Goal: Task Accomplishment & Management: Manage account settings

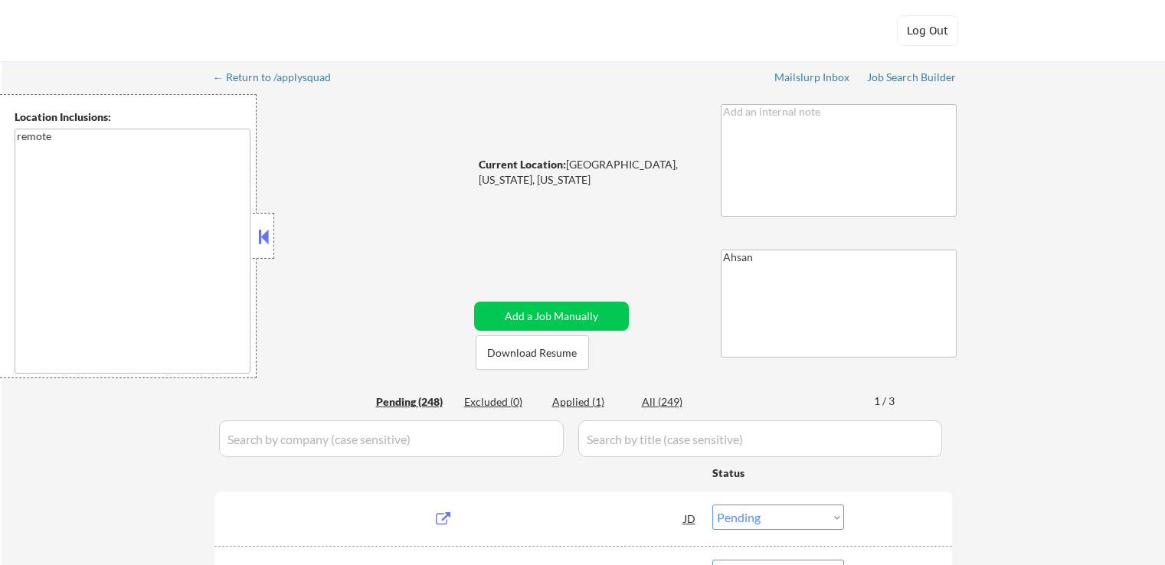
select select ""pending""
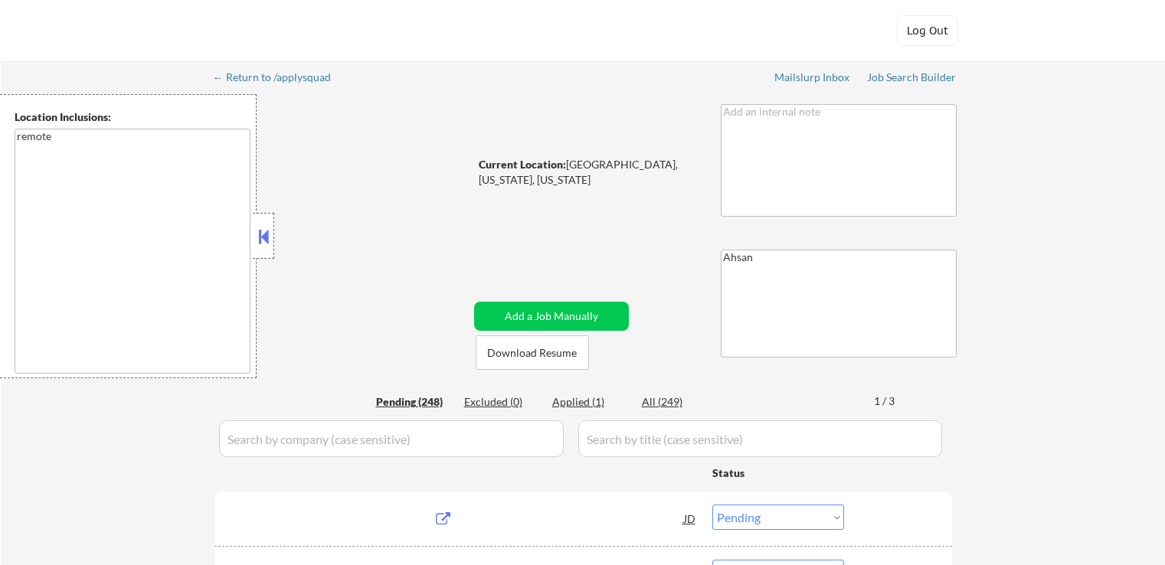
select select ""pending""
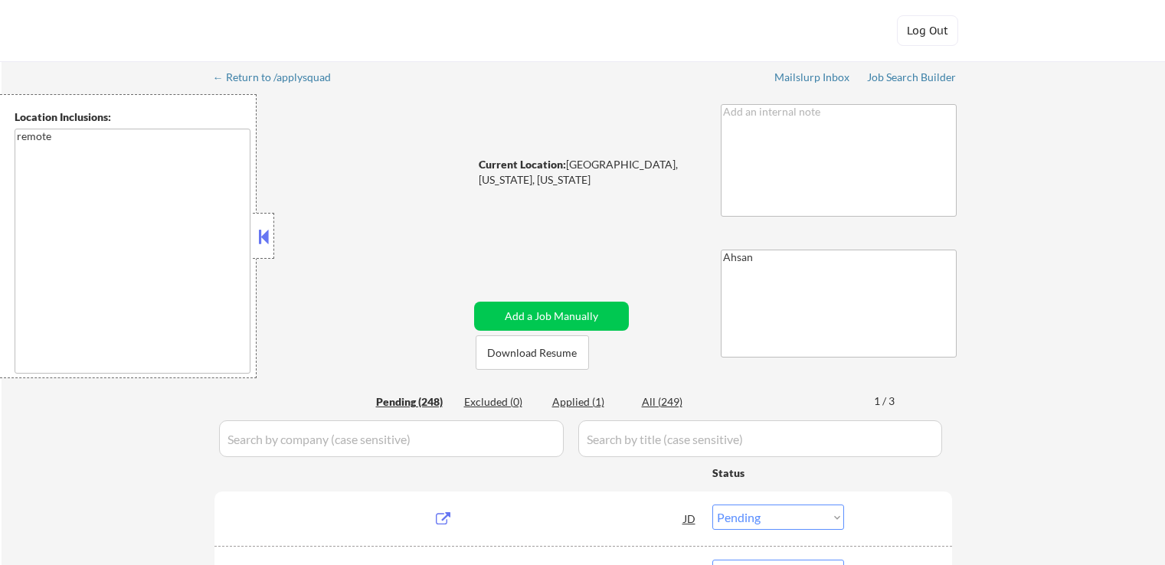
select select ""pending""
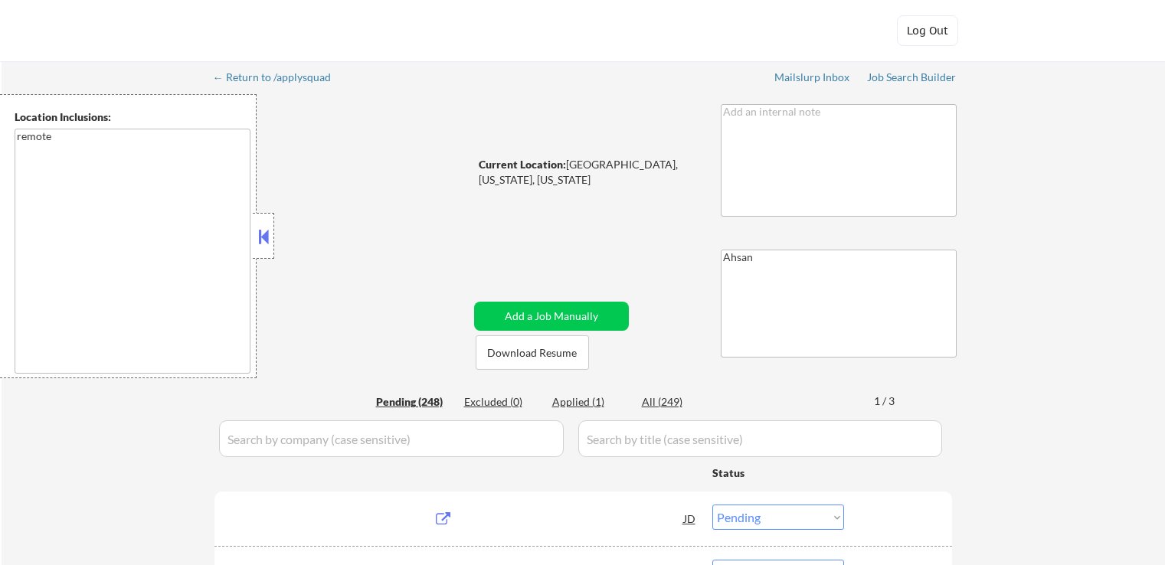
select select ""pending""
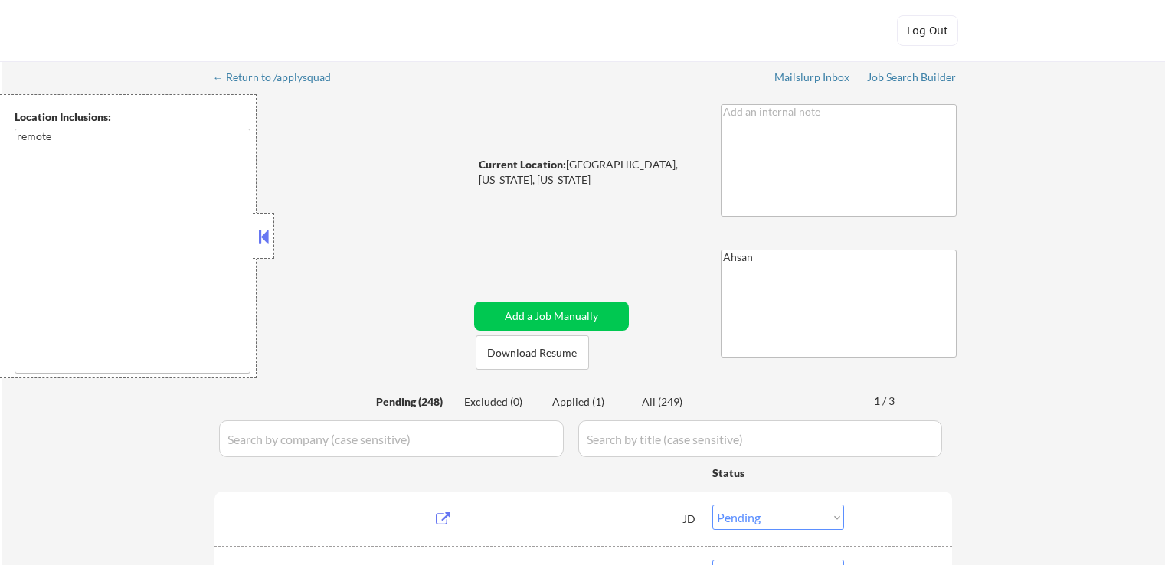
select select ""pending""
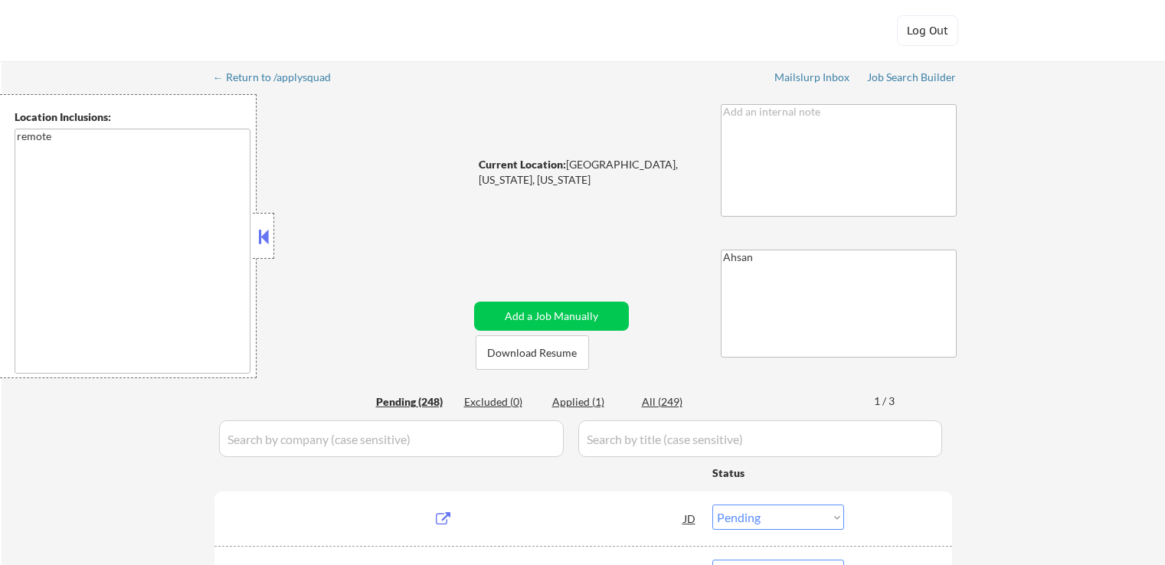
select select ""pending""
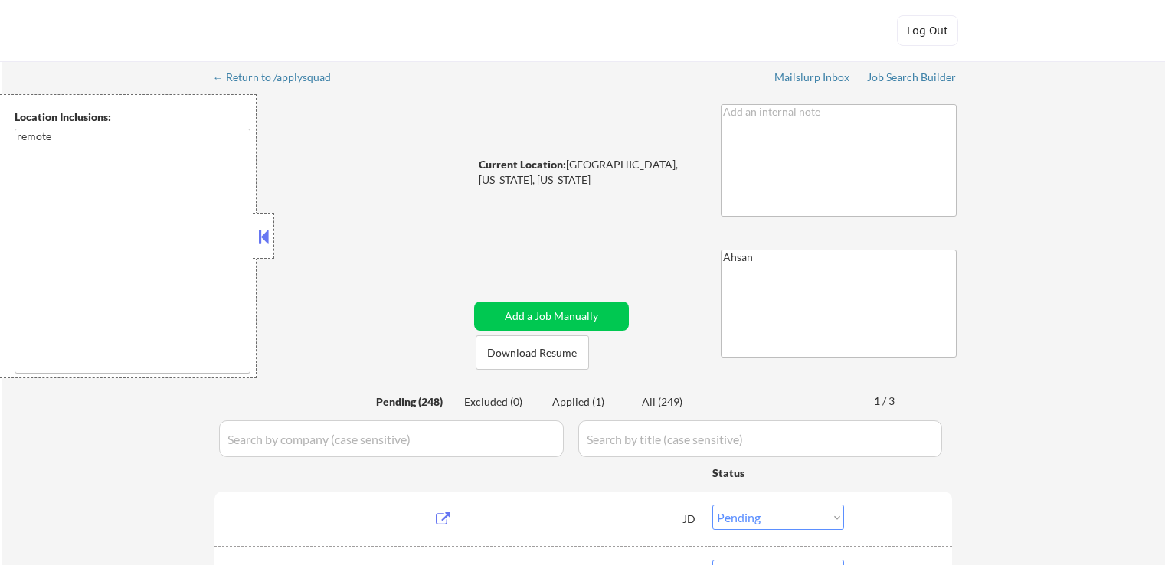
select select ""pending""
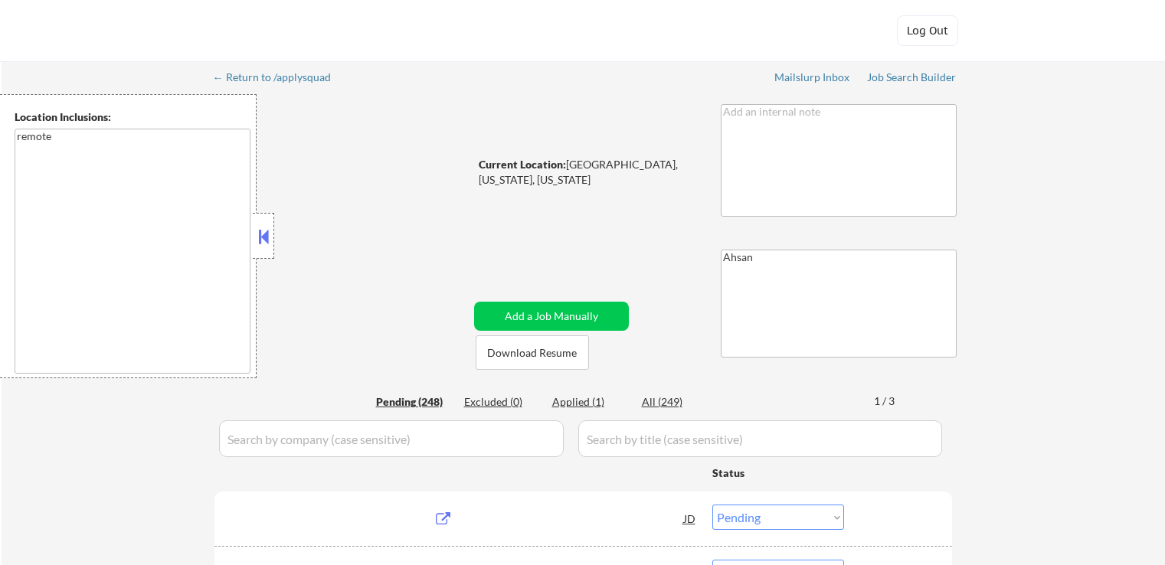
select select ""pending""
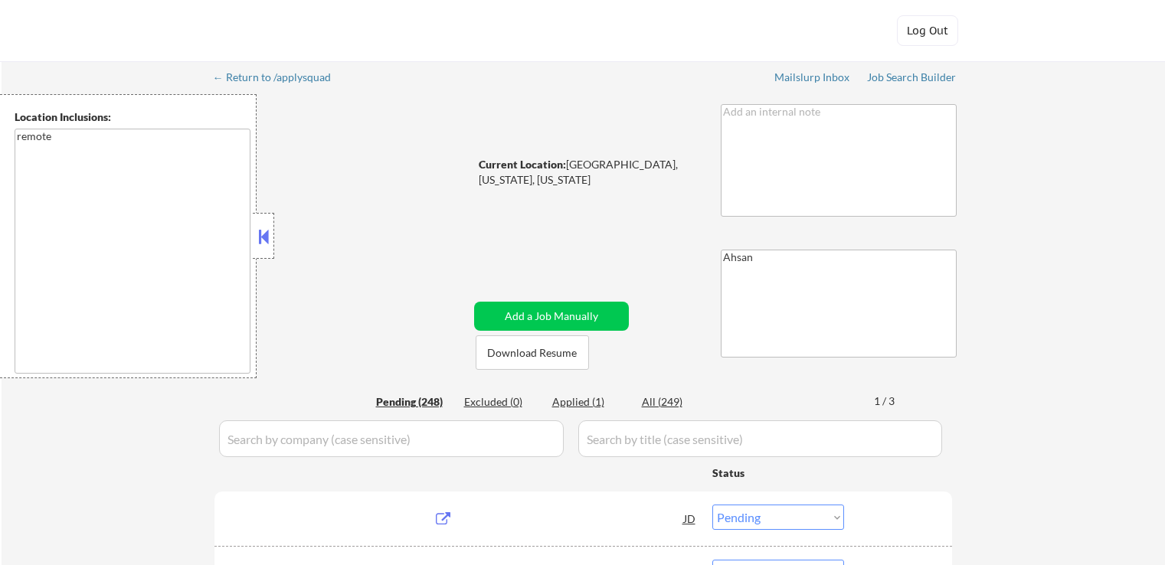
select select ""pending""
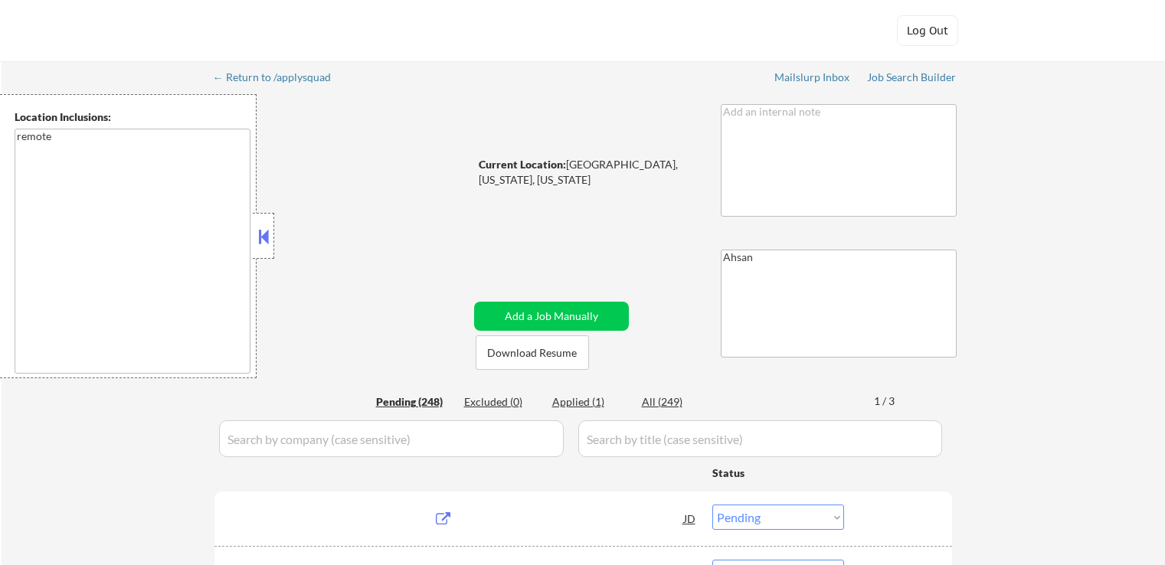
select select ""pending""
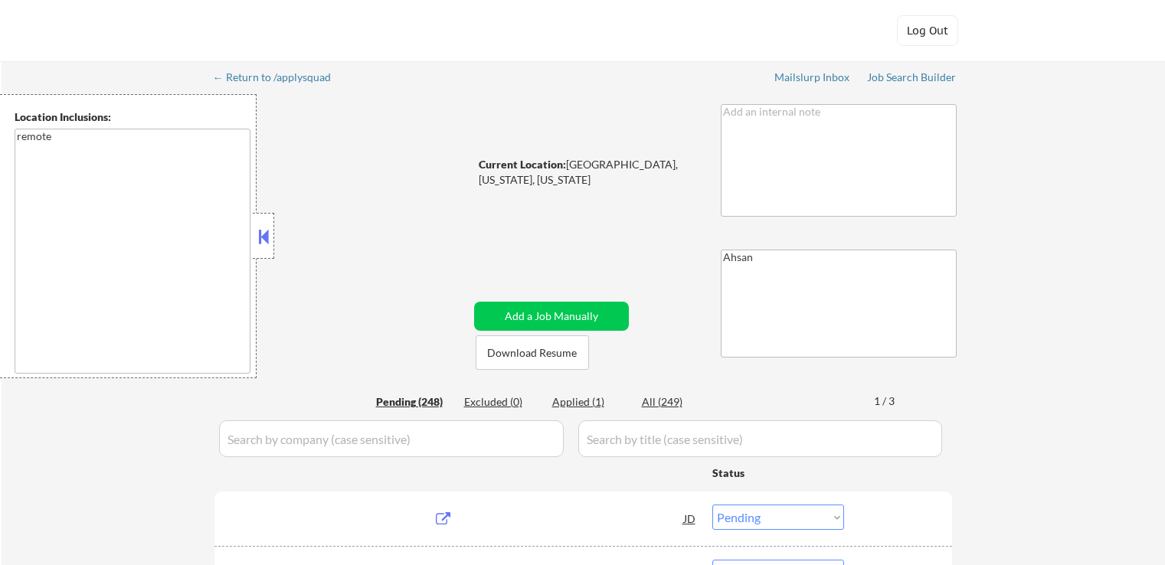
select select ""pending""
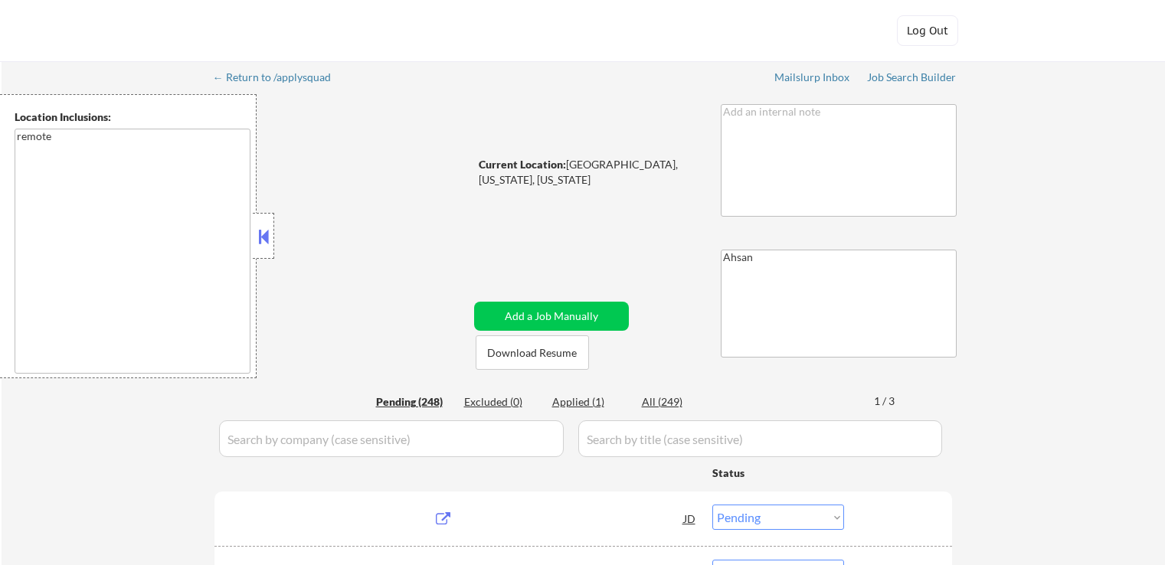
select select ""pending""
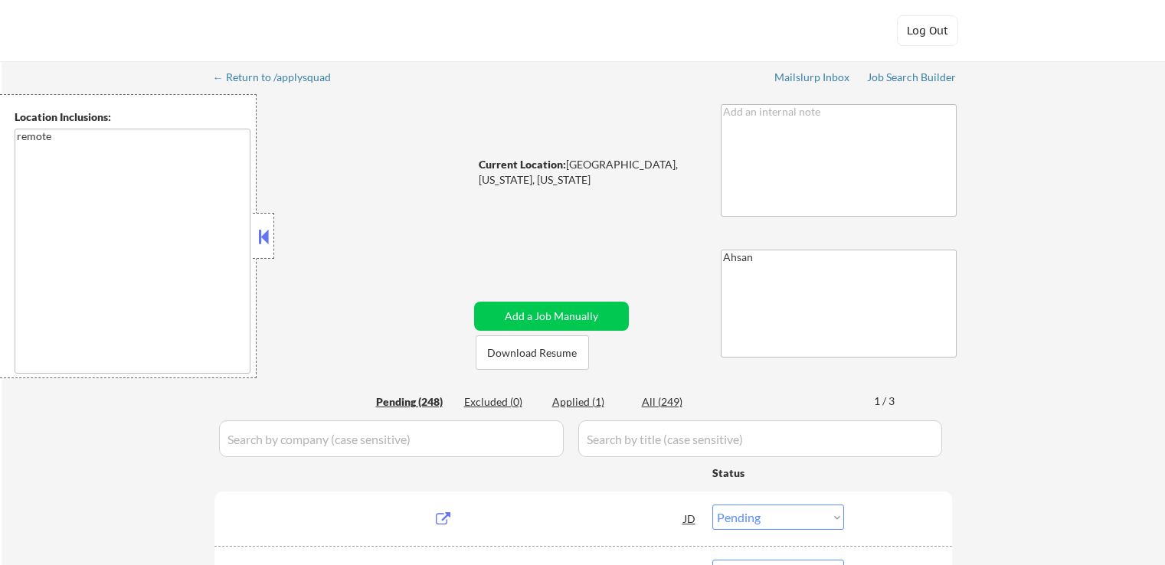
select select ""pending""
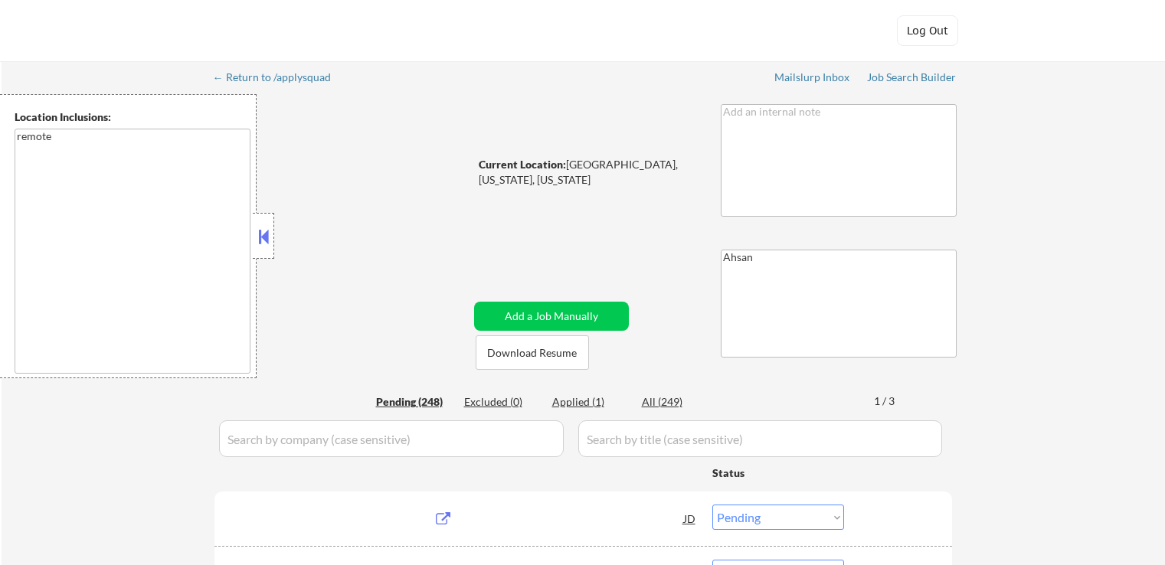
select select ""pending""
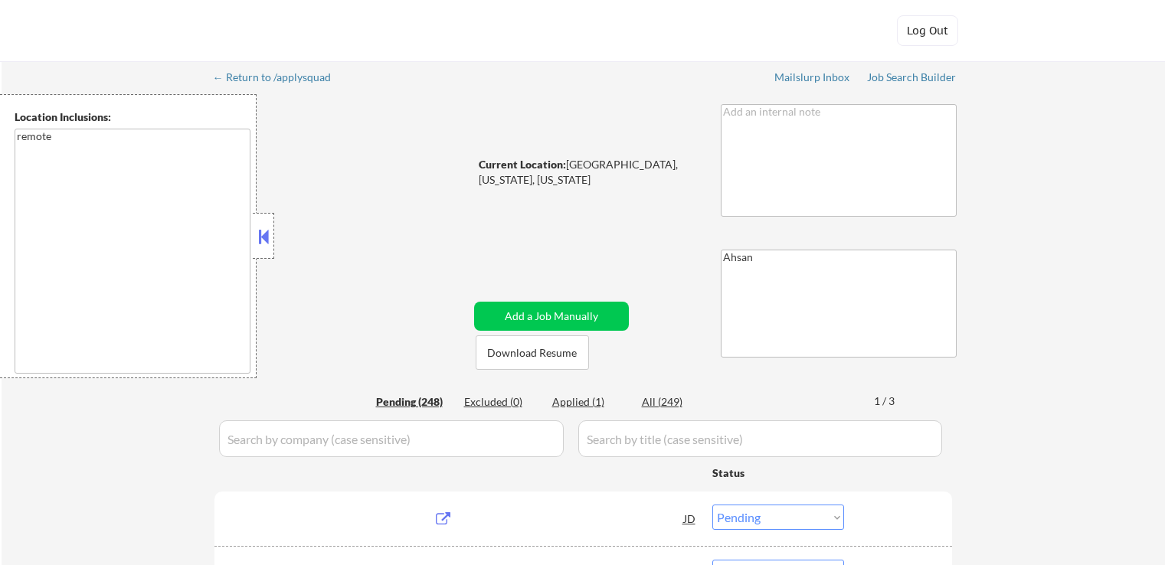
select select ""pending""
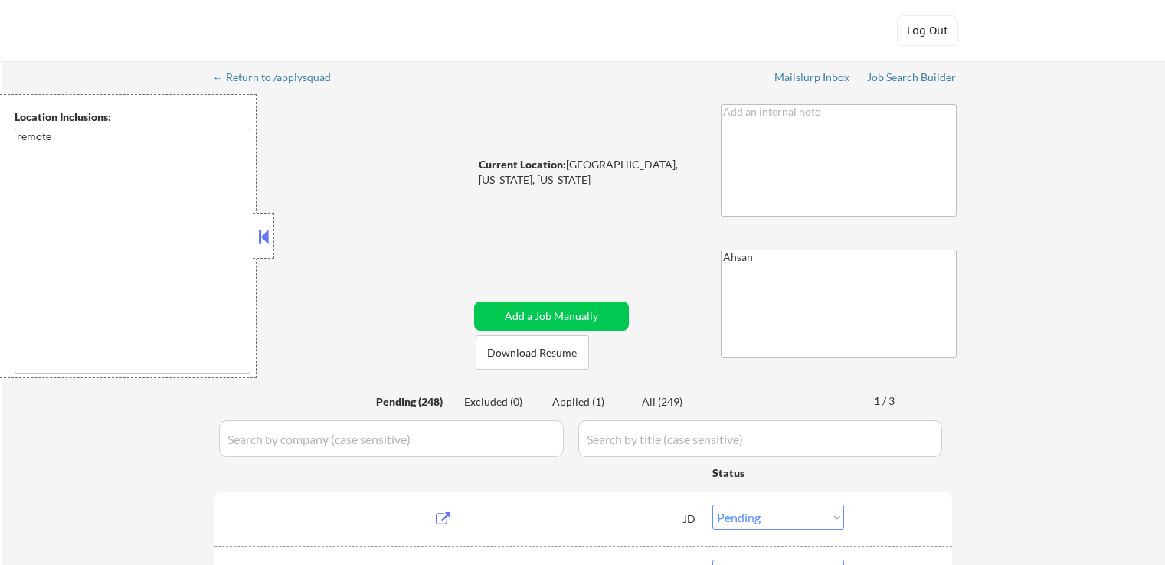
select select ""pending""
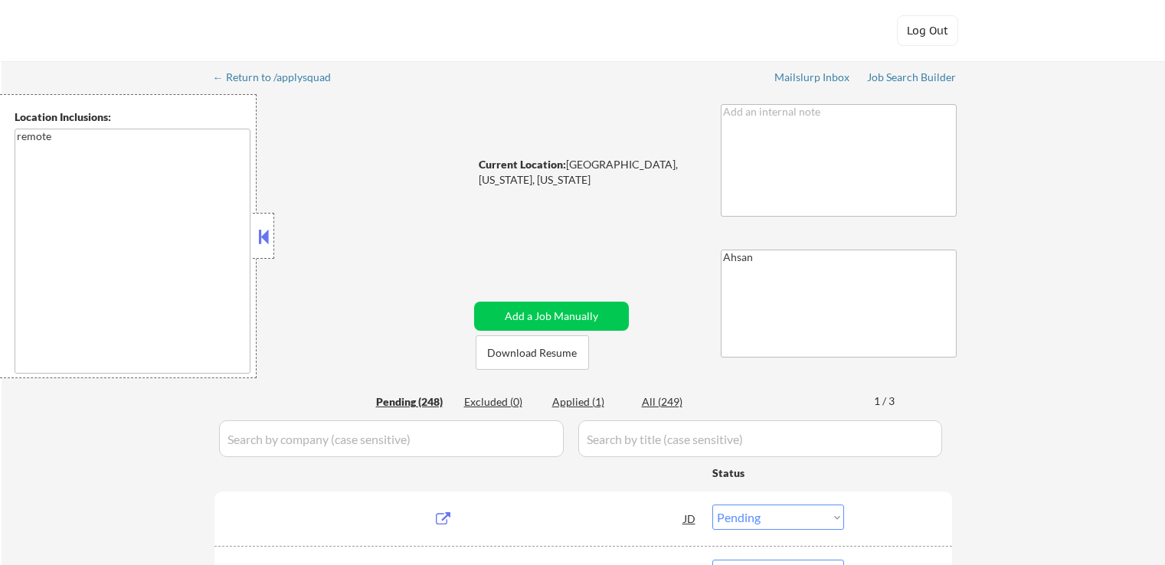
select select ""pending""
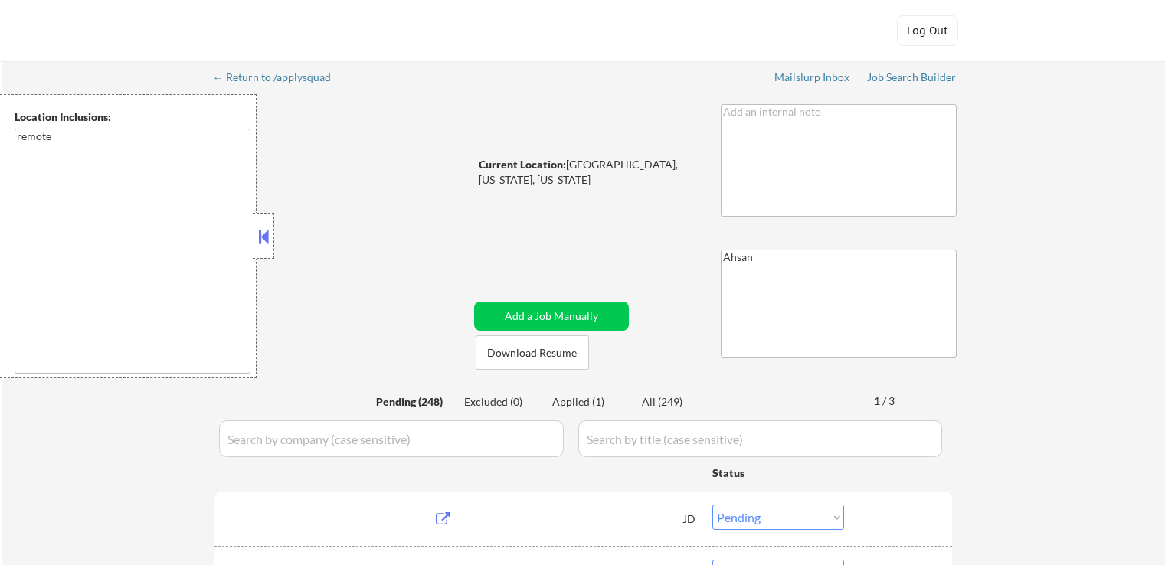
select select ""pending""
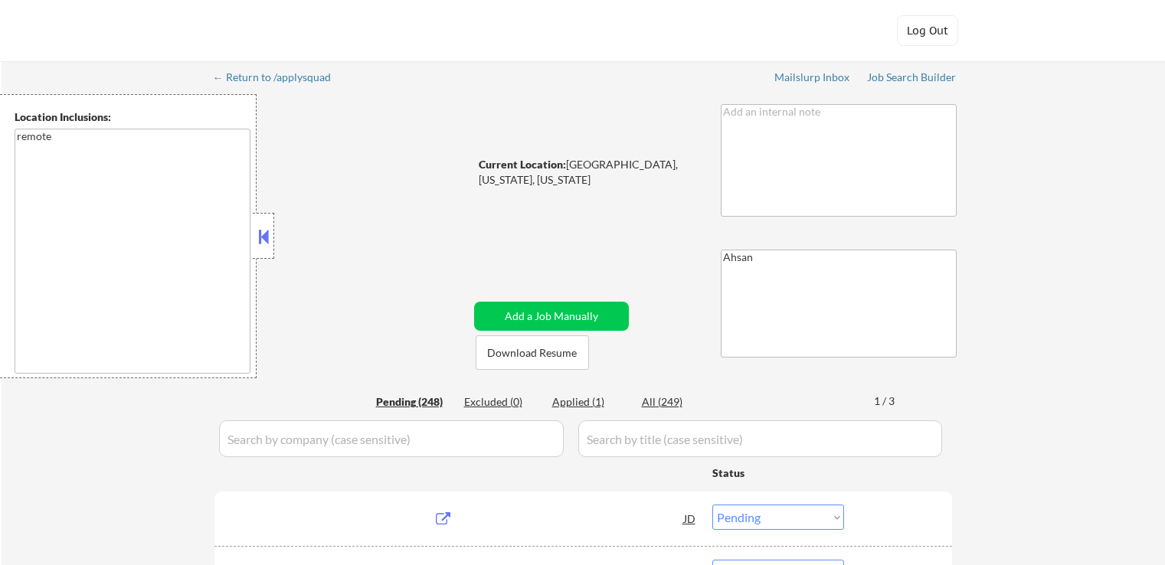
select select ""pending""
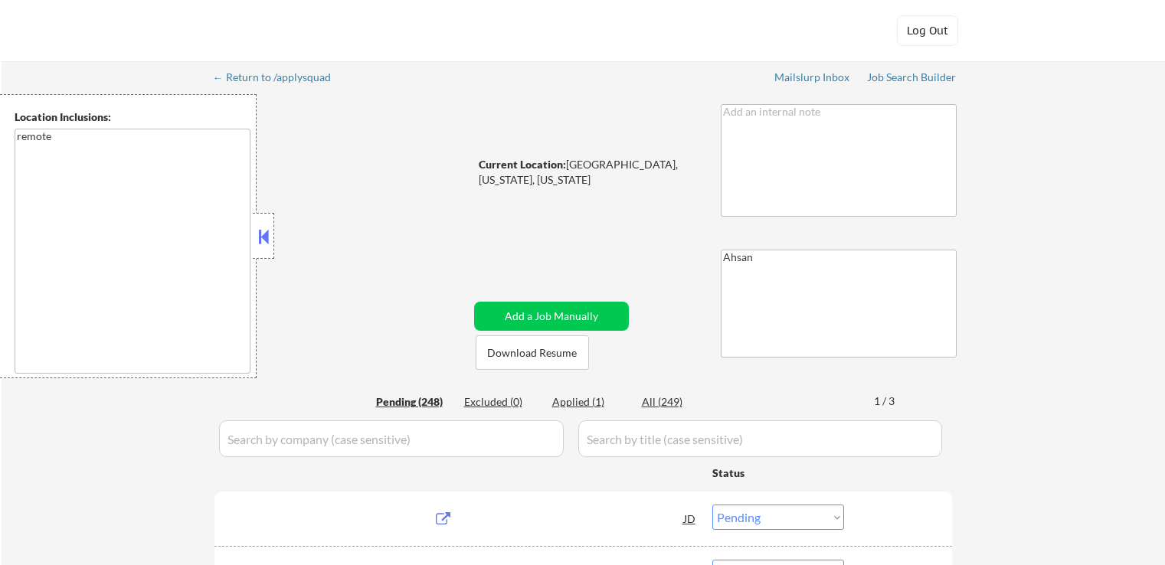
select select ""pending""
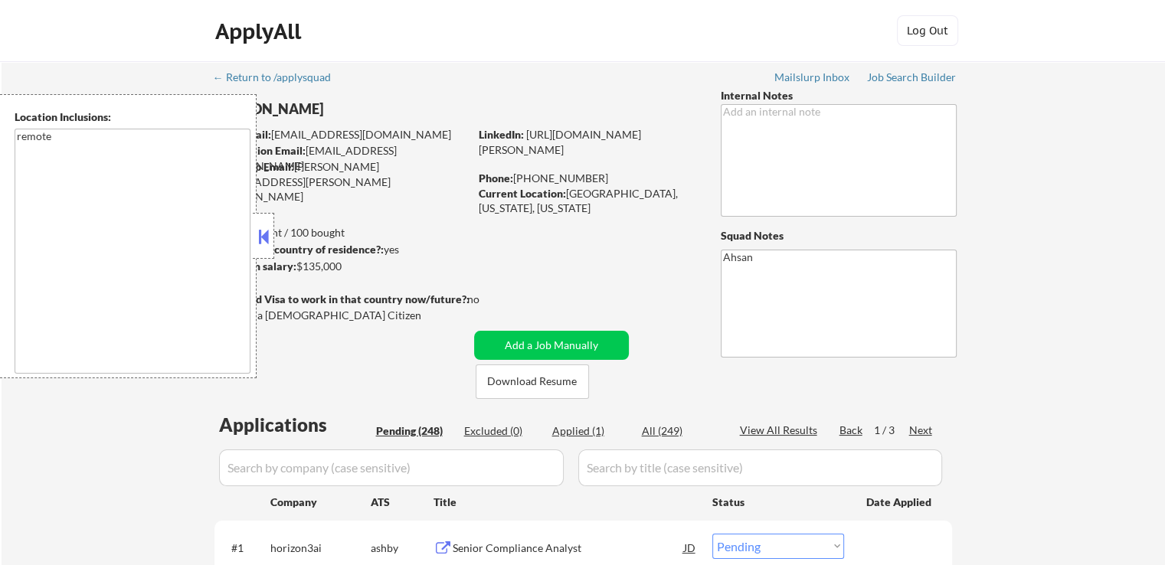
click at [260, 240] on button at bounding box center [263, 236] width 17 height 23
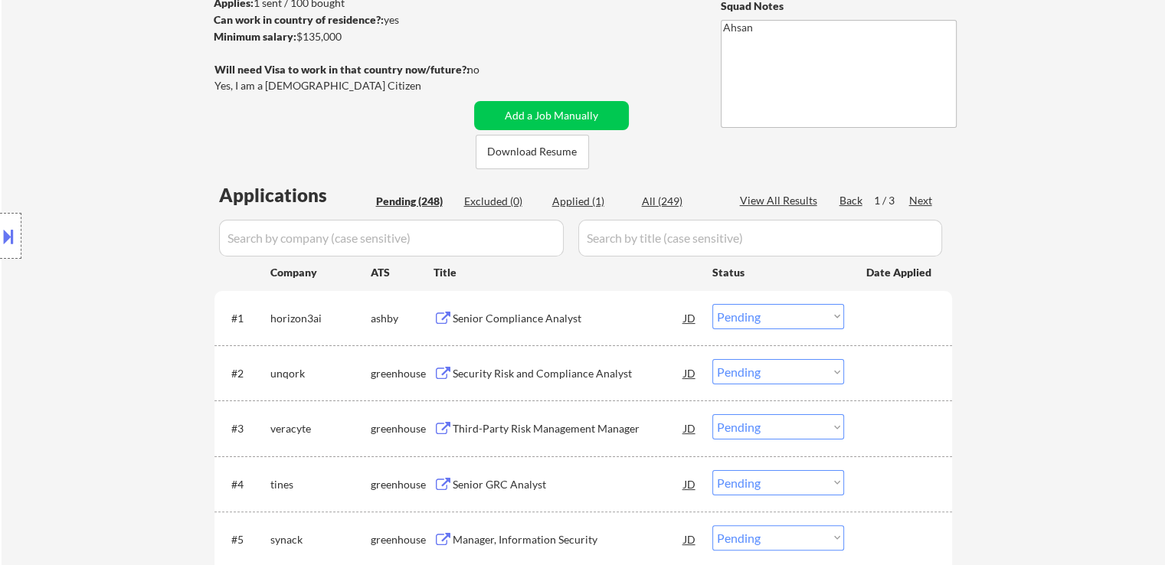
scroll to position [306, 0]
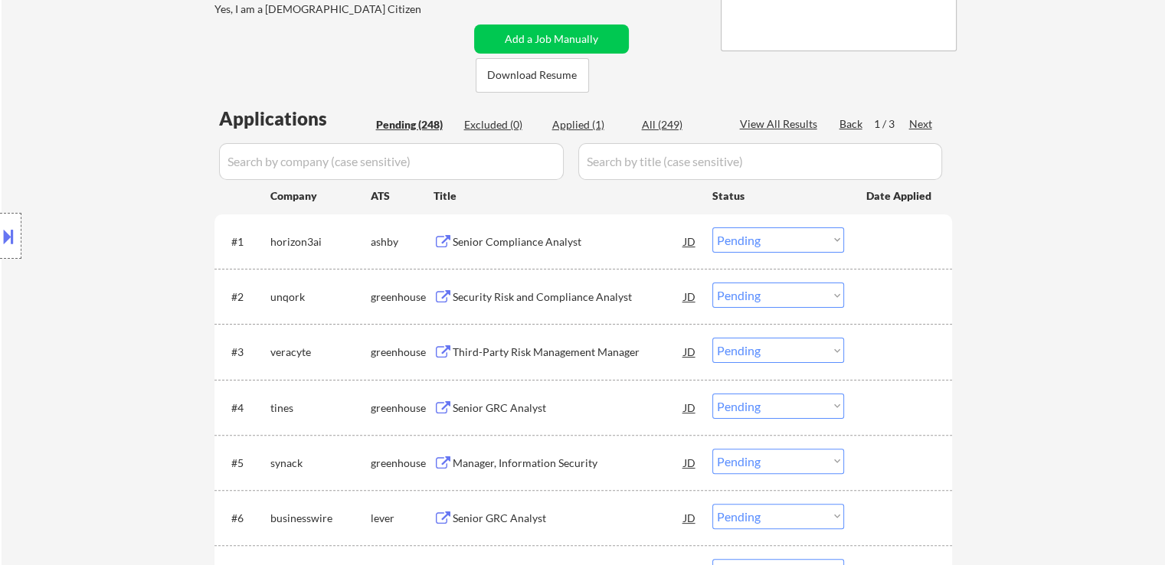
click at [446, 239] on button at bounding box center [442, 242] width 19 height 15
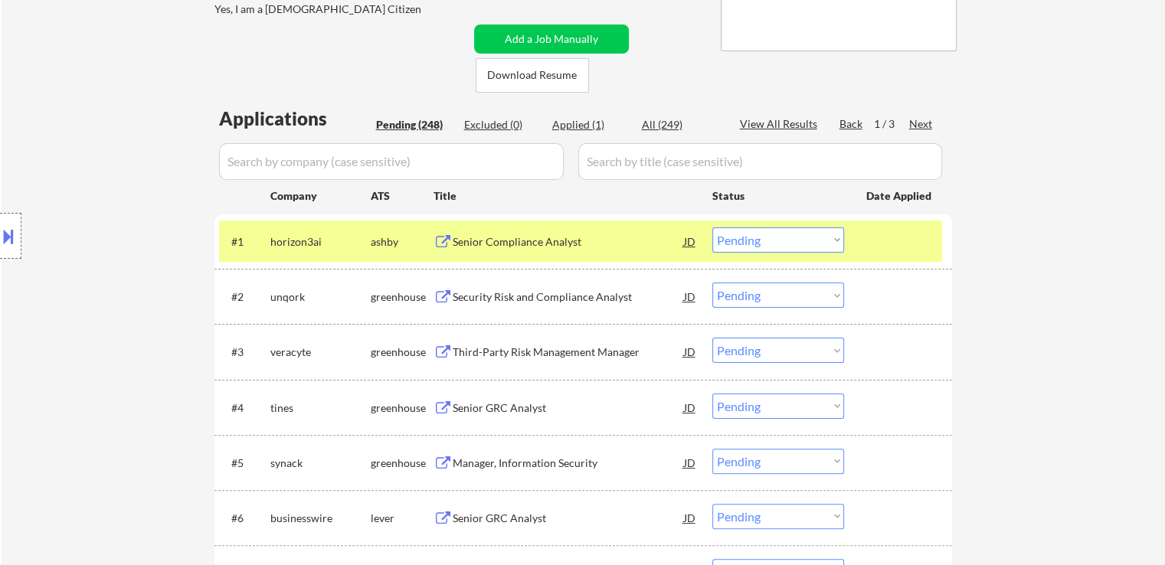
click at [443, 298] on button at bounding box center [442, 297] width 19 height 15
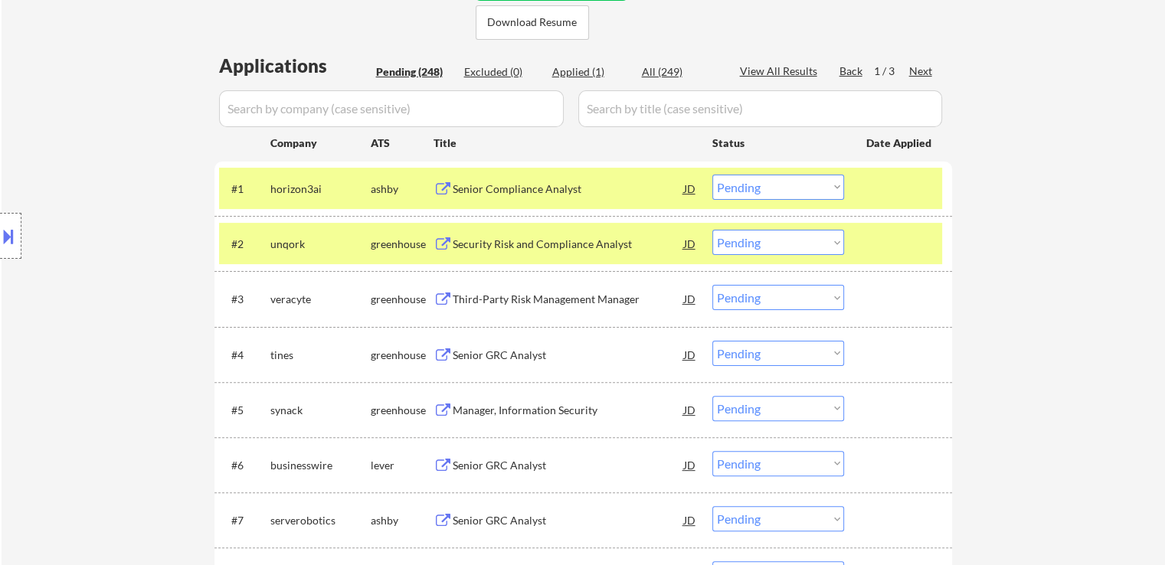
scroll to position [383, 0]
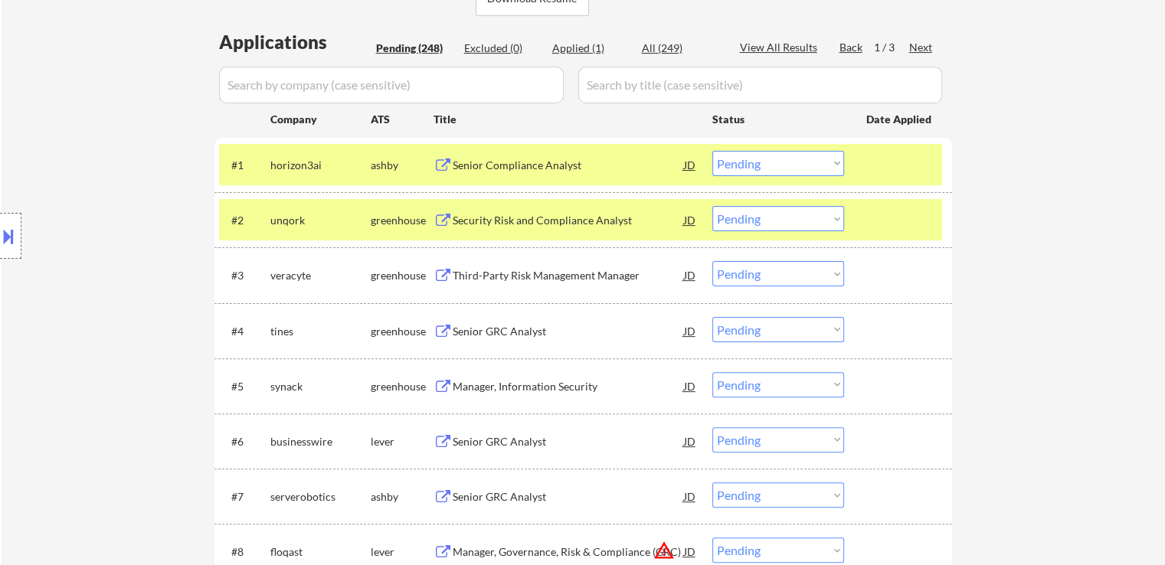
drag, startPoint x: 757, startPoint y: 159, endPoint x: 759, endPoint y: 173, distance: 13.9
click at [757, 159] on select "Choose an option... Pending Applied Excluded (Questions) Excluded (Expired) Exc…" at bounding box center [778, 163] width 132 height 25
click at [712, 151] on select "Choose an option... Pending Applied Excluded (Questions) Excluded (Expired) Exc…" at bounding box center [778, 163] width 132 height 25
click at [529, 273] on div "Third-Party Risk Management Manager" at bounding box center [568, 275] width 231 height 15
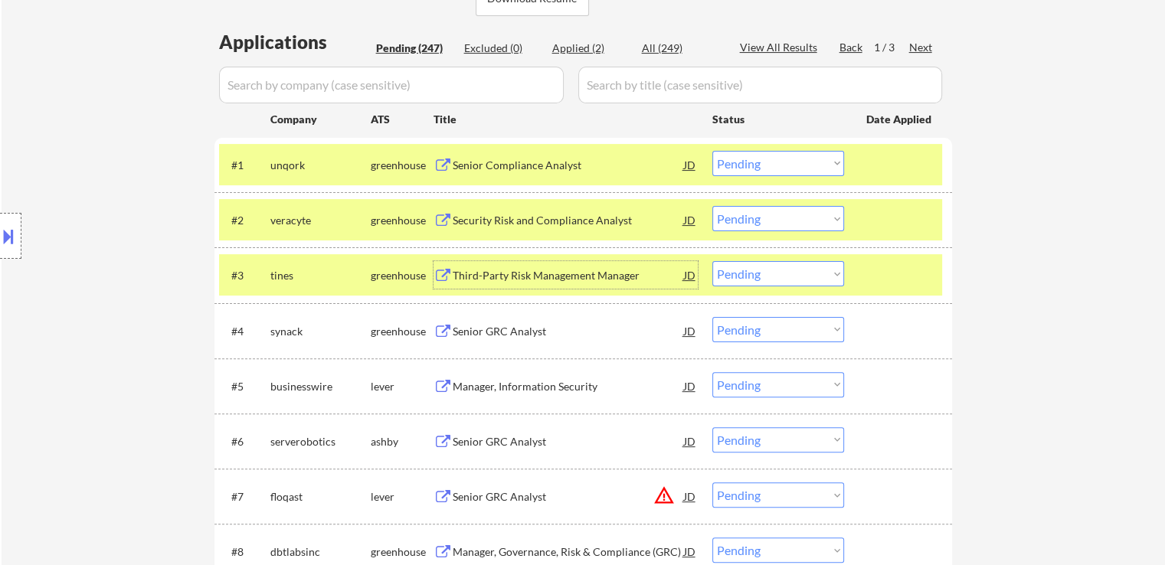
click at [796, 160] on select "Choose an option... Pending Applied Excluded (Questions) Excluded (Expired) Exc…" at bounding box center [778, 163] width 132 height 25
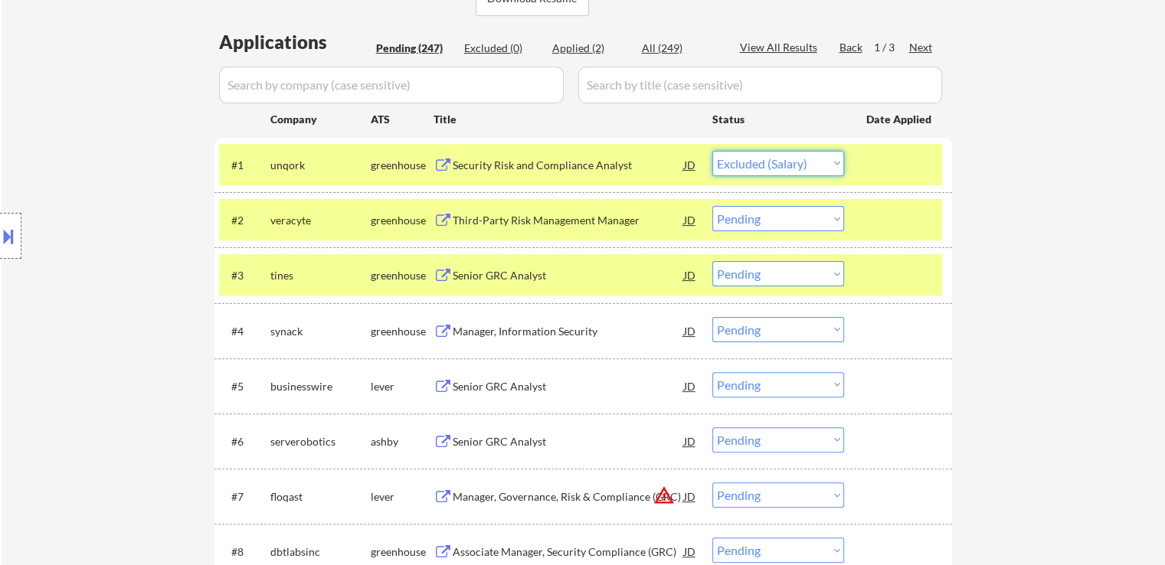
click at [712, 151] on select "Choose an option... Pending Applied Excluded (Questions) Excluded (Expired) Exc…" at bounding box center [778, 163] width 132 height 25
select select ""pending""
click at [513, 280] on div "Senior GRC Analyst" at bounding box center [568, 275] width 231 height 15
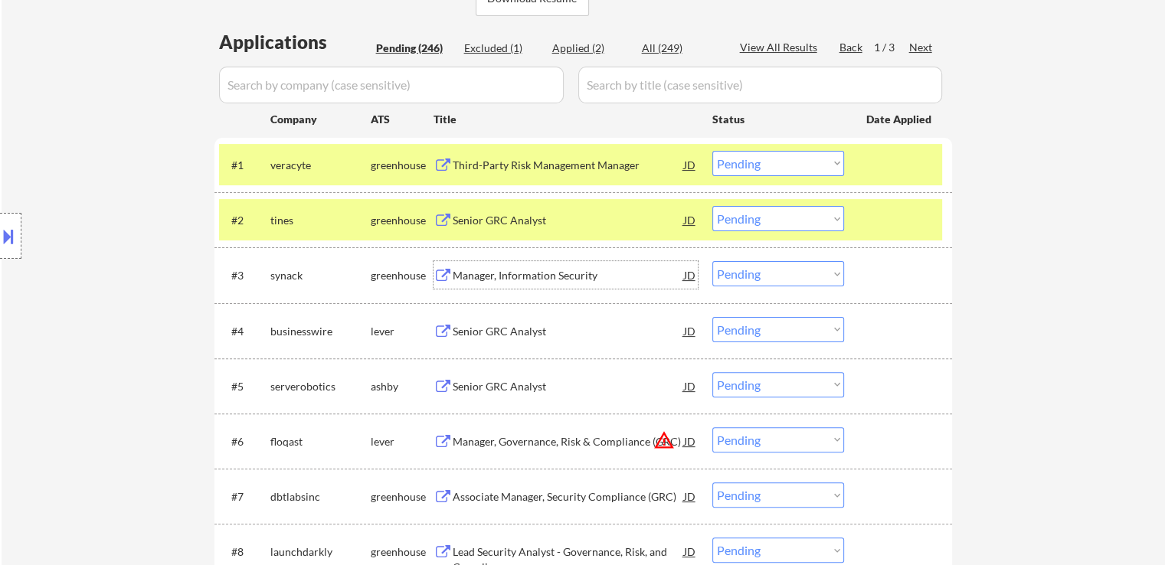
click at [743, 279] on select "Choose an option... Pending Applied Excluded (Questions) Excluded (Expired) Exc…" at bounding box center [778, 273] width 132 height 25
click at [712, 261] on select "Choose an option... Pending Applied Excluded (Questions) Excluded (Expired) Exc…" at bounding box center [778, 273] width 132 height 25
select select ""pending""
click at [759, 164] on select "Choose an option... Pending Applied Excluded (Questions) Excluded (Expired) Exc…" at bounding box center [778, 163] width 132 height 25
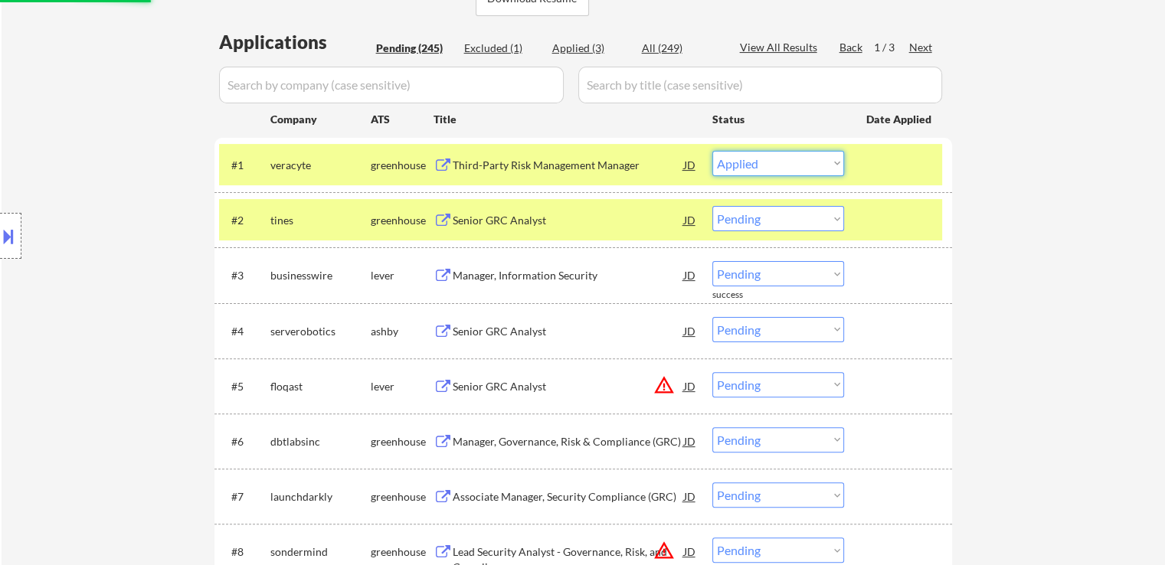
click at [712, 151] on select "Choose an option... Pending Applied Excluded (Questions) Excluded (Expired) Exc…" at bounding box center [778, 163] width 132 height 25
select select ""pending""
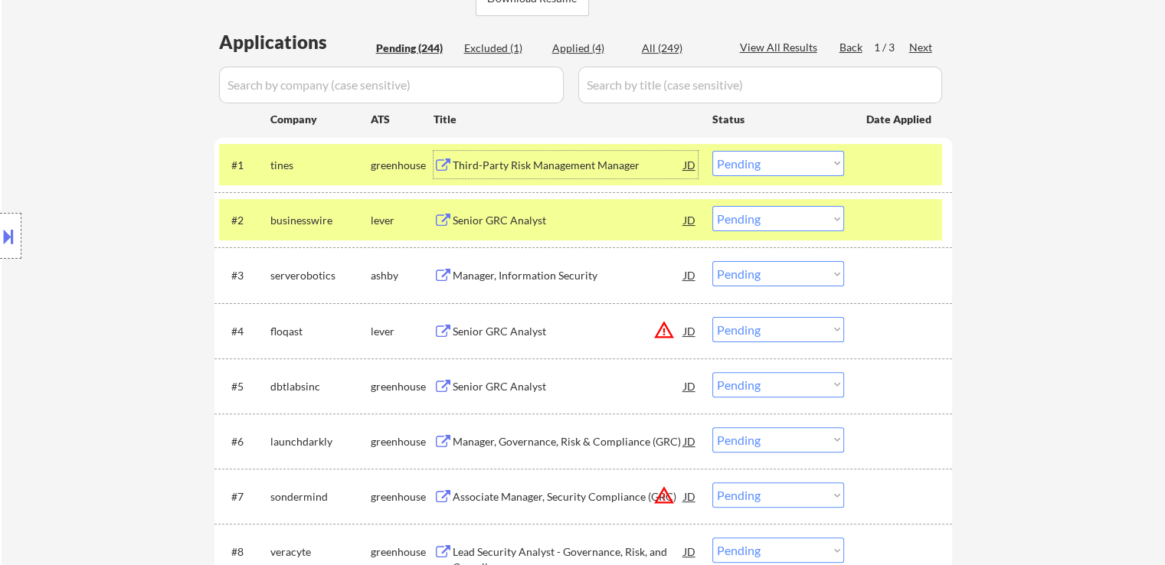
click at [548, 160] on div "Third-Party Risk Management Manager" at bounding box center [568, 165] width 231 height 15
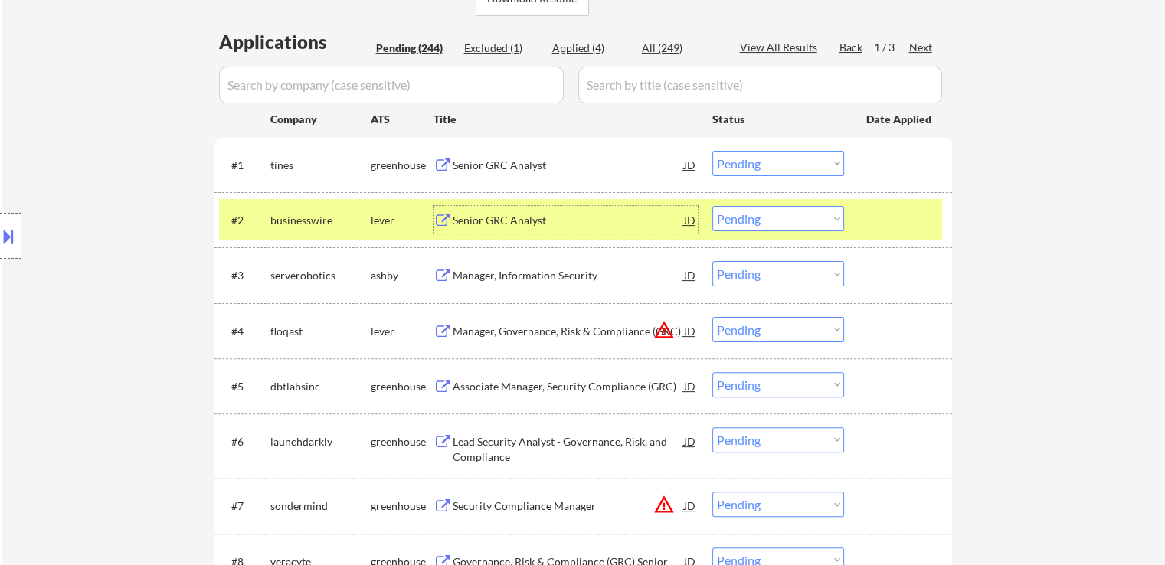
click at [531, 218] on div "Senior GRC Analyst" at bounding box center [568, 220] width 231 height 15
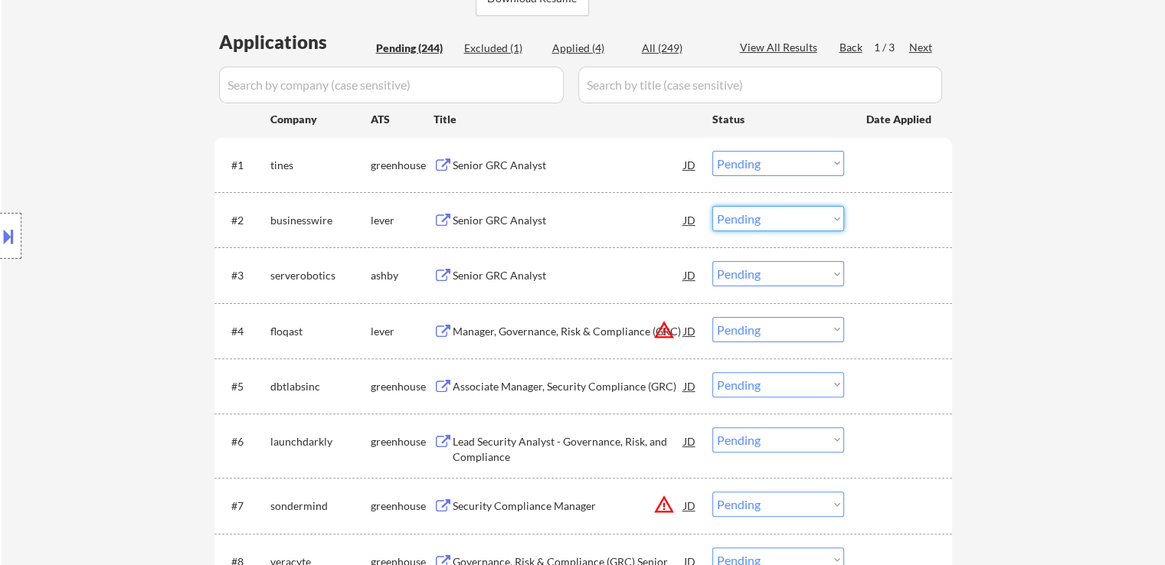
drag, startPoint x: 781, startPoint y: 215, endPoint x: 784, endPoint y: 228, distance: 13.4
click at [781, 216] on select "Choose an option... Pending Applied Excluded (Questions) Excluded (Expired) Exc…" at bounding box center [778, 218] width 132 height 25
click at [712, 206] on select "Choose an option... Pending Applied Excluded (Questions) Excluded (Expired) Exc…" at bounding box center [778, 218] width 132 height 25
click at [524, 276] on div "Senior GRC Analyst" at bounding box center [568, 275] width 231 height 15
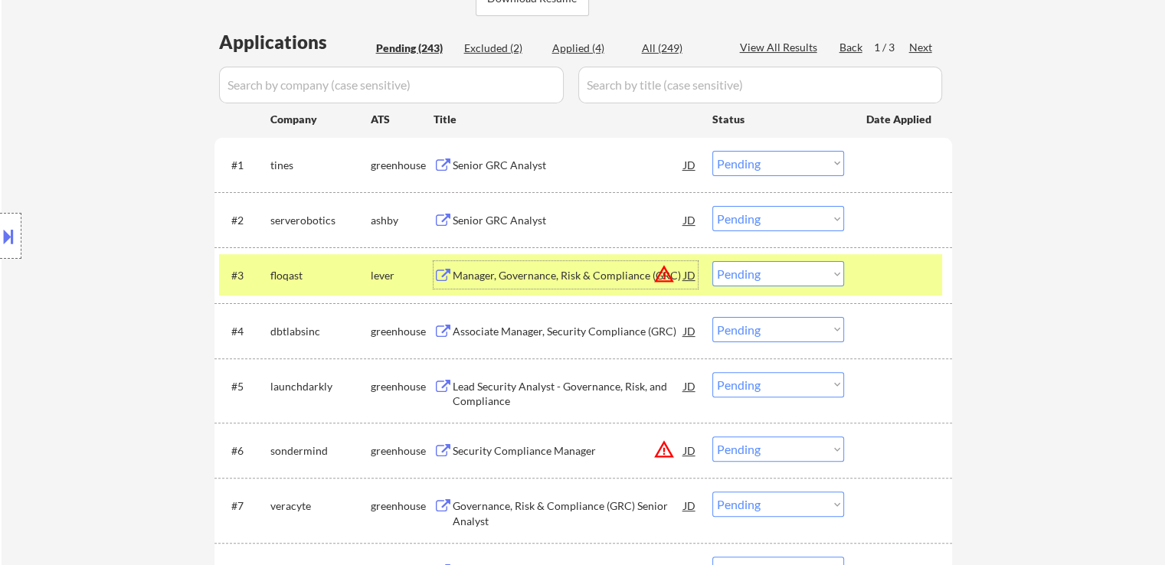
click at [757, 216] on select "Choose an option... Pending Applied Excluded (Questions) Excluded (Expired) Exc…" at bounding box center [778, 218] width 132 height 25
select select ""applied""
click at [712, 206] on select "Choose an option... Pending Applied Excluded (Questions) Excluded (Expired) Exc…" at bounding box center [778, 218] width 132 height 25
click at [779, 161] on select "Choose an option... Pending Applied Excluded (Questions) Excluded (Expired) Exc…" at bounding box center [778, 163] width 132 height 25
click at [712, 151] on select "Choose an option... Pending Applied Excluded (Questions) Excluded (Expired) Exc…" at bounding box center [778, 163] width 132 height 25
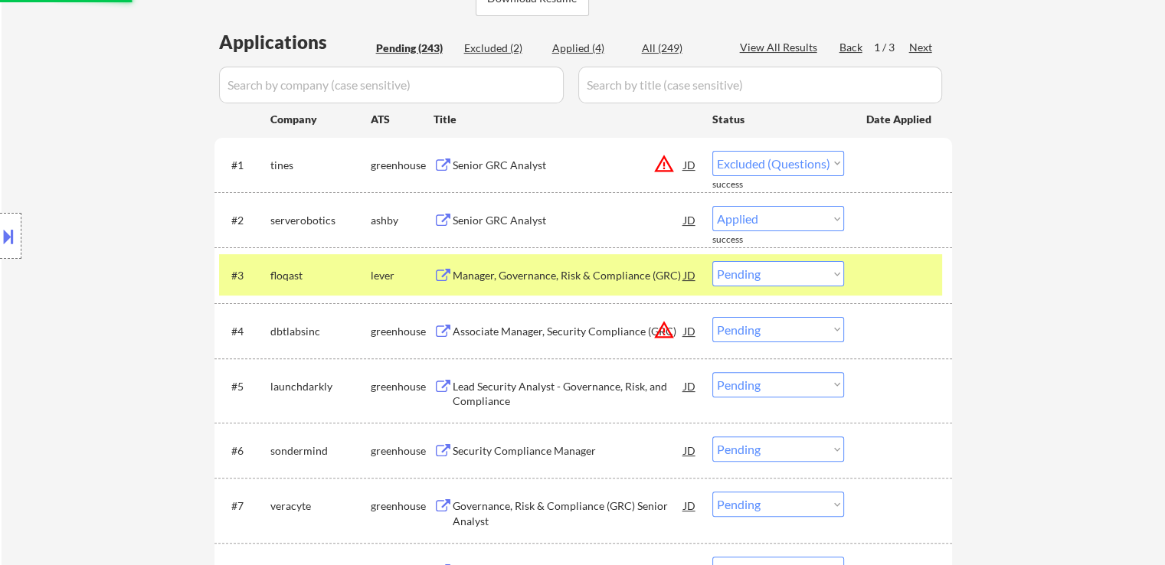
select select ""pending""
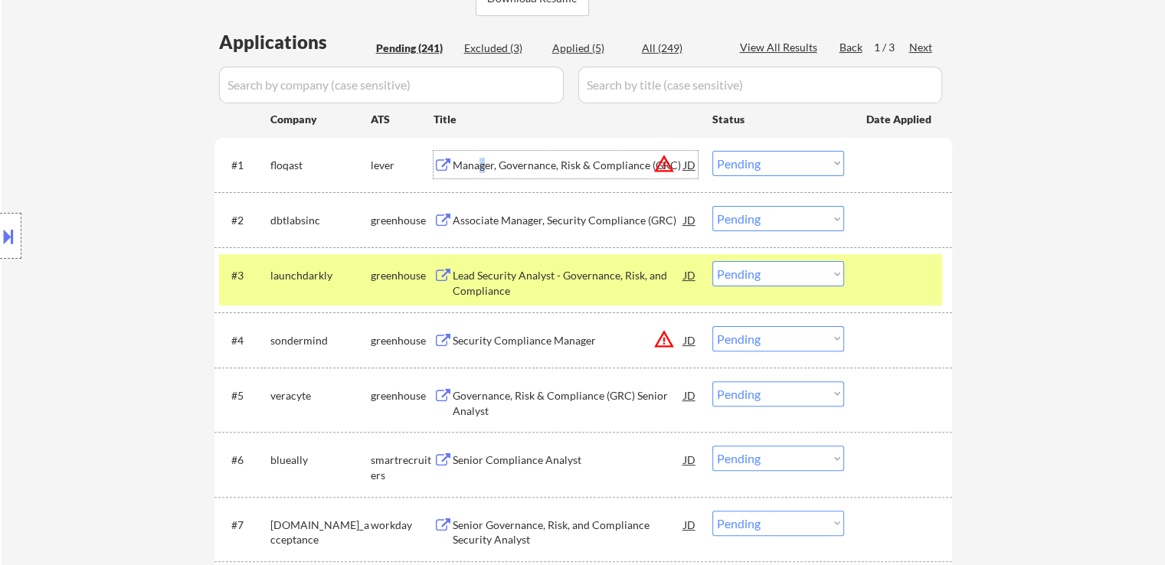
click at [482, 165] on div "Manager, Governance, Risk & Compliance (GRC)" at bounding box center [568, 165] width 231 height 15
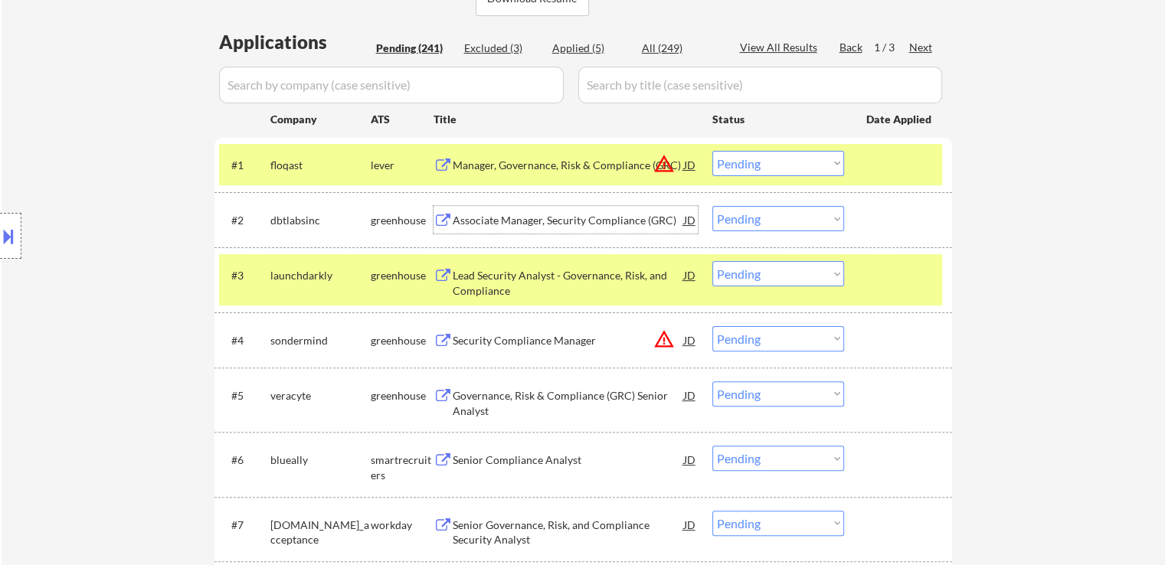
click at [480, 219] on div "Associate Manager, Security Compliance (GRC)" at bounding box center [568, 220] width 231 height 15
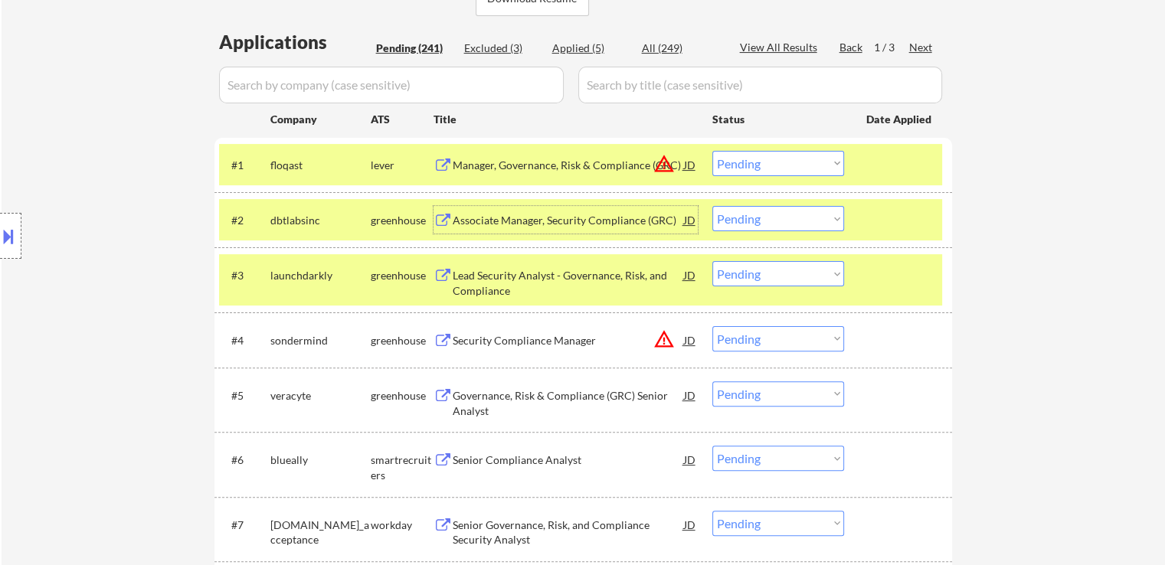
click at [761, 155] on select "Choose an option... Pending Applied Excluded (Questions) Excluded (Expired) Exc…" at bounding box center [778, 163] width 132 height 25
click at [766, 165] on select "Choose an option... Pending Applied Excluded (Questions) Excluded (Expired) Exc…" at bounding box center [778, 163] width 132 height 25
click at [767, 167] on select "Choose an option... Pending Applied Excluded (Questions) Excluded (Expired) Exc…" at bounding box center [778, 163] width 132 height 25
click at [712, 151] on select "Choose an option... Pending Applied Excluded (Questions) Excluded (Expired) Exc…" at bounding box center [778, 163] width 132 height 25
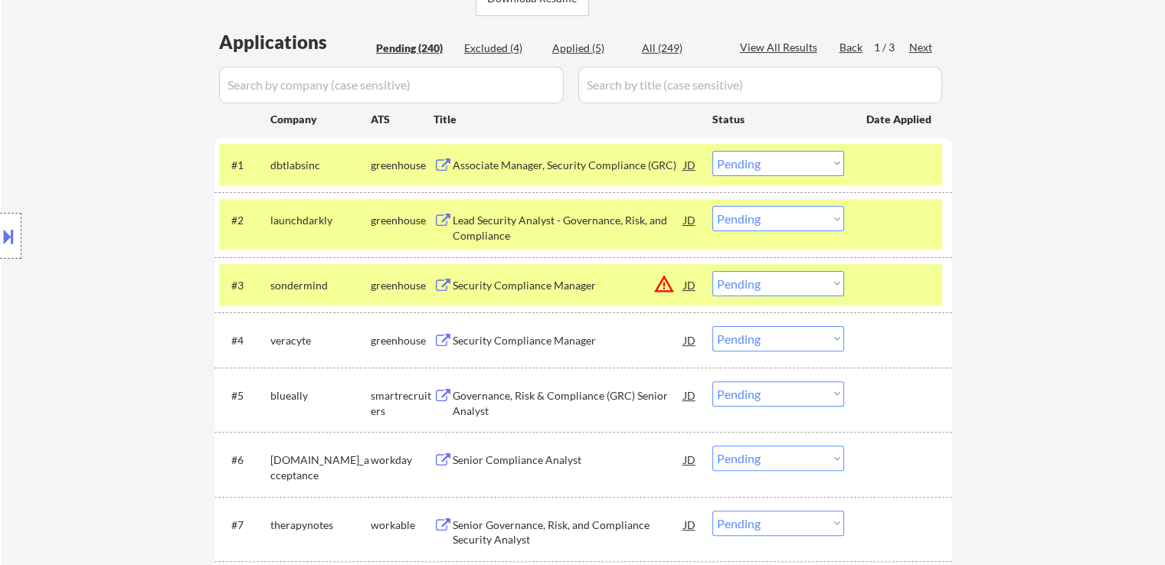
click at [778, 155] on select "Choose an option... Pending Applied Excluded (Questions) Excluded (Expired) Exc…" at bounding box center [778, 163] width 132 height 25
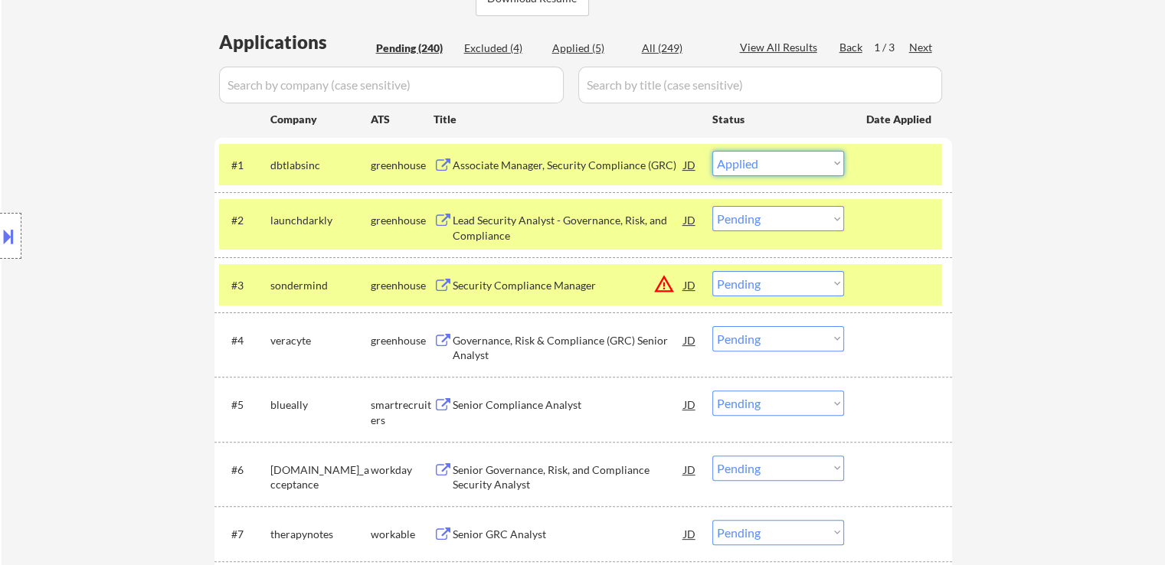
click at [712, 151] on select "Choose an option... Pending Applied Excluded (Questions) Excluded (Expired) Exc…" at bounding box center [778, 163] width 132 height 25
click at [485, 230] on div "Lead Security Analyst - Governance, Risk, and Compliance" at bounding box center [568, 228] width 231 height 30
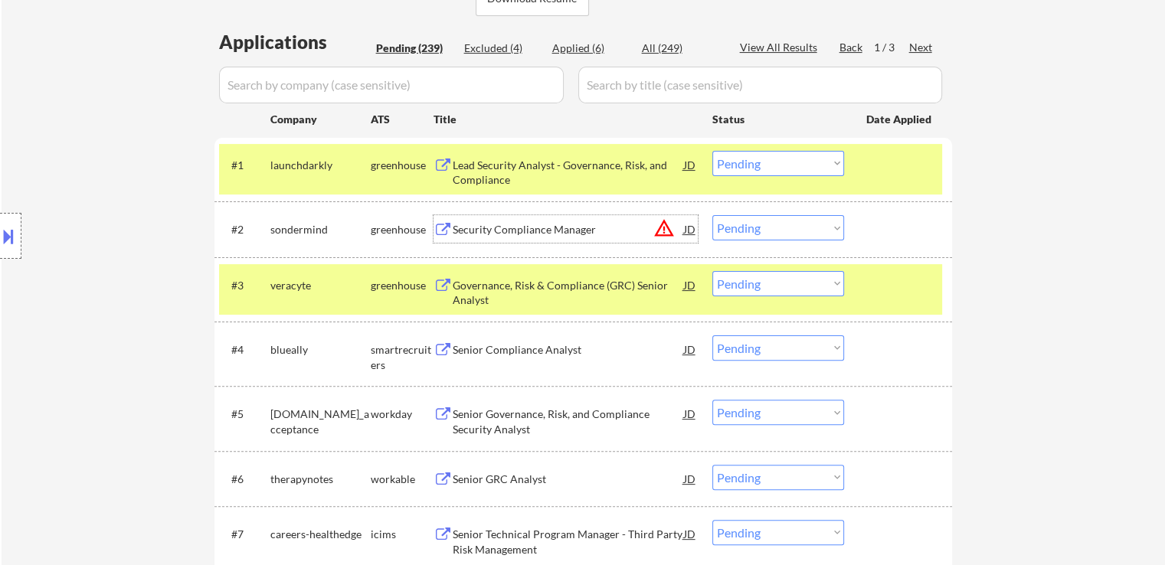
click at [480, 237] on div "Security Compliance Manager" at bounding box center [568, 229] width 231 height 28
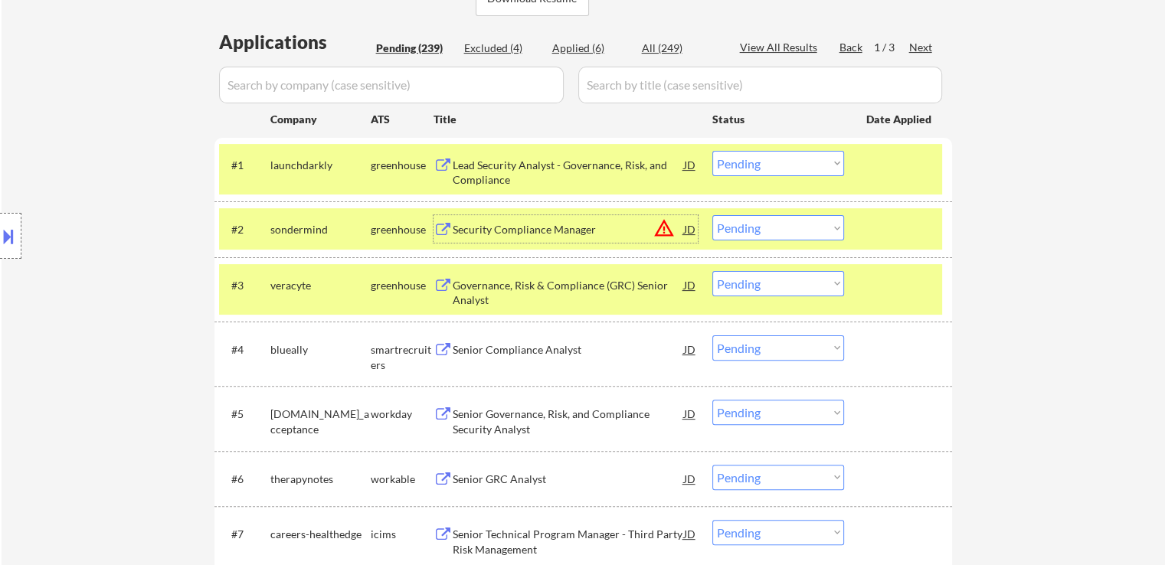
click at [812, 172] on select "Choose an option... Pending Applied Excluded (Questions) Excluded (Expired) Exc…" at bounding box center [778, 163] width 132 height 25
click at [712, 151] on select "Choose an option... Pending Applied Excluded (Questions) Excluded (Expired) Exc…" at bounding box center [778, 163] width 132 height 25
click at [479, 236] on div "Security Compliance Manager" at bounding box center [568, 229] width 231 height 15
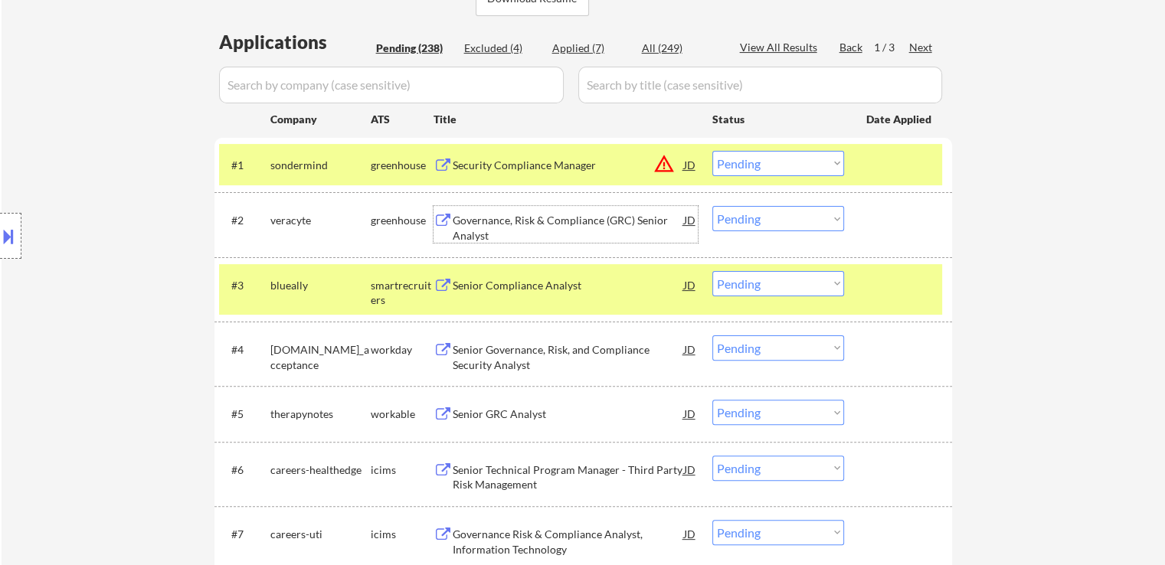
drag, startPoint x: 760, startPoint y: 158, endPoint x: 769, endPoint y: 175, distance: 19.6
click at [761, 158] on select "Choose an option... Pending Applied Excluded (Questions) Excluded (Expired) Exc…" at bounding box center [778, 163] width 132 height 25
click at [712, 151] on select "Choose an option... Pending Applied Excluded (Questions) Excluded (Expired) Exc…" at bounding box center [778, 163] width 132 height 25
click at [782, 158] on select "Choose an option... Pending Applied Excluded (Questions) Excluded (Expired) Exc…" at bounding box center [778, 163] width 132 height 25
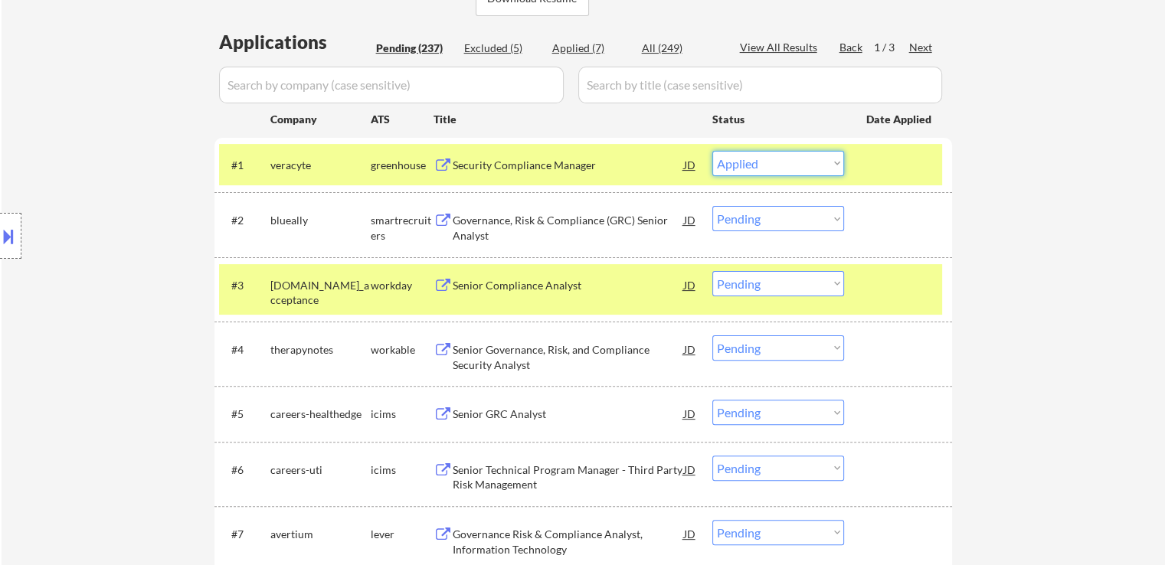
click at [712, 151] on select "Choose an option... Pending Applied Excluded (Questions) Excluded (Expired) Exc…" at bounding box center [778, 163] width 132 height 25
click at [495, 230] on div "Governance, Risk & Compliance (GRC) Senior Analyst" at bounding box center [568, 228] width 231 height 30
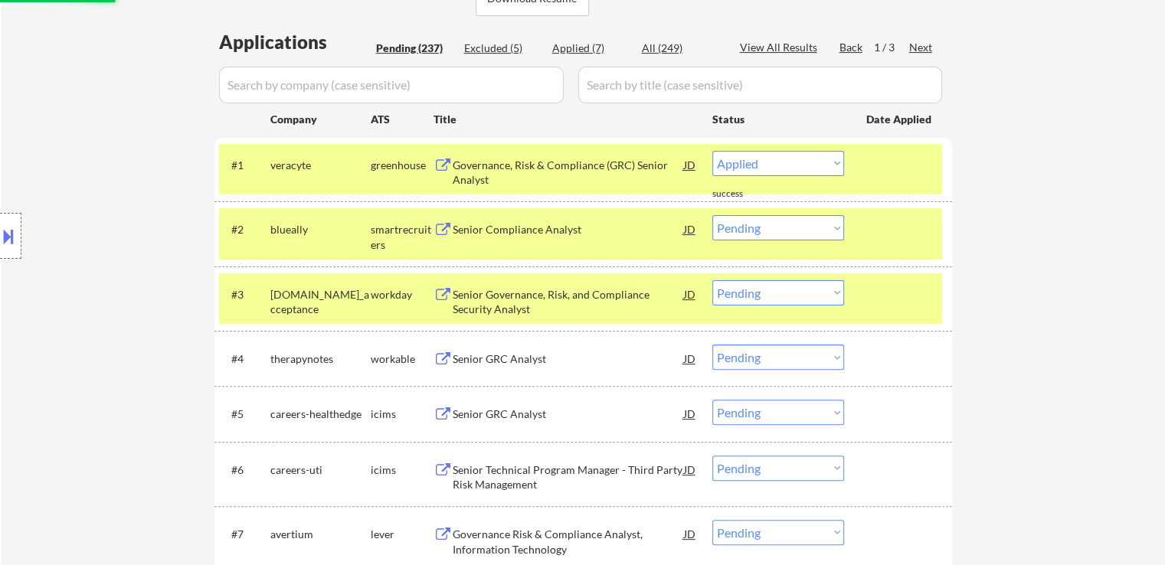
select select ""pending""
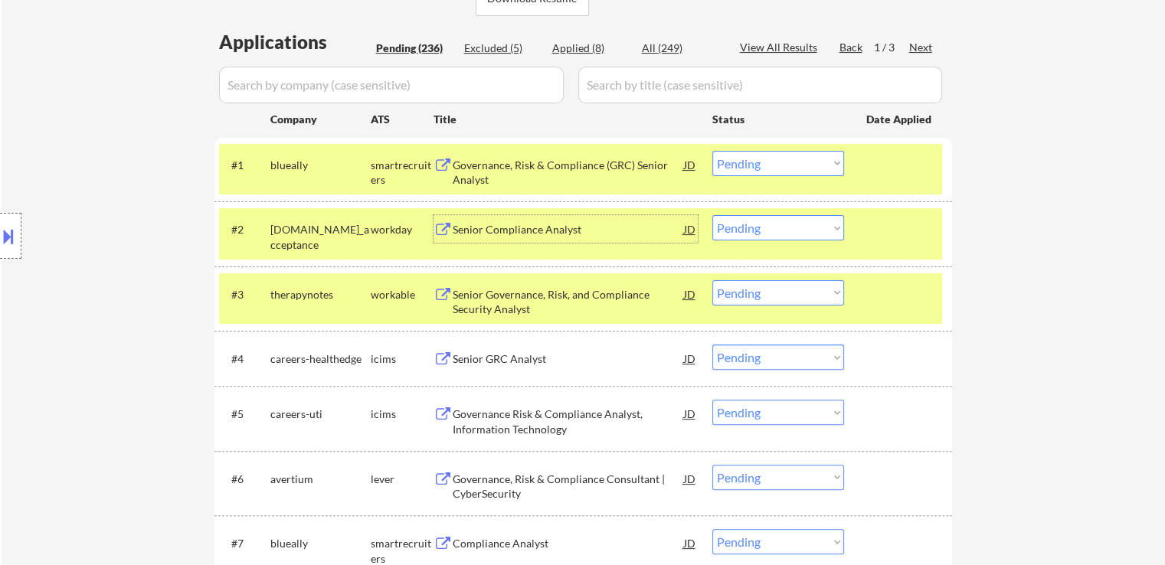
click at [461, 299] on div "Senior Governance, Risk, and Compliance Security Analyst" at bounding box center [568, 302] width 231 height 30
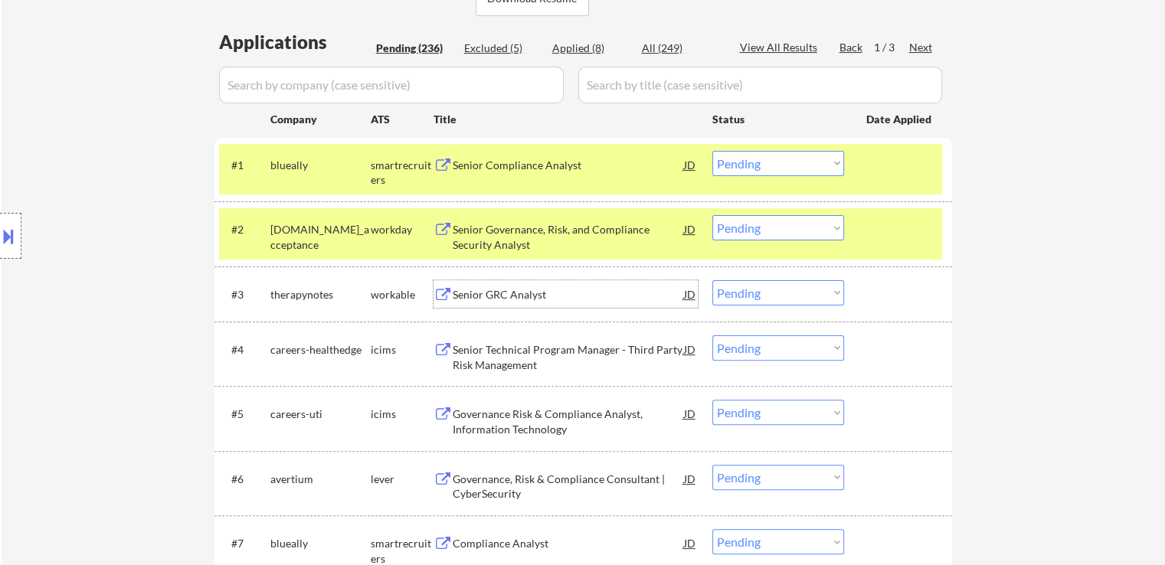
scroll to position [459, 0]
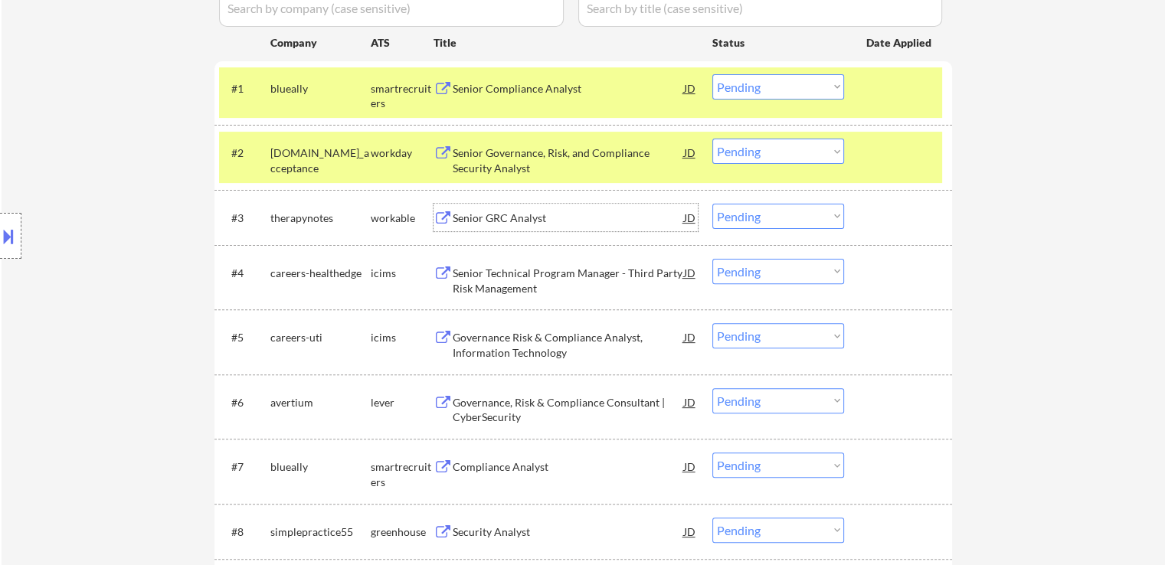
click at [755, 212] on select "Choose an option... Pending Applied Excluded (Questions) Excluded (Expired) Exc…" at bounding box center [778, 216] width 132 height 25
click at [712, 204] on select "Choose an option... Pending Applied Excluded (Questions) Excluded (Expired) Exc…" at bounding box center [778, 216] width 132 height 25
select select ""pending""
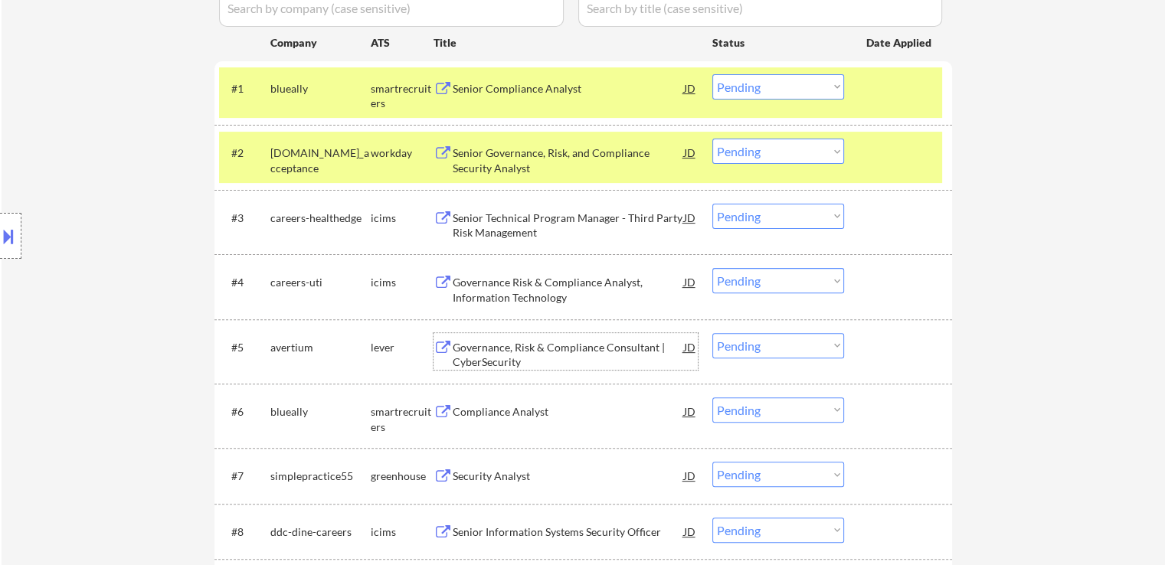
click at [482, 348] on div "Governance, Risk & Compliance Consultant | CyberSecurity" at bounding box center [568, 355] width 231 height 30
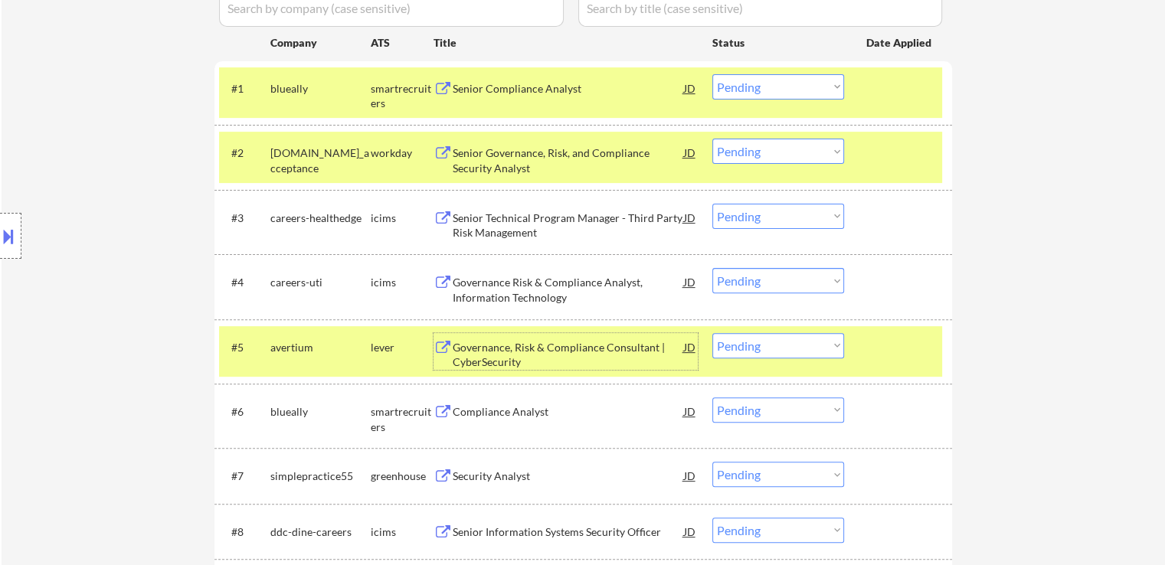
click at [779, 83] on select "Choose an option... Pending Applied Excluded (Questions) Excluded (Expired) Exc…" at bounding box center [778, 86] width 132 height 25
click at [712, 74] on select "Choose an option... Pending Applied Excluded (Questions) Excluded (Expired) Exc…" at bounding box center [778, 86] width 132 height 25
select select ""pending""
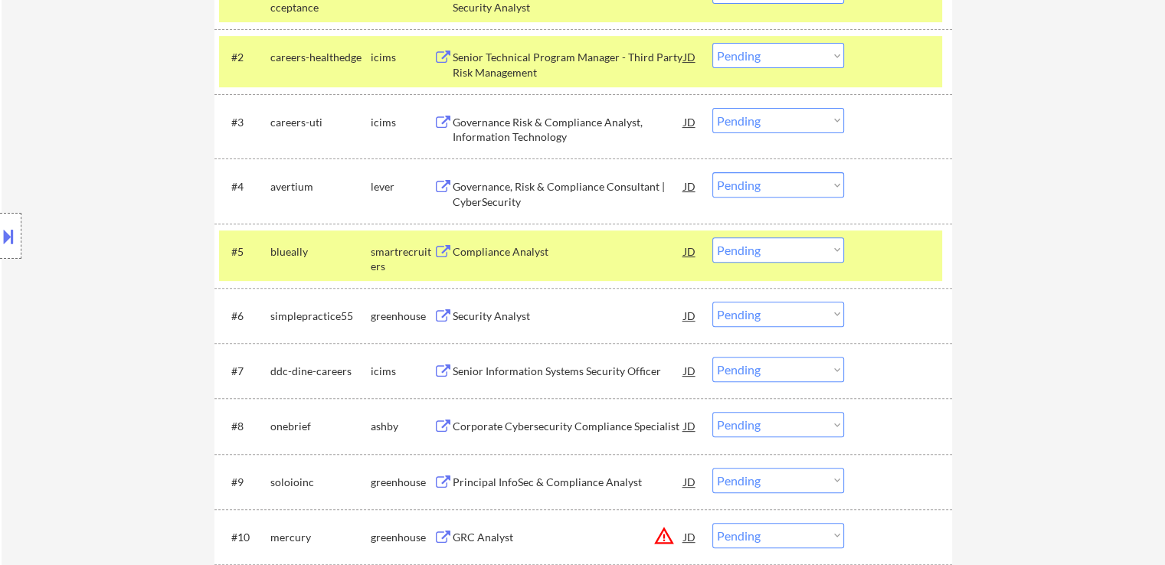
scroll to position [613, 0]
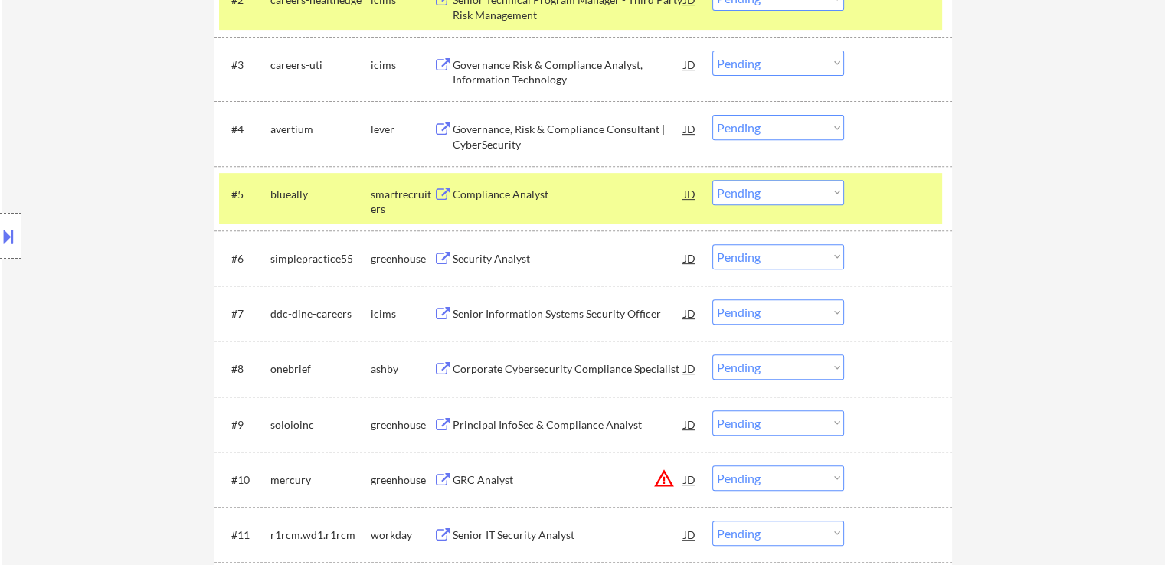
click at [766, 132] on select "Choose an option... Pending Applied Excluded (Questions) Excluded (Expired) Exc…" at bounding box center [778, 127] width 132 height 25
click at [712, 115] on select "Choose an option... Pending Applied Excluded (Questions) Excluded (Expired) Exc…" at bounding box center [778, 127] width 132 height 25
click at [510, 193] on div "Compliance Analyst" at bounding box center [568, 194] width 231 height 15
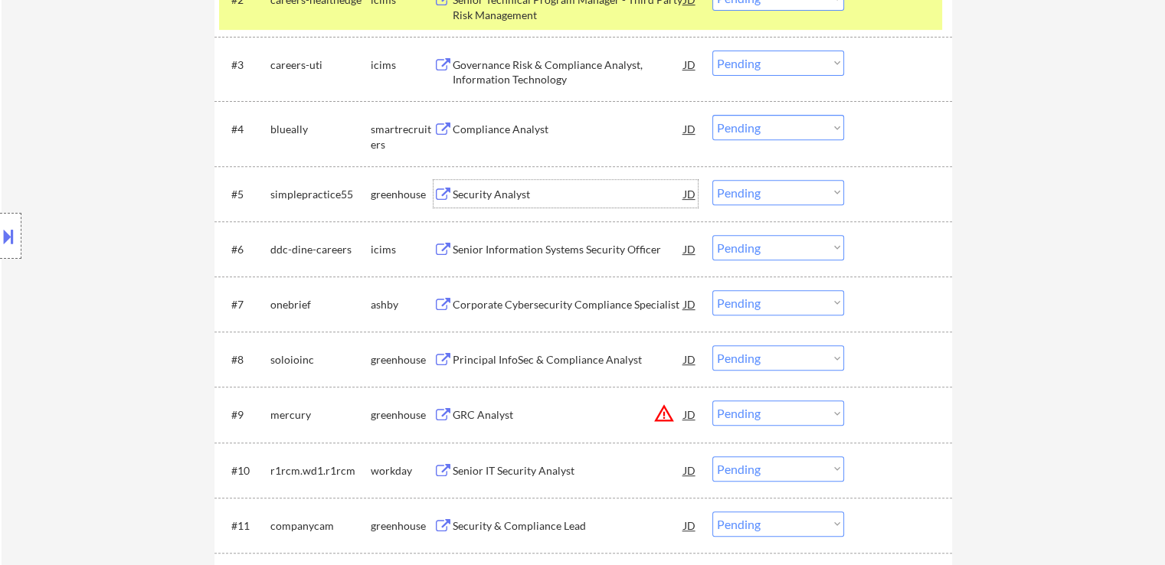
click at [756, 122] on select "Choose an option... Pending Applied Excluded (Questions) Excluded (Expired) Exc…" at bounding box center [778, 127] width 132 height 25
click at [712, 115] on select "Choose an option... Pending Applied Excluded (Questions) Excluded (Expired) Exc…" at bounding box center [778, 127] width 132 height 25
select select ""pending""
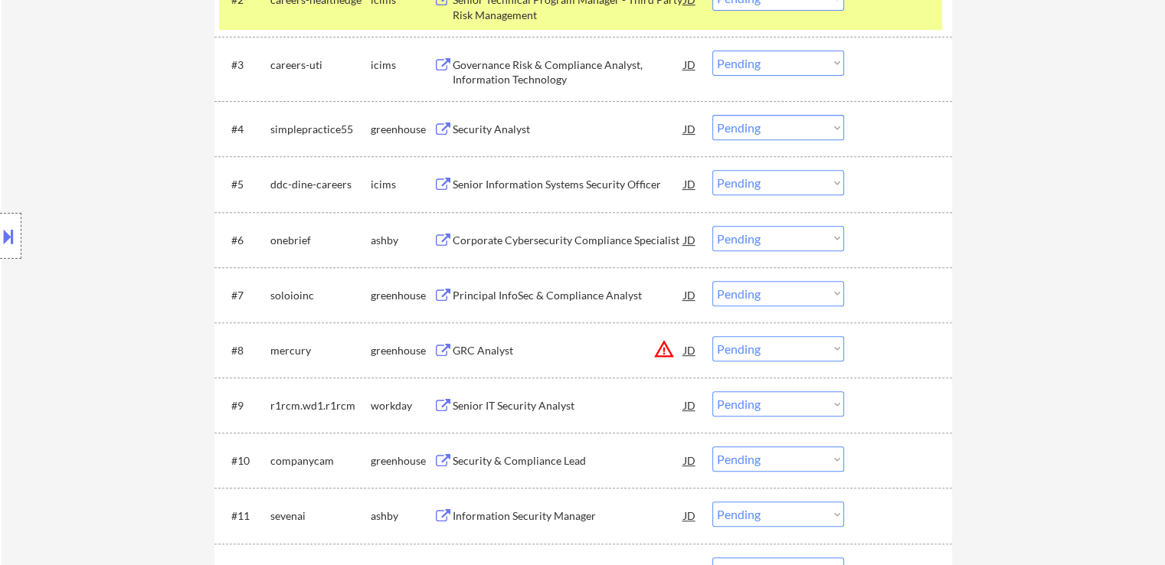
click at [447, 126] on button at bounding box center [442, 130] width 19 height 15
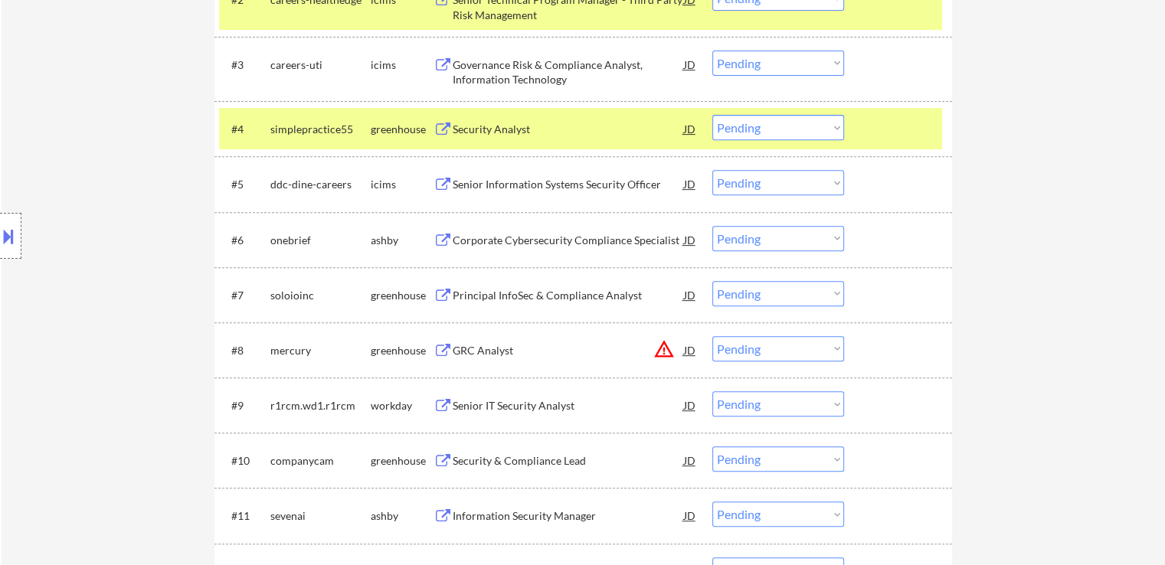
click at [480, 246] on div "Corporate Cybersecurity Compliance Specialist" at bounding box center [568, 240] width 231 height 15
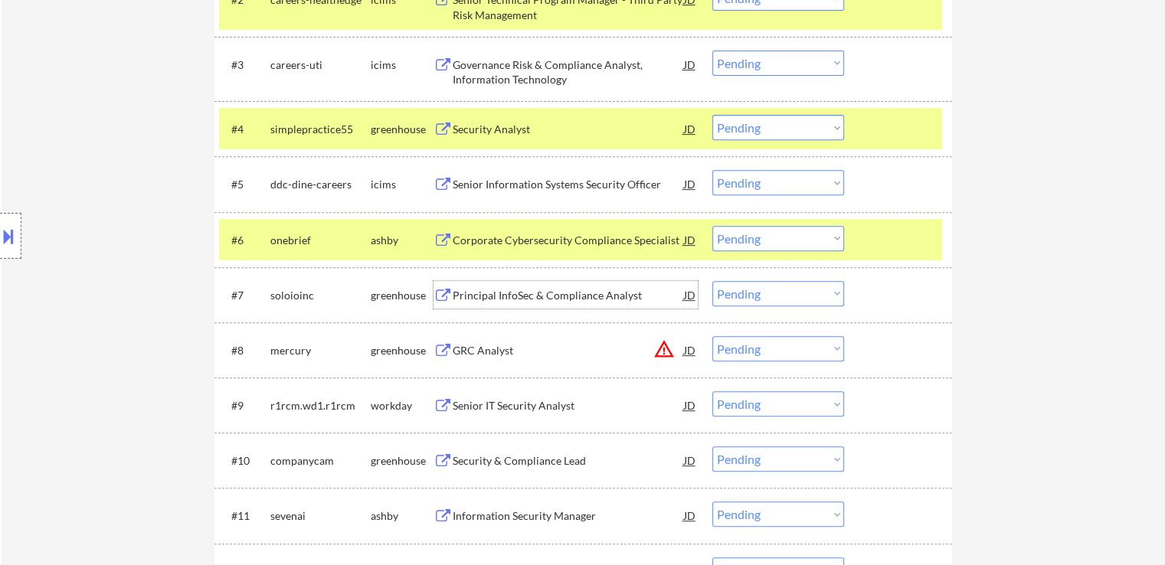
click at [475, 284] on div "Principal InfoSec & Compliance Analyst" at bounding box center [568, 295] width 231 height 28
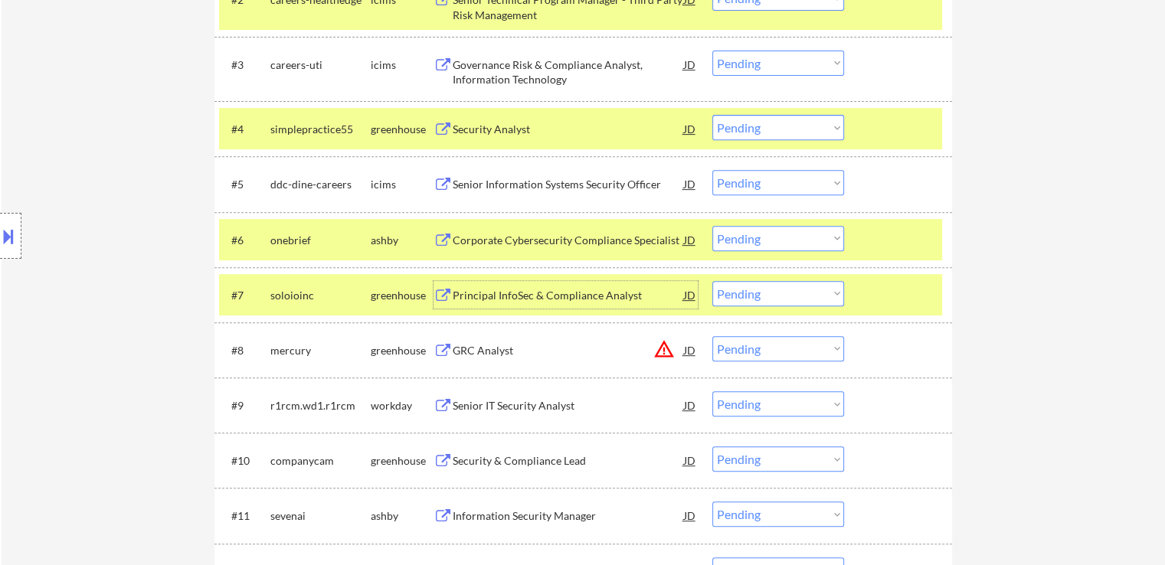
click at [770, 132] on select "Choose an option... Pending Applied Excluded (Questions) Excluded (Expired) Exc…" at bounding box center [778, 127] width 132 height 25
click at [712, 115] on select "Choose an option... Pending Applied Excluded (Questions) Excluded (Expired) Exc…" at bounding box center [778, 127] width 132 height 25
select select ""pending""
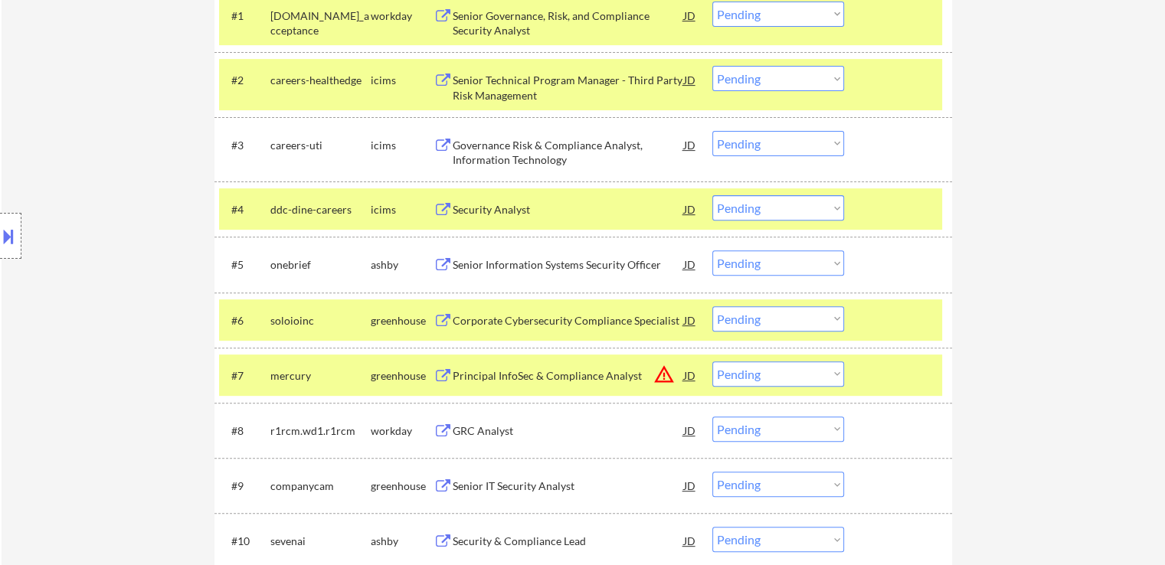
scroll to position [536, 0]
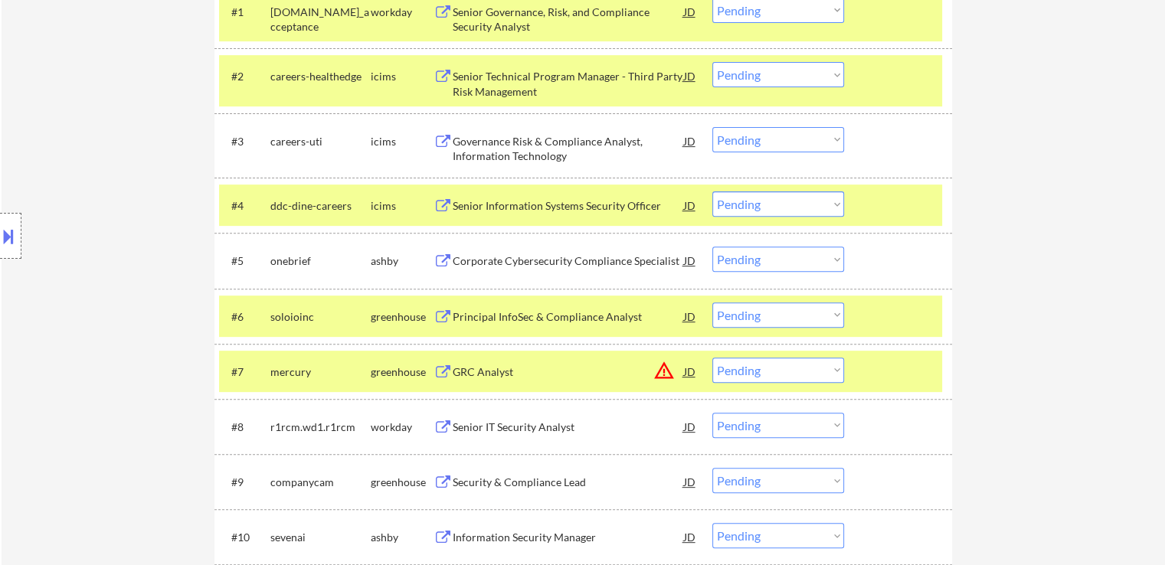
click at [772, 264] on select "Choose an option... Pending Applied Excluded (Questions) Excluded (Expired) Exc…" at bounding box center [778, 259] width 132 height 25
click at [712, 247] on select "Choose an option... Pending Applied Excluded (Questions) Excluded (Expired) Exc…" at bounding box center [778, 259] width 132 height 25
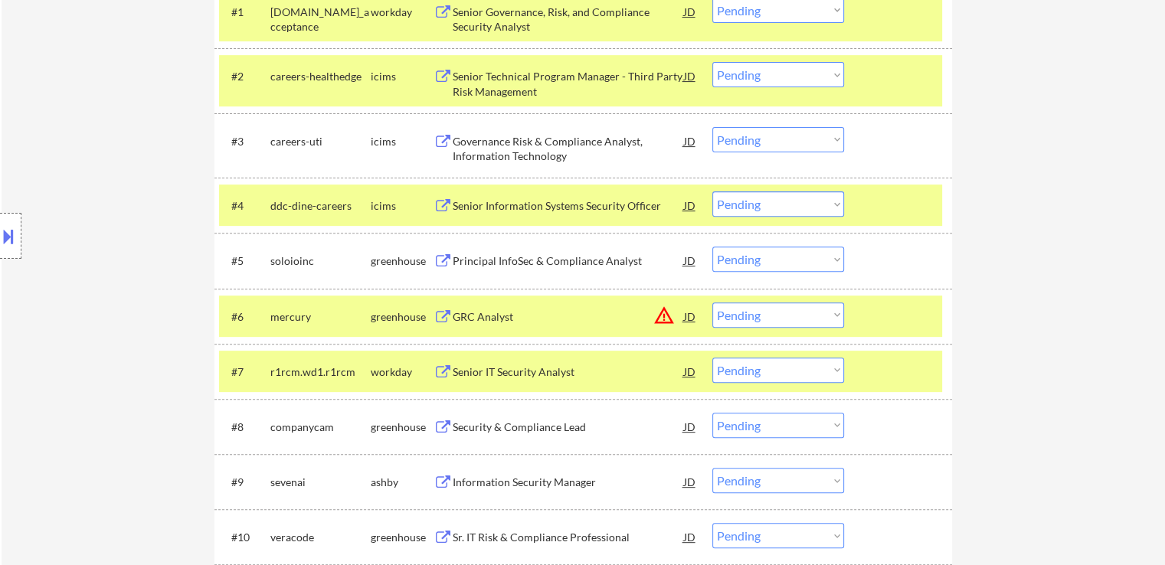
scroll to position [689, 0]
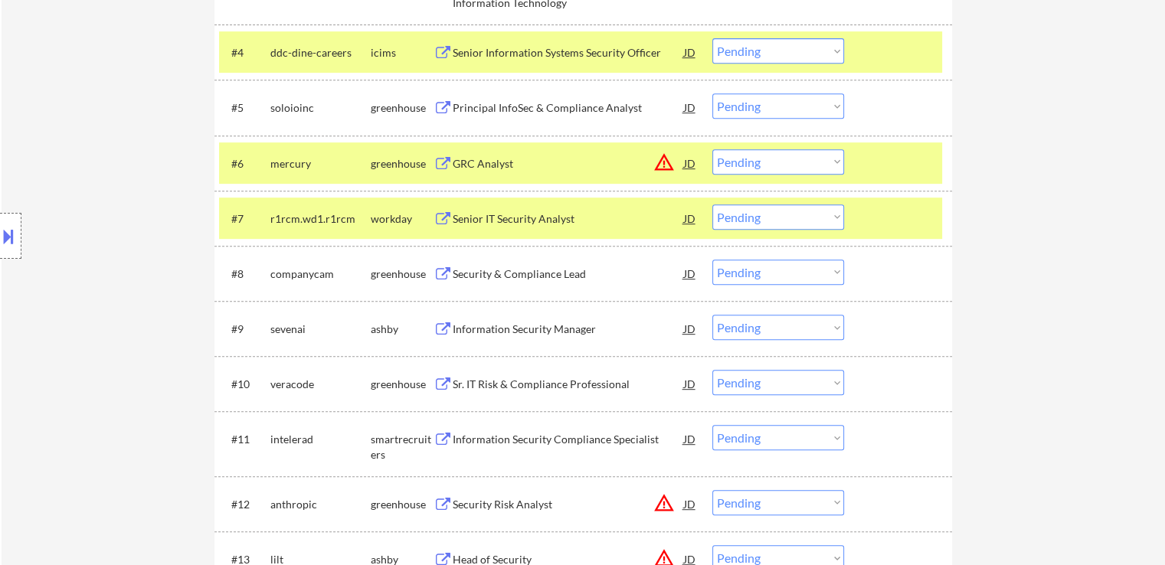
click at [747, 111] on select "Choose an option... Pending Applied Excluded (Questions) Excluded (Expired) Exc…" at bounding box center [778, 105] width 132 height 25
select select ""applied""
click at [712, 93] on select "Choose an option... Pending Applied Excluded (Questions) Excluded (Expired) Exc…" at bounding box center [778, 105] width 132 height 25
click at [491, 169] on div "GRC Analyst" at bounding box center [568, 163] width 231 height 15
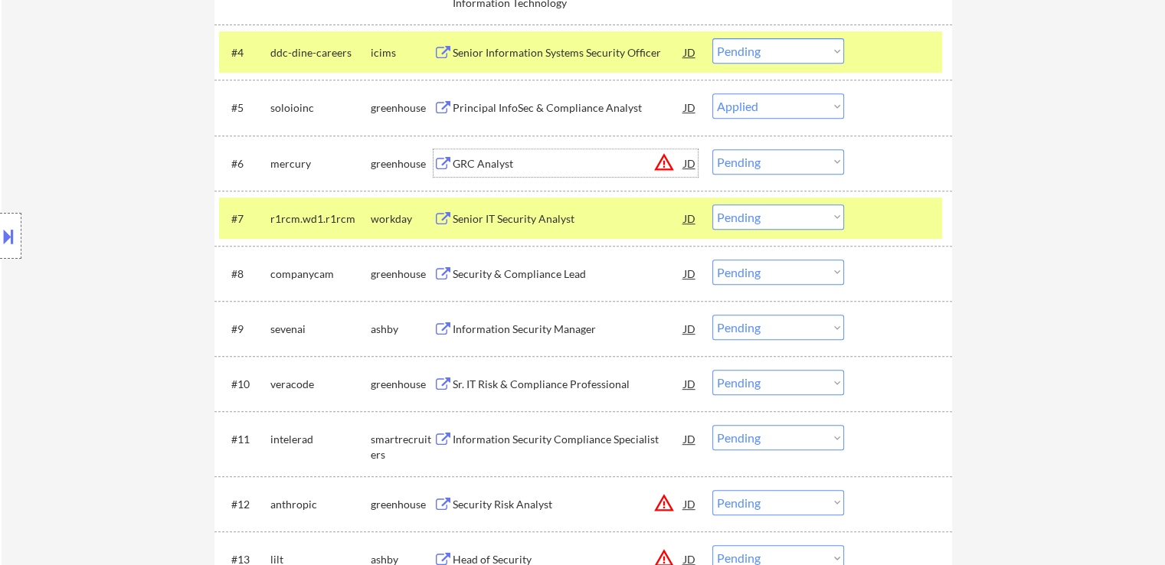
click at [768, 163] on select "Choose an option... Pending Applied Excluded (Questions) Excluded (Expired) Exc…" at bounding box center [778, 161] width 132 height 25
click at [712, 149] on select "Choose an option... Pending Applied Excluded (Questions) Excluded (Expired) Exc…" at bounding box center [778, 161] width 132 height 25
click at [496, 276] on div "Security & Compliance Lead" at bounding box center [568, 273] width 231 height 15
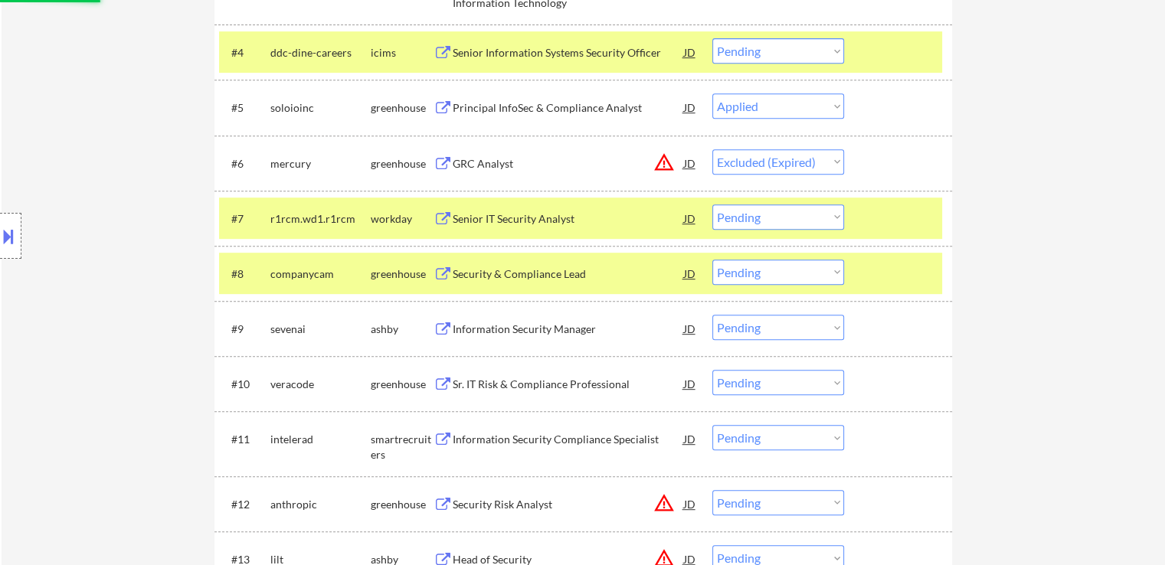
select select ""pending""
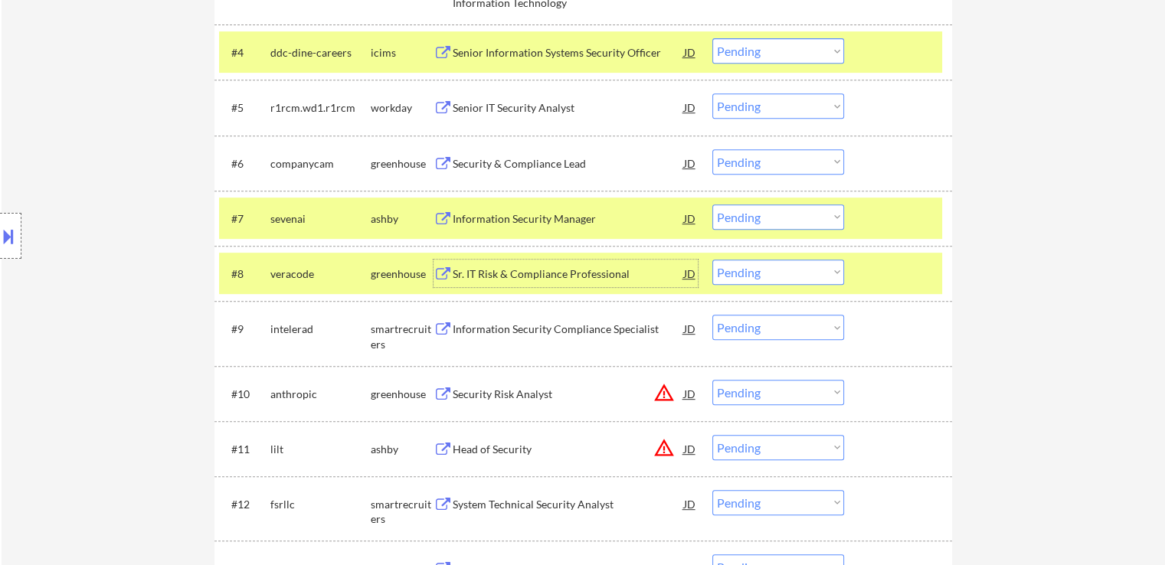
drag, startPoint x: 760, startPoint y: 160, endPoint x: 763, endPoint y: 171, distance: 11.1
click at [761, 161] on select "Choose an option... Pending Applied Excluded (Questions) Excluded (Expired) Exc…" at bounding box center [778, 161] width 132 height 25
click at [712, 149] on select "Choose an option... Pending Applied Excluded (Questions) Excluded (Expired) Exc…" at bounding box center [778, 161] width 132 height 25
click at [537, 220] on div "Information Security Manager" at bounding box center [568, 218] width 231 height 15
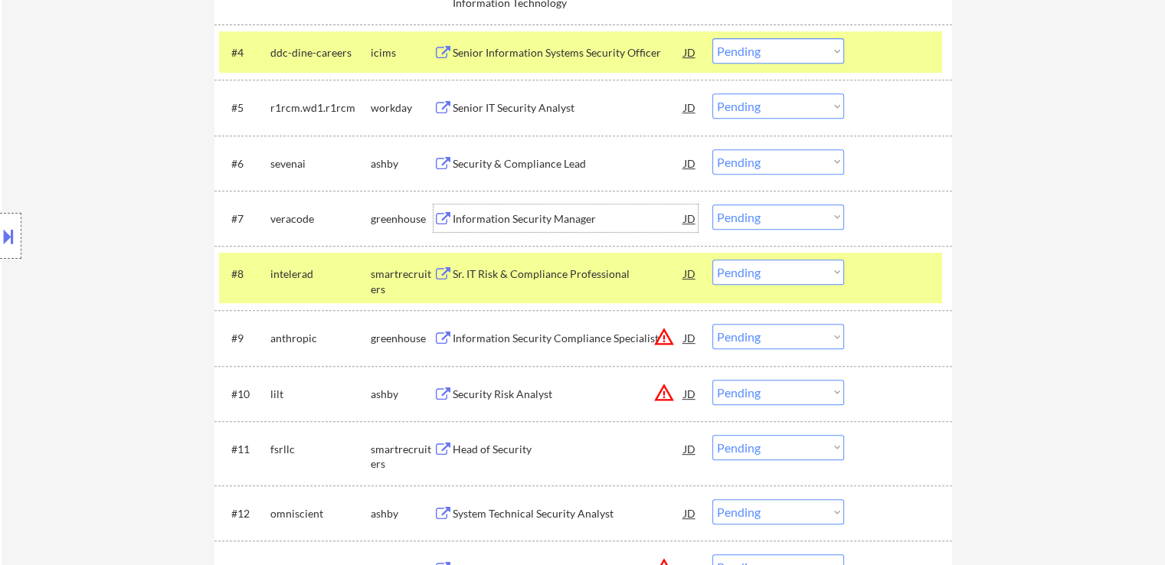
click at [778, 159] on select "Choose an option... Pending Applied Excluded (Questions) Excluded (Expired) Exc…" at bounding box center [778, 161] width 132 height 25
click at [712, 149] on select "Choose an option... Pending Applied Excluded (Questions) Excluded (Expired) Exc…" at bounding box center [778, 161] width 132 height 25
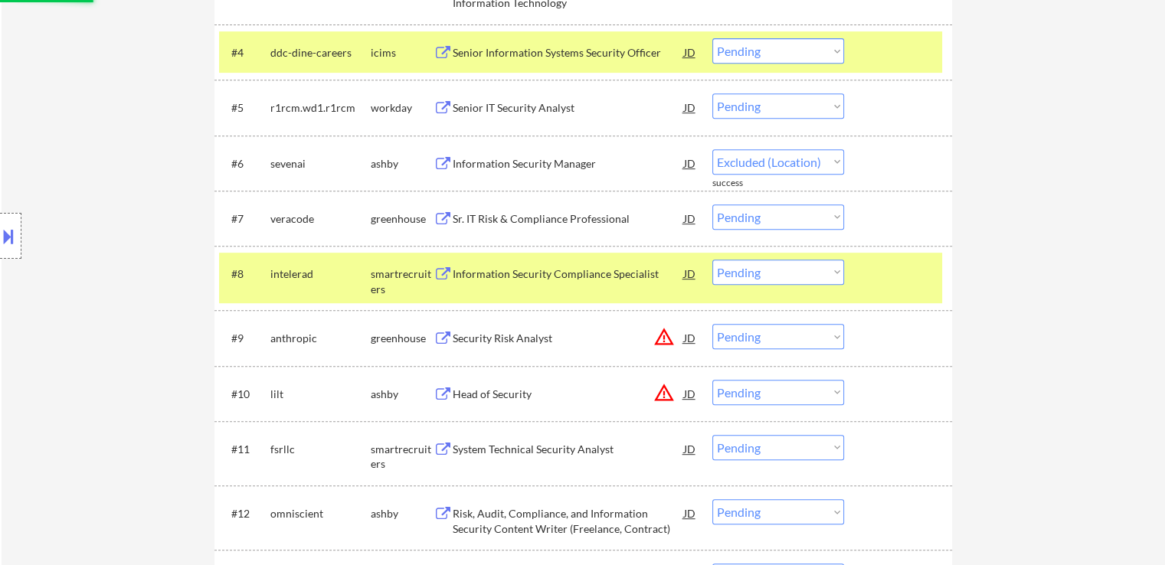
select select ""pending""
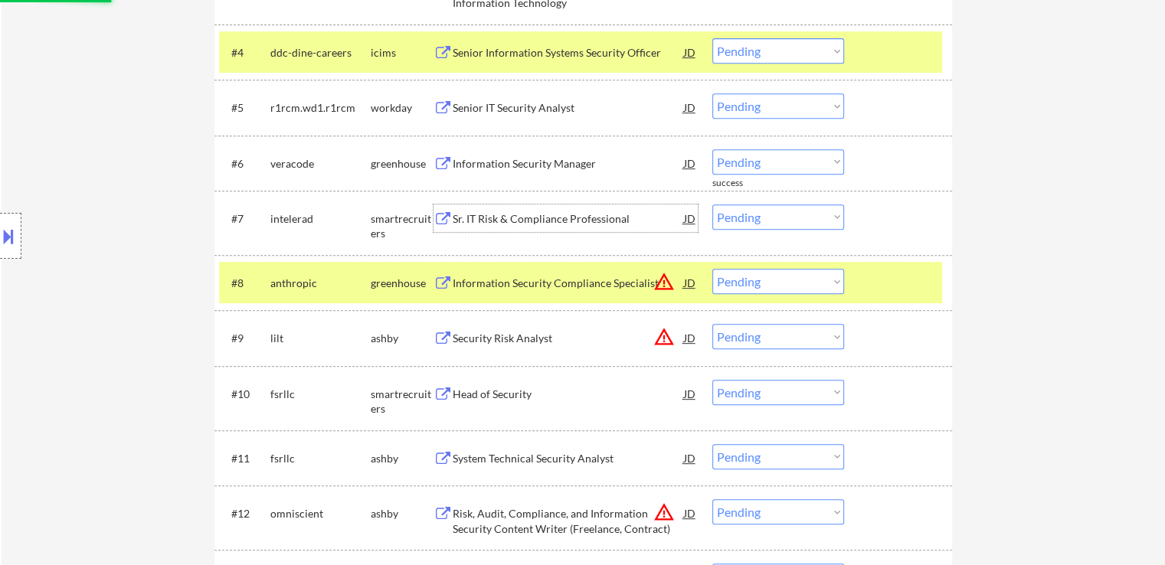
click at [498, 220] on div "Sr. IT Risk & Compliance Professional" at bounding box center [568, 218] width 231 height 15
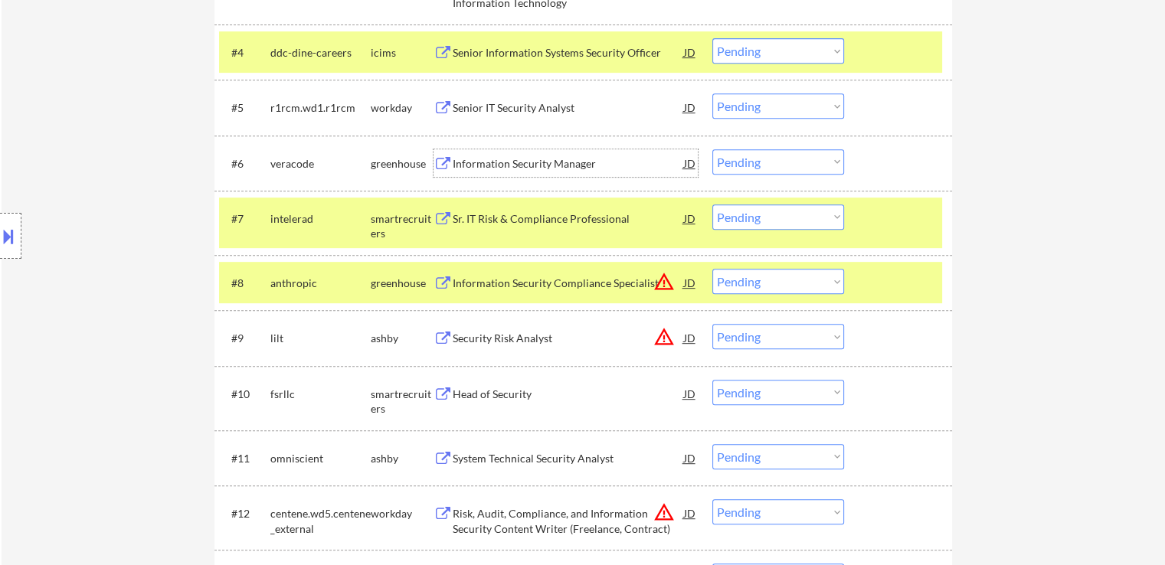
click at [475, 158] on div "Information Security Manager" at bounding box center [568, 163] width 231 height 15
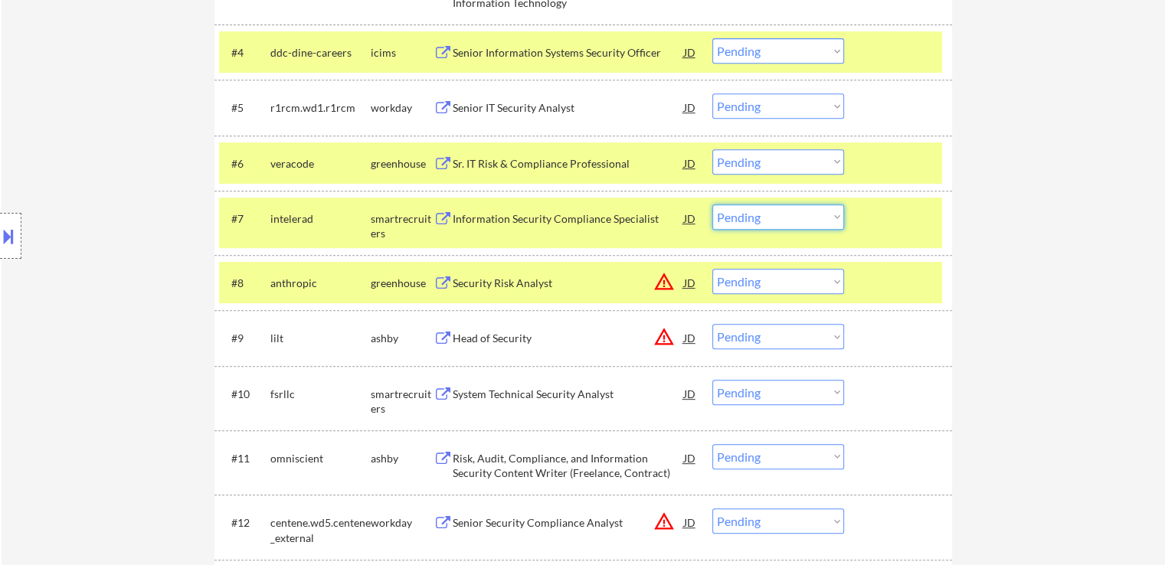
click at [744, 214] on select "Choose an option... Pending Applied Excluded (Questions) Excluded (Expired) Exc…" at bounding box center [778, 216] width 132 height 25
click at [712, 204] on select "Choose an option... Pending Applied Excluded (Questions) Excluded (Expired) Exc…" at bounding box center [778, 216] width 132 height 25
select select ""pending""
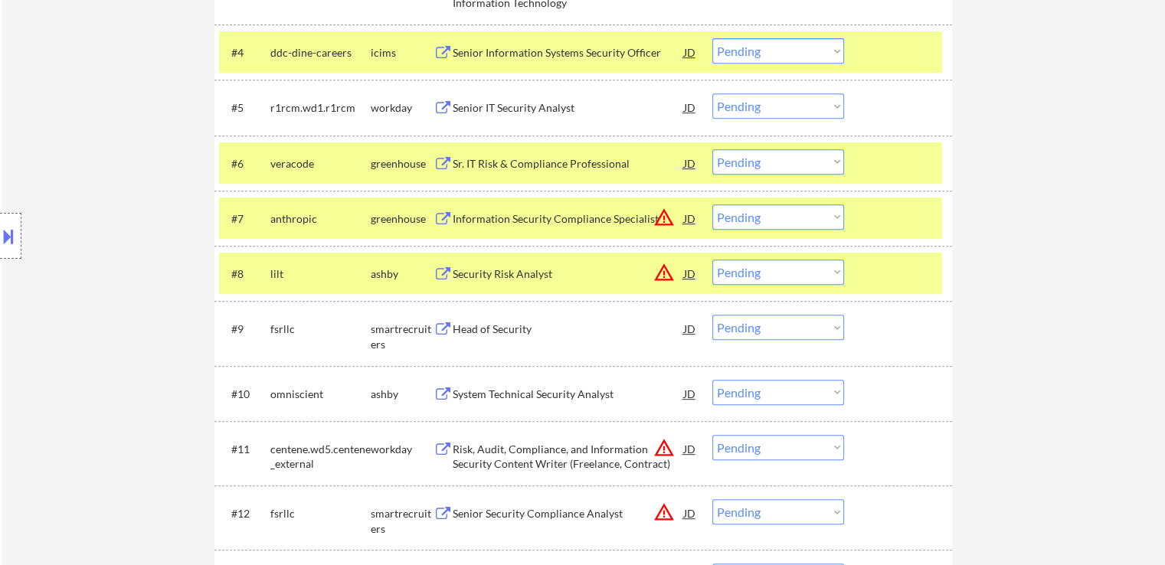
click at [802, 151] on select "Choose an option... Pending Applied Excluded (Questions) Excluded (Expired) Exc…" at bounding box center [778, 161] width 132 height 25
click at [712, 149] on select "Choose an option... Pending Applied Excluded (Questions) Excluded (Expired) Exc…" at bounding box center [778, 161] width 132 height 25
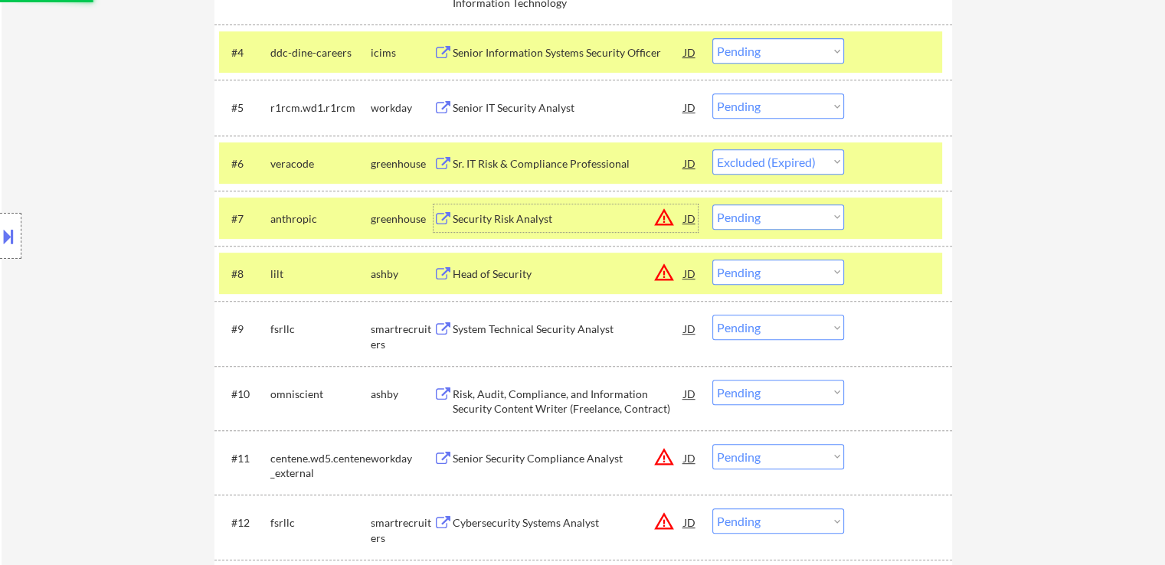
click at [459, 225] on div "Security Risk Analyst" at bounding box center [568, 218] width 231 height 15
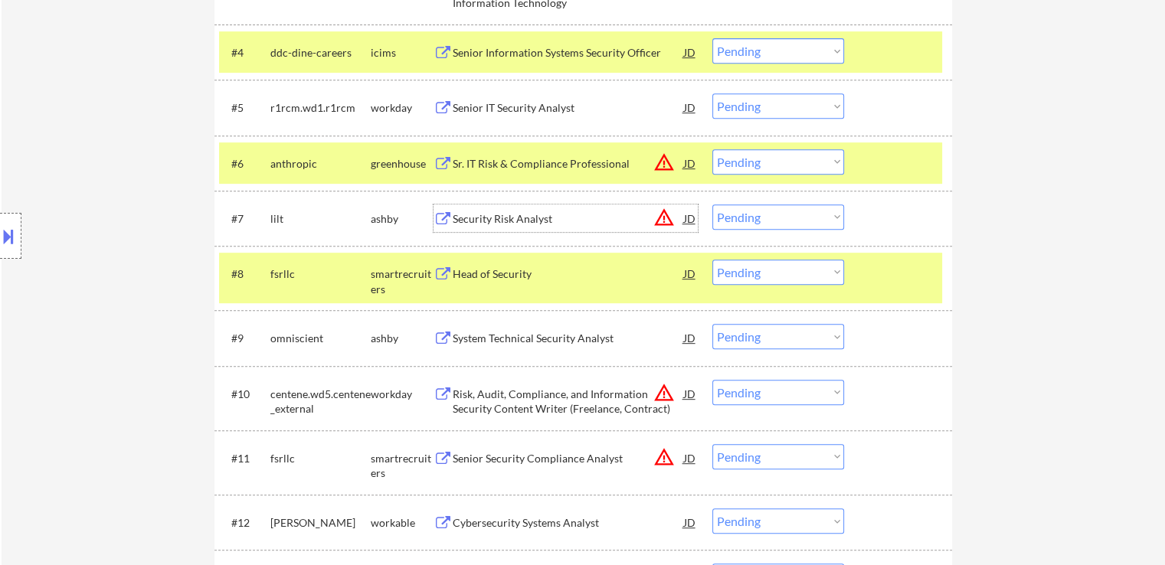
click at [778, 170] on select "Choose an option... Pending Applied Excluded (Questions) Excluded (Expired) Exc…" at bounding box center [778, 161] width 132 height 25
click at [712, 149] on select "Choose an option... Pending Applied Excluded (Questions) Excluded (Expired) Exc…" at bounding box center [778, 161] width 132 height 25
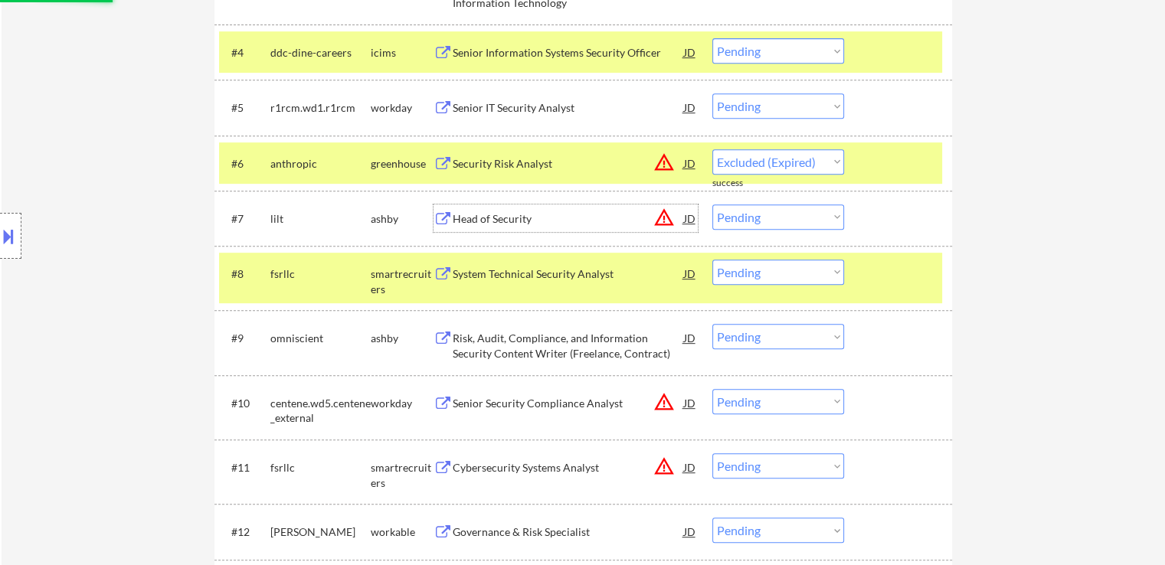
click at [458, 226] on div "Head of Security" at bounding box center [568, 218] width 231 height 28
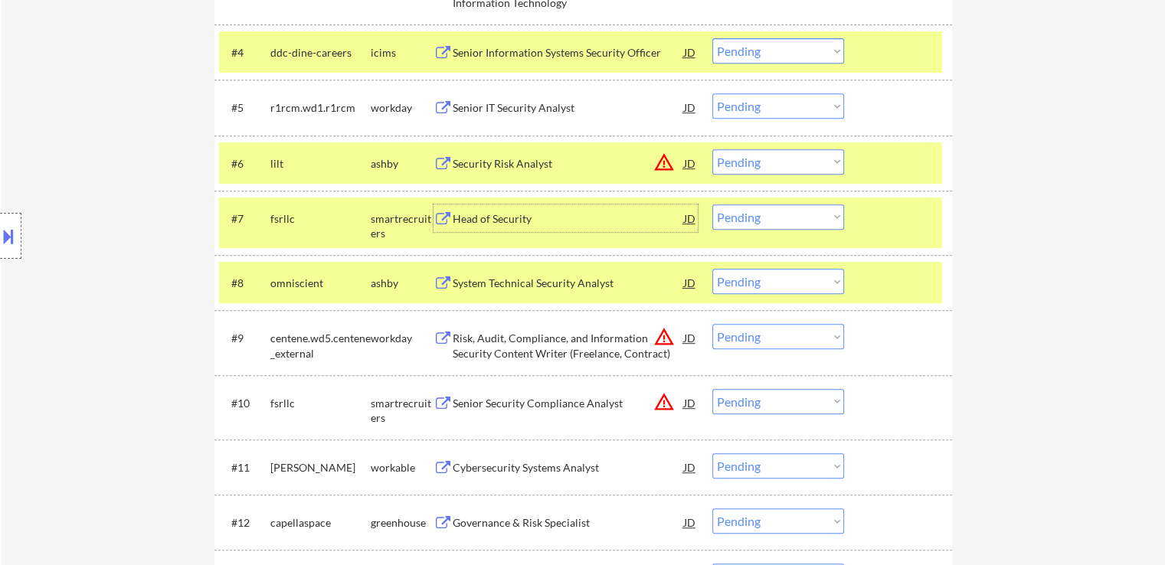
click at [451, 219] on button at bounding box center [442, 219] width 19 height 15
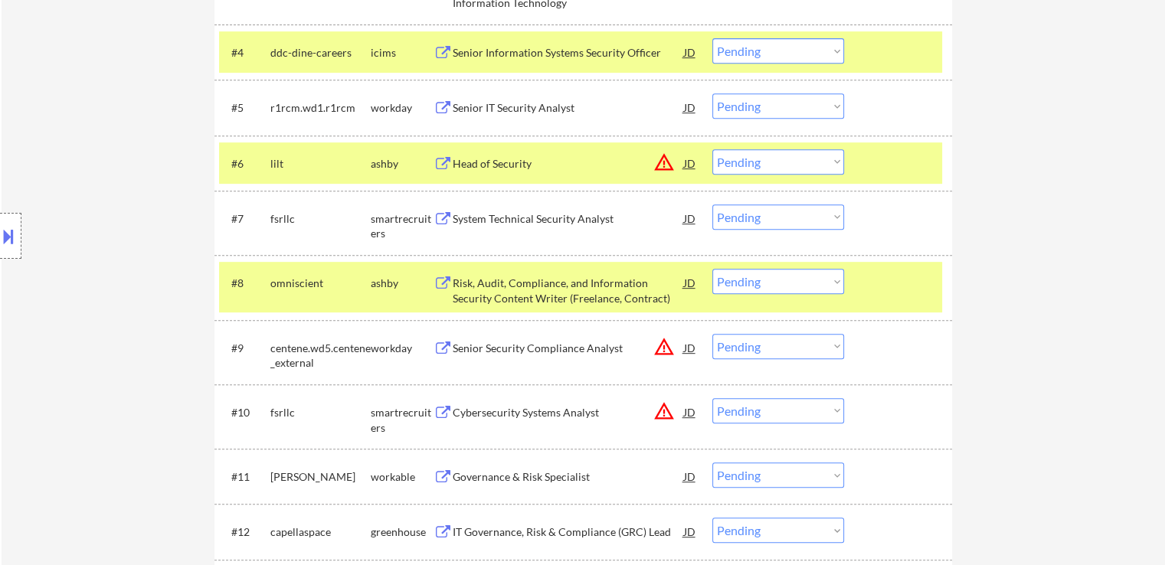
click at [763, 163] on select "Choose an option... Pending Applied Excluded (Questions) Excluded (Expired) Exc…" at bounding box center [778, 161] width 132 height 25
click at [712, 149] on select "Choose an option... Pending Applied Excluded (Questions) Excluded (Expired) Exc…" at bounding box center [778, 161] width 132 height 25
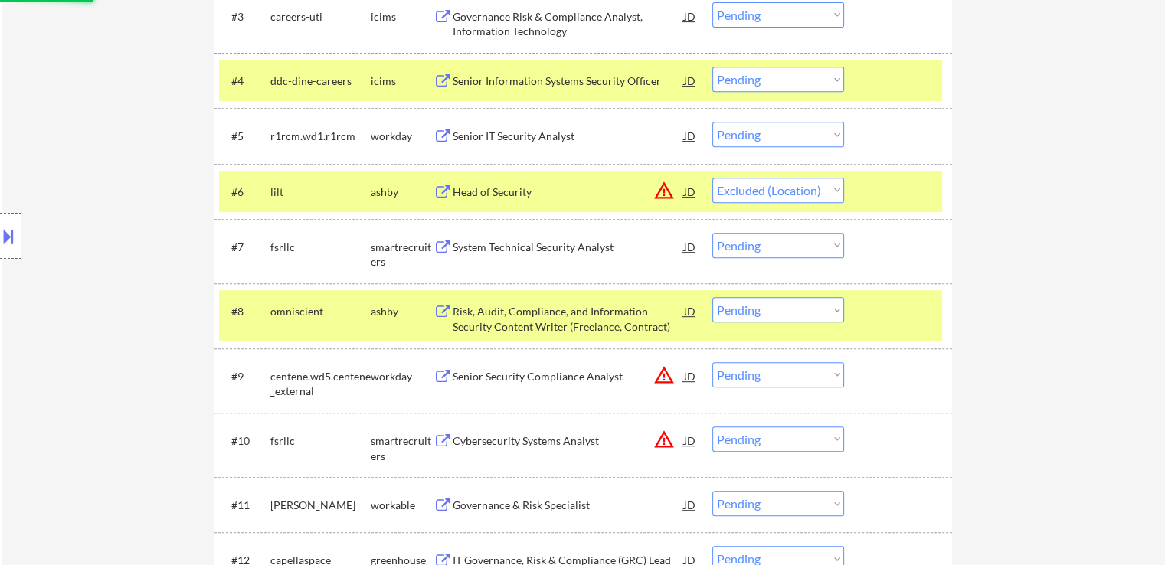
scroll to position [613, 0]
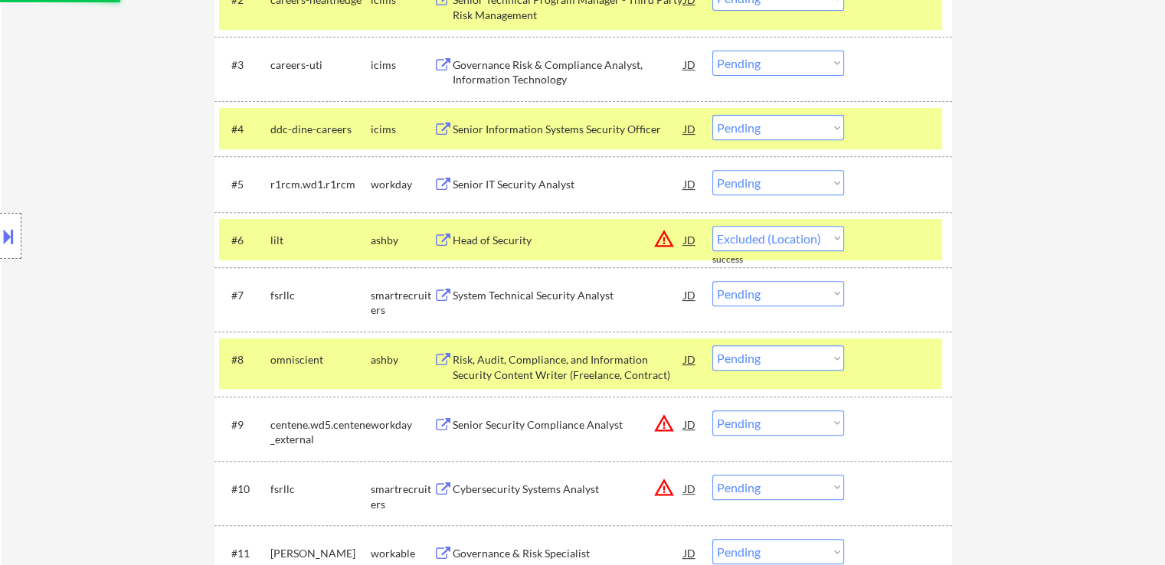
select select ""pending""
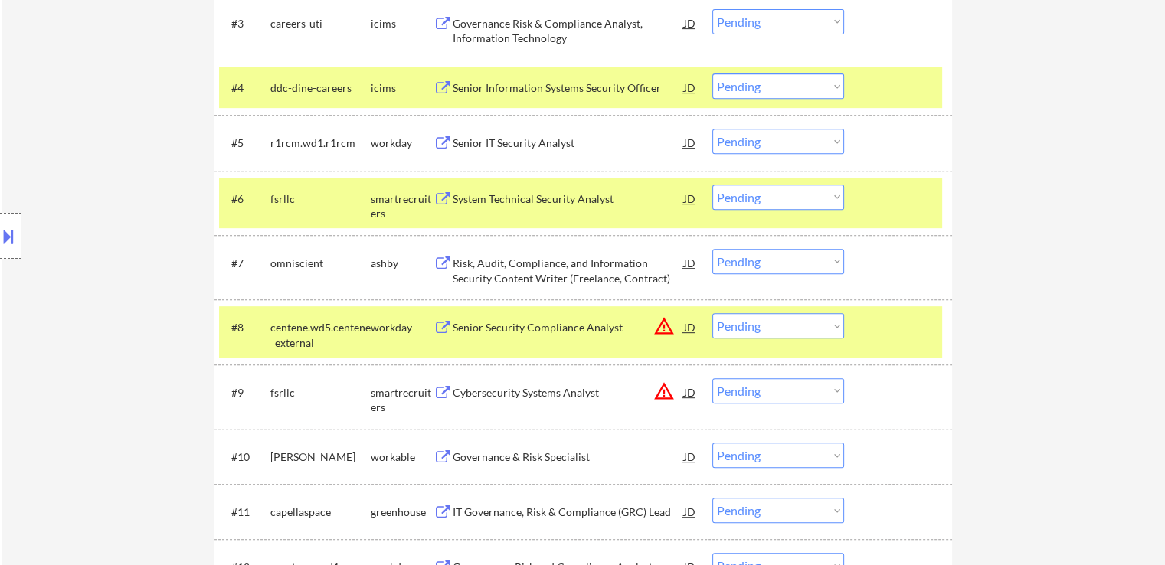
scroll to position [689, 0]
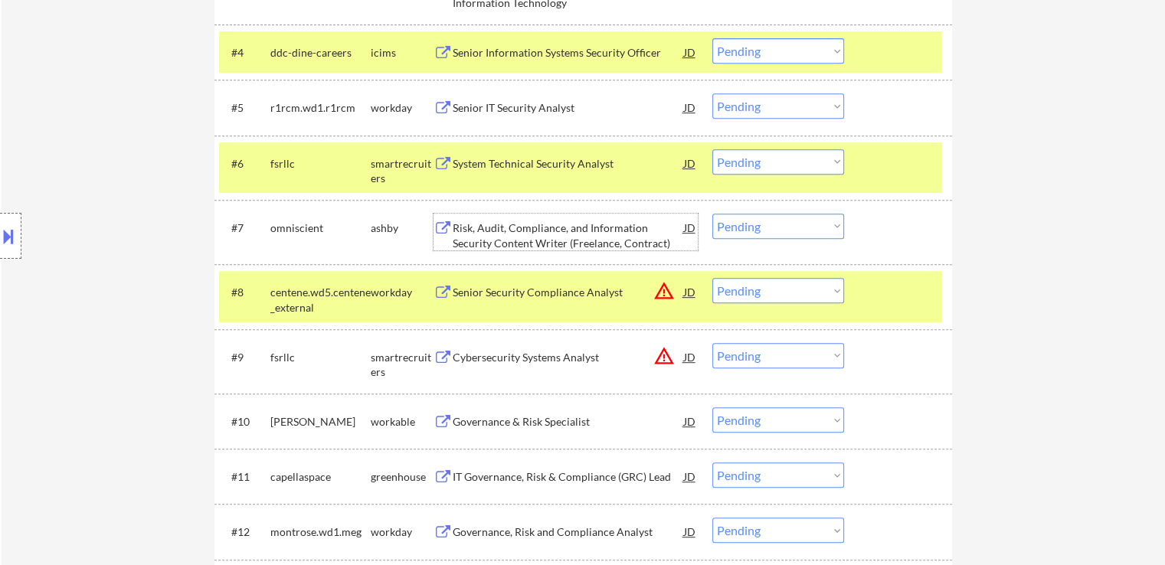
click at [475, 230] on div "Risk, Audit, Compliance, and Information Security Content Writer (Freelance, Co…" at bounding box center [568, 236] width 231 height 30
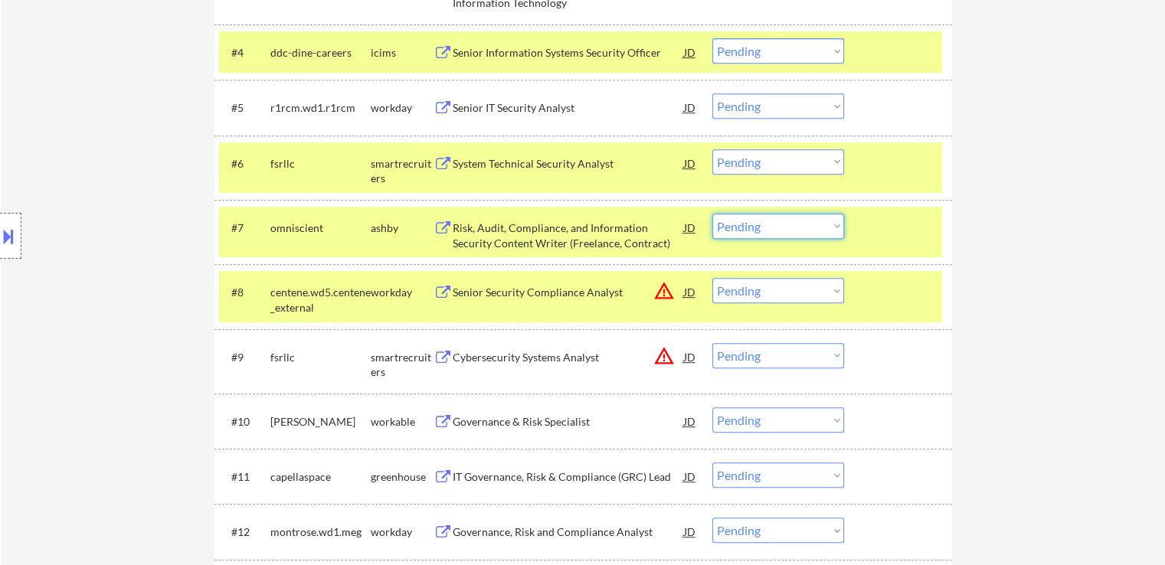
click at [781, 228] on select "Choose an option... Pending Applied Excluded (Questions) Excluded (Expired) Exc…" at bounding box center [778, 226] width 132 height 25
click at [712, 214] on select "Choose an option... Pending Applied Excluded (Questions) Excluded (Expired) Exc…" at bounding box center [778, 226] width 132 height 25
select select ""pending""
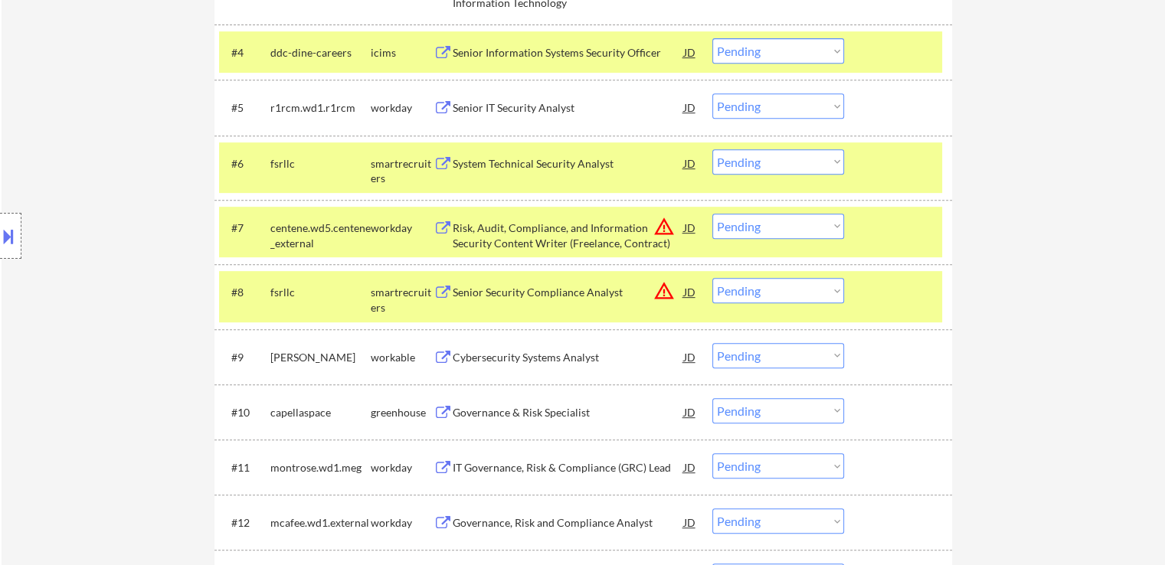
click at [756, 158] on select "Choose an option... Pending Applied Excluded (Questions) Excluded (Expired) Exc…" at bounding box center [778, 161] width 132 height 25
click at [712, 149] on select "Choose an option... Pending Applied Excluded (Questions) Excluded (Expired) Exc…" at bounding box center [778, 161] width 132 height 25
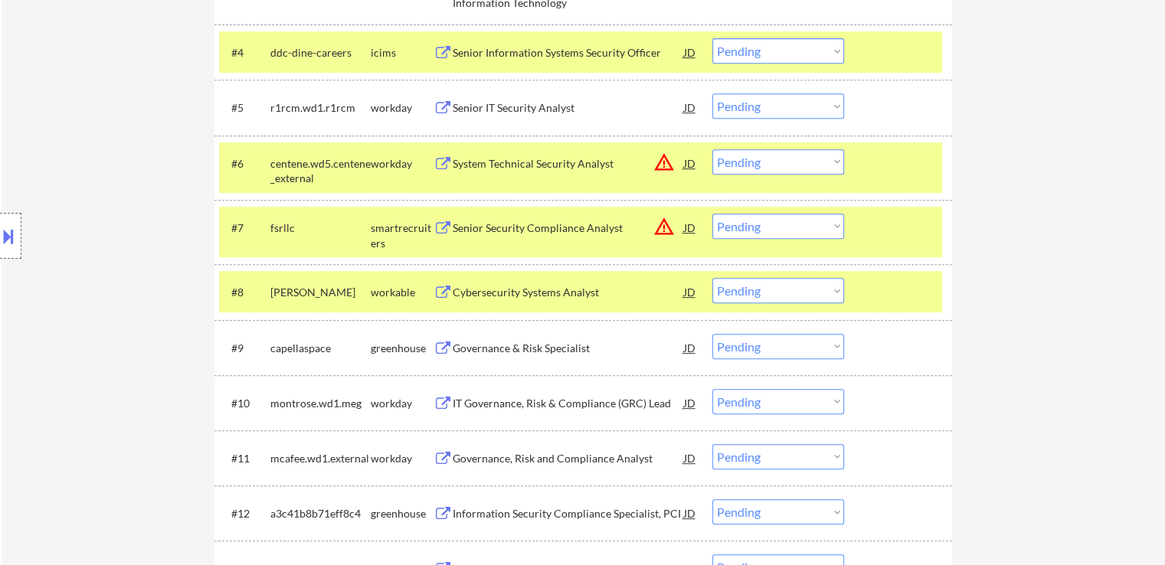
click at [765, 158] on select "Choose an option... Pending Applied Excluded (Questions) Excluded (Expired) Exc…" at bounding box center [778, 161] width 132 height 25
click at [712, 149] on select "Choose an option... Pending Applied Excluded (Questions) Excluded (Expired) Exc…" at bounding box center [778, 161] width 132 height 25
click at [476, 227] on div "Cybersecurity Systems Analyst" at bounding box center [568, 228] width 231 height 15
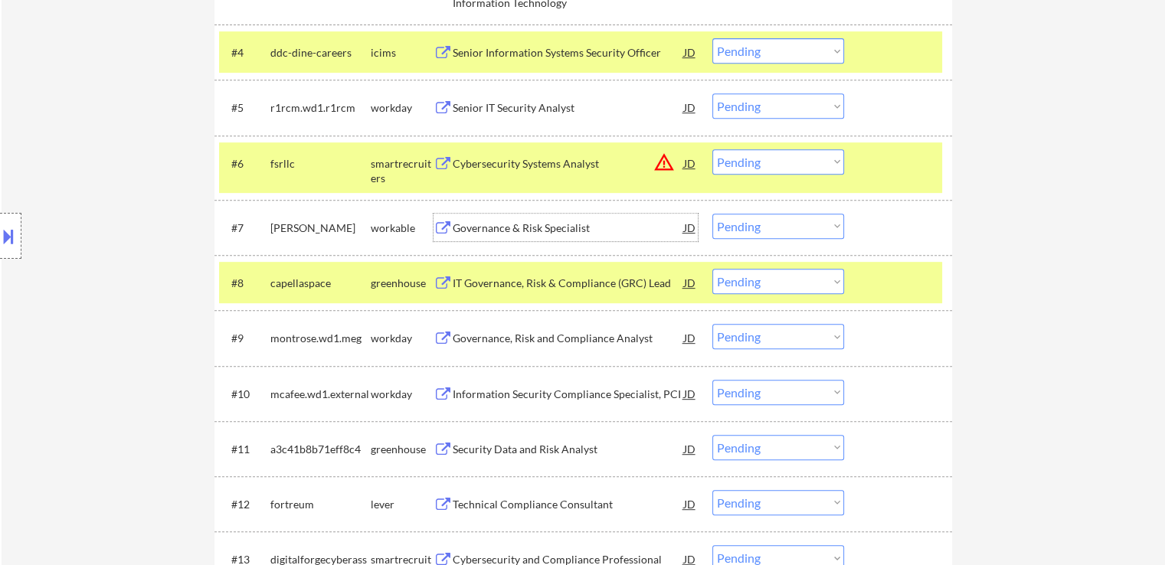
click at [476, 225] on div "Governance & Risk Specialist" at bounding box center [568, 228] width 231 height 15
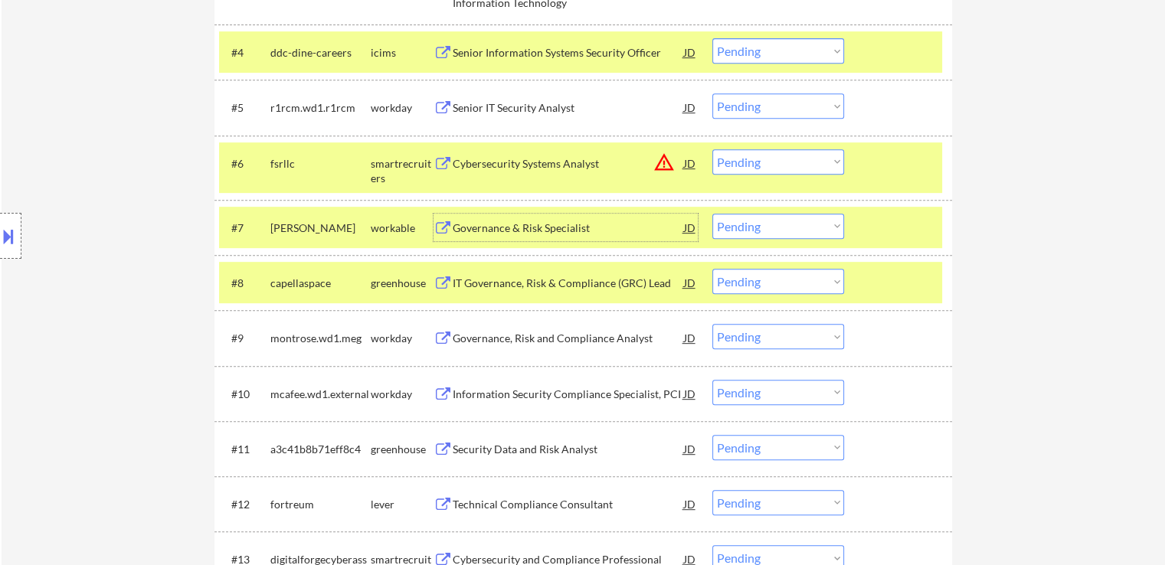
click at [453, 164] on div "Cybersecurity Systems Analyst" at bounding box center [568, 163] width 231 height 15
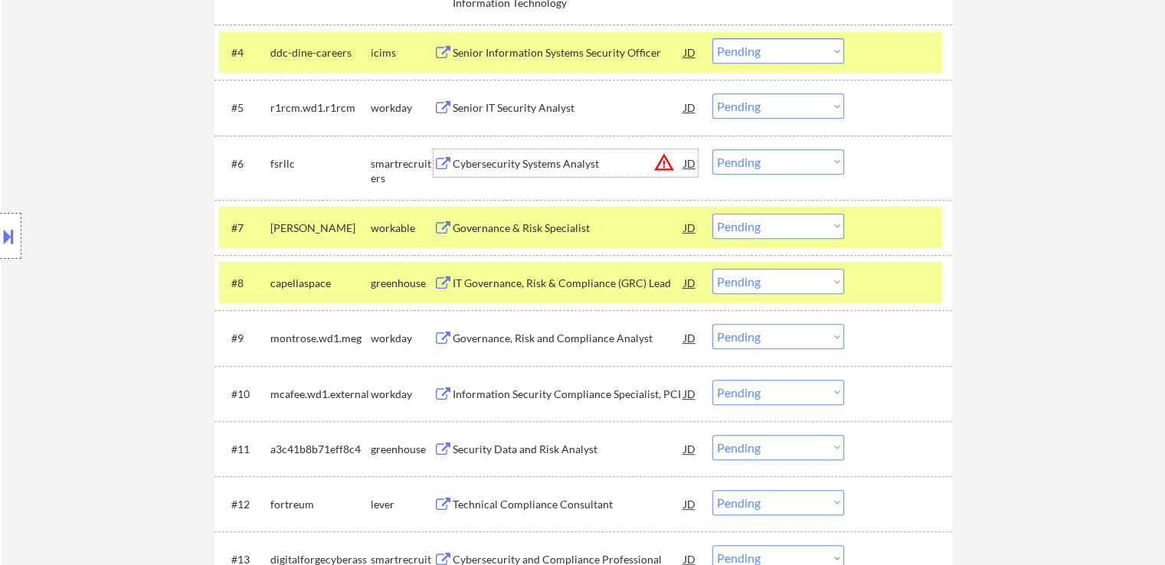
click at [746, 158] on select "Choose an option... Pending Applied Excluded (Questions) Excluded (Expired) Exc…" at bounding box center [778, 161] width 132 height 25
click at [712, 149] on select "Choose an option... Pending Applied Excluded (Questions) Excluded (Expired) Exc…" at bounding box center [778, 161] width 132 height 25
drag, startPoint x: 753, startPoint y: 241, endPoint x: 760, endPoint y: 261, distance: 20.8
click at [755, 243] on div "#7 pierce workable Governance & Risk Specialist JD warning_amber Choose an opti…" at bounding box center [580, 227] width 723 height 41
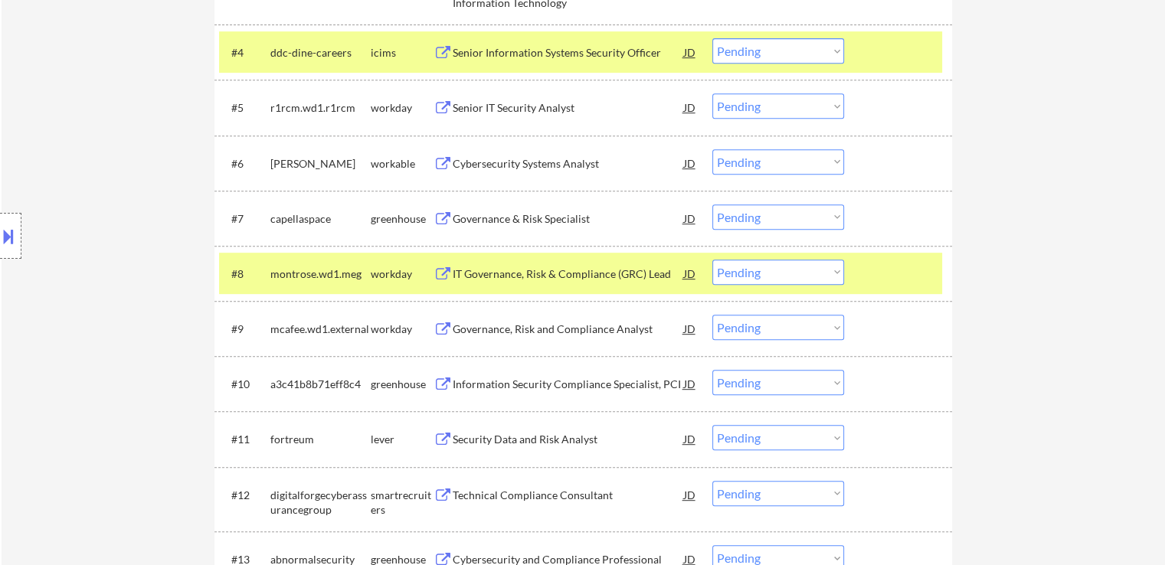
click at [760, 162] on select "Choose an option... Pending Applied Excluded (Questions) Excluded (Expired) Exc…" at bounding box center [778, 161] width 132 height 25
click at [712, 149] on select "Choose an option... Pending Applied Excluded (Questions) Excluded (Expired) Exc…" at bounding box center [778, 161] width 132 height 25
select select ""pending""
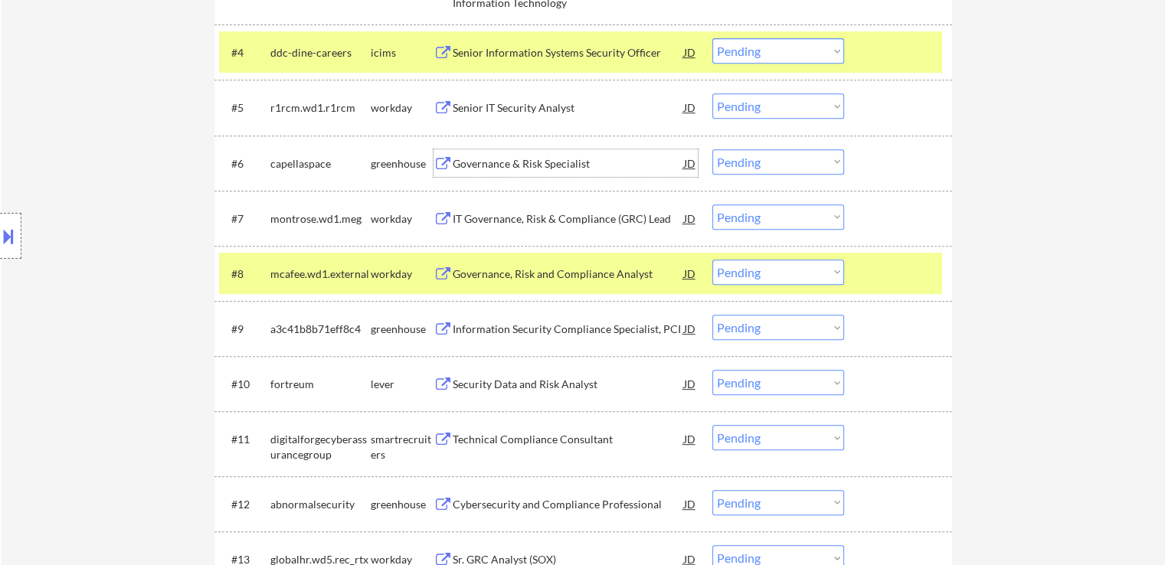
click at [487, 161] on div "Governance & Risk Specialist" at bounding box center [568, 163] width 231 height 15
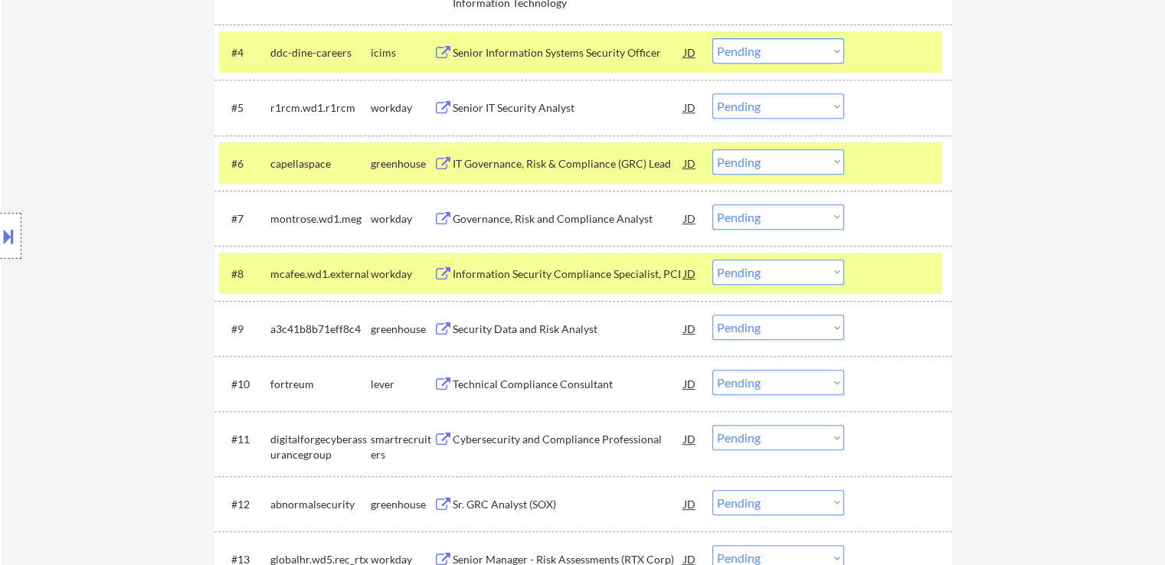
click at [452, 330] on button at bounding box center [442, 329] width 19 height 15
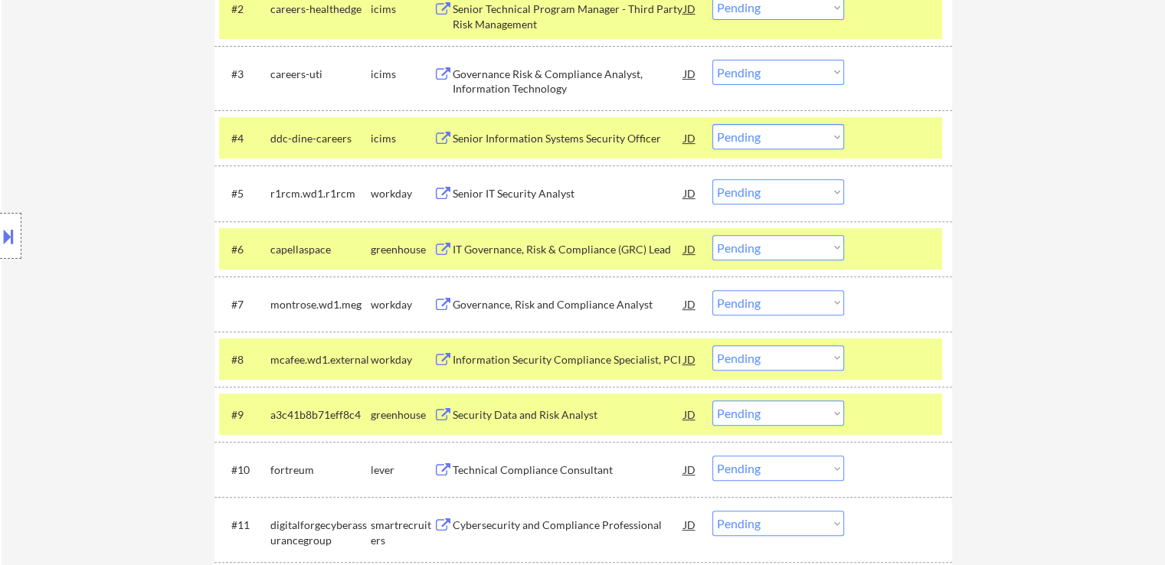
scroll to position [842, 0]
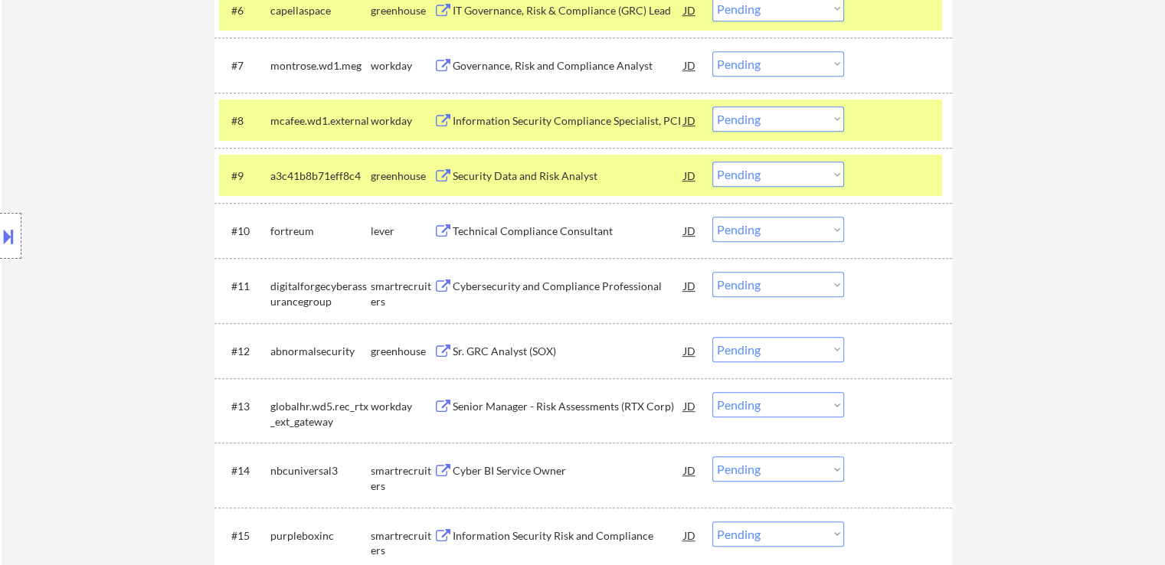
click at [731, 166] on select "Choose an option... Pending Applied Excluded (Questions) Excluded (Expired) Exc…" at bounding box center [778, 174] width 132 height 25
select select ""applied""
click at [712, 162] on select "Choose an option... Pending Applied Excluded (Questions) Excluded (Expired) Exc…" at bounding box center [778, 174] width 132 height 25
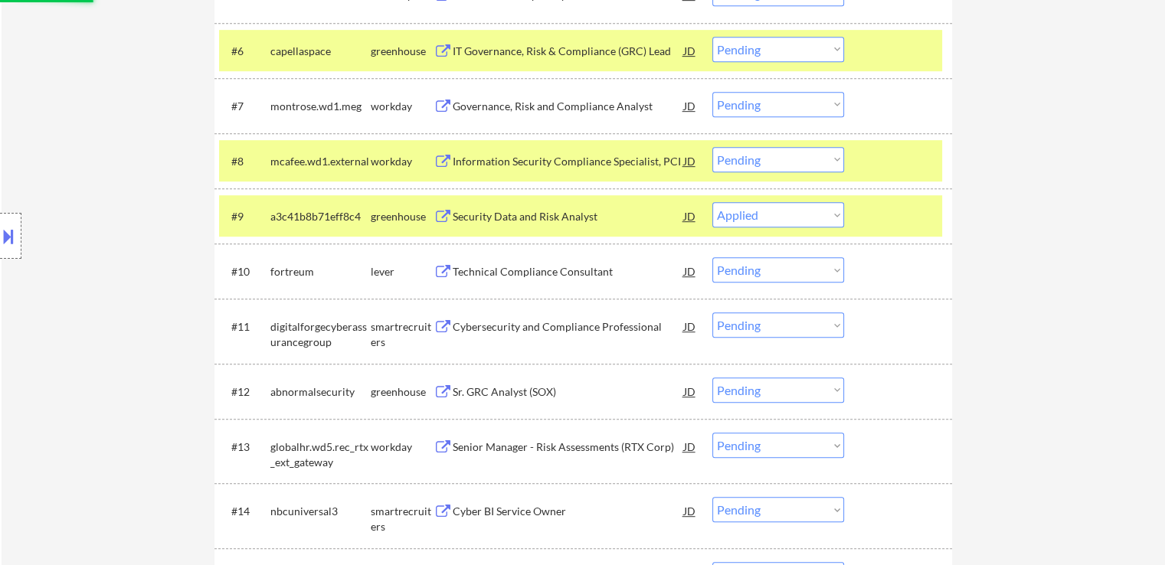
scroll to position [766, 0]
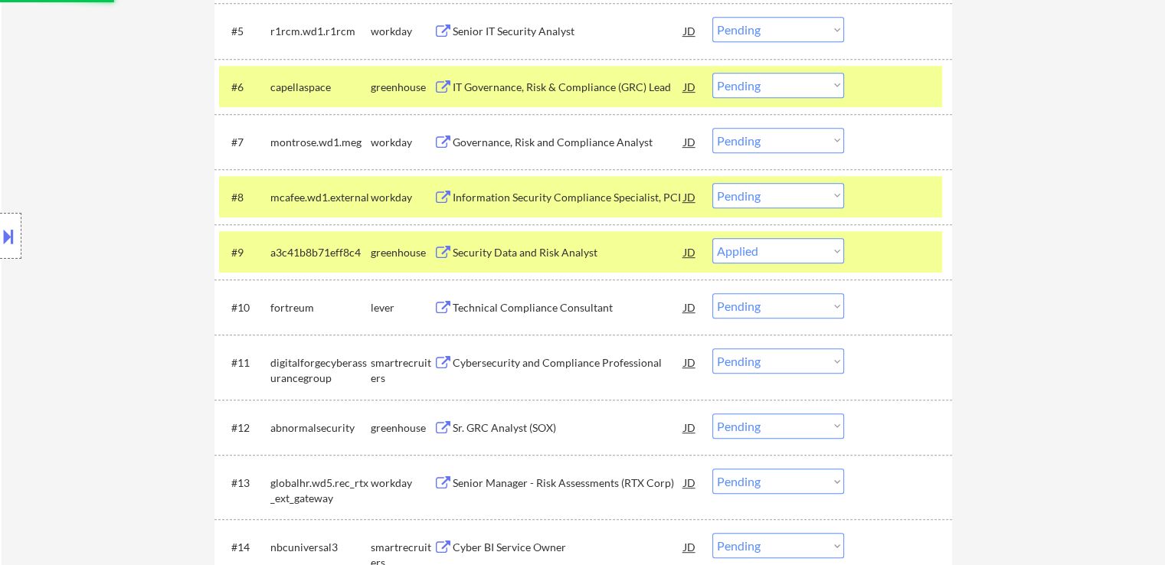
click at [764, 87] on select "Choose an option... Pending Applied Excluded (Questions) Excluded (Expired) Exc…" at bounding box center [778, 85] width 132 height 25
select select ""applied""
click at [712, 73] on select "Choose an option... Pending Applied Excluded (Questions) Excluded (Expired) Exc…" at bounding box center [778, 85] width 132 height 25
select select ""pending""
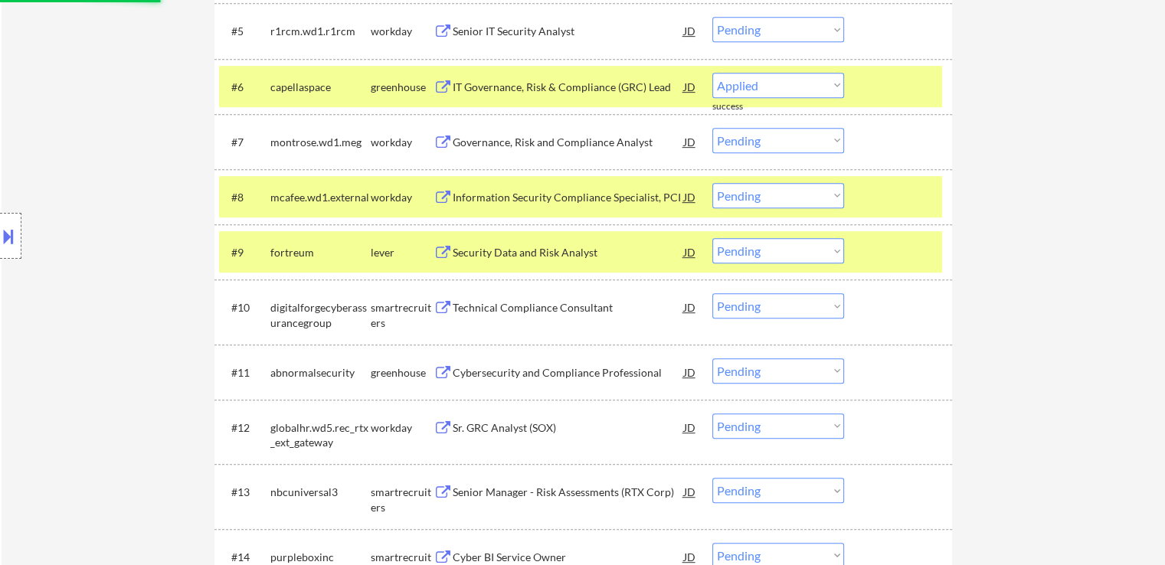
select select ""pending""
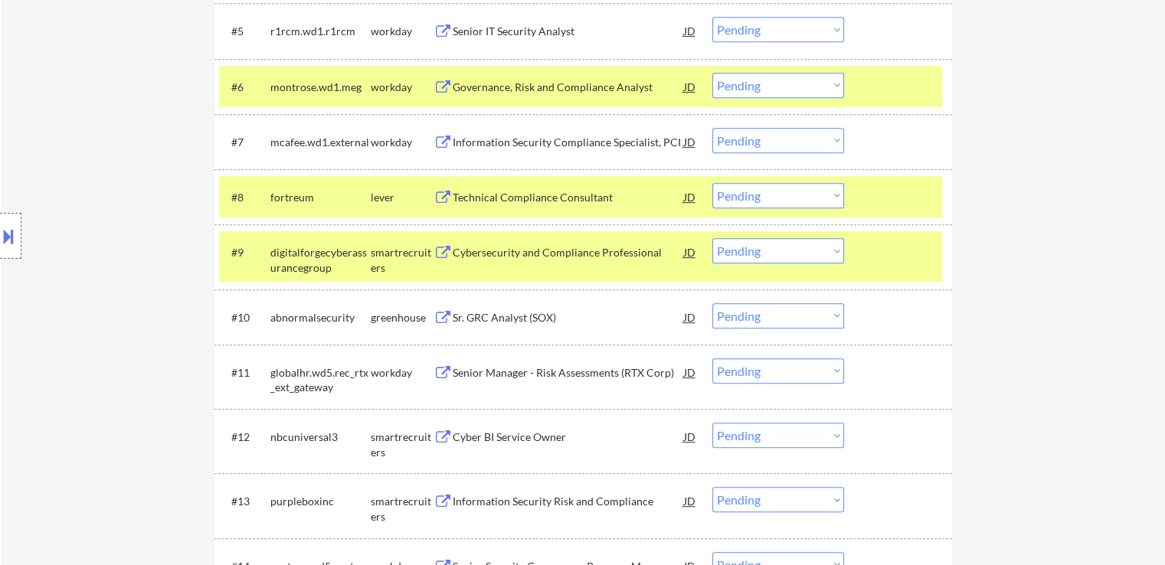
click at [472, 198] on div "Technical Compliance Consultant" at bounding box center [568, 197] width 231 height 15
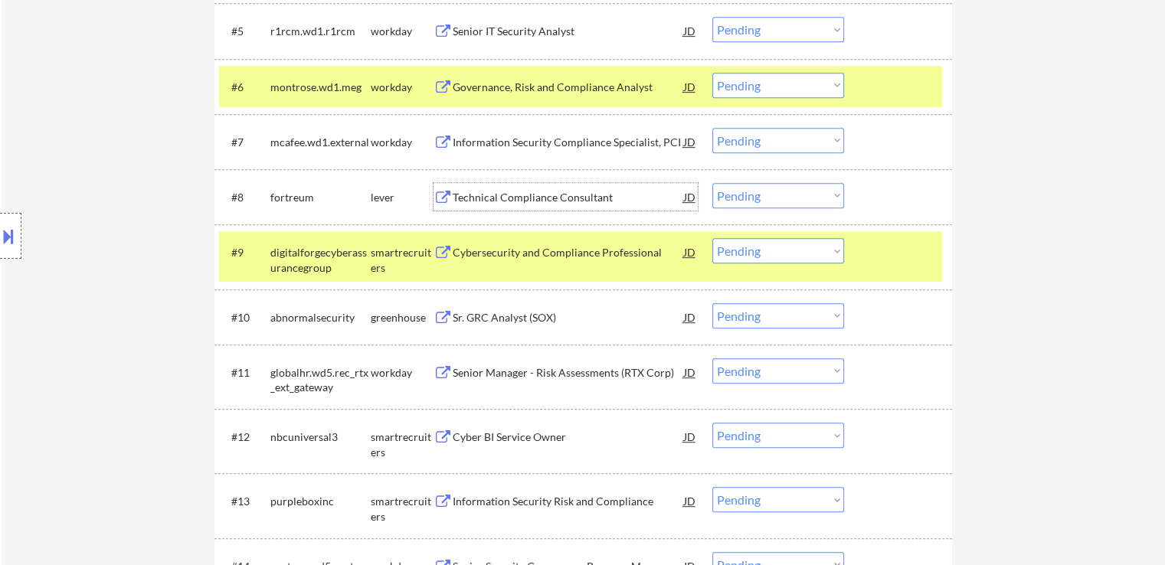
click at [779, 191] on select "Choose an option... Pending Applied Excluded (Questions) Excluded (Expired) Exc…" at bounding box center [778, 195] width 132 height 25
click at [712, 183] on select "Choose an option... Pending Applied Excluded (Questions) Excluded (Expired) Exc…" at bounding box center [778, 195] width 132 height 25
select select ""pending""
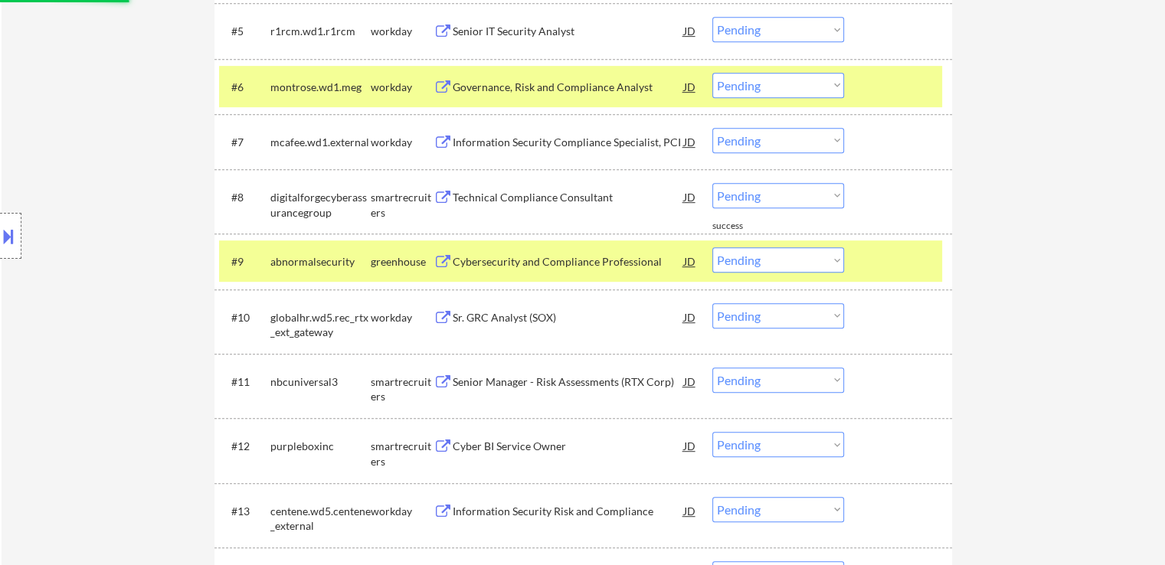
click at [462, 197] on div "Technical Compliance Consultant" at bounding box center [568, 197] width 231 height 15
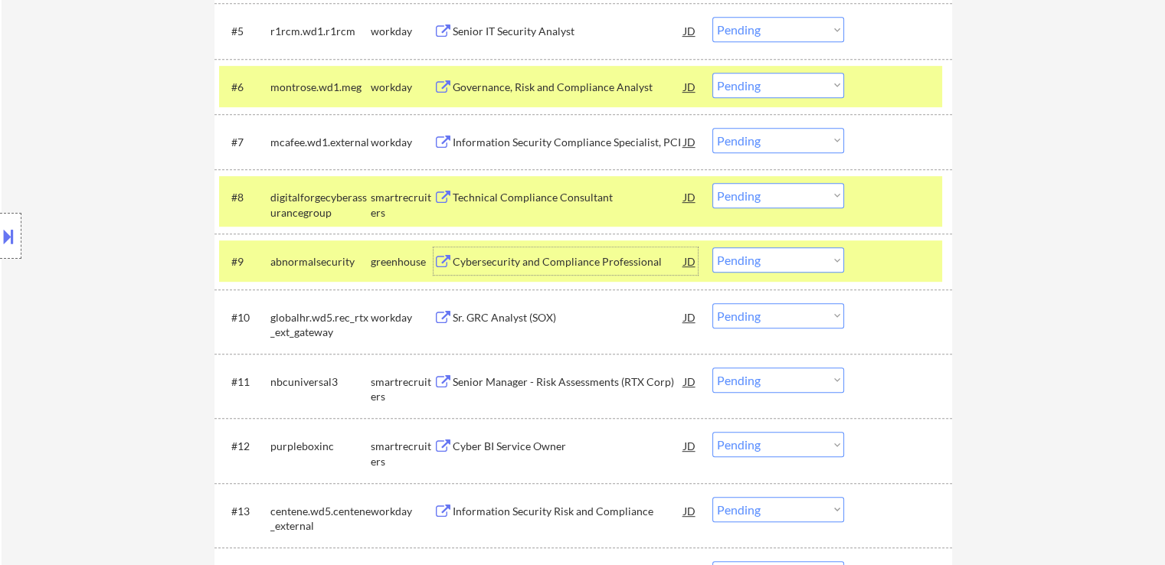
click at [482, 255] on div "Cybersecurity and Compliance Professional" at bounding box center [568, 261] width 231 height 15
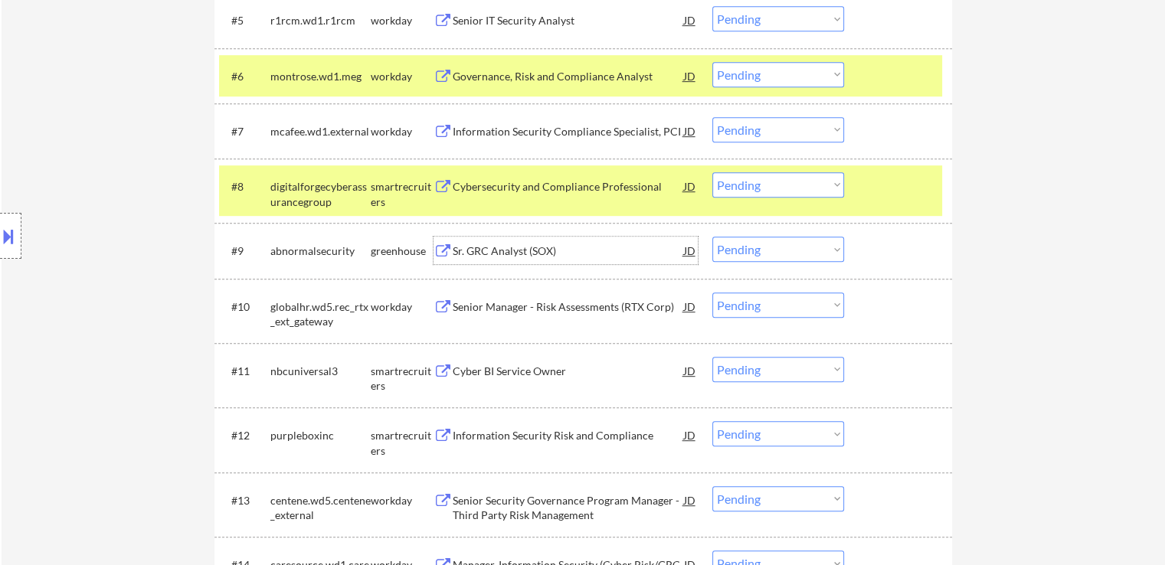
scroll to position [842, 0]
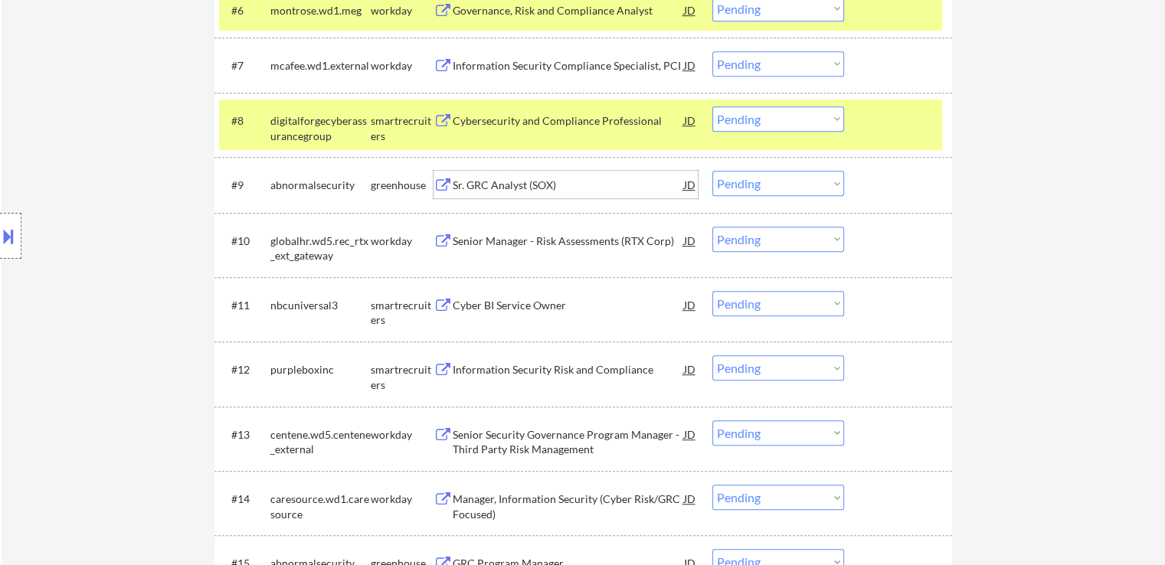
click at [776, 185] on select "Choose an option... Pending Applied Excluded (Questions) Excluded (Expired) Exc…" at bounding box center [778, 183] width 132 height 25
click at [712, 171] on select "Choose an option... Pending Applied Excluded (Questions) Excluded (Expired) Exc…" at bounding box center [778, 183] width 132 height 25
select select ""pending""
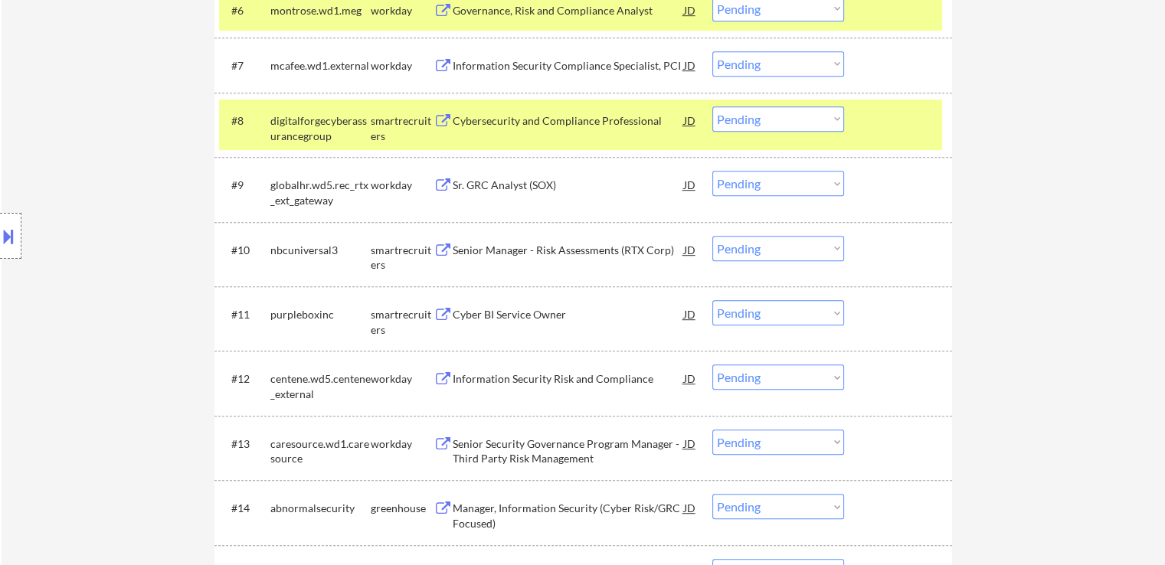
drag, startPoint x: 776, startPoint y: 121, endPoint x: 776, endPoint y: 130, distance: 9.2
click at [776, 121] on select "Choose an option... Pending Applied Excluded (Questions) Excluded (Expired) Exc…" at bounding box center [778, 118] width 132 height 25
click at [712, 106] on select "Choose an option... Pending Applied Excluded (Questions) Excluded (Expired) Exc…" at bounding box center [778, 118] width 132 height 25
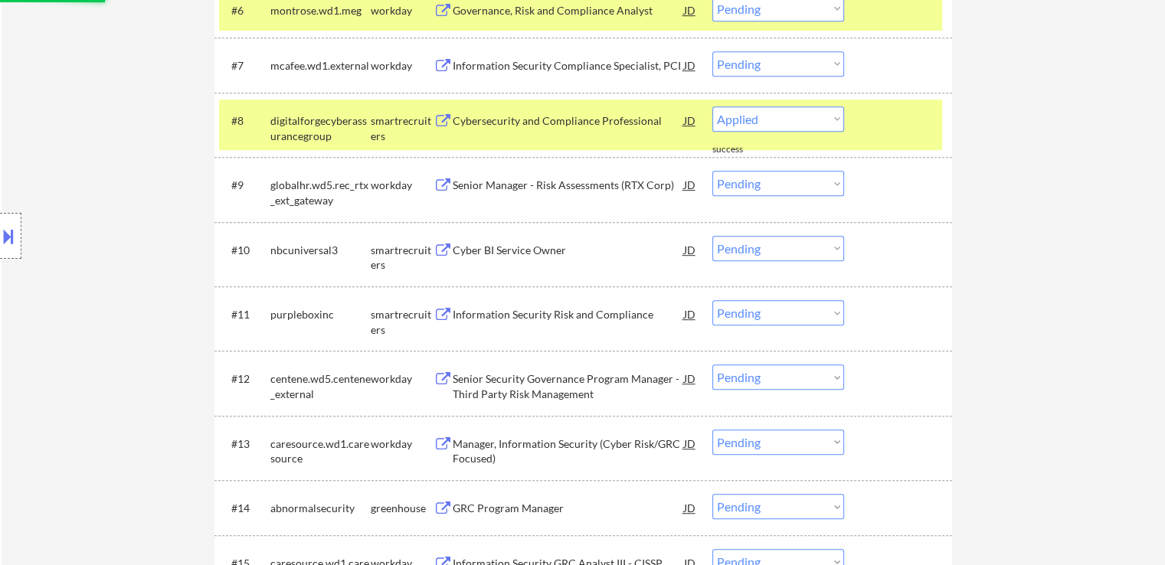
select select ""pending""
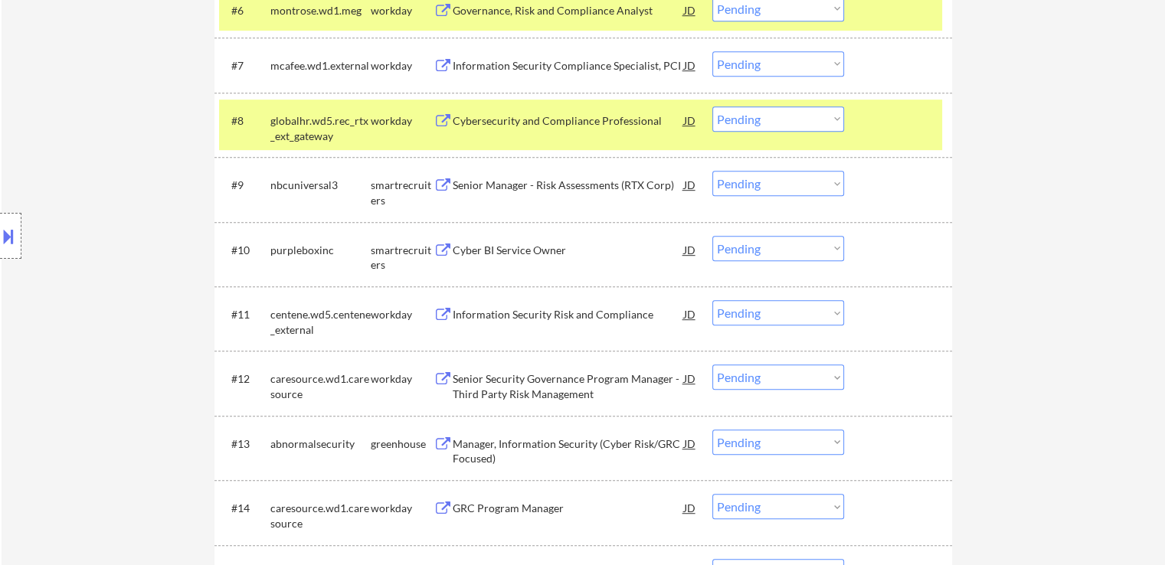
click at [483, 187] on div "Senior Manager - Risk Assessments (RTX Corp)" at bounding box center [568, 185] width 231 height 15
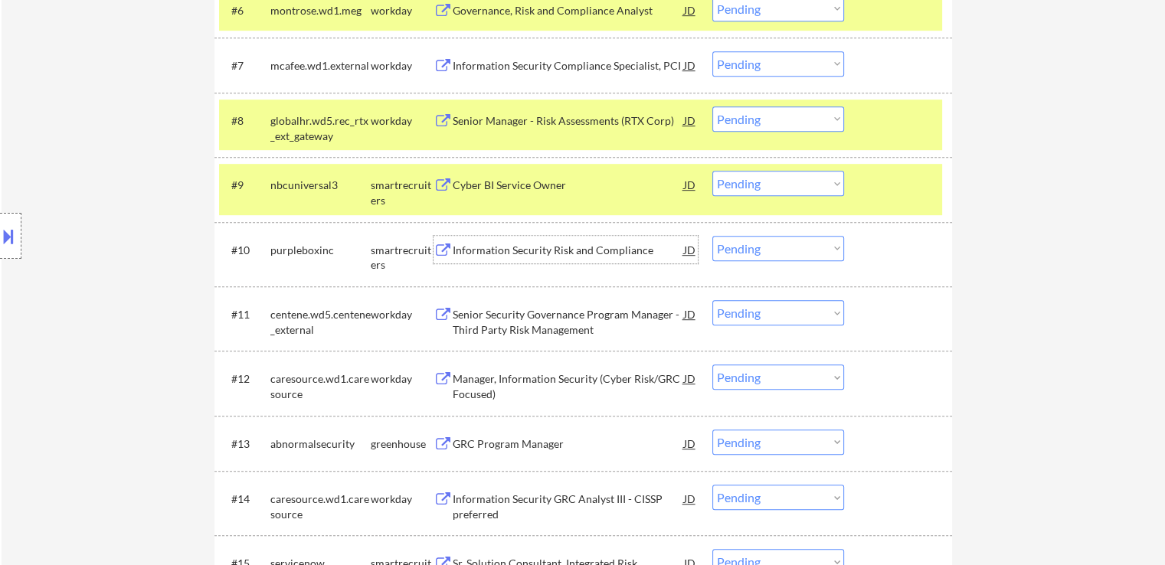
click at [499, 250] on div "Information Security Risk and Compliance" at bounding box center [568, 250] width 231 height 15
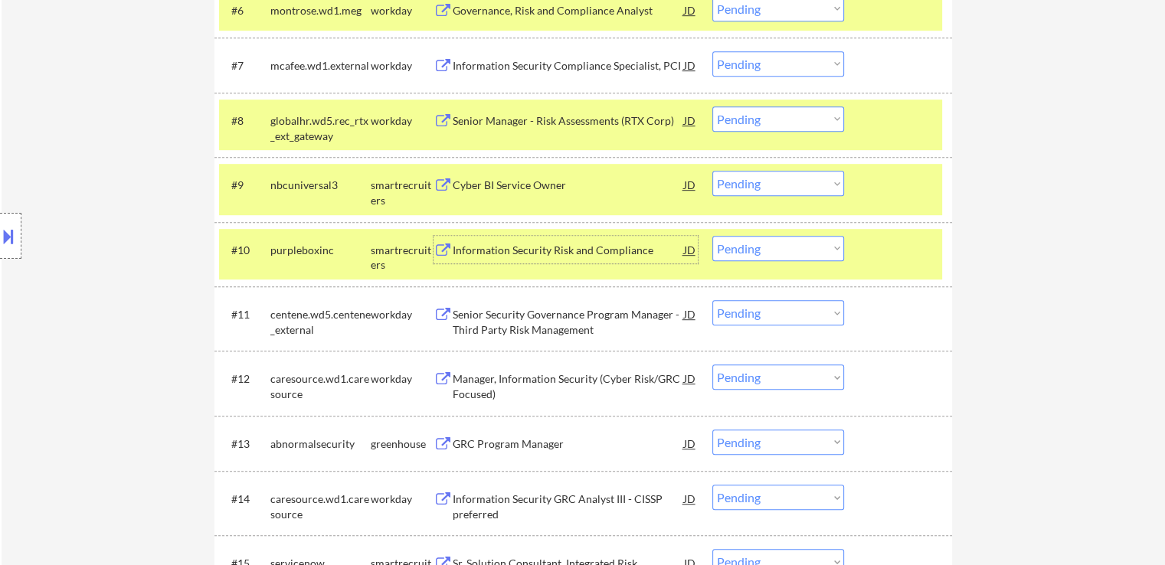
click at [824, 194] on select "Choose an option... Pending Applied Excluded (Questions) Excluded (Expired) Exc…" at bounding box center [778, 183] width 132 height 25
click at [816, 176] on select "Choose an option... Pending Applied Excluded (Questions) Excluded (Expired) Exc…" at bounding box center [778, 183] width 132 height 25
drag, startPoint x: 816, startPoint y: 176, endPoint x: 816, endPoint y: 188, distance: 11.5
click at [816, 176] on select "Choose an option... Pending Applied Excluded (Questions) Excluded (Expired) Exc…" at bounding box center [778, 183] width 132 height 25
click at [712, 171] on select "Choose an option... Pending Applied Excluded (Questions) Excluded (Expired) Exc…" at bounding box center [778, 183] width 132 height 25
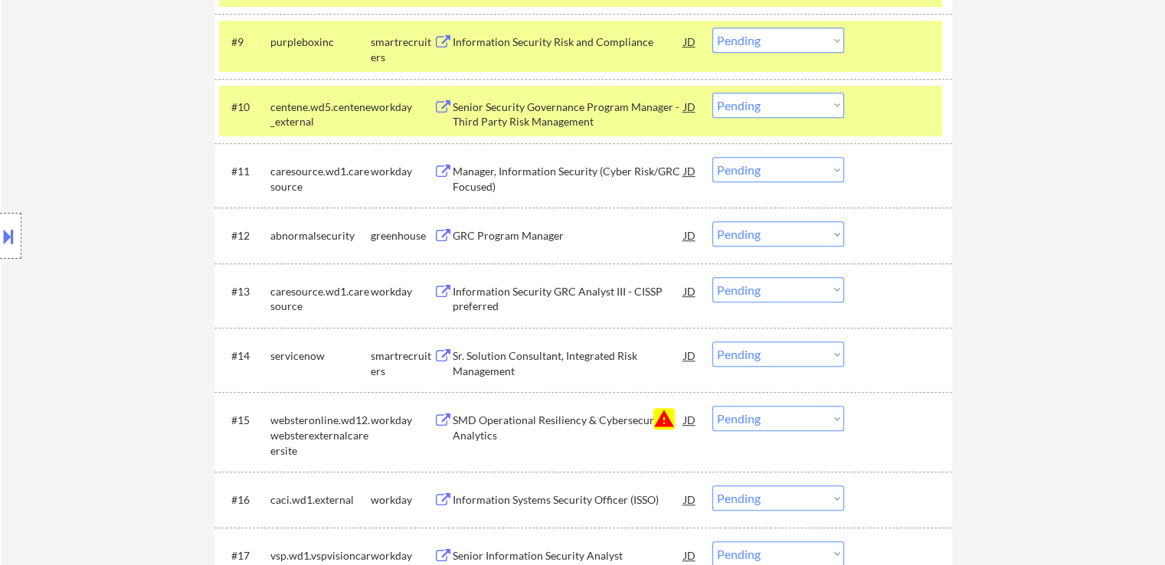
scroll to position [995, 0]
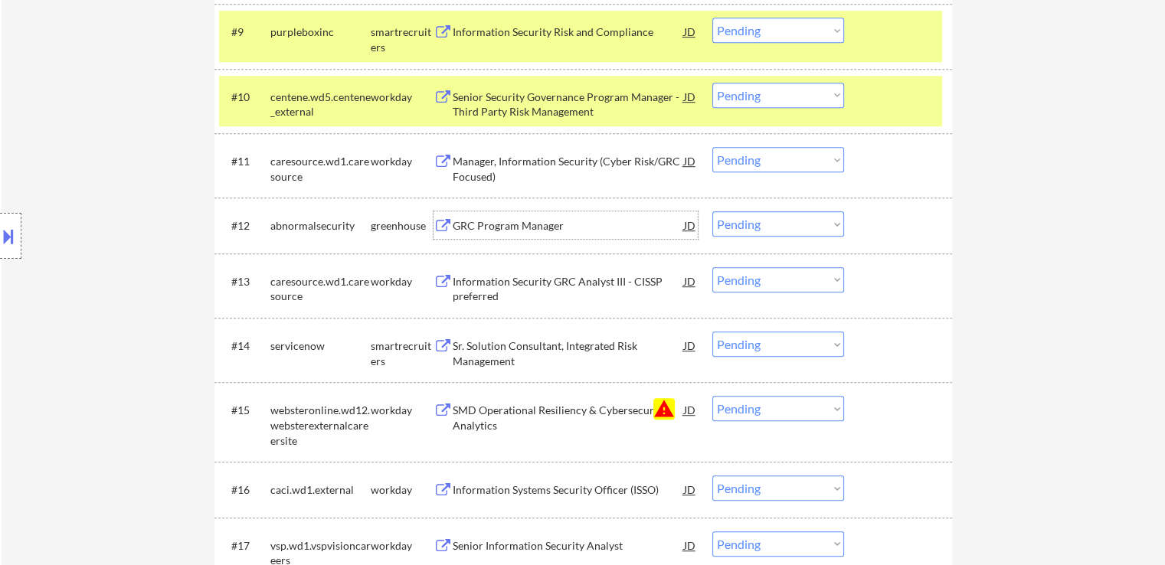
click at [459, 227] on div "GRC Program Manager" at bounding box center [568, 225] width 231 height 15
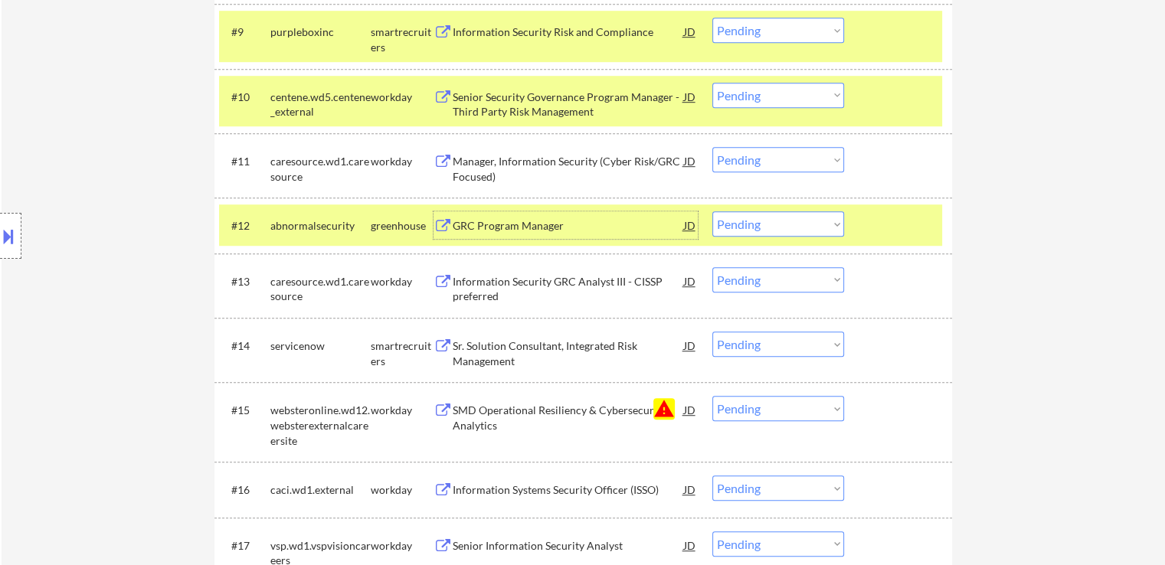
click at [749, 34] on select "Choose an option... Pending Applied Excluded (Questions) Excluded (Expired) Exc…" at bounding box center [778, 30] width 132 height 25
click at [712, 18] on select "Choose an option... Pending Applied Excluded (Questions) Excluded (Expired) Exc…" at bounding box center [778, 30] width 132 height 25
select select ""pending""
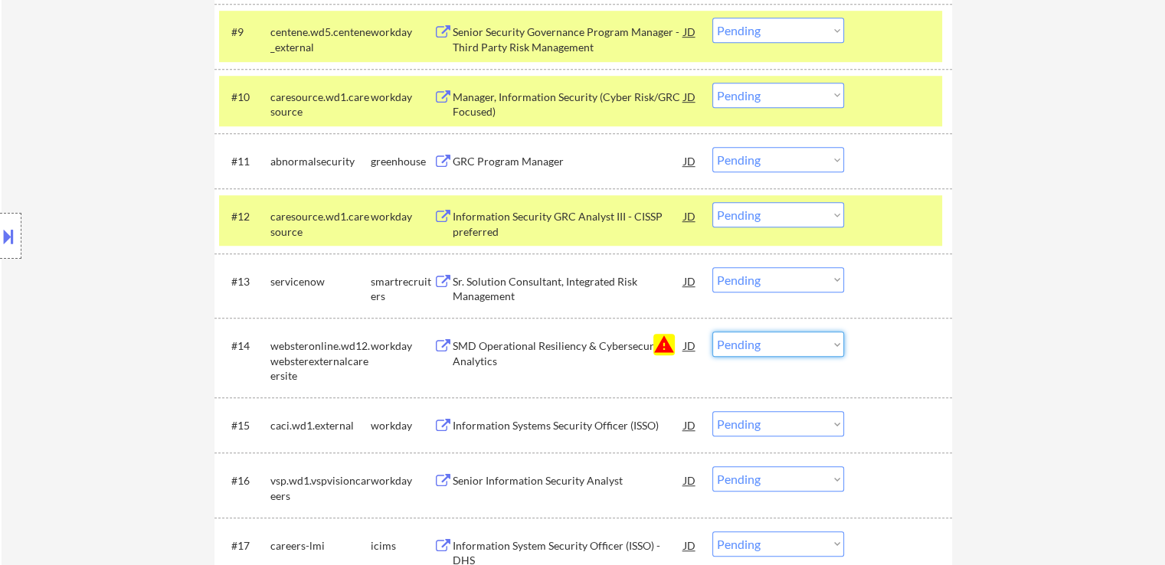
click at [764, 347] on select "Choose an option... Pending Applied Excluded (Questions) Excluded (Expired) Exc…" at bounding box center [778, 344] width 132 height 25
click at [712, 332] on select "Choose an option... Pending Applied Excluded (Questions) Excluded (Expired) Exc…" at bounding box center [778, 344] width 132 height 25
select select ""pending""
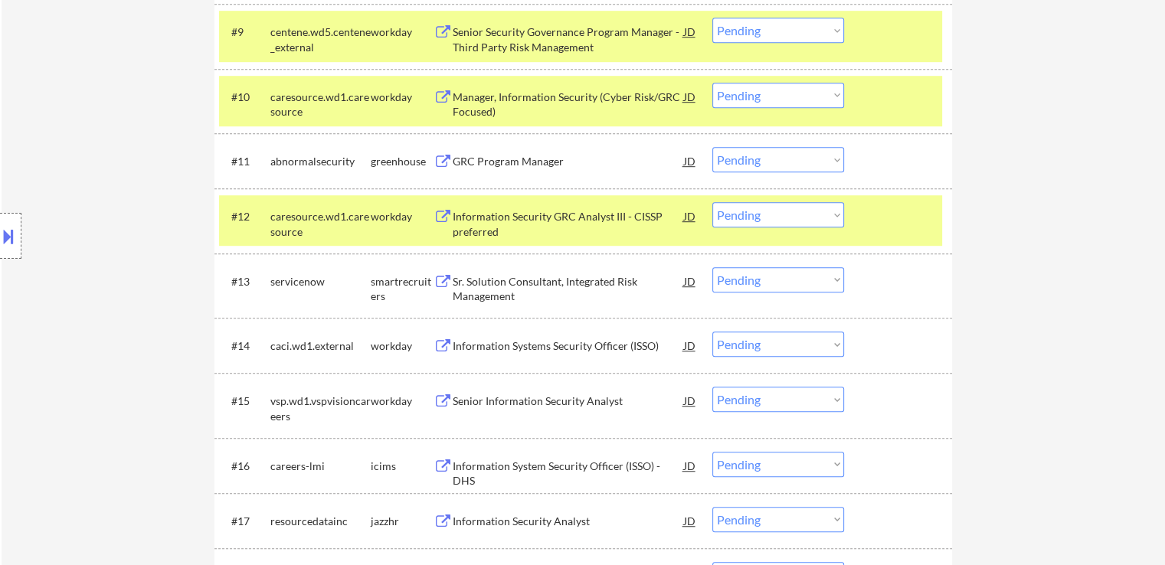
click at [766, 157] on select "Choose an option... Pending Applied Excluded (Questions) Excluded (Expired) Exc…" at bounding box center [778, 159] width 132 height 25
click at [712, 147] on select "Choose an option... Pending Applied Excluded (Questions) Excluded (Expired) Exc…" at bounding box center [778, 159] width 132 height 25
select select ""pending""
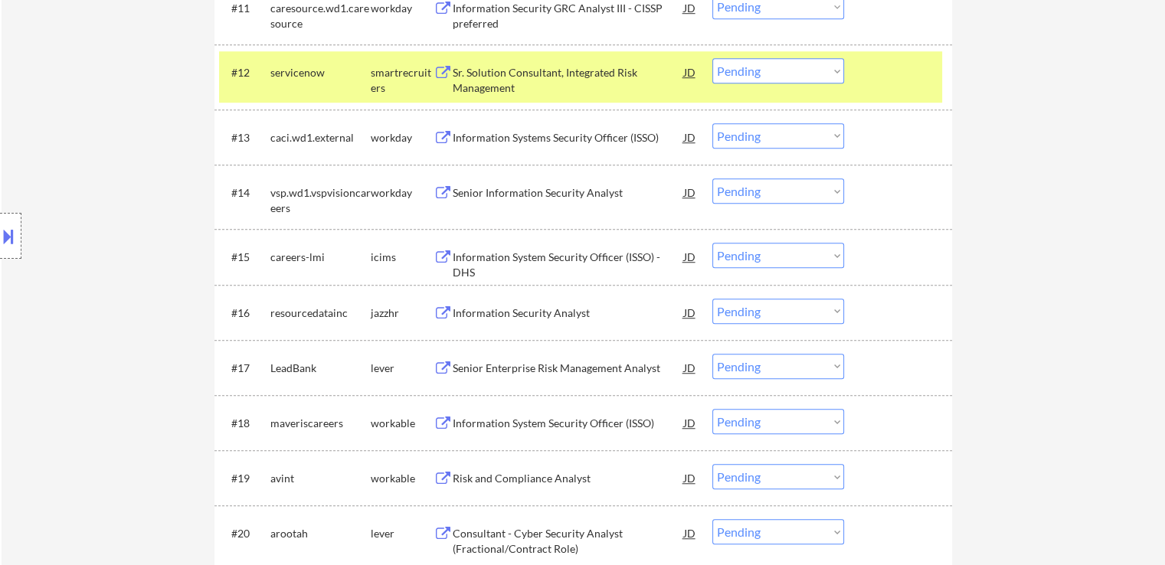
scroll to position [1225, 0]
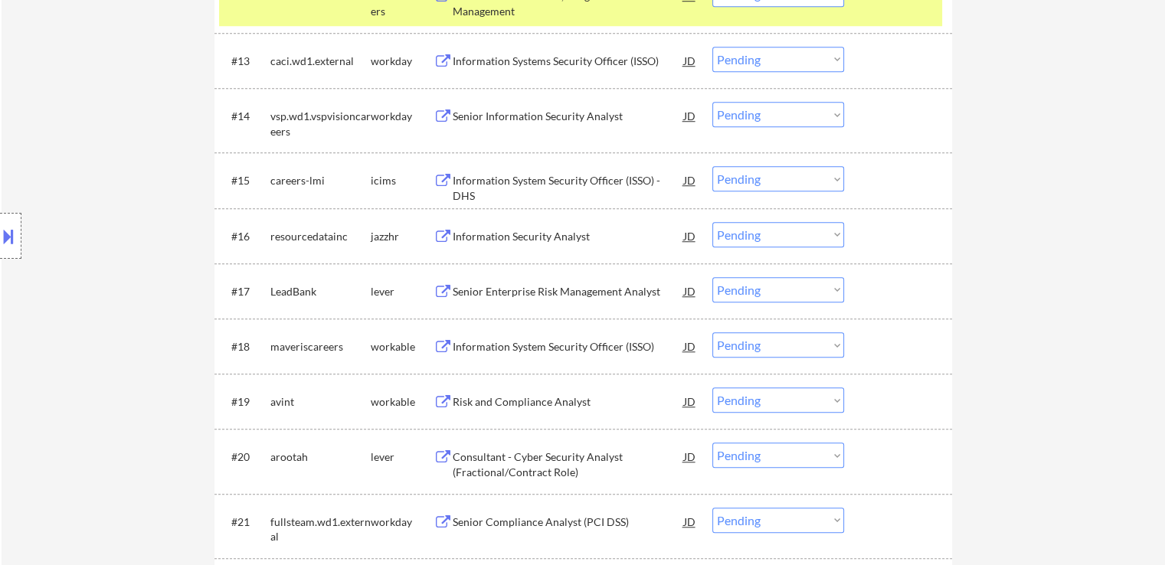
click at [496, 235] on div "Information Security Analyst" at bounding box center [568, 236] width 231 height 15
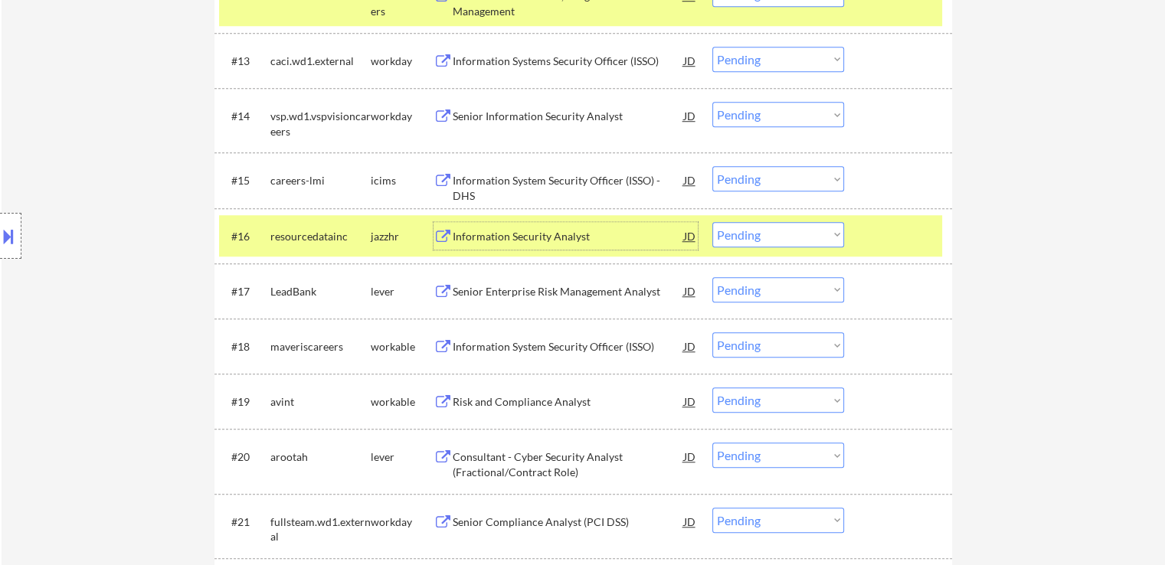
click at [761, 240] on select "Choose an option... Pending Applied Excluded (Questions) Excluded (Expired) Exc…" at bounding box center [778, 234] width 132 height 25
click at [712, 222] on select "Choose an option... Pending Applied Excluded (Questions) Excluded (Expired) Exc…" at bounding box center [778, 234] width 132 height 25
click at [554, 292] on div "Senior Enterprise Risk Management Analyst" at bounding box center [568, 291] width 231 height 15
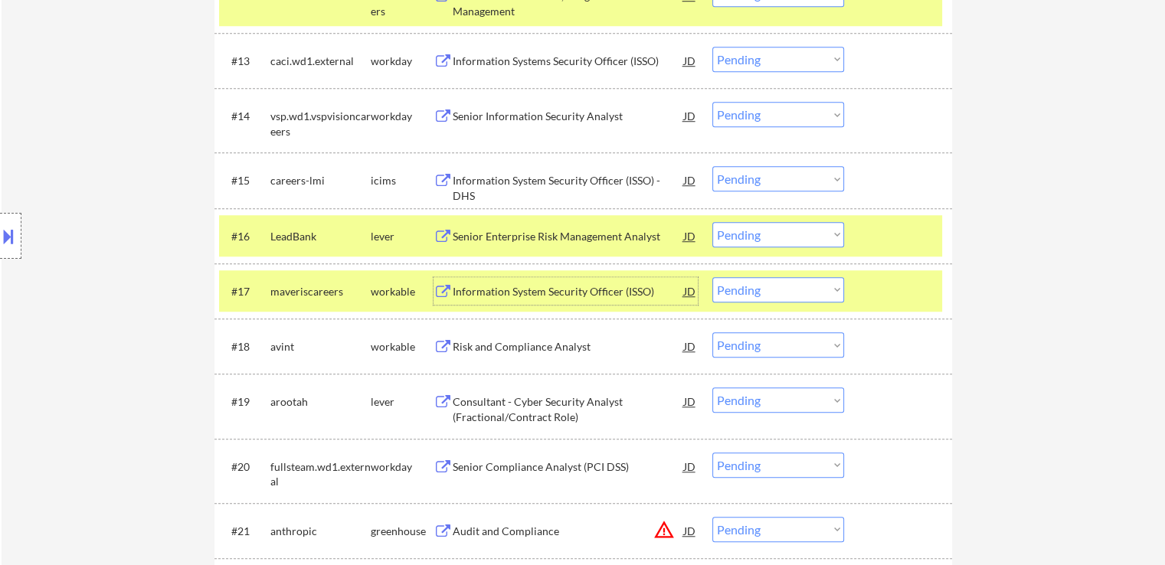
click at [789, 230] on select "Choose an option... Pending Applied Excluded (Questions) Excluded (Expired) Exc…" at bounding box center [778, 234] width 132 height 25
click at [712, 222] on select "Choose an option... Pending Applied Excluded (Questions) Excluded (Expired) Exc…" at bounding box center [778, 234] width 132 height 25
click at [495, 292] on div "Information System Security Officer (ISSO)" at bounding box center [568, 291] width 231 height 15
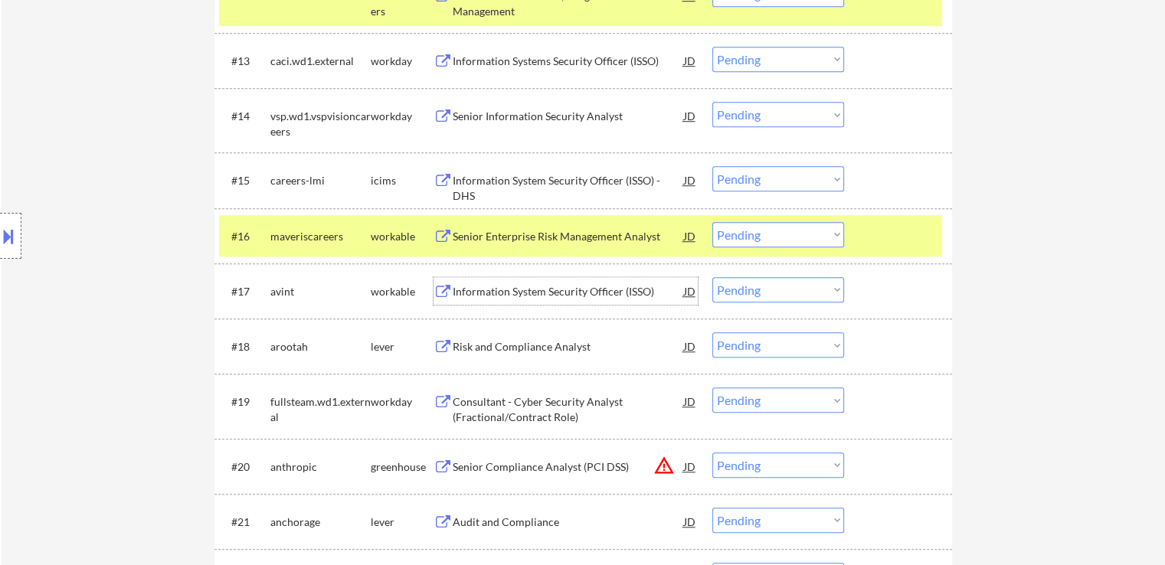
click at [763, 231] on select "Choose an option... Pending Applied Excluded (Questions) Excluded (Expired) Exc…" at bounding box center [778, 234] width 132 height 25
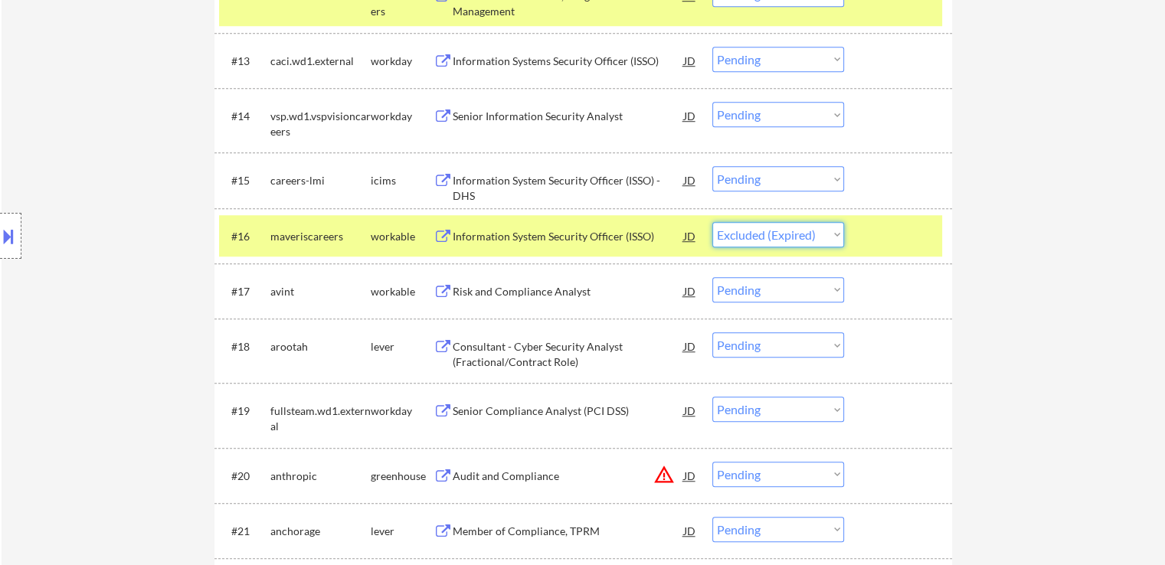
click at [712, 222] on select "Choose an option... Pending Applied Excluded (Questions) Excluded (Expired) Exc…" at bounding box center [778, 234] width 132 height 25
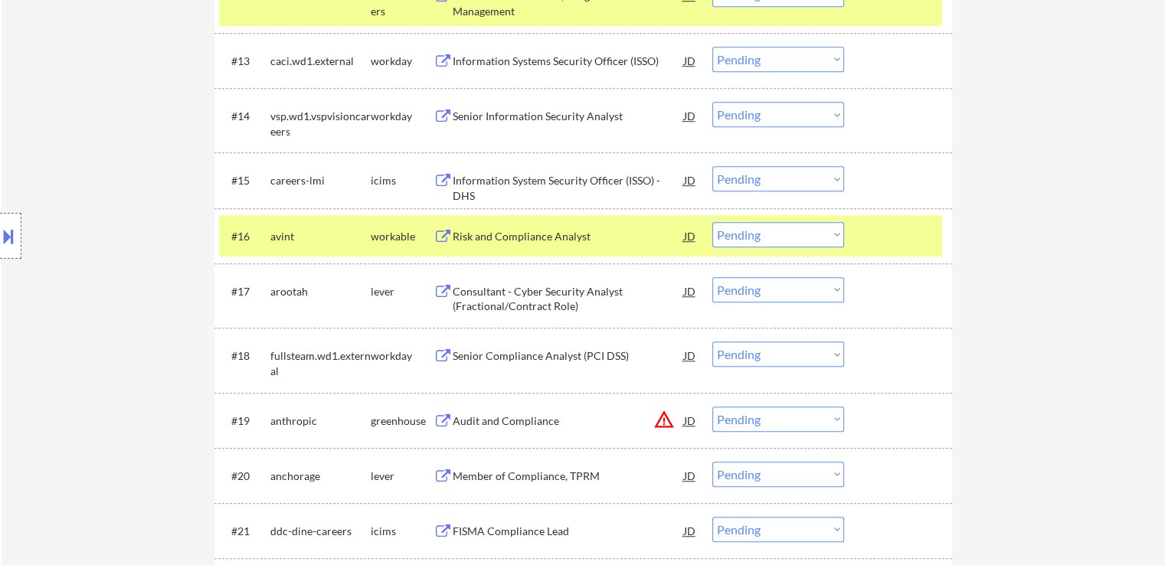
click at [750, 232] on select "Choose an option... Pending Applied Excluded (Questions) Excluded (Expired) Exc…" at bounding box center [778, 234] width 132 height 25
click at [712, 222] on select "Choose an option... Pending Applied Excluded (Questions) Excluded (Expired) Exc…" at bounding box center [778, 234] width 132 height 25
click at [484, 298] on div "Consultant - Cyber Security Analyst (Fractional/Contract Role)" at bounding box center [568, 299] width 231 height 30
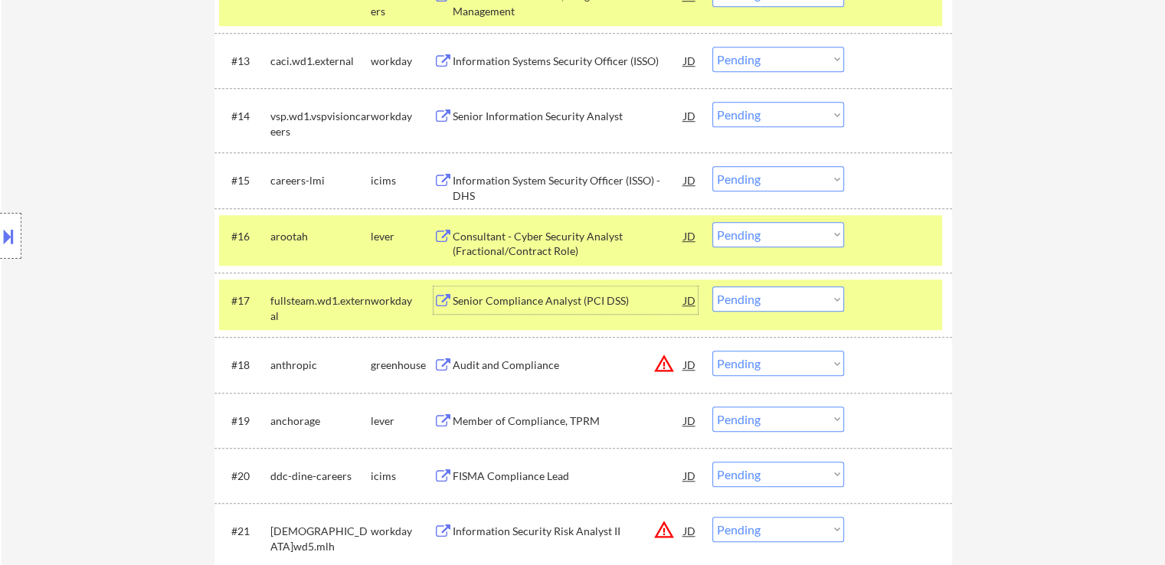
click at [781, 238] on select "Choose an option... Pending Applied Excluded (Questions) Excluded (Expired) Exc…" at bounding box center [778, 234] width 132 height 25
click at [712, 222] on select "Choose an option... Pending Applied Excluded (Questions) Excluded (Expired) Exc…" at bounding box center [778, 234] width 132 height 25
select select ""pending""
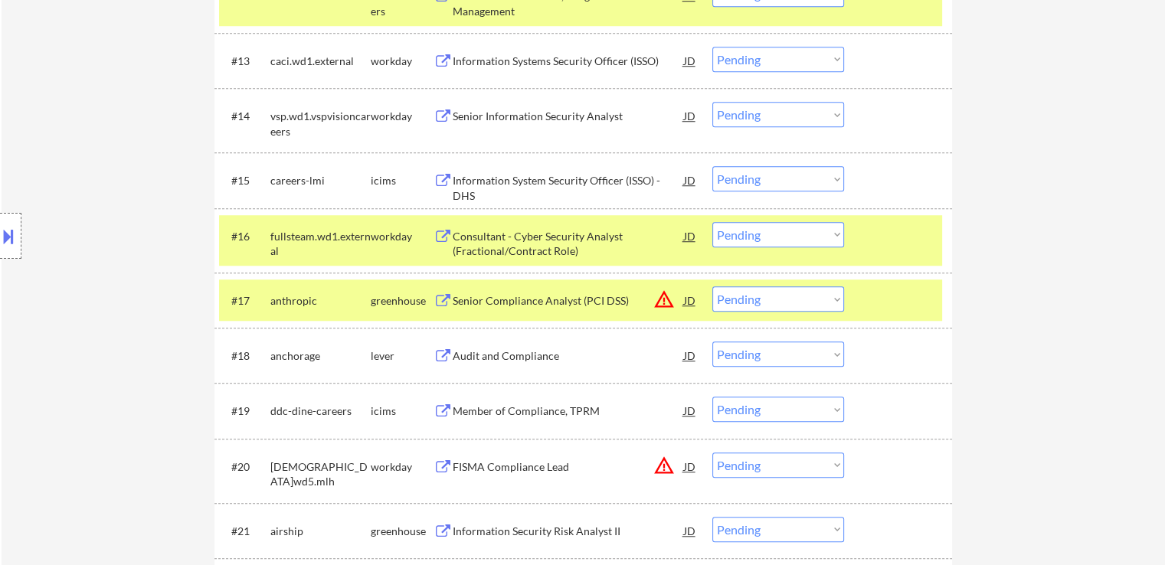
click at [482, 303] on div "Senior Compliance Analyst (PCI DSS)" at bounding box center [568, 300] width 231 height 15
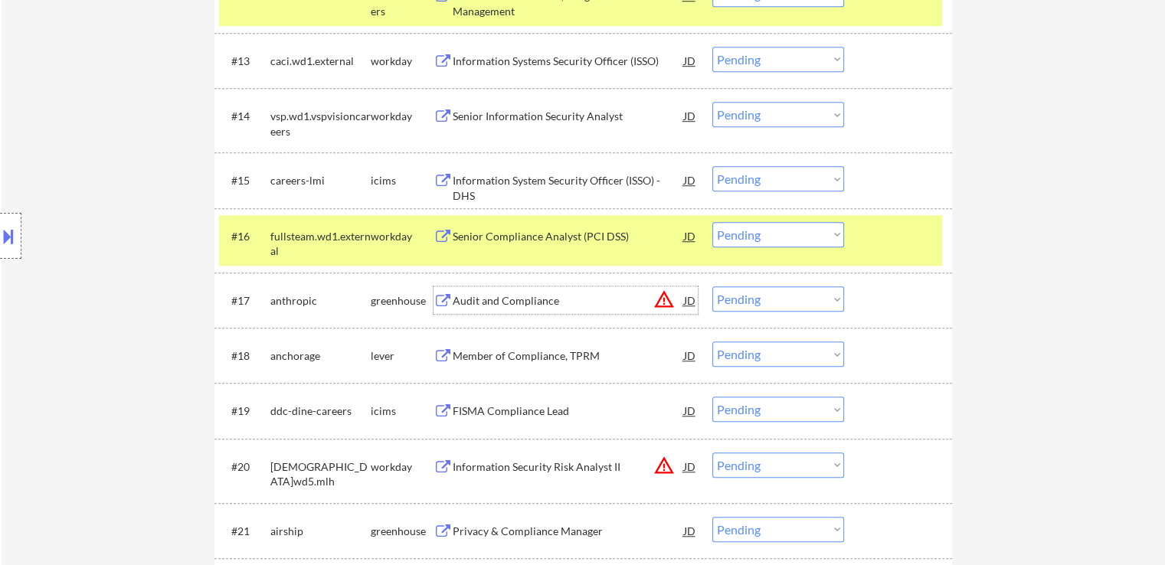
click at [468, 356] on div "Member of Compliance, TPRM" at bounding box center [568, 355] width 231 height 15
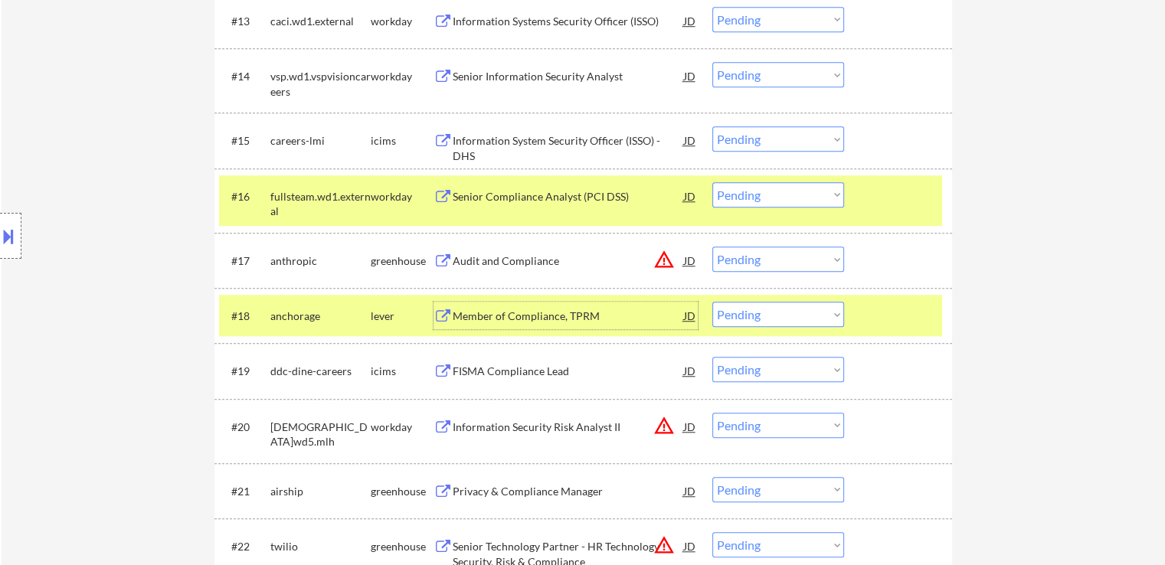
scroll to position [1302, 0]
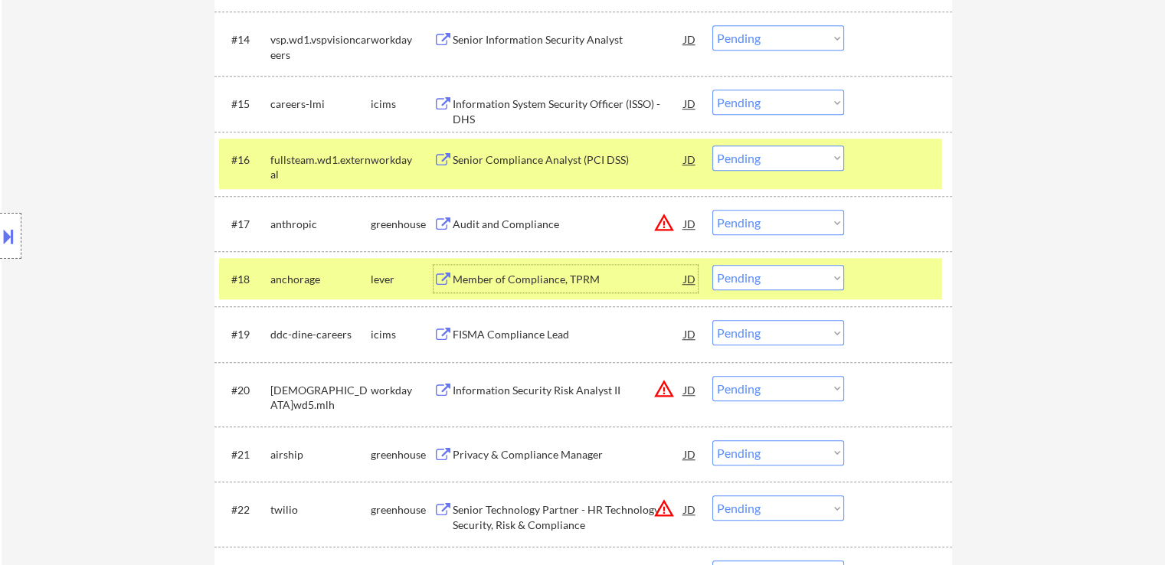
drag, startPoint x: 773, startPoint y: 283, endPoint x: 779, endPoint y: 289, distance: 8.1
click at [775, 283] on select "Choose an option... Pending Applied Excluded (Questions) Excluded (Expired) Exc…" at bounding box center [778, 277] width 132 height 25
click at [712, 265] on select "Choose an option... Pending Applied Excluded (Questions) Excluded (Expired) Exc…" at bounding box center [778, 277] width 132 height 25
click at [760, 223] on select "Choose an option... Pending Applied Excluded (Questions) Excluded (Expired) Exc…" at bounding box center [778, 222] width 132 height 25
select select ""pending""
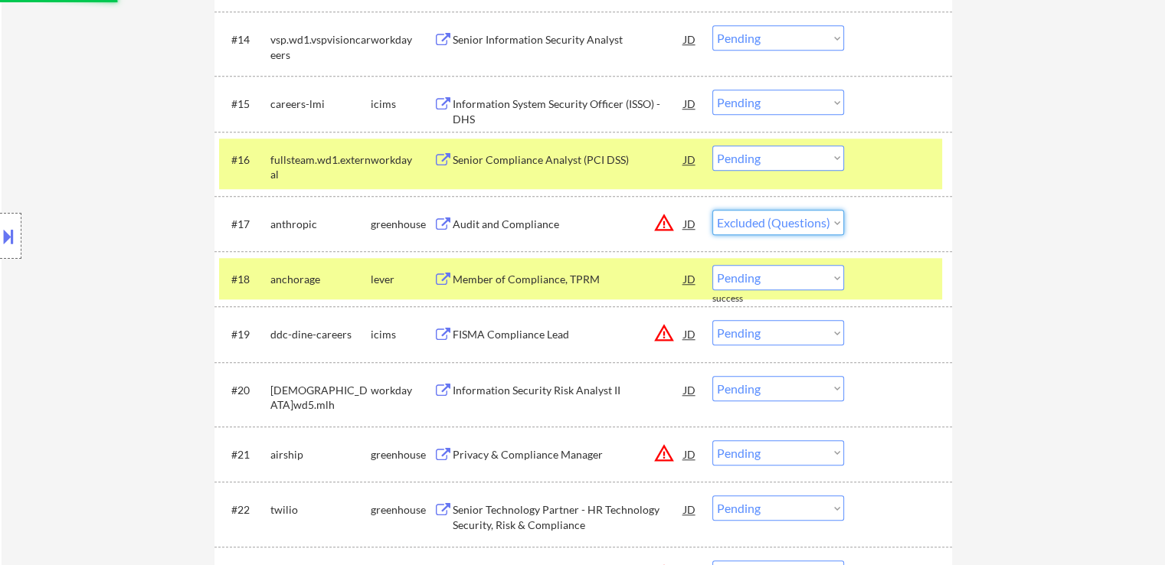
click at [712, 210] on select "Choose an option... Pending Applied Excluded (Questions) Excluded (Expired) Exc…" at bounding box center [778, 222] width 132 height 25
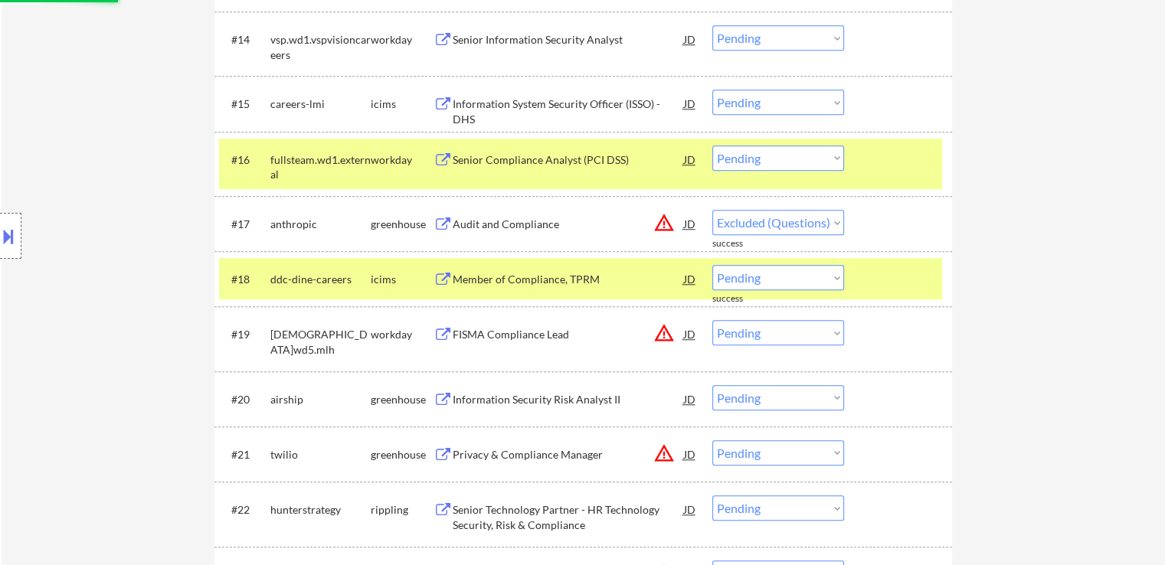
select select ""pending""
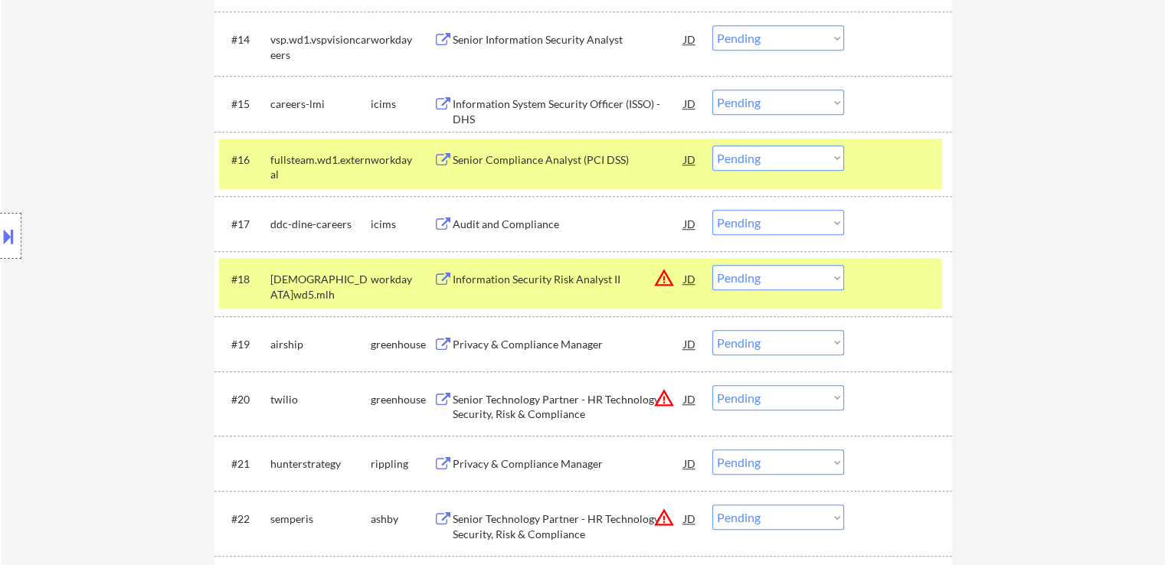
click at [768, 275] on select "Choose an option... Pending Applied Excluded (Questions) Excluded (Expired) Exc…" at bounding box center [778, 277] width 132 height 25
click at [712, 265] on select "Choose an option... Pending Applied Excluded (Questions) Excluded (Expired) Exc…" at bounding box center [778, 277] width 132 height 25
click at [517, 352] on div "Privacy & Compliance Manager" at bounding box center [568, 344] width 231 height 28
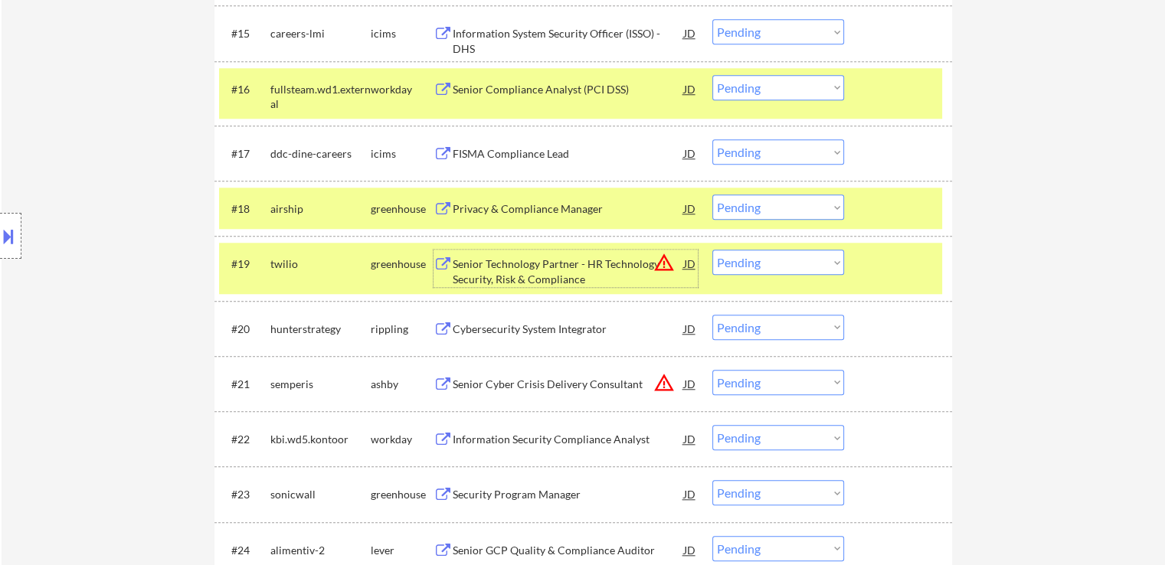
scroll to position [1378, 0]
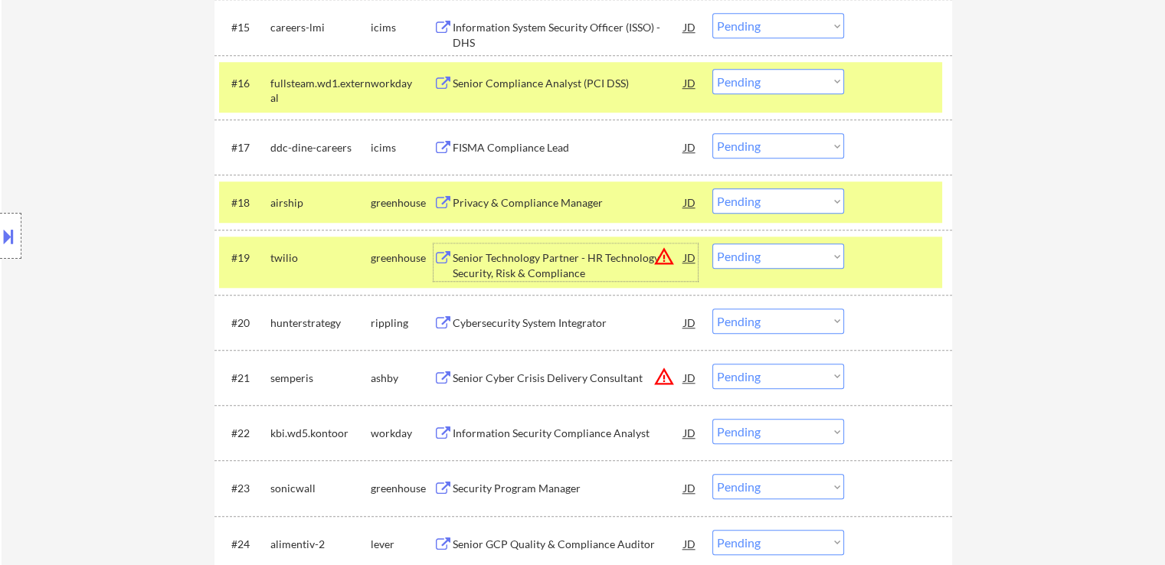
click at [521, 266] on div "Senior Technology Partner - HR Technology Security, Risk & Compliance" at bounding box center [568, 265] width 231 height 30
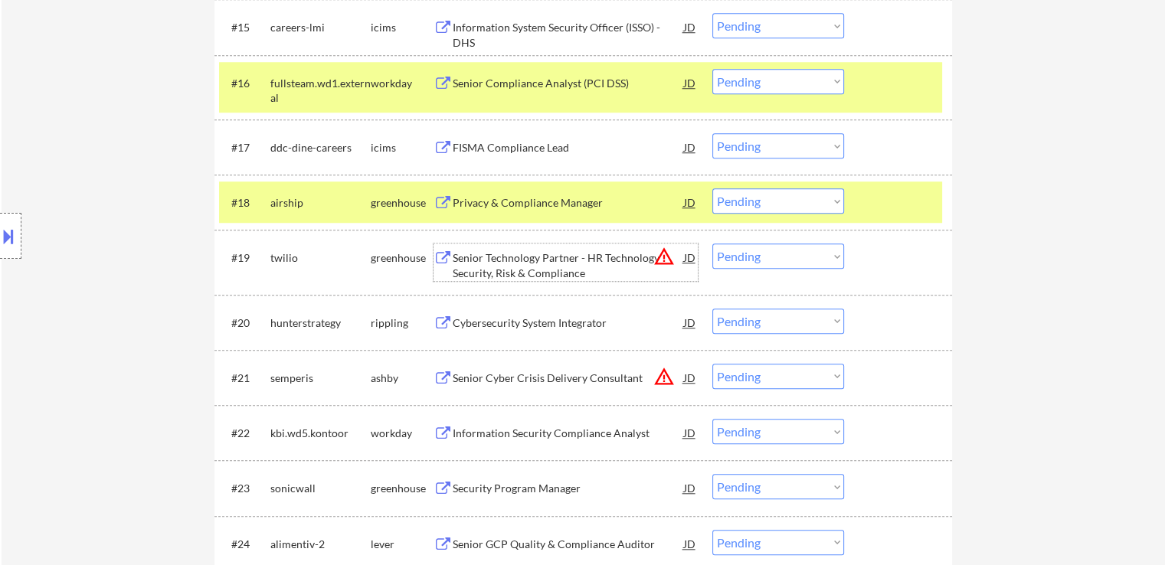
click at [758, 202] on select "Choose an option... Pending Applied Excluded (Questions) Excluded (Expired) Exc…" at bounding box center [778, 200] width 132 height 25
click at [712, 188] on select "Choose an option... Pending Applied Excluded (Questions) Excluded (Expired) Exc…" at bounding box center [778, 200] width 132 height 25
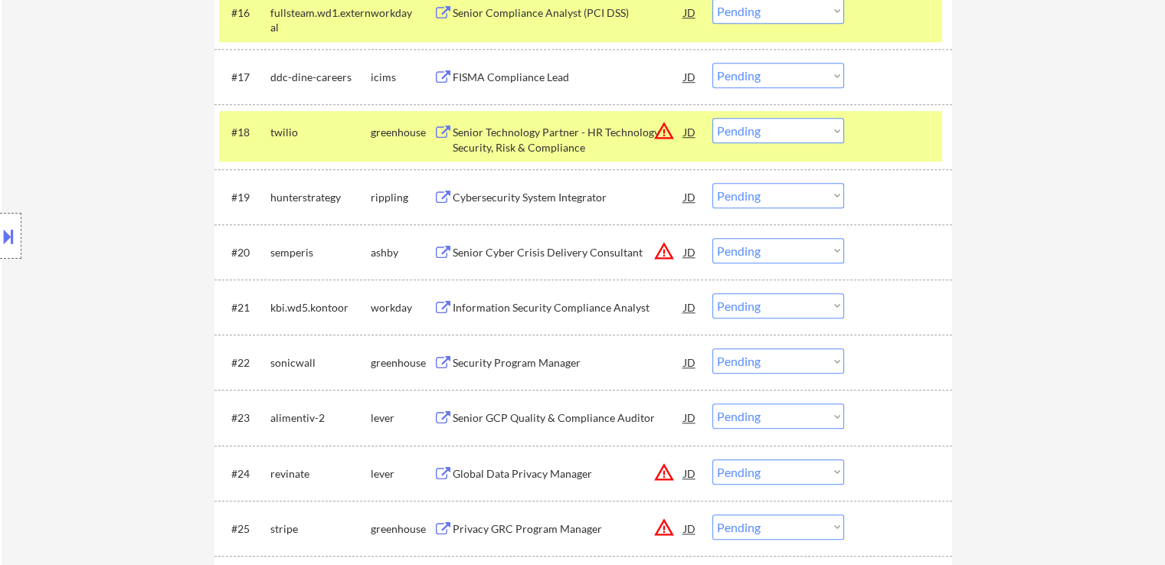
scroll to position [1455, 0]
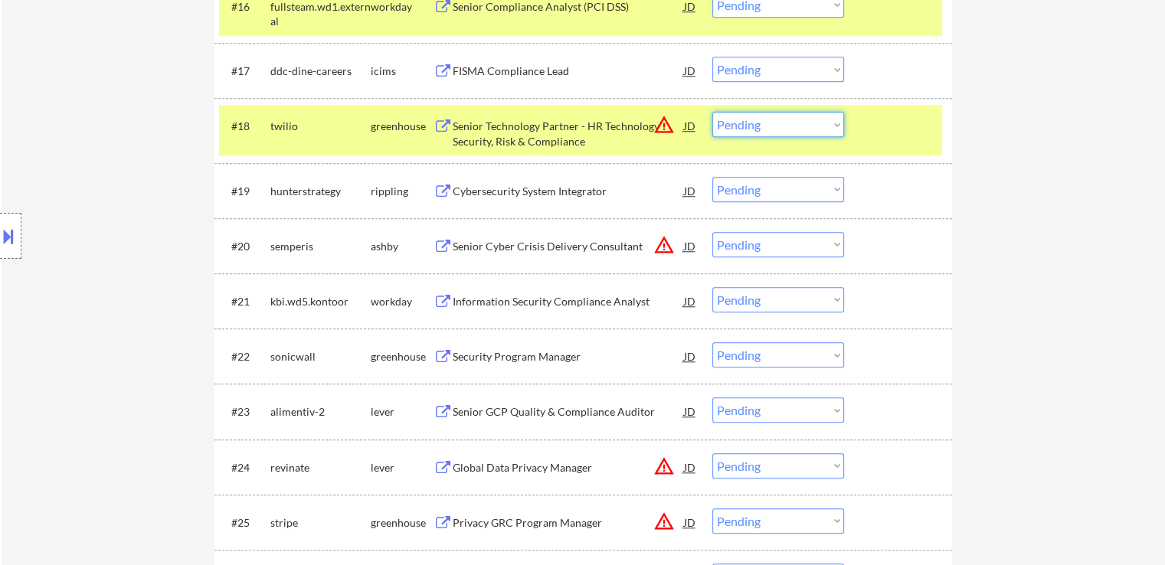
drag, startPoint x: 761, startPoint y: 127, endPoint x: 763, endPoint y: 135, distance: 8.0
click at [763, 128] on select "Choose an option... Pending Applied Excluded (Questions) Excluded (Expired) Exc…" at bounding box center [778, 124] width 132 height 25
click at [712, 112] on select "Choose an option... Pending Applied Excluded (Questions) Excluded (Expired) Exc…" at bounding box center [778, 124] width 132 height 25
click at [519, 194] on div "Cybersecurity System Integrator" at bounding box center [568, 191] width 231 height 15
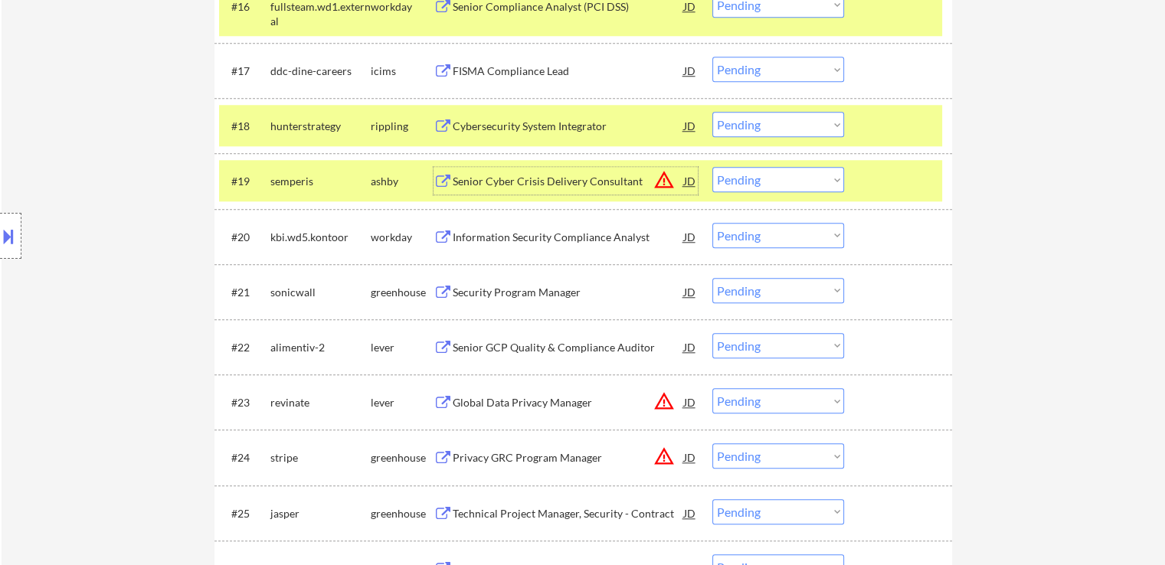
click at [775, 127] on select "Choose an option... Pending Applied Excluded (Questions) Excluded (Expired) Exc…" at bounding box center [778, 124] width 132 height 25
click at [712, 112] on select "Choose an option... Pending Applied Excluded (Questions) Excluded (Expired) Exc…" at bounding box center [778, 124] width 132 height 25
click at [503, 186] on div "Senior Cyber Crisis Delivery Consultant" at bounding box center [568, 181] width 231 height 15
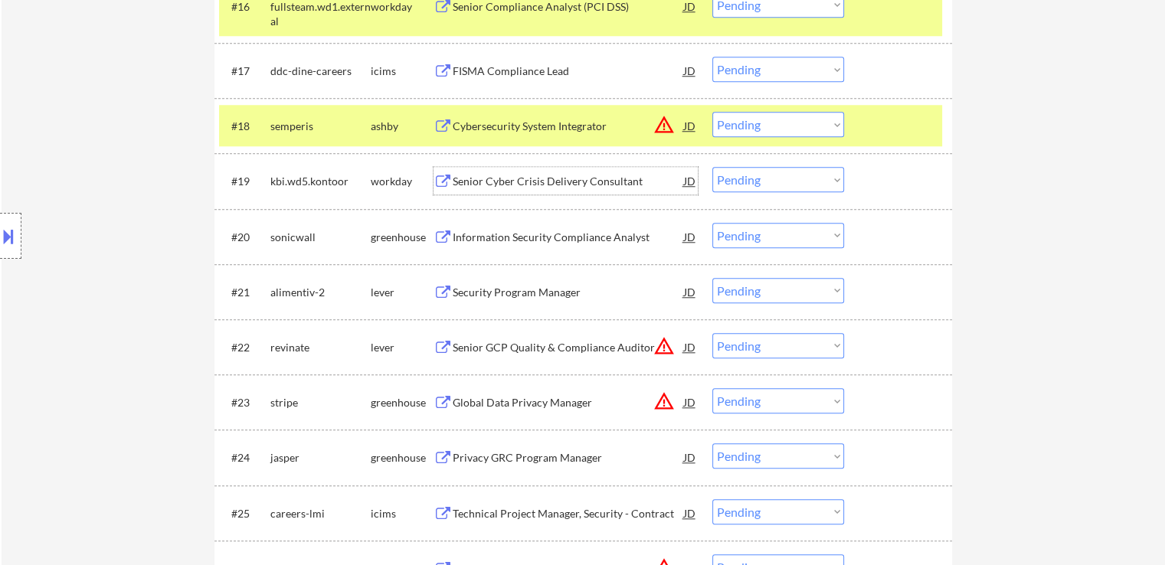
drag, startPoint x: 769, startPoint y: 124, endPoint x: 770, endPoint y: 132, distance: 8.6
click at [769, 124] on select "Choose an option... Pending Applied Excluded (Questions) Excluded (Expired) Exc…" at bounding box center [778, 124] width 132 height 25
click at [712, 112] on select "Choose an option... Pending Applied Excluded (Questions) Excluded (Expired) Exc…" at bounding box center [778, 124] width 132 height 25
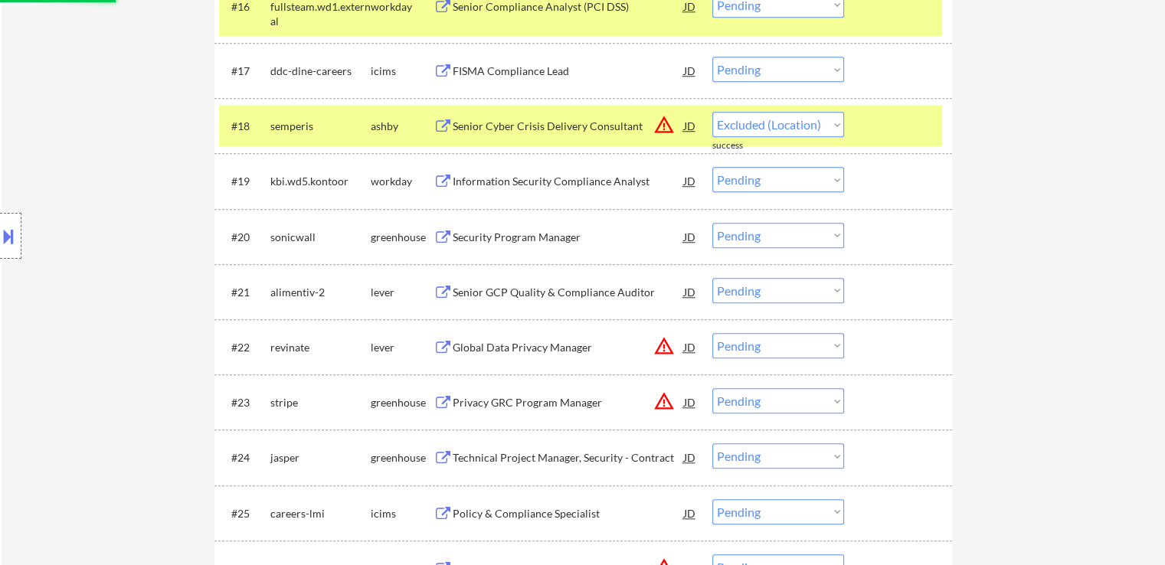
select select ""pending""
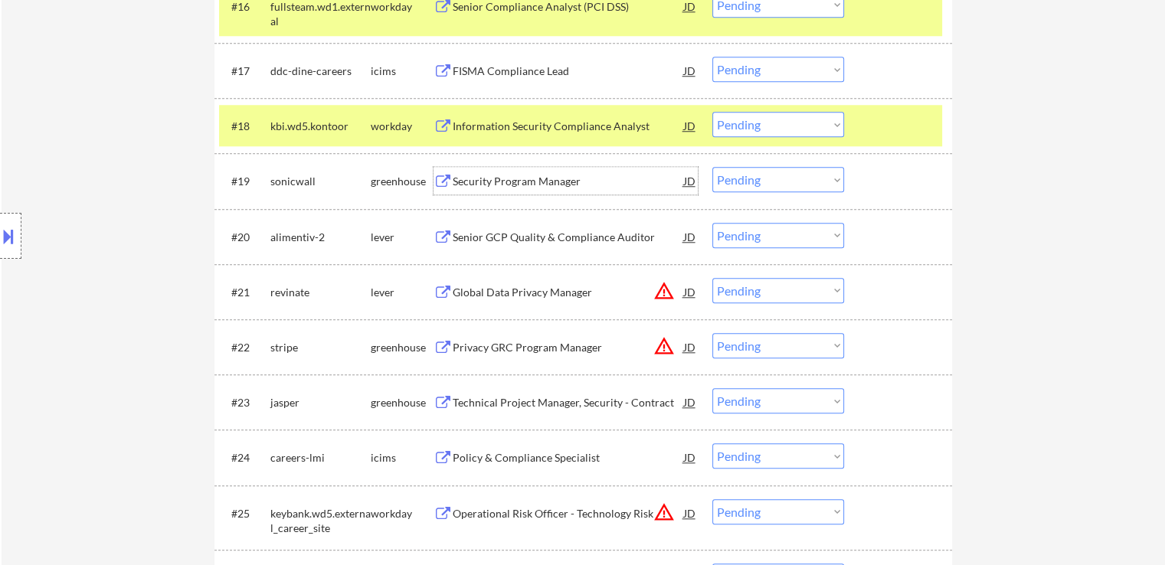
click at [457, 184] on div "Security Program Manager" at bounding box center [568, 181] width 231 height 15
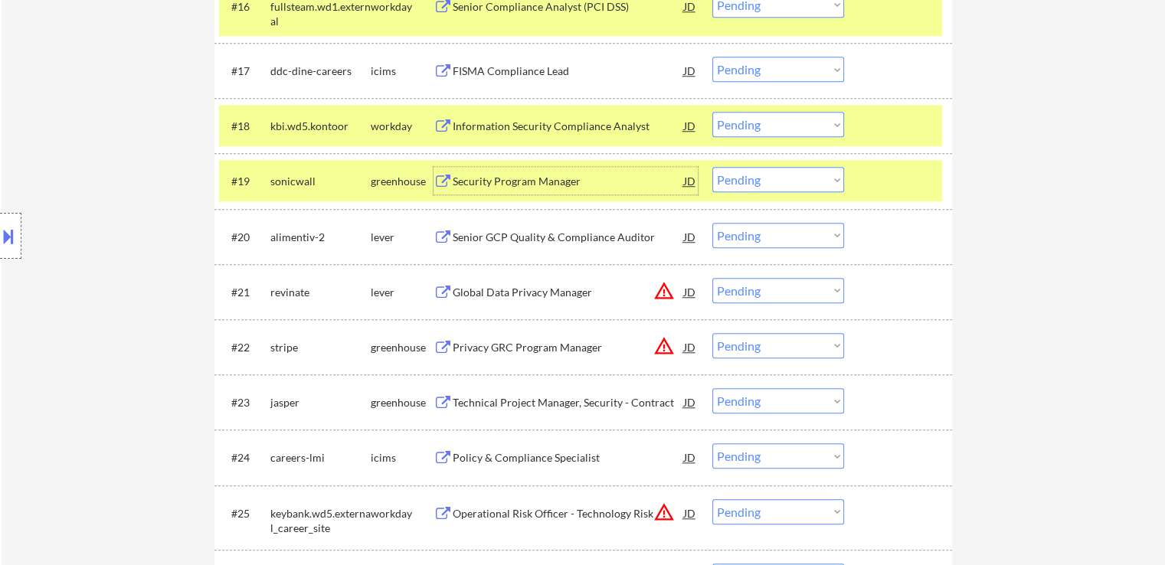
click at [775, 183] on select "Choose an option... Pending Applied Excluded (Questions) Excluded (Expired) Exc…" at bounding box center [778, 179] width 132 height 25
click at [712, 167] on select "Choose an option... Pending Applied Excluded (Questions) Excluded (Expired) Exc…" at bounding box center [778, 179] width 132 height 25
click at [481, 237] on div "Senior GCP Quality & Compliance Auditor" at bounding box center [568, 237] width 231 height 15
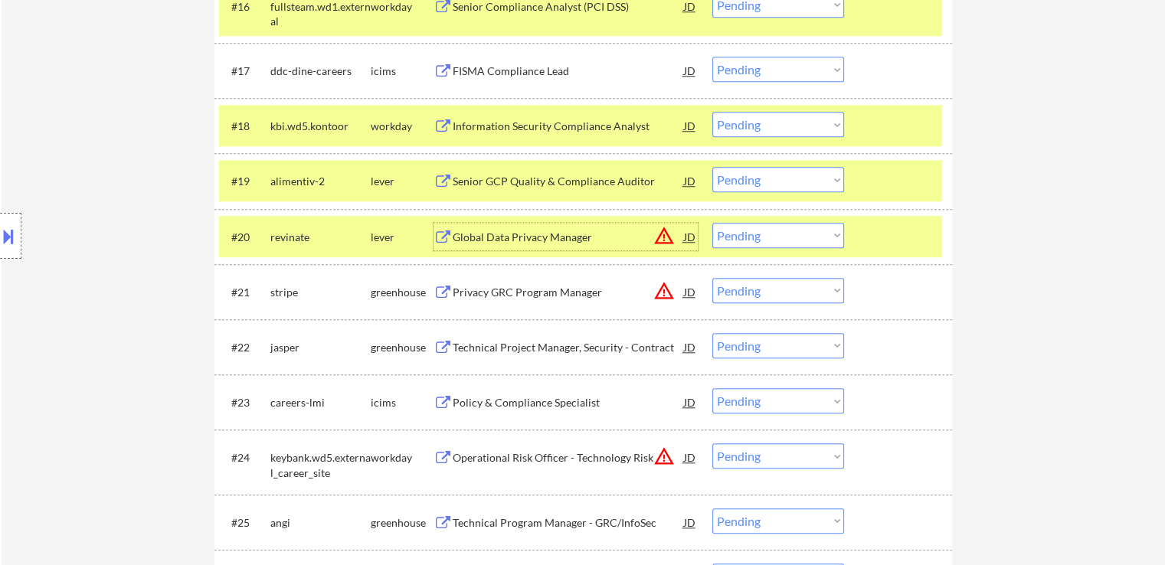
click at [786, 178] on select "Choose an option... Pending Applied Excluded (Questions) Excluded (Expired) Exc…" at bounding box center [778, 179] width 132 height 25
click at [712, 167] on select "Choose an option... Pending Applied Excluded (Questions) Excluded (Expired) Exc…" at bounding box center [778, 179] width 132 height 25
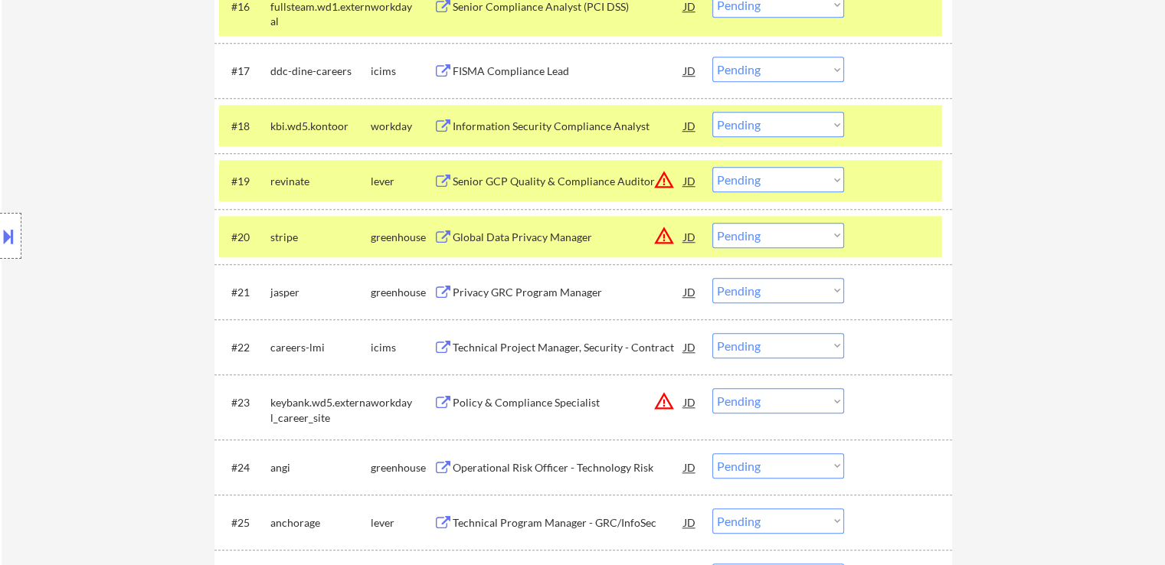
click at [534, 181] on div "Senior GCP Quality & Compliance Auditor" at bounding box center [568, 181] width 231 height 15
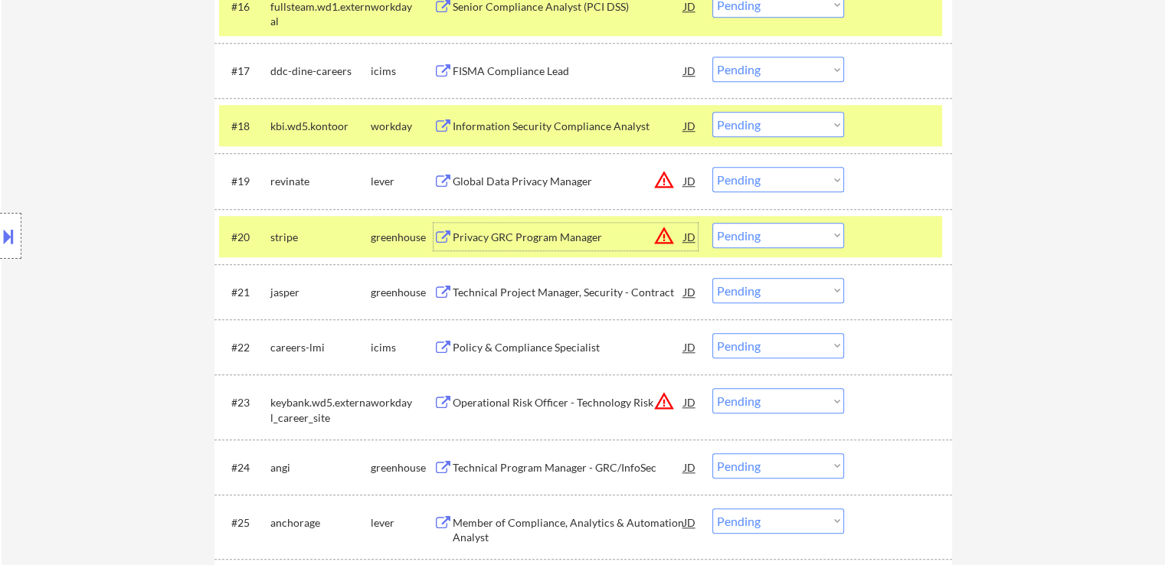
click at [457, 236] on div "Privacy GRC Program Manager" at bounding box center [568, 237] width 231 height 15
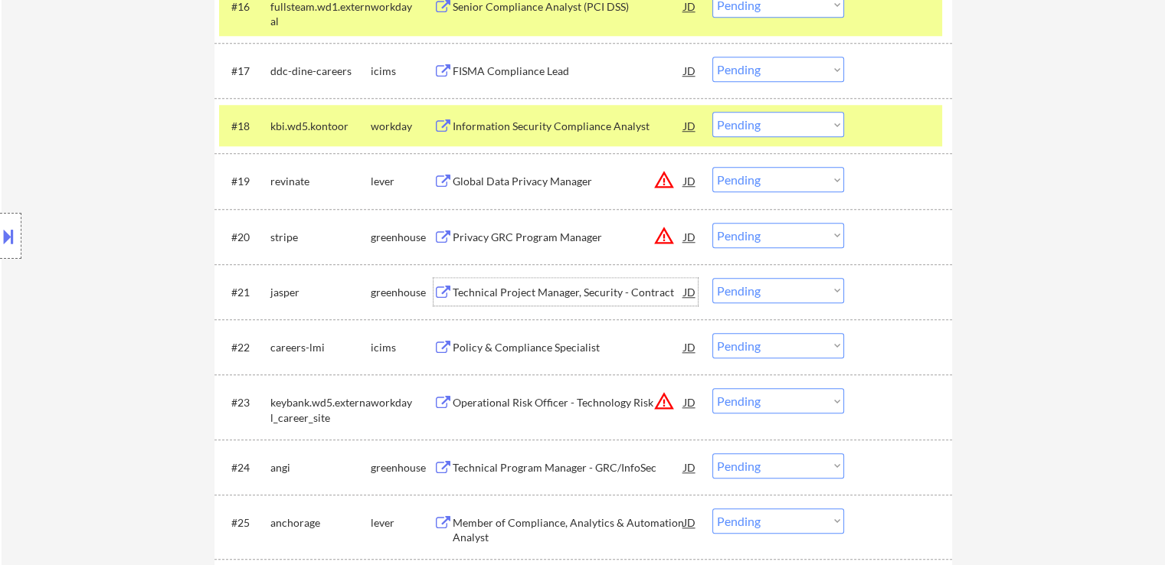
click at [481, 289] on div "Technical Project Manager, Security - Contract" at bounding box center [568, 292] width 231 height 15
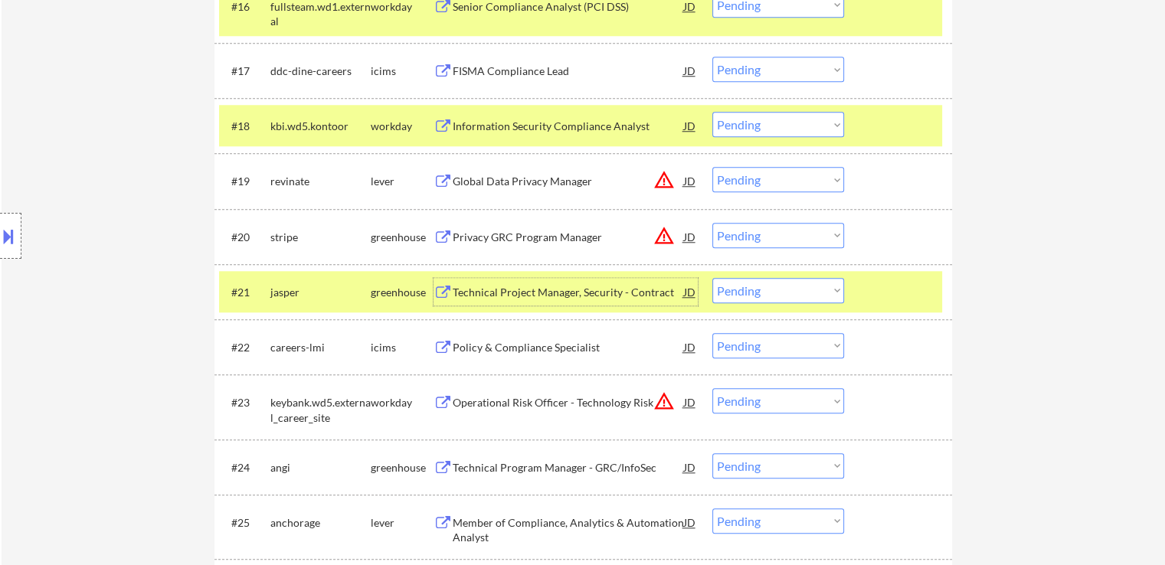
click at [768, 181] on select "Choose an option... Pending Applied Excluded (Questions) Excluded (Expired) Exc…" at bounding box center [778, 179] width 132 height 25
click at [712, 167] on select "Choose an option... Pending Applied Excluded (Questions) Excluded (Expired) Exc…" at bounding box center [778, 179] width 132 height 25
select select ""pending""
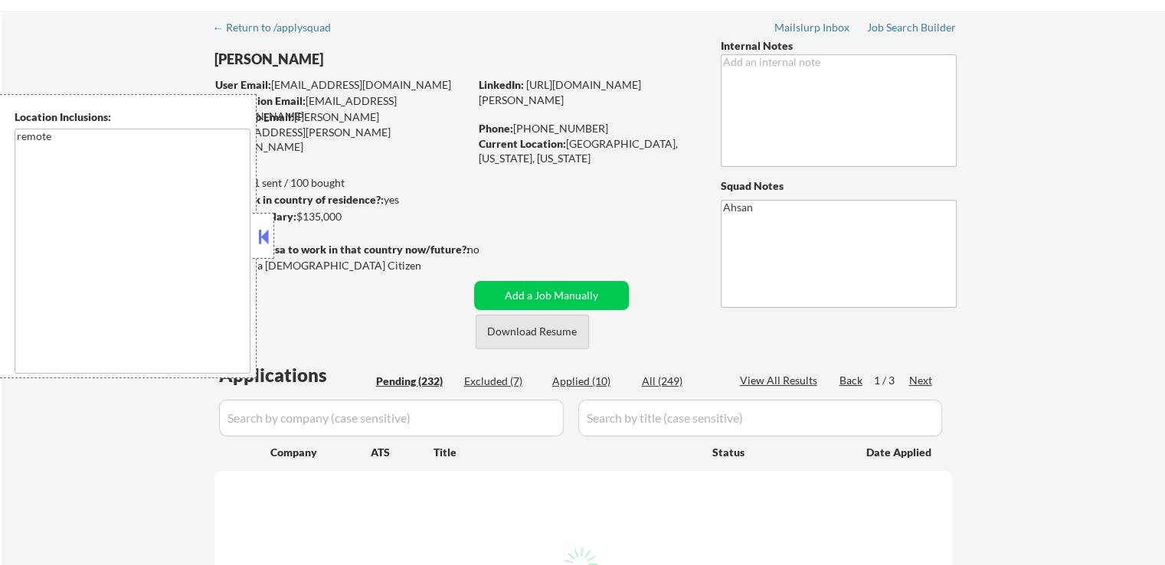
scroll to position [77, 0]
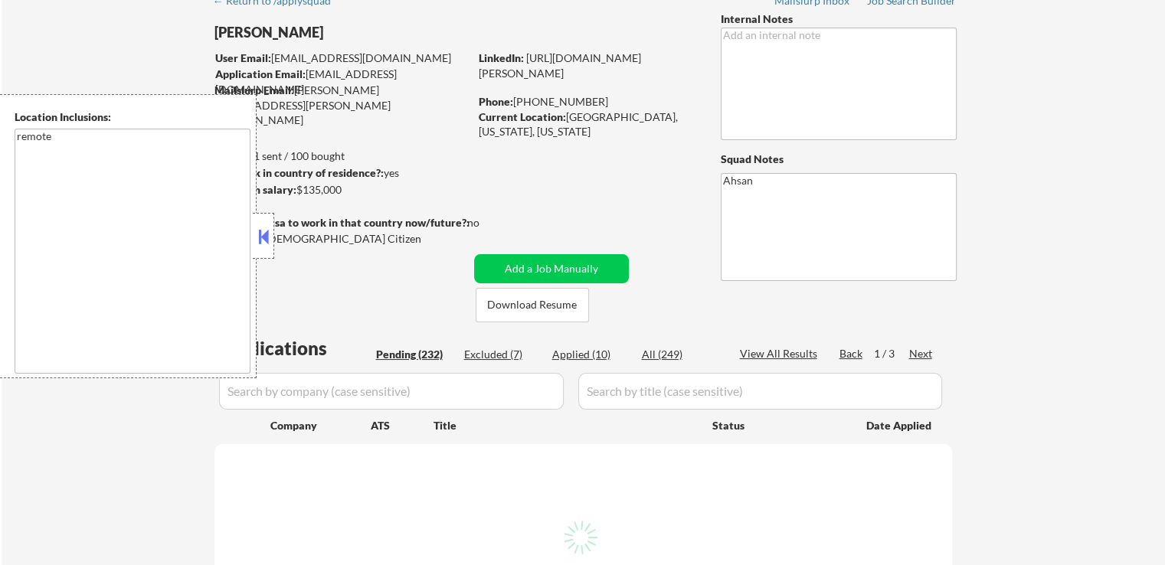
click at [588, 357] on div "Applied (10)" at bounding box center [590, 354] width 77 height 15
select select ""pending""
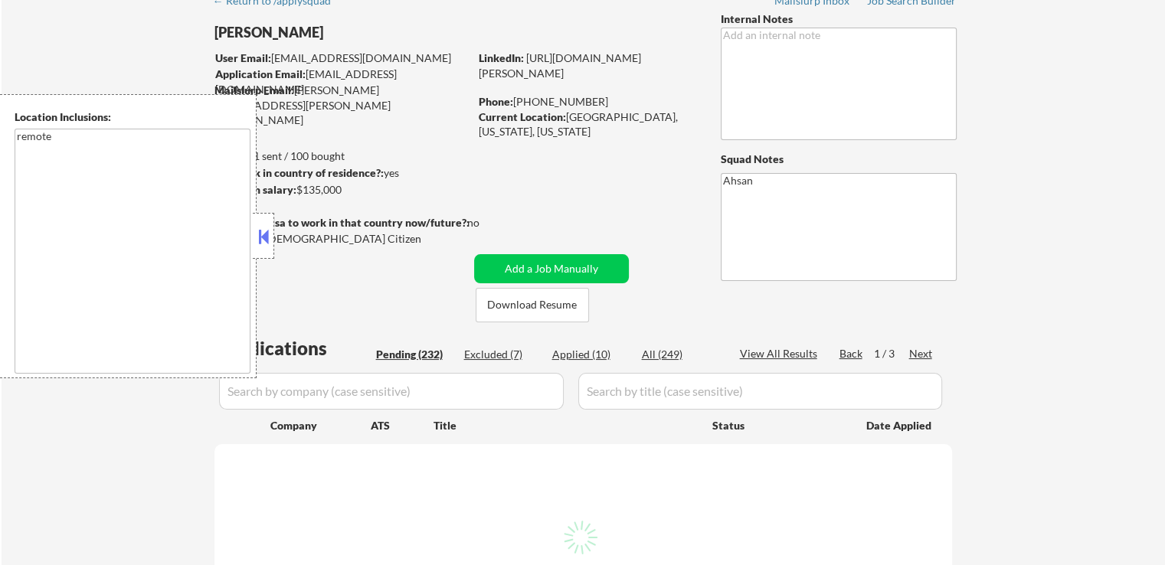
select select ""pending""
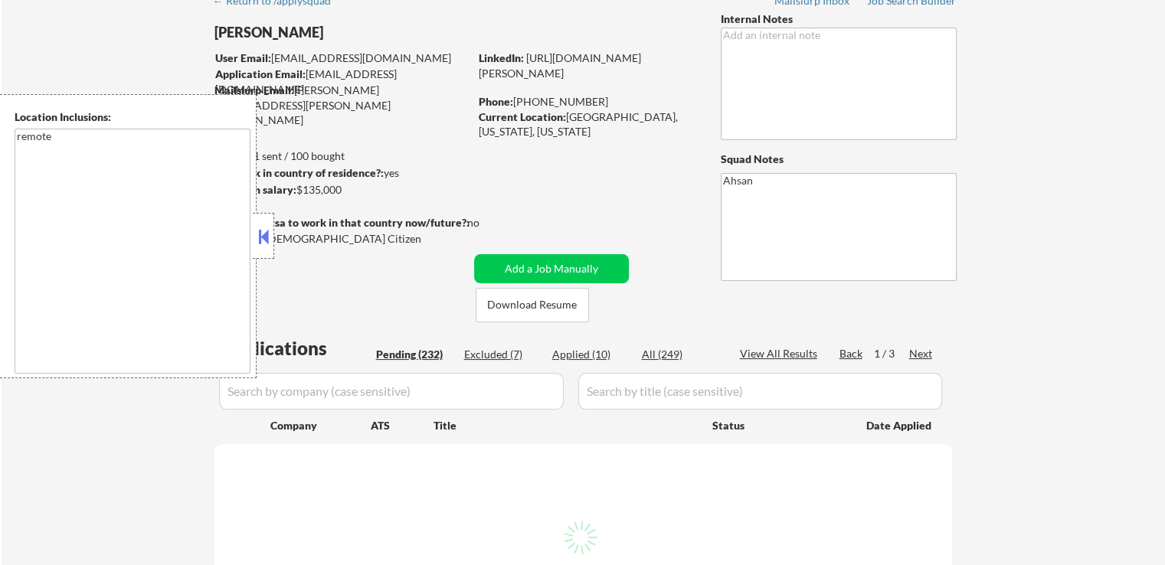
select select ""pending""
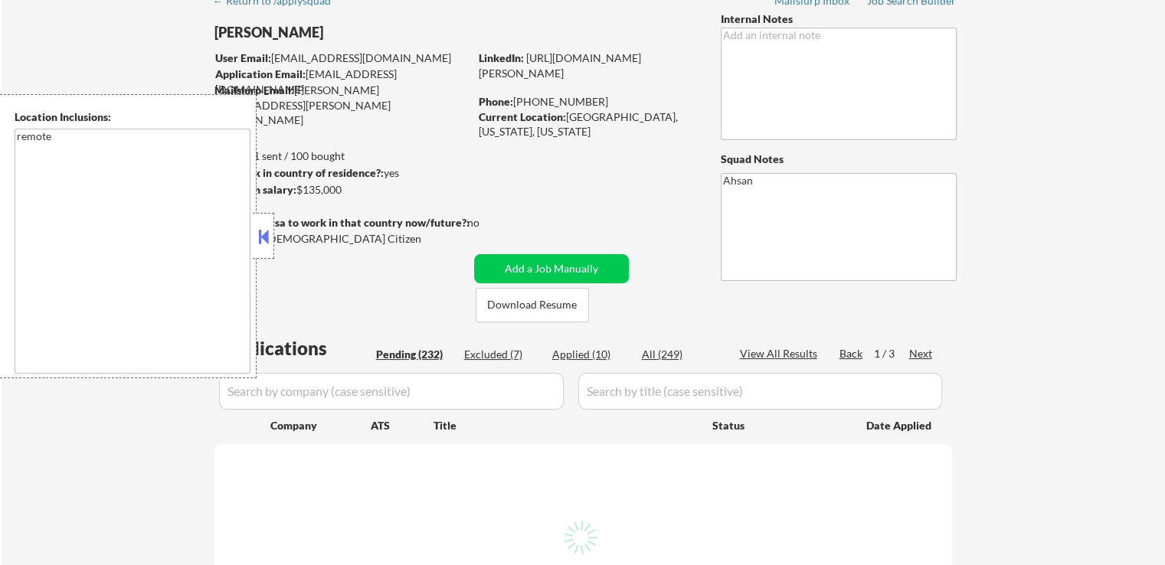
select select ""pending""
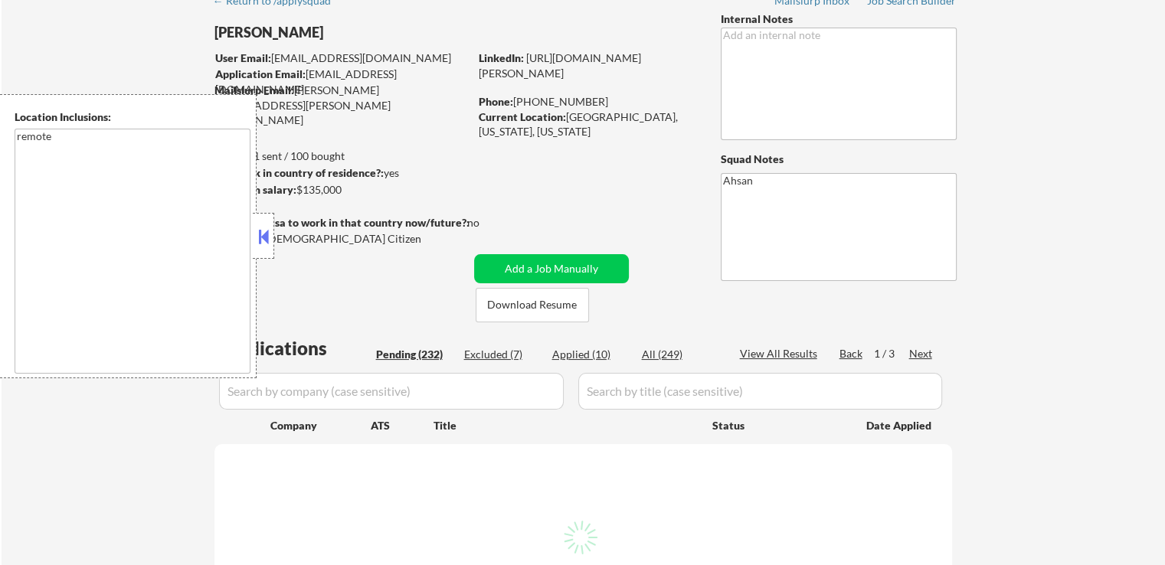
select select ""pending""
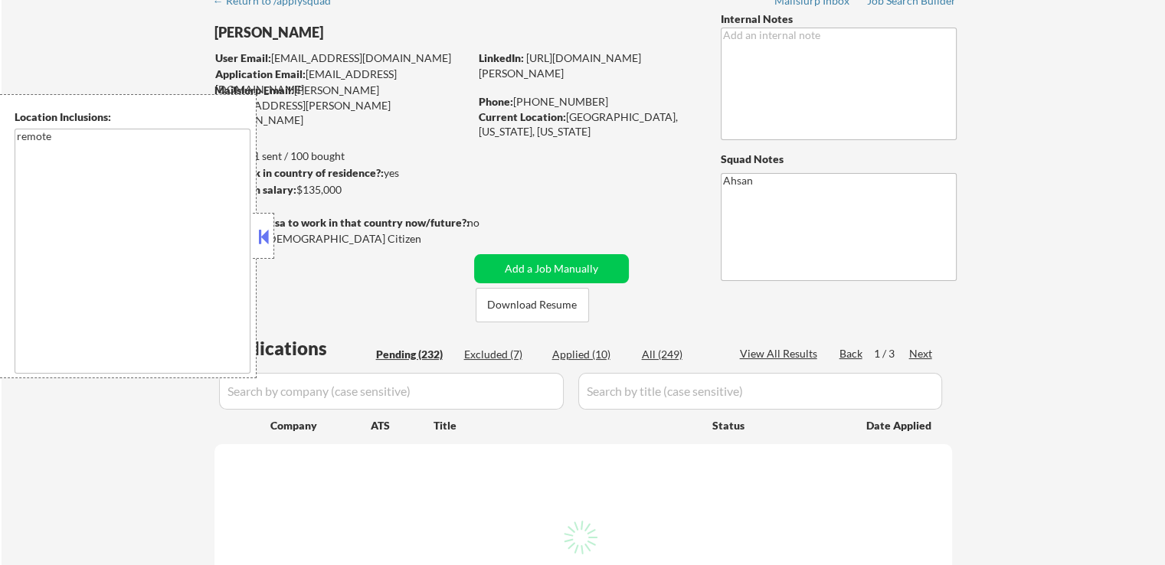
select select ""pending""
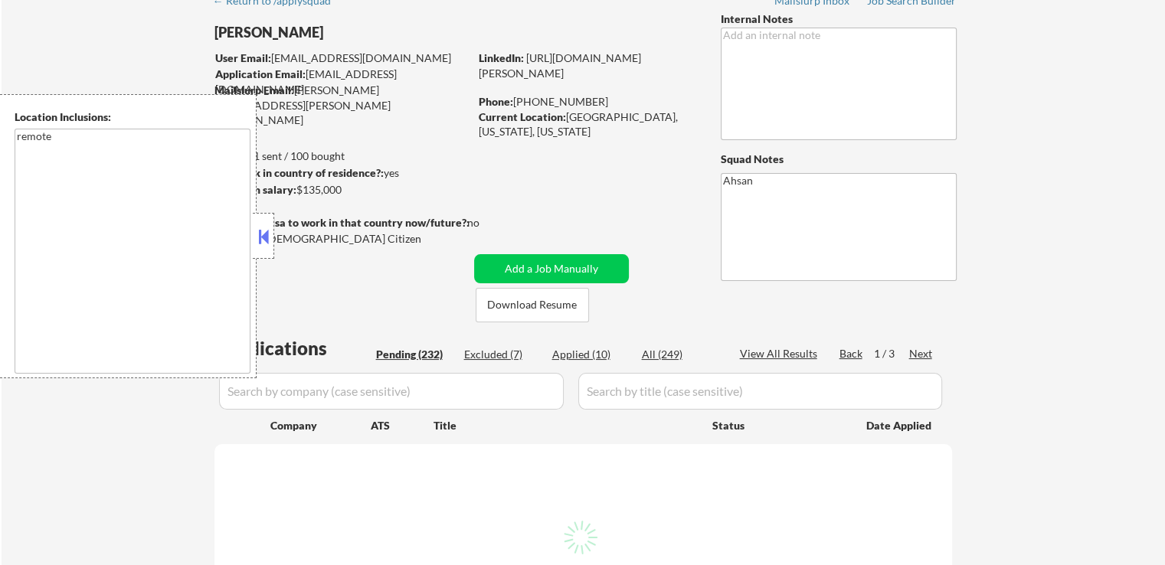
select select ""pending""
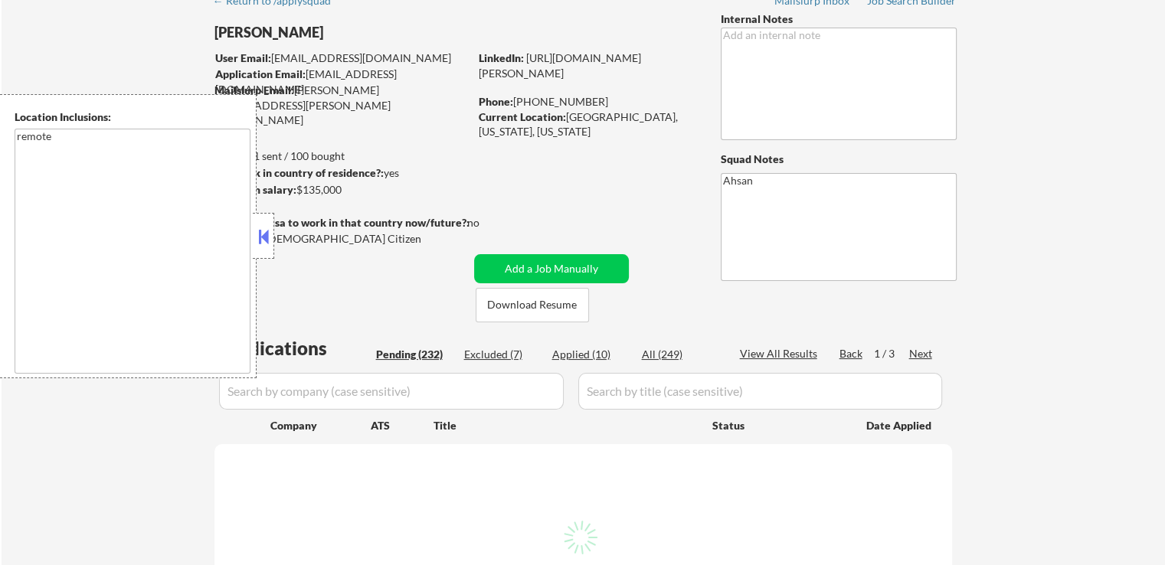
select select ""pending""
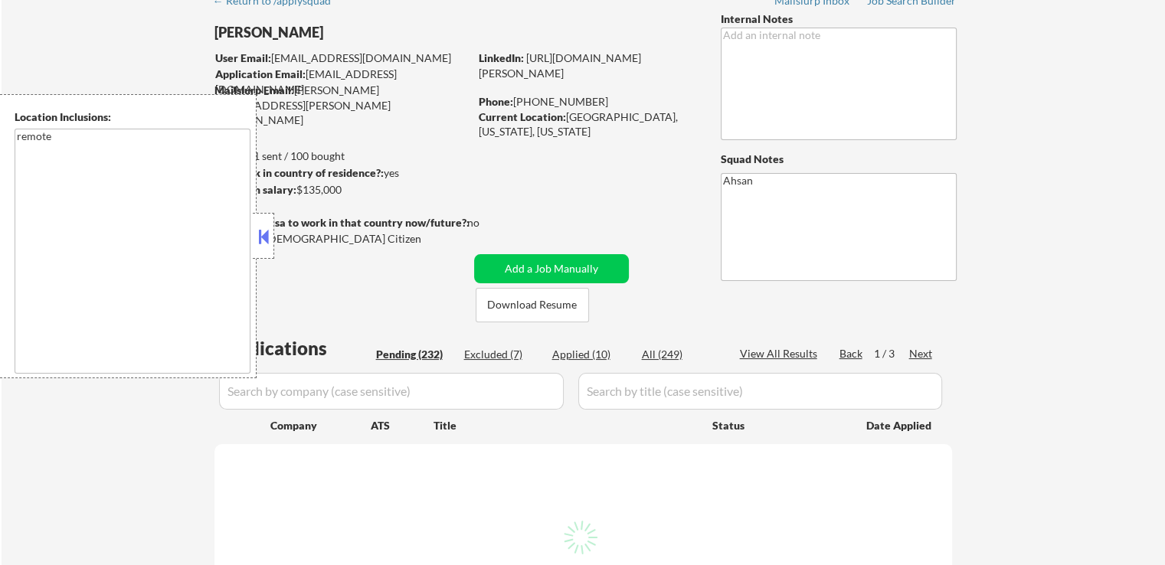
select select ""pending""
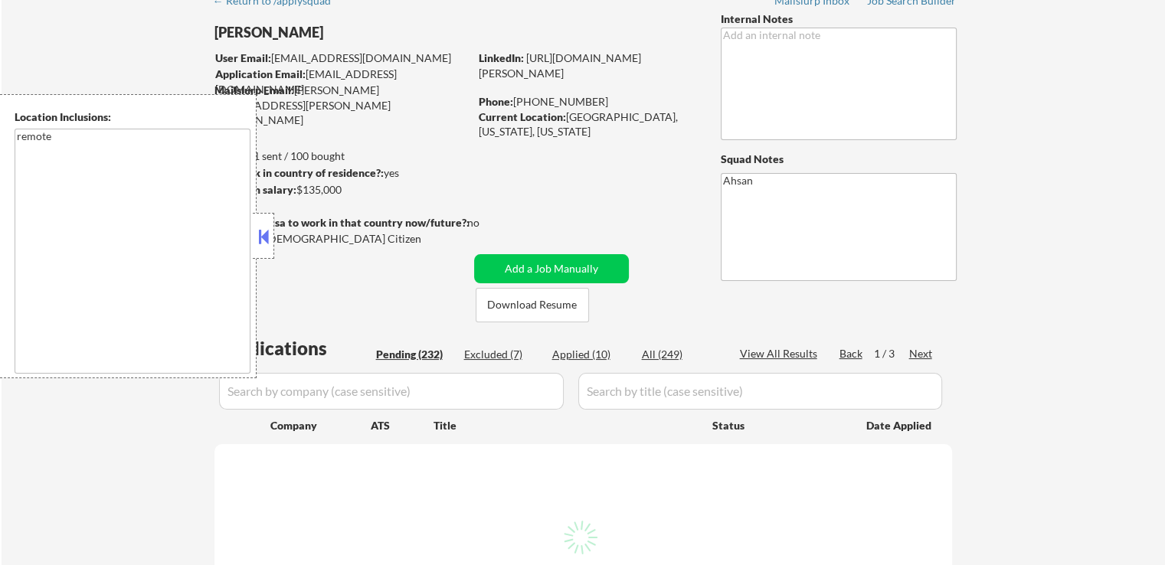
select select ""pending""
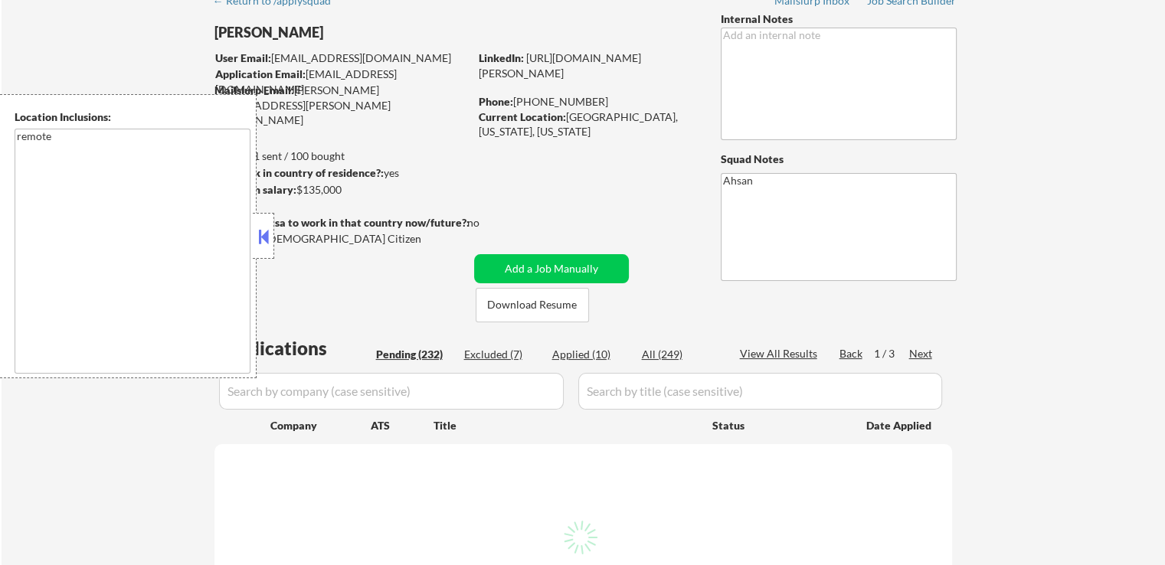
select select ""pending""
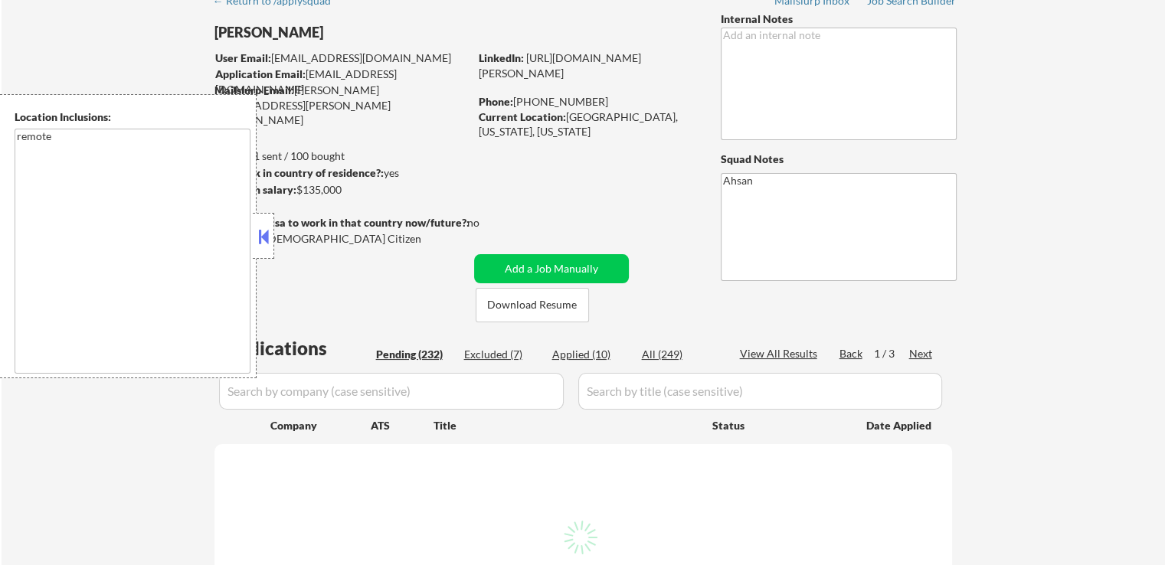
select select ""pending""
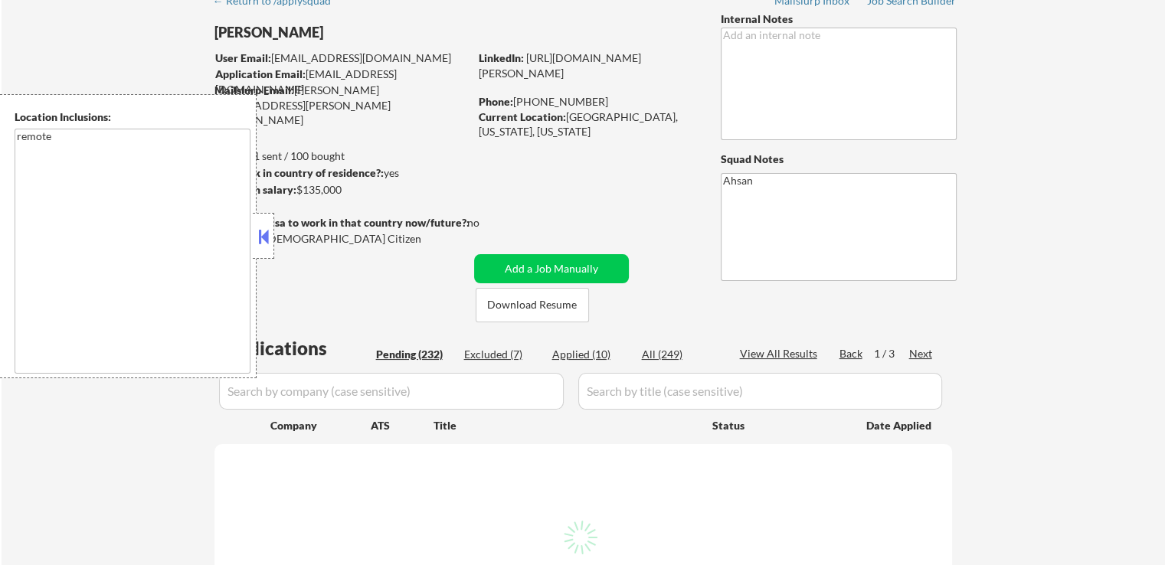
select select ""pending""
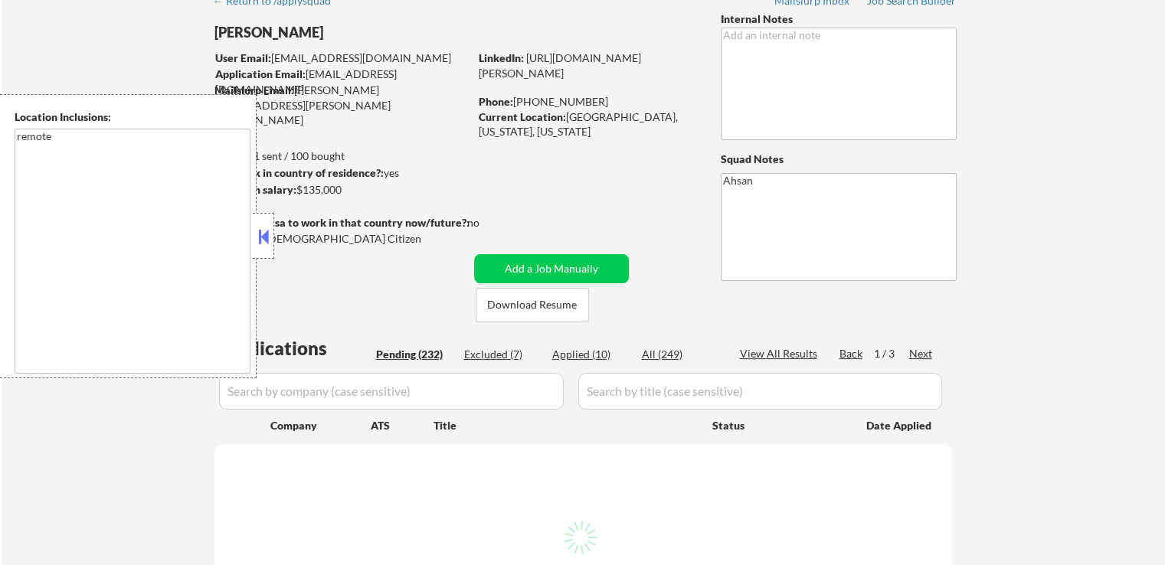
select select ""pending""
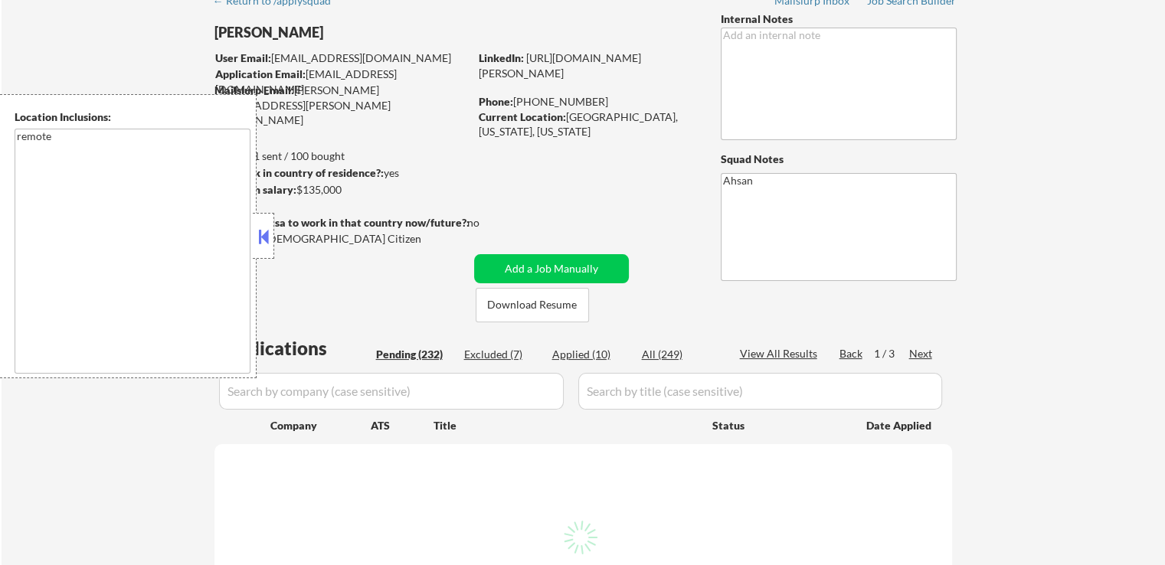
select select ""pending""
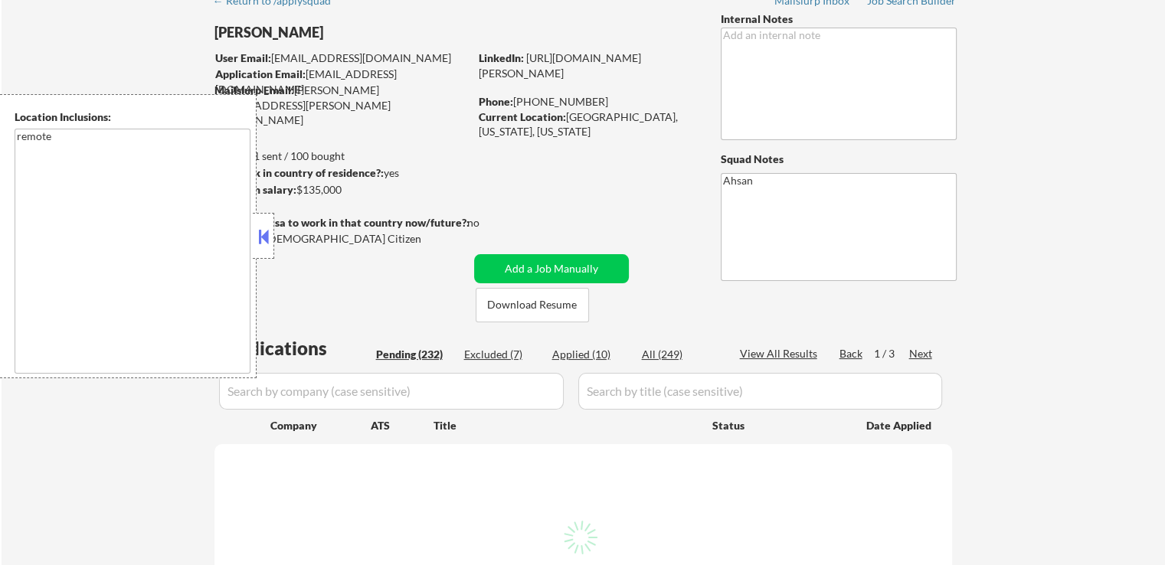
select select ""pending""
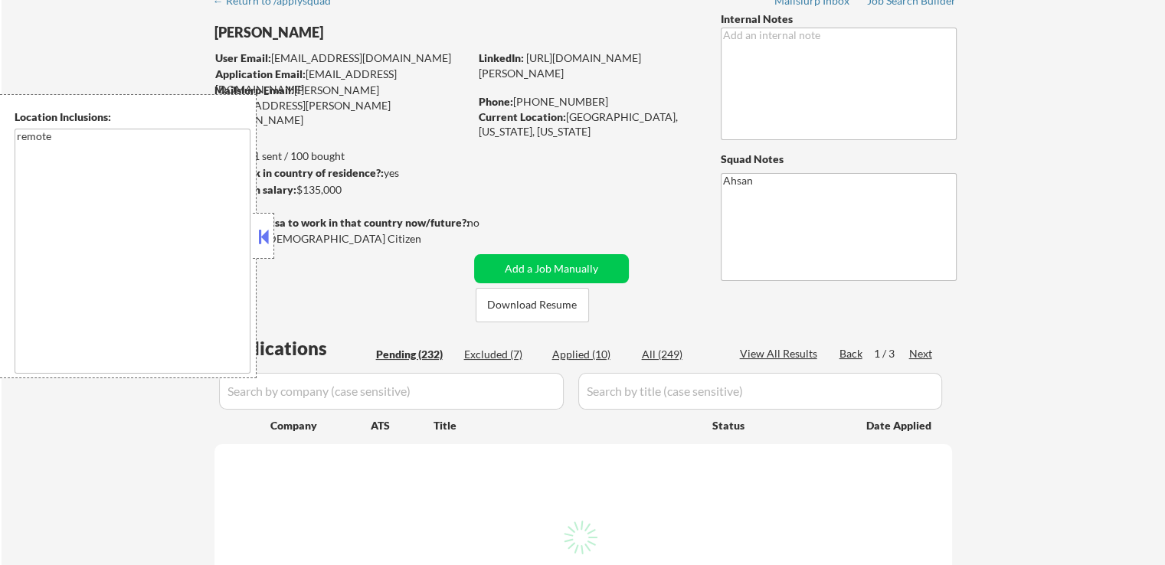
select select ""pending""
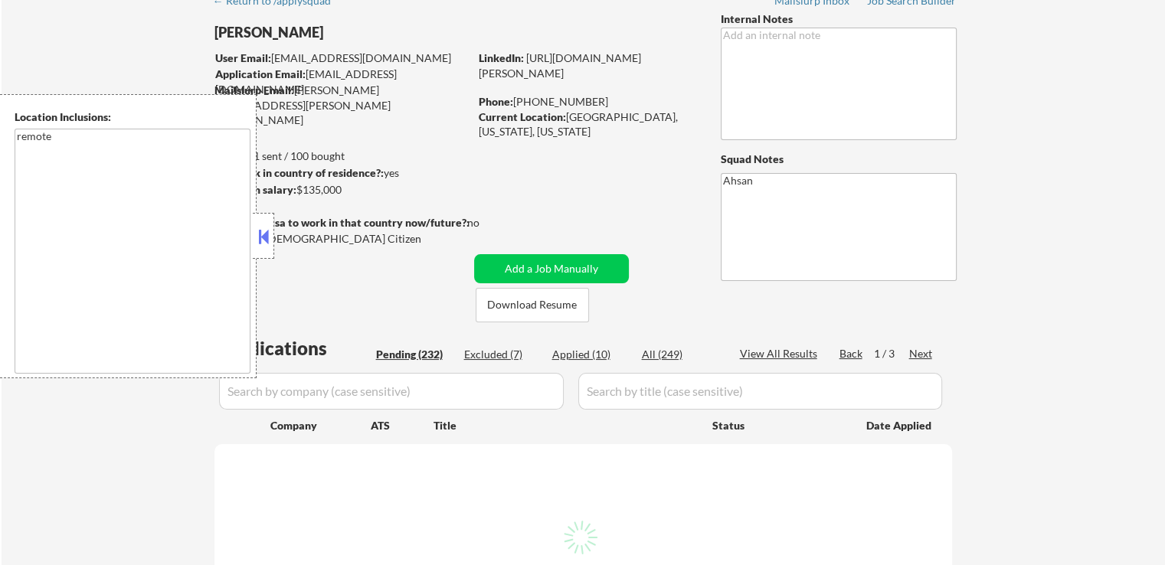
select select ""pending""
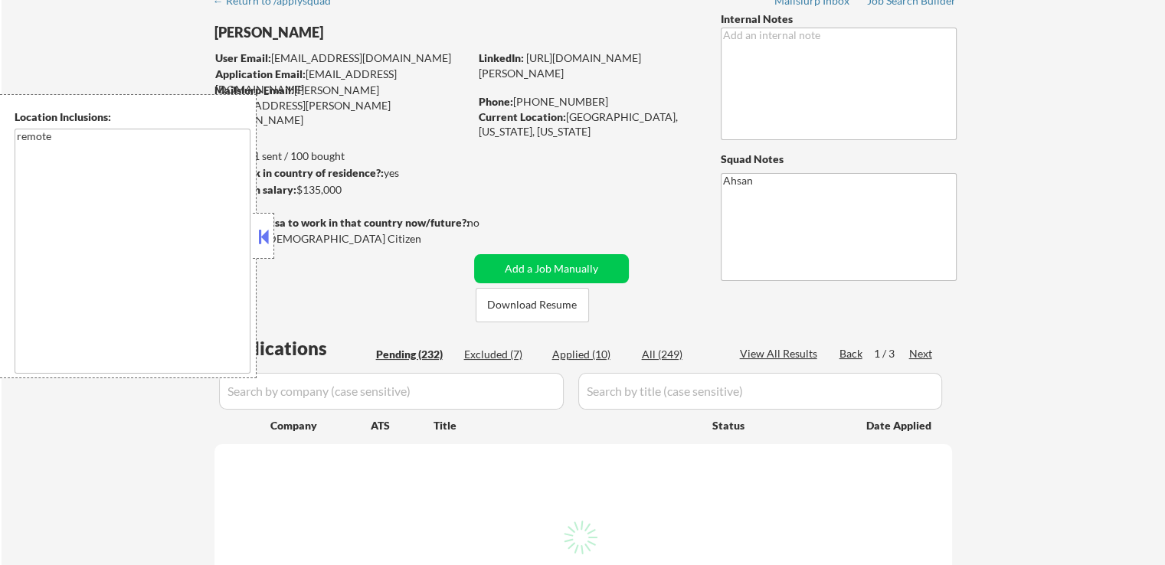
select select ""pending""
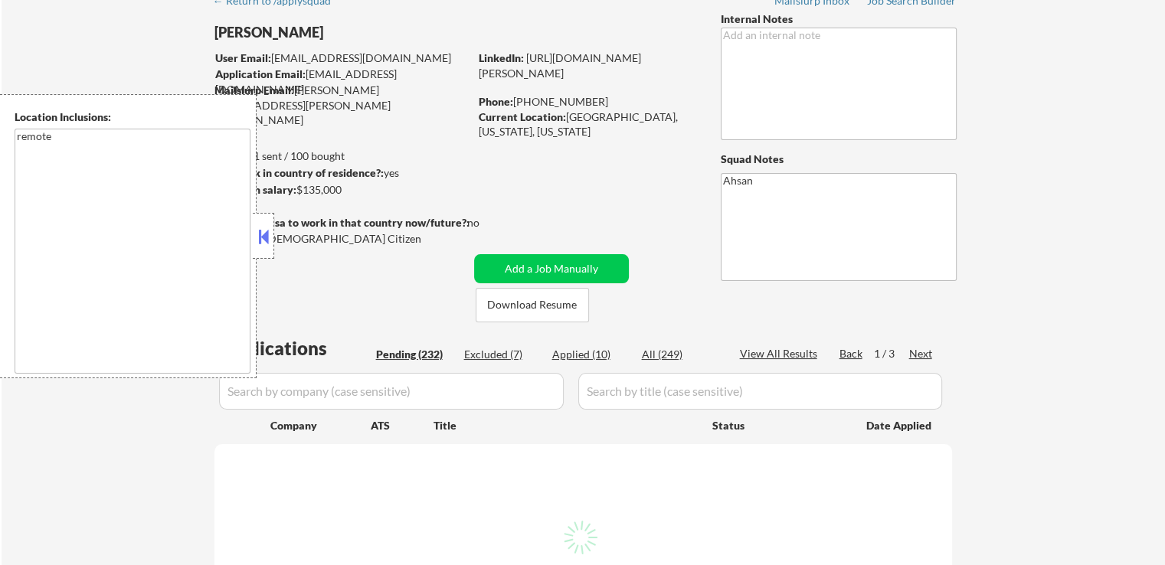
select select ""pending""
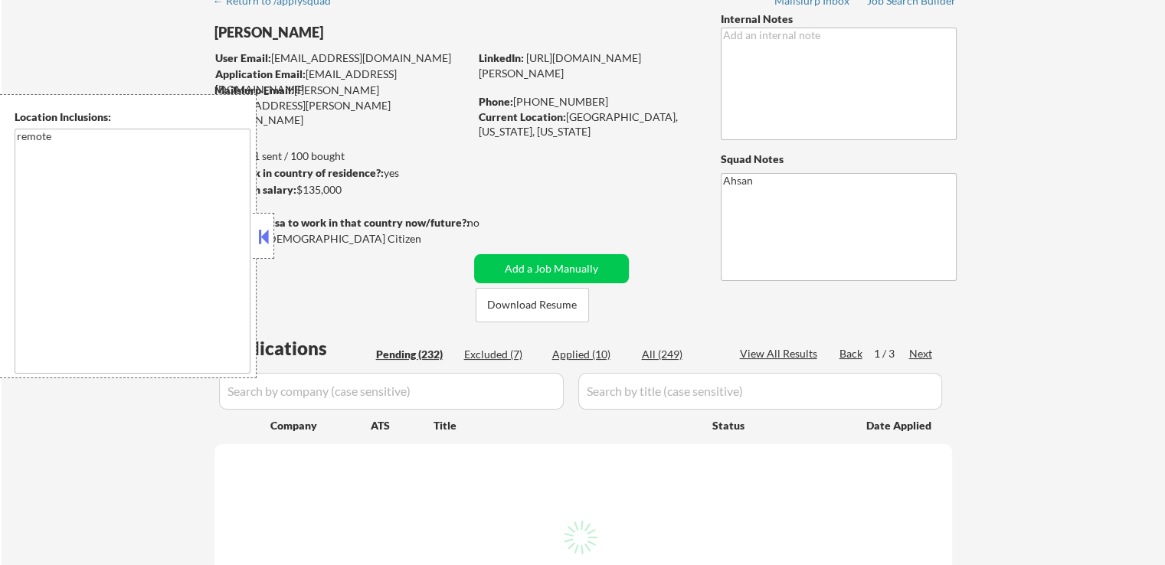
select select ""pending""
select select ""applied""
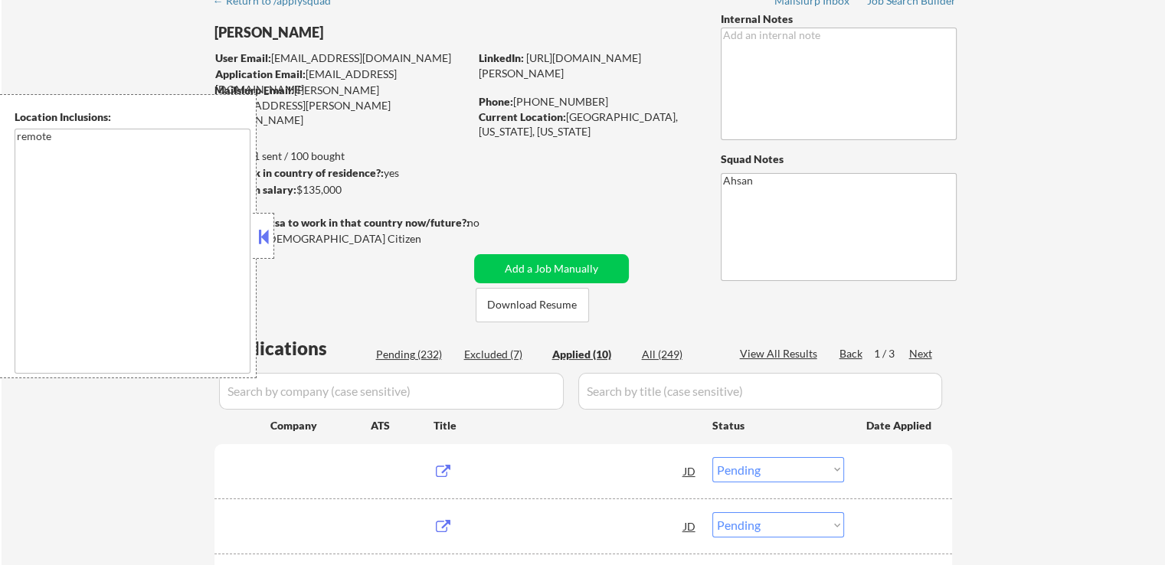
select select ""applied""
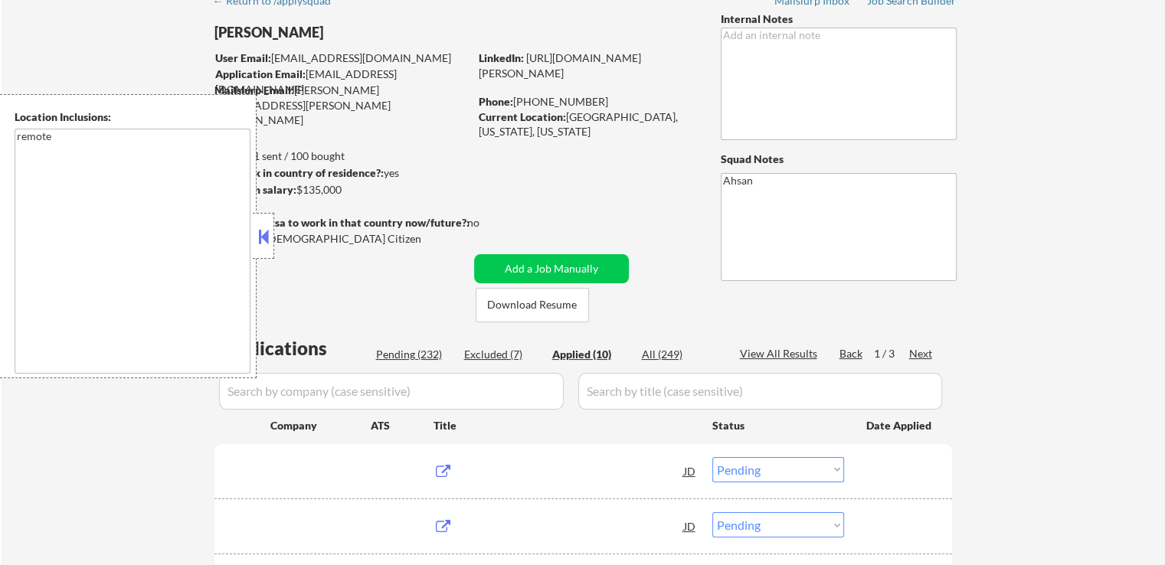
select select ""applied""
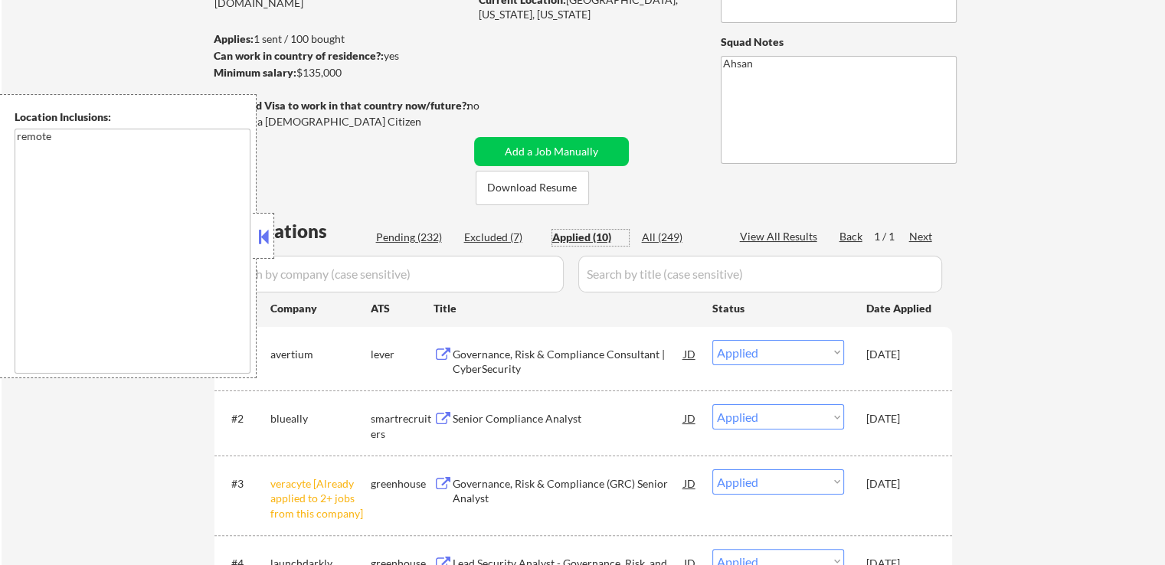
scroll to position [306, 0]
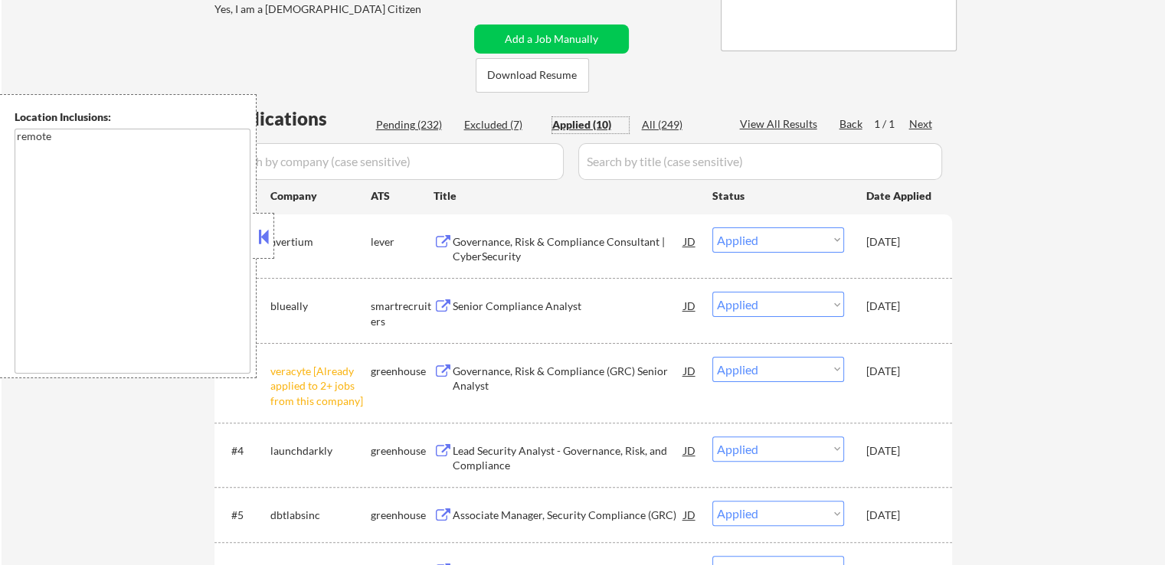
click at [484, 302] on div "Senior Compliance Analyst" at bounding box center [568, 306] width 231 height 15
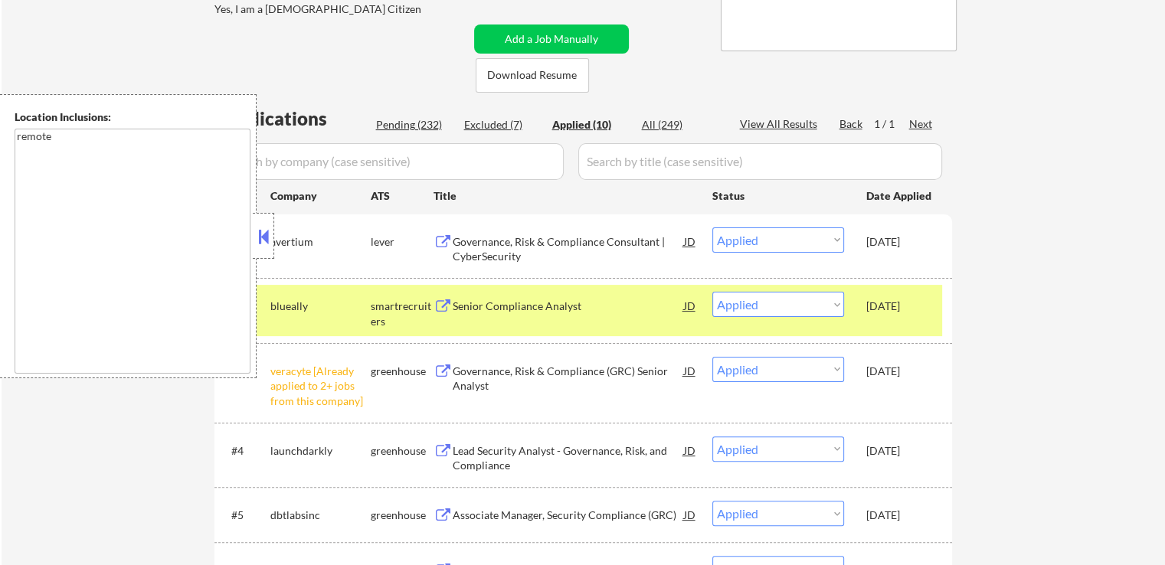
select select ""applied""
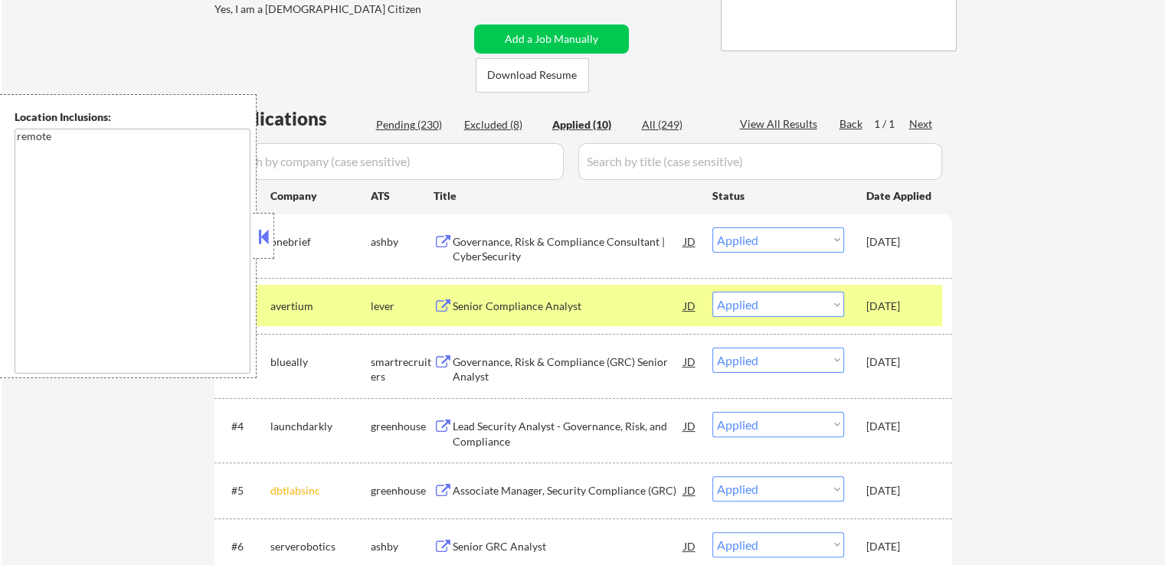
select select ""applied""
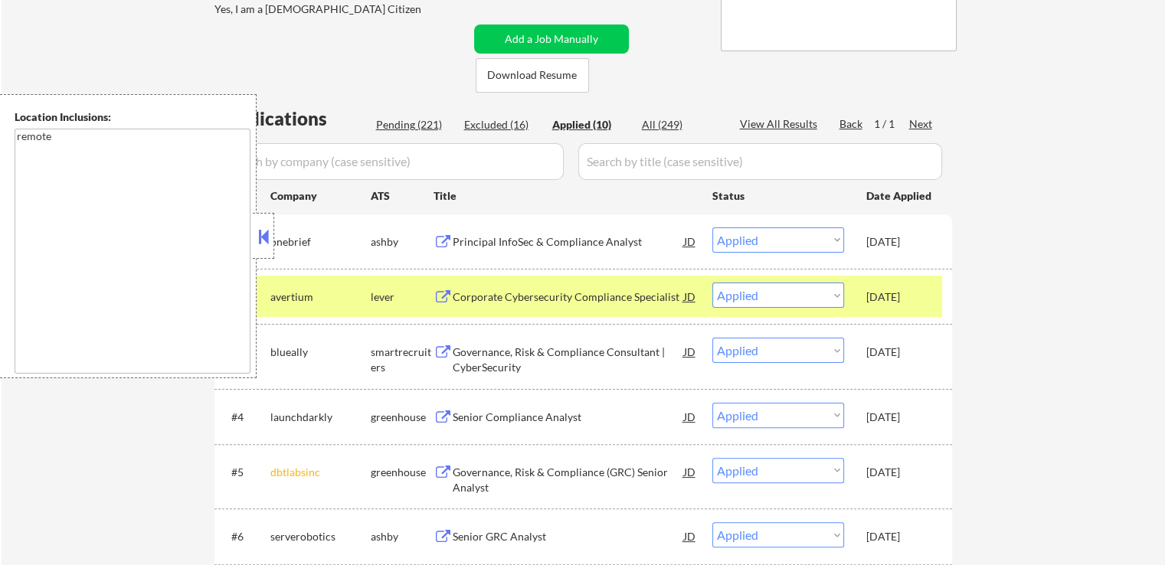
select select ""applied""
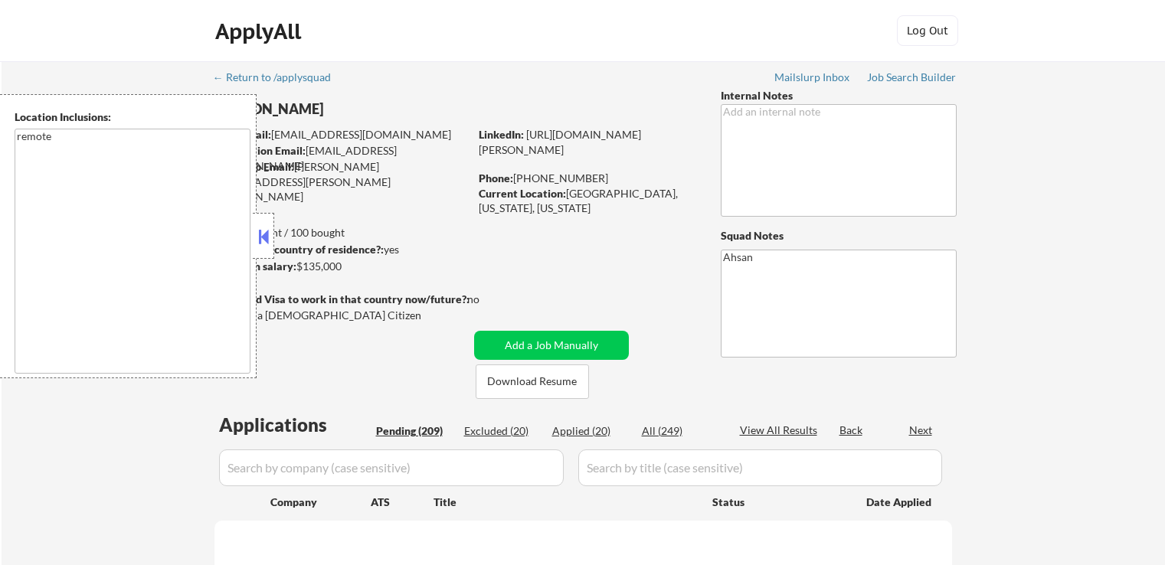
scroll to position [368, 0]
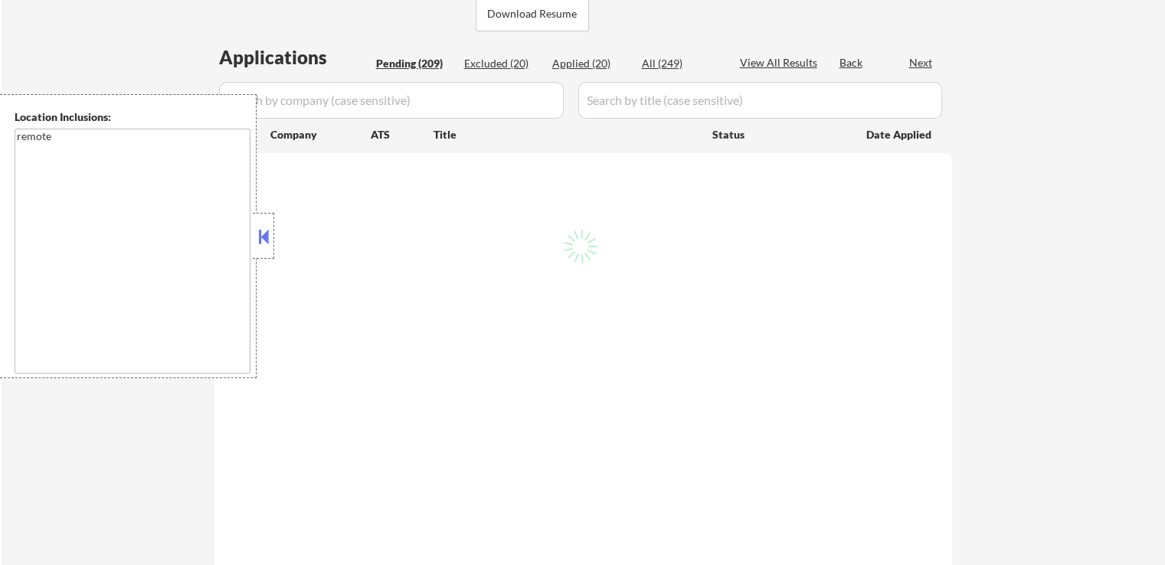
select select ""pending""
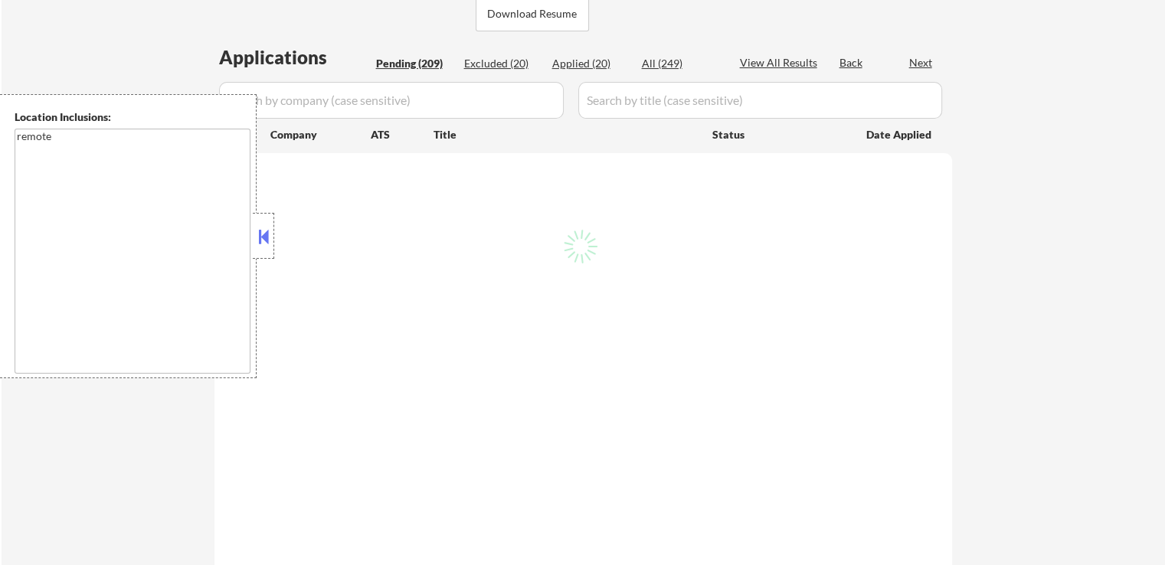
select select ""pending""
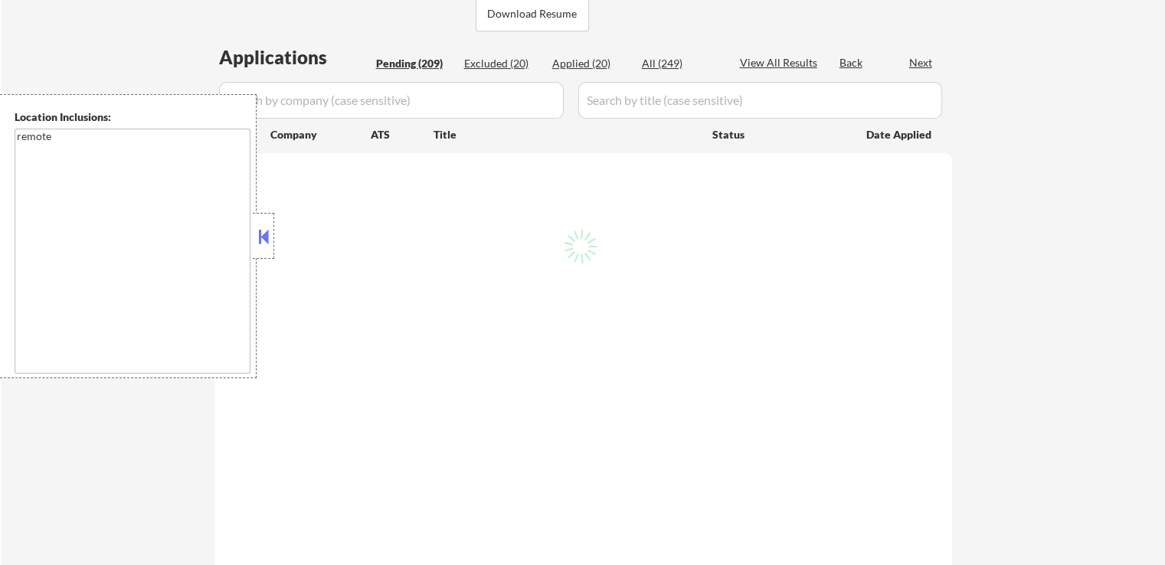
select select ""pending""
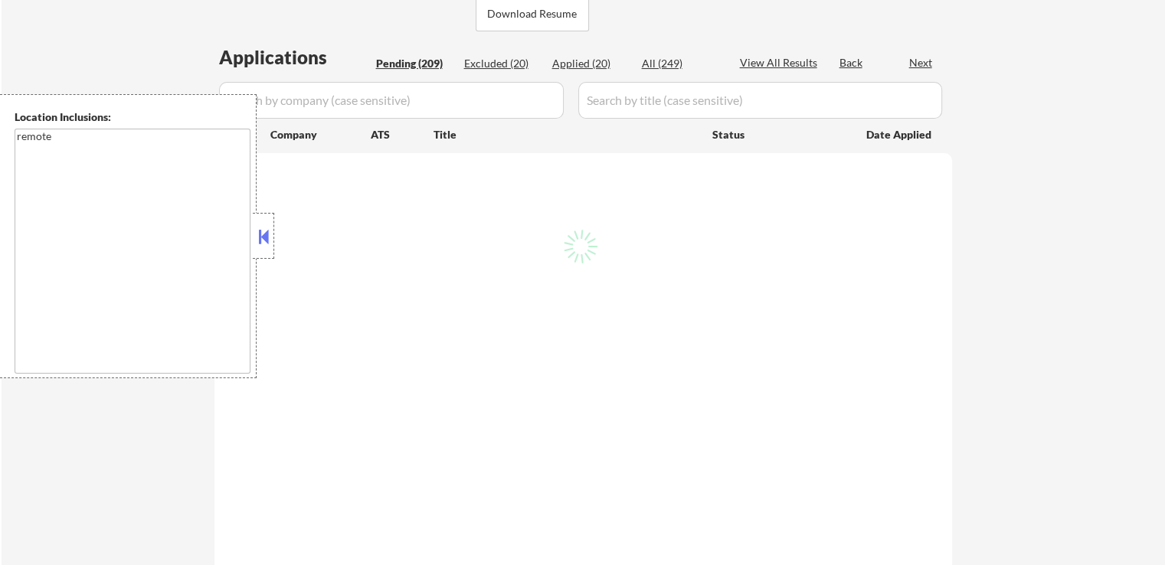
select select ""pending""
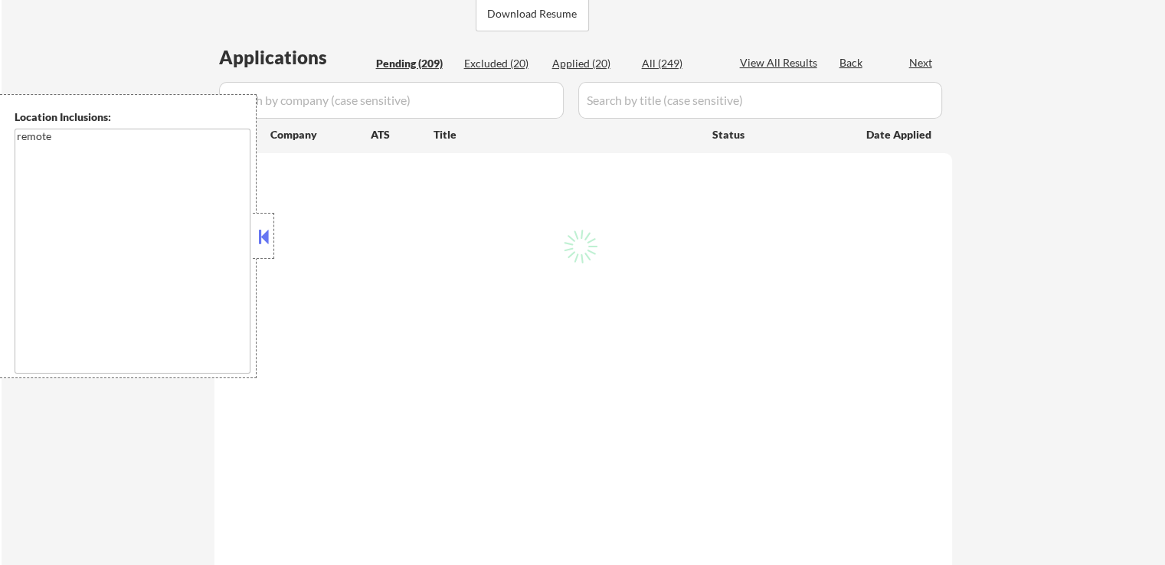
select select ""pending""
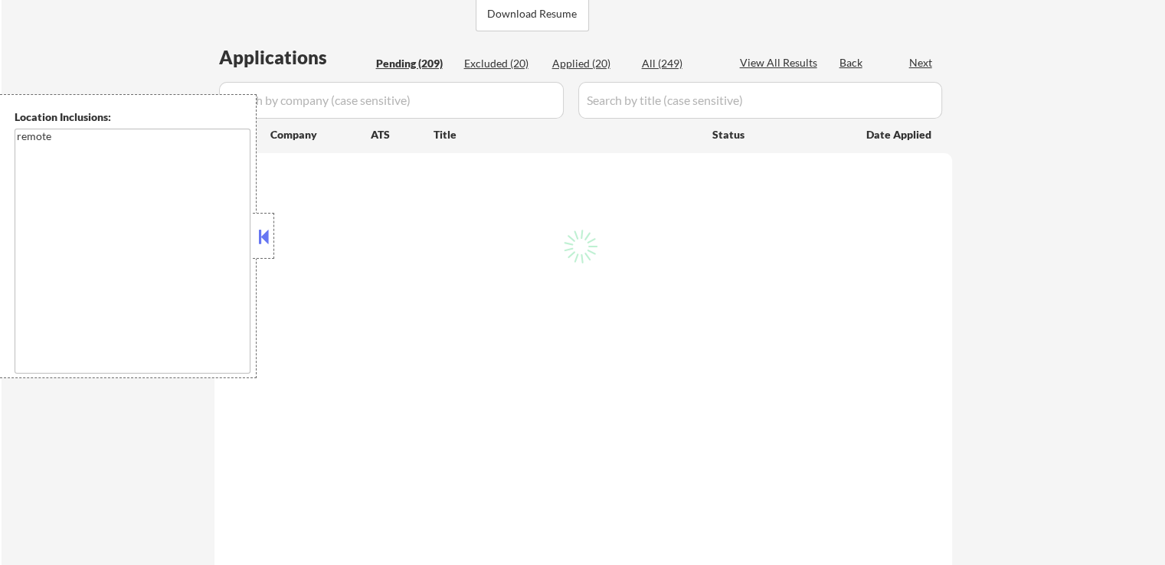
select select ""pending""
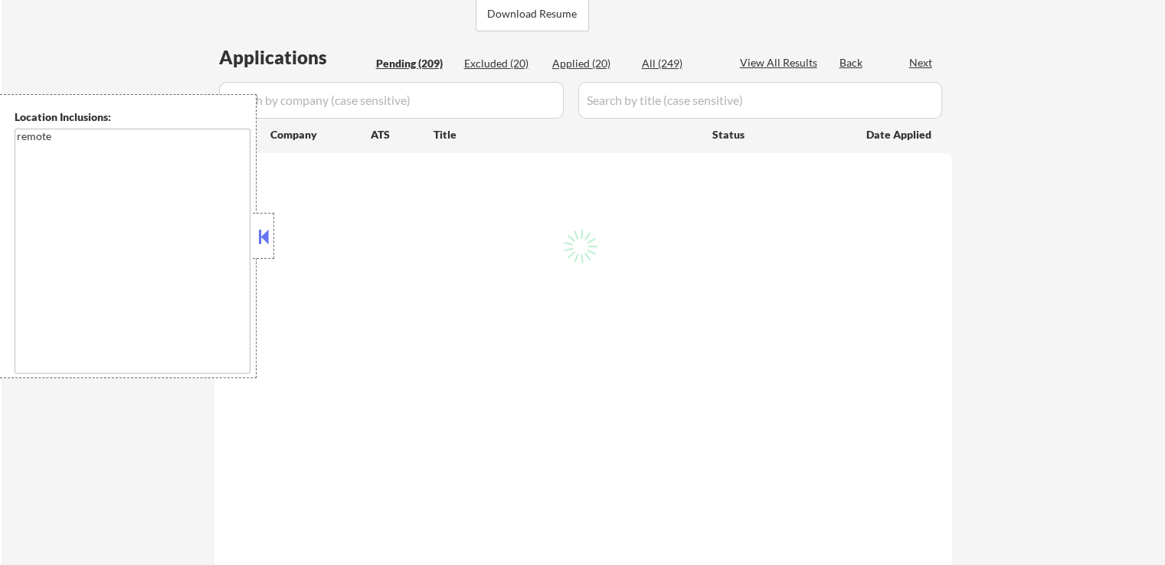
select select ""pending""
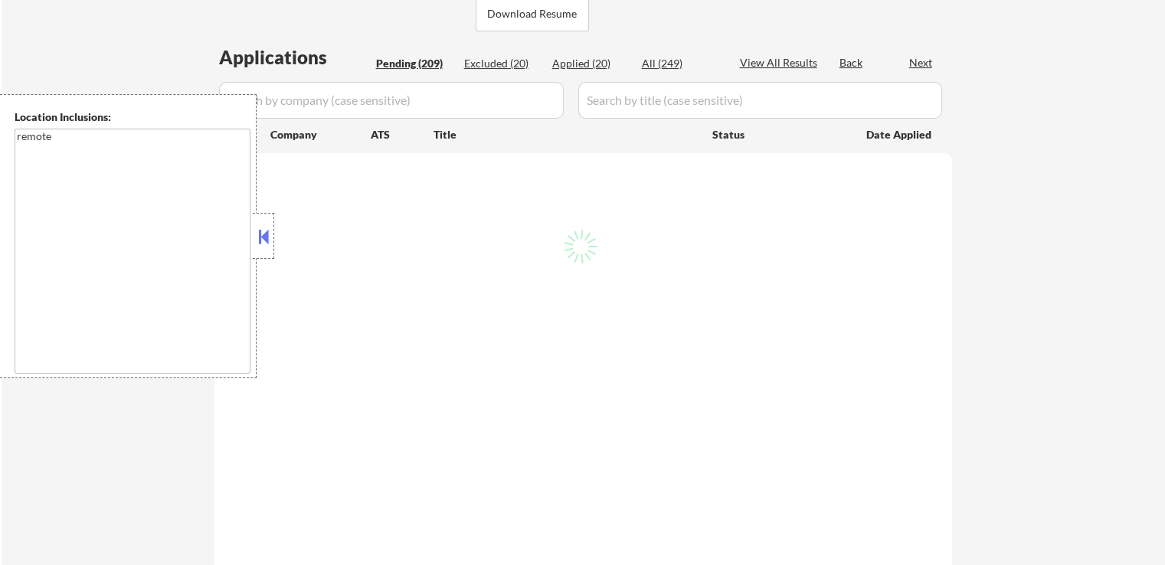
select select ""pending""
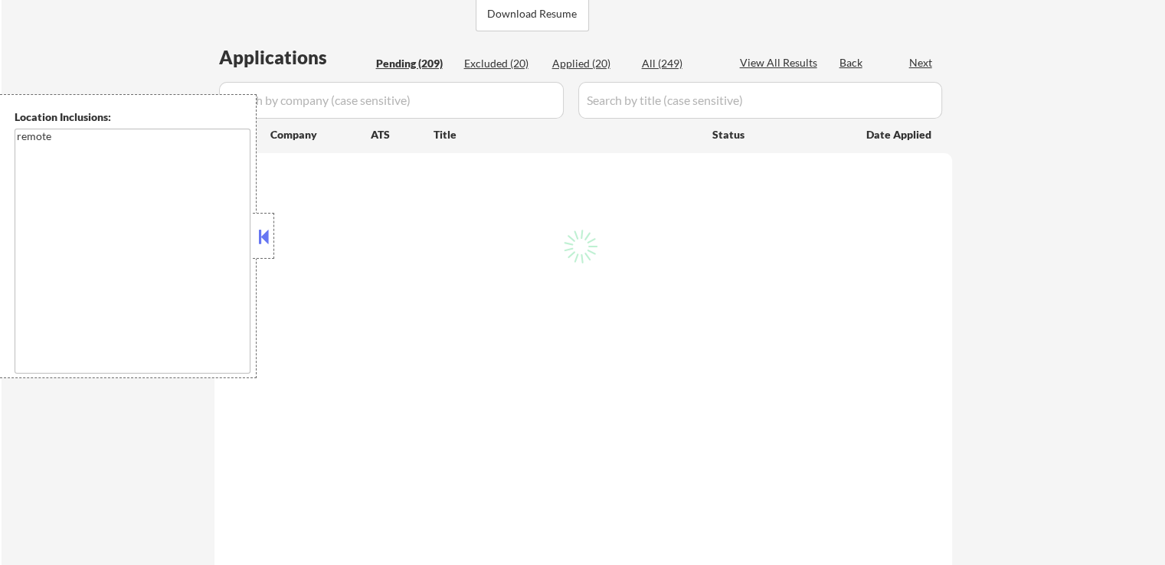
select select ""pending""
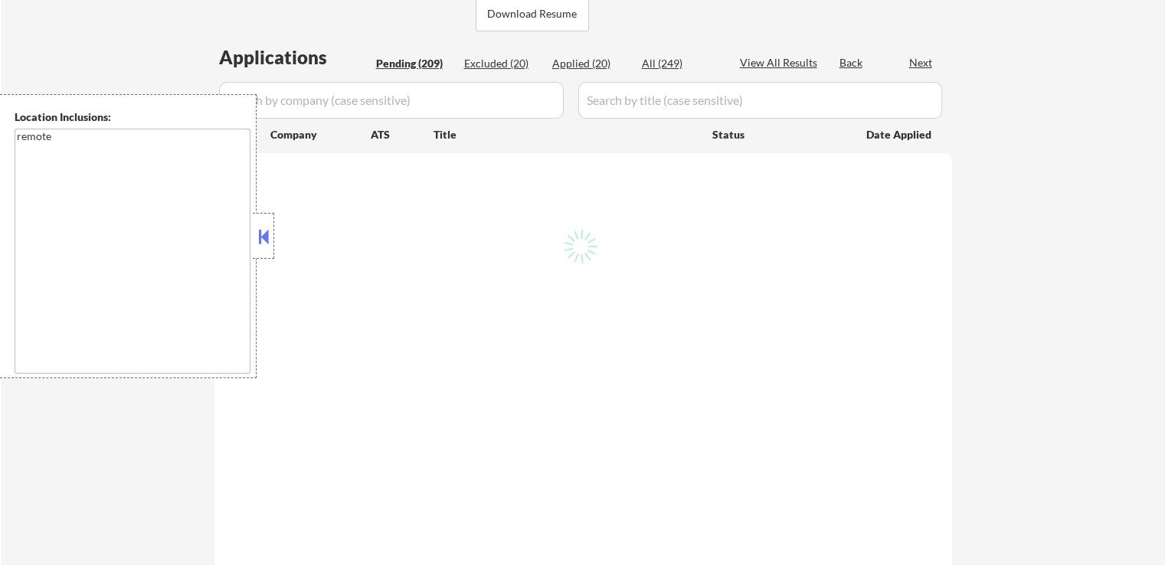
select select ""pending""
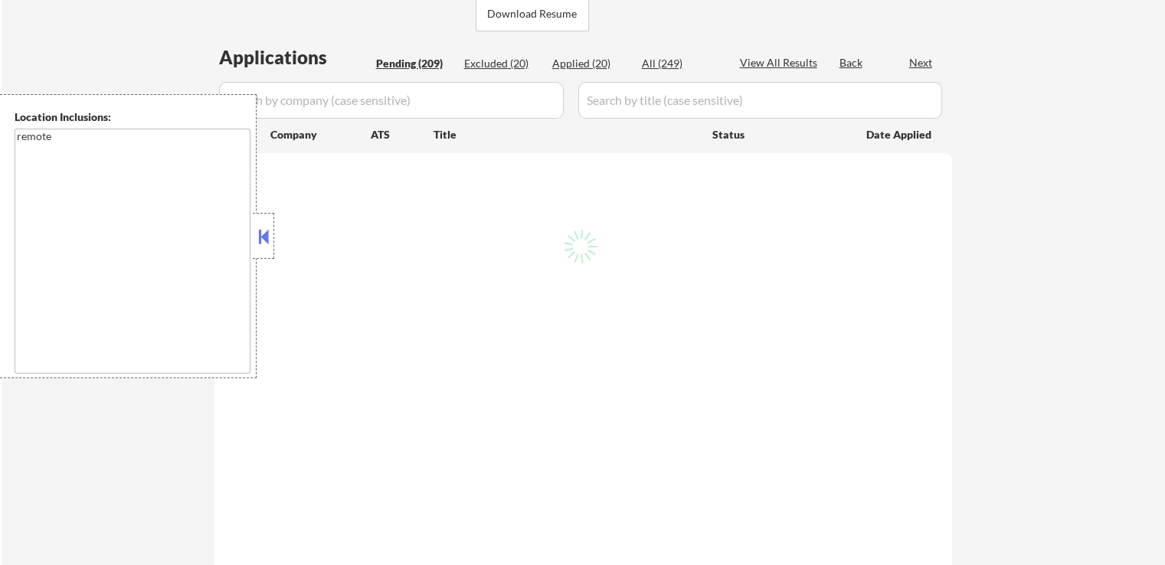
select select ""pending""
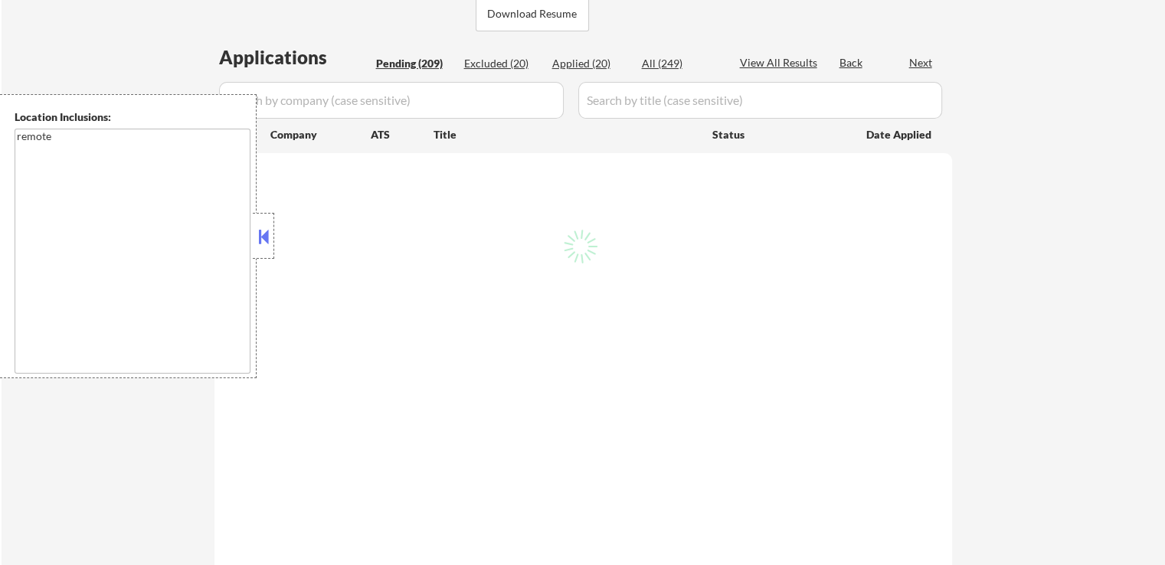
select select ""pending""
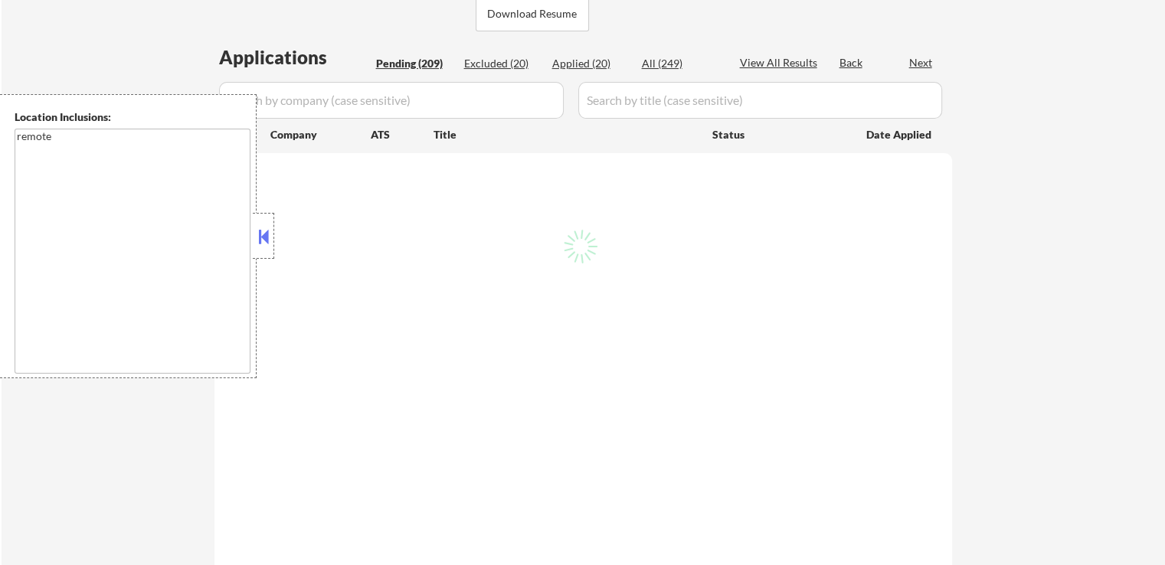
select select ""pending""
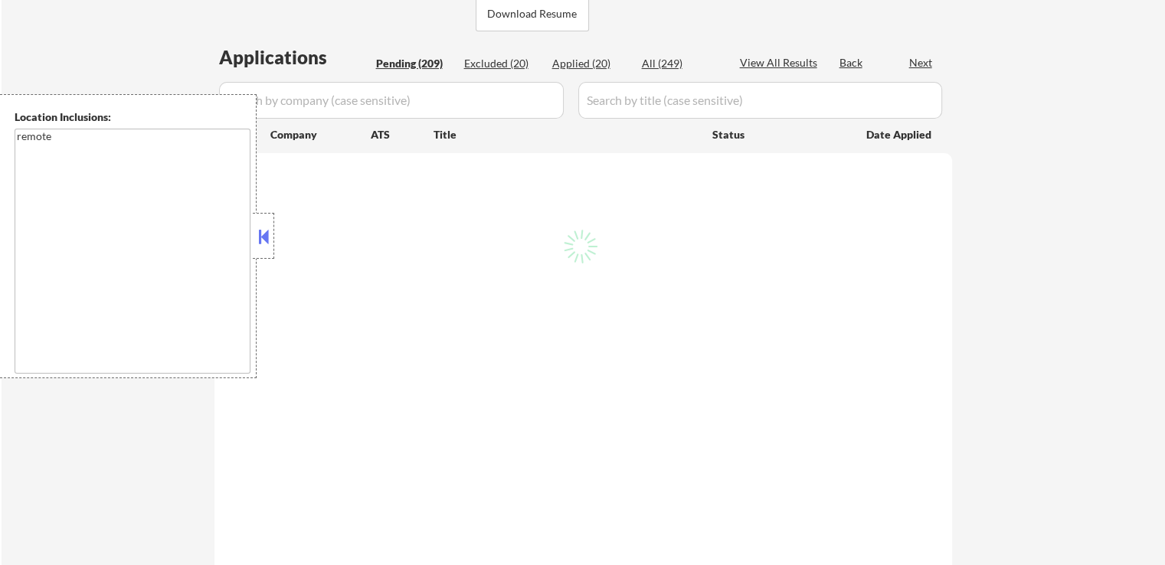
select select ""pending""
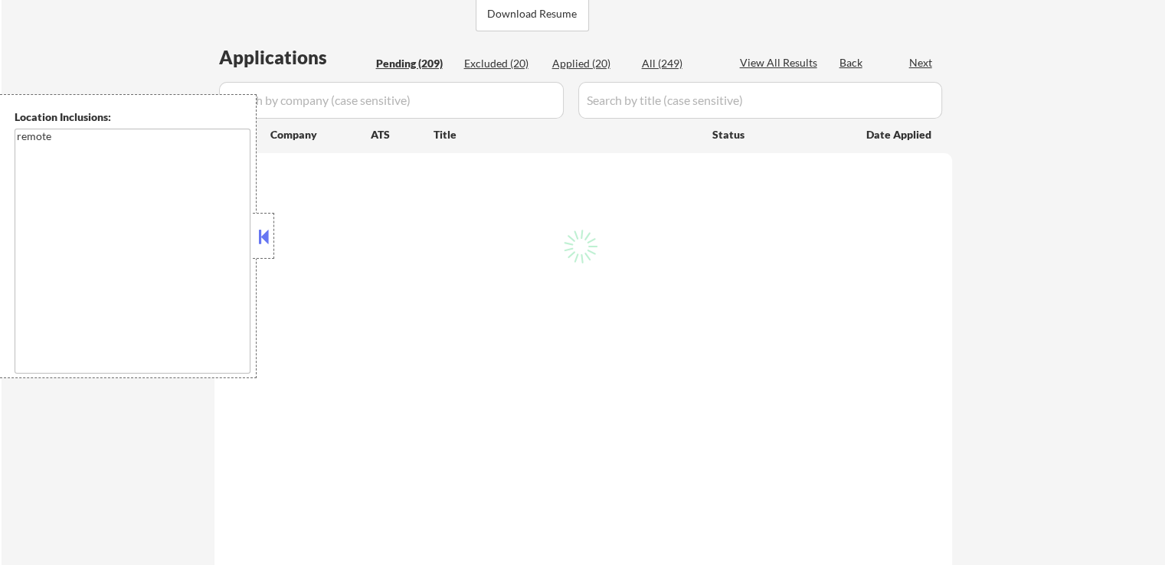
select select ""pending""
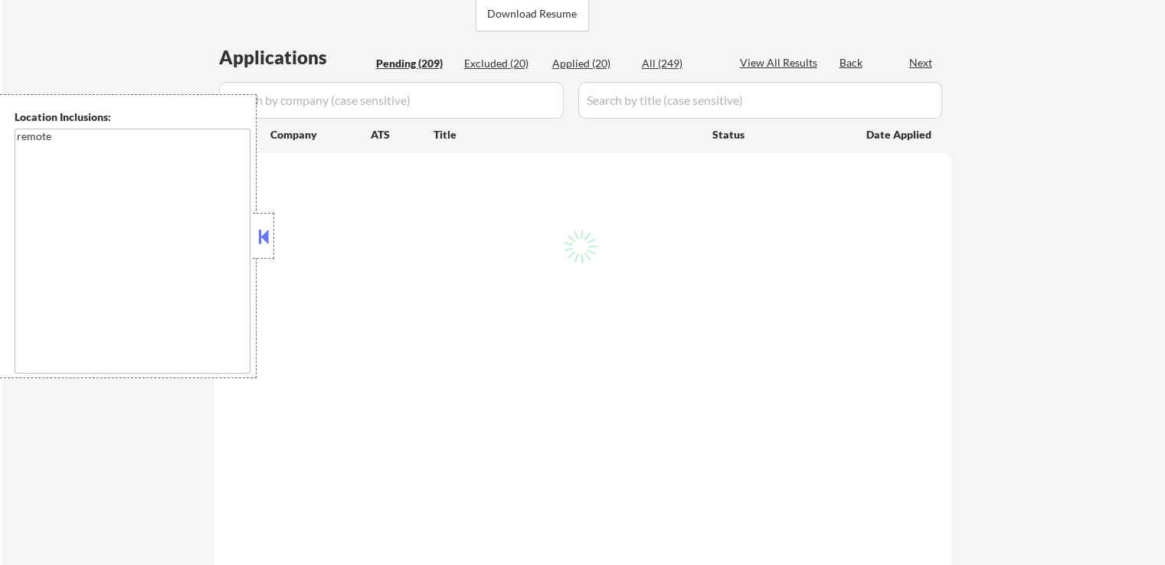
select select ""pending""
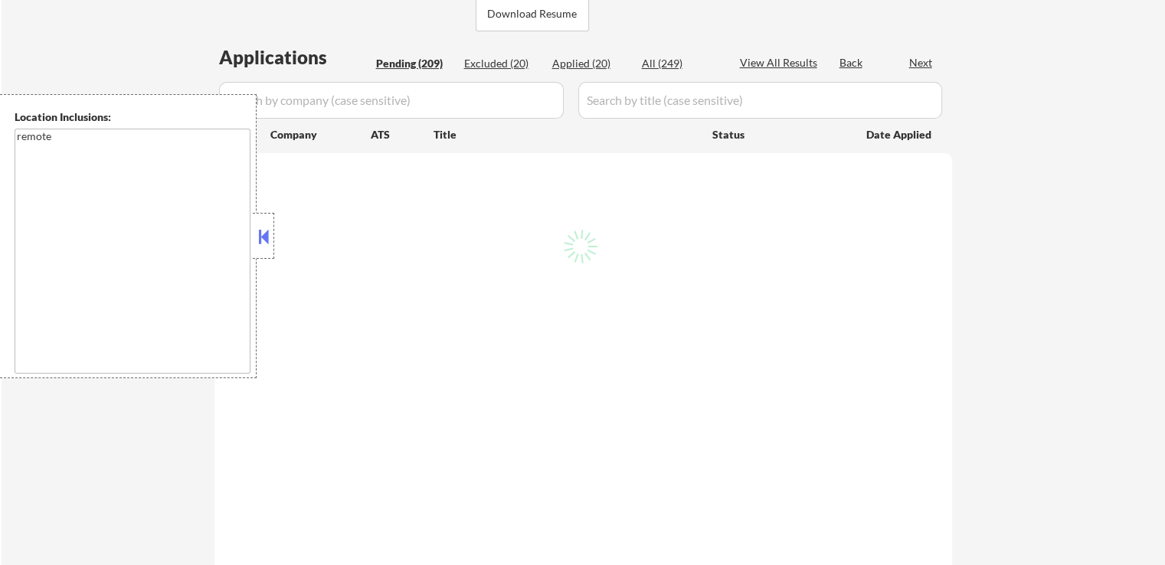
select select ""pending""
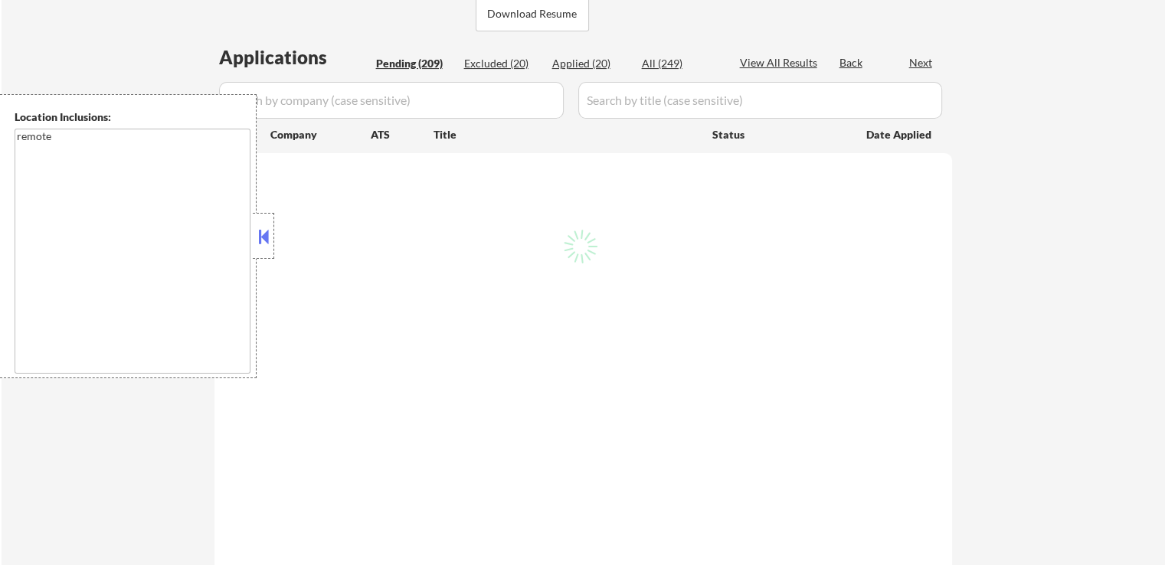
select select ""pending""
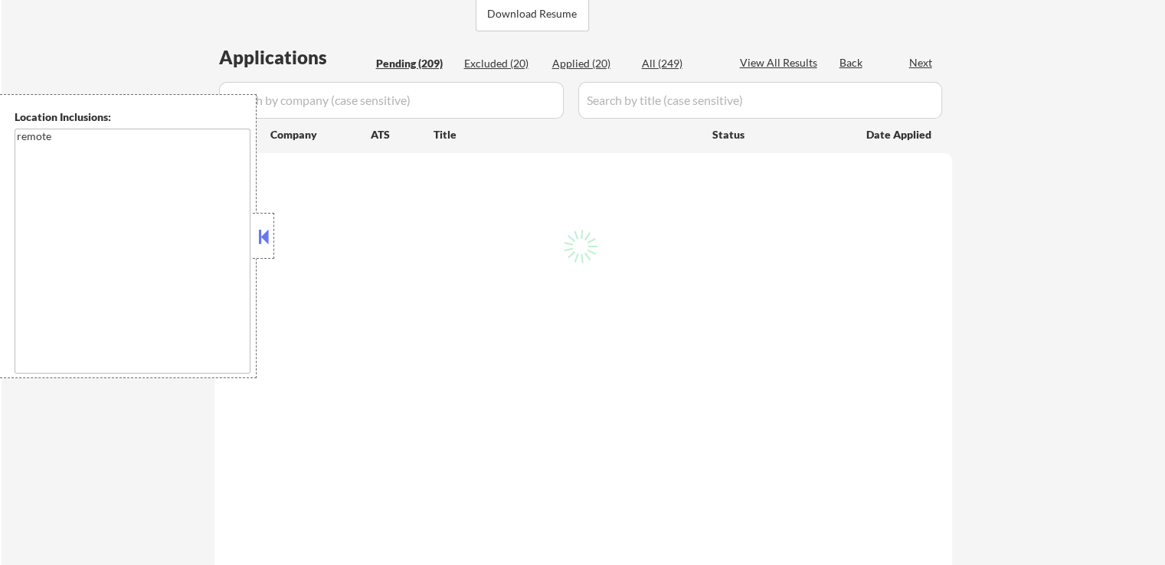
select select ""pending""
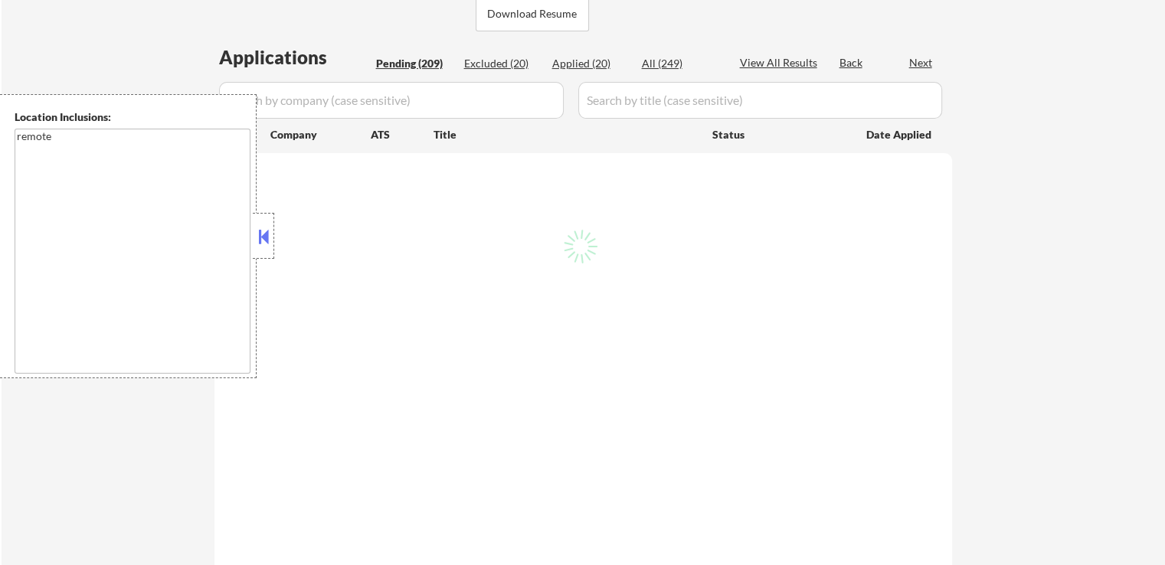
select select ""pending""
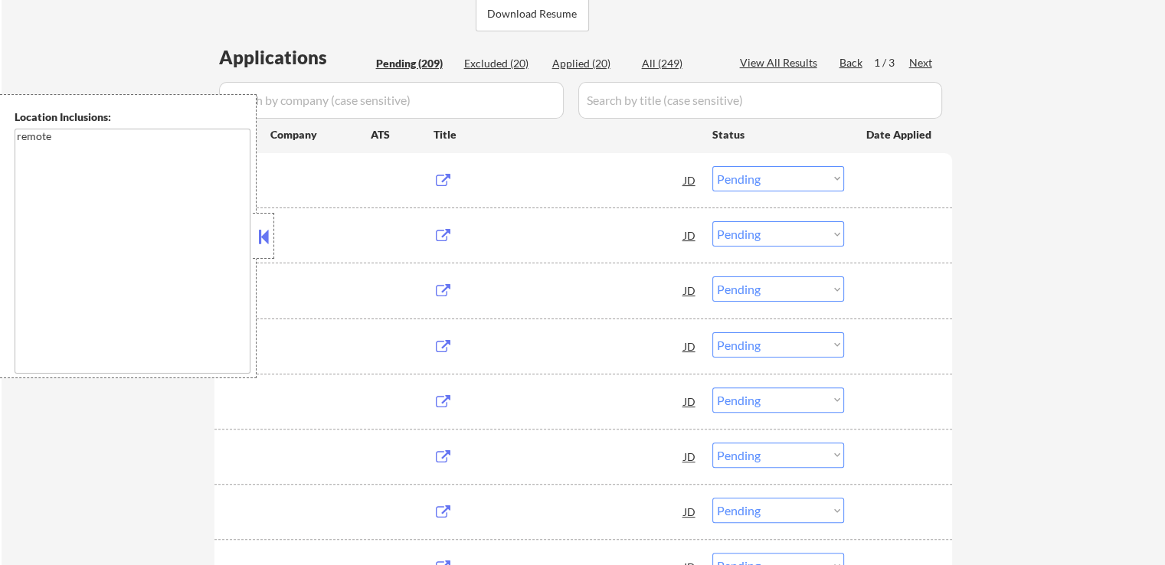
scroll to position [306, 0]
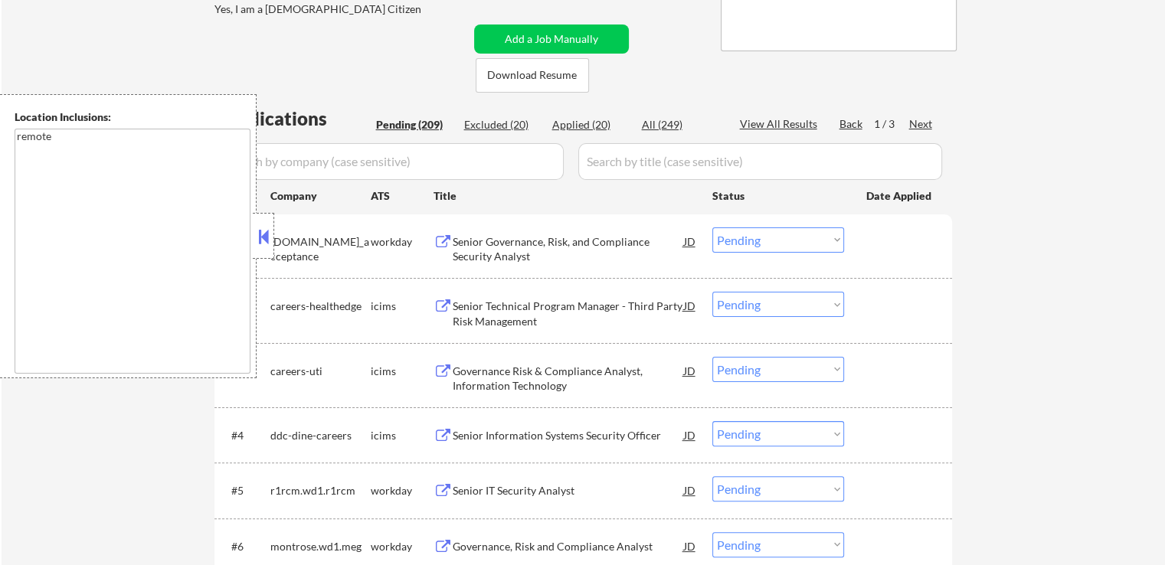
select select ""pending""
click at [593, 126] on div "Applied (21)" at bounding box center [590, 124] width 77 height 15
select select ""applied""
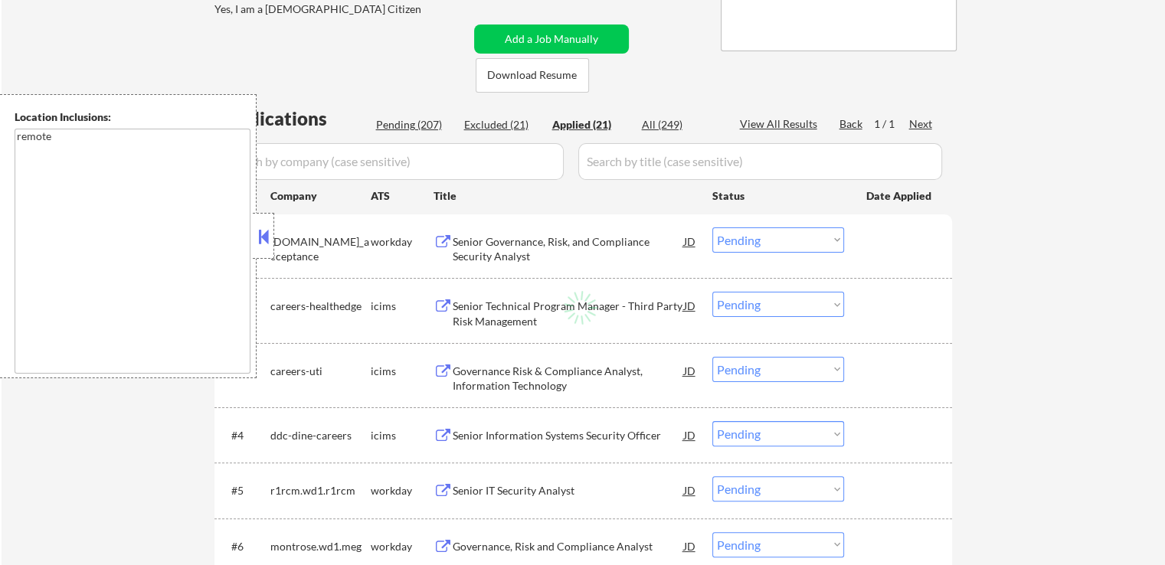
select select ""applied""
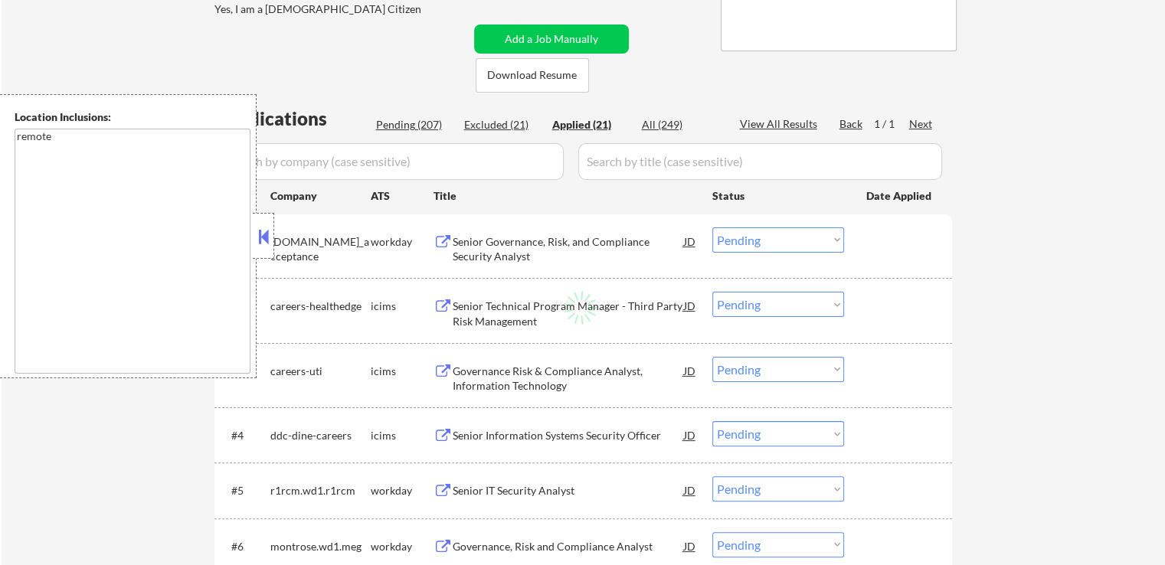
select select ""applied""
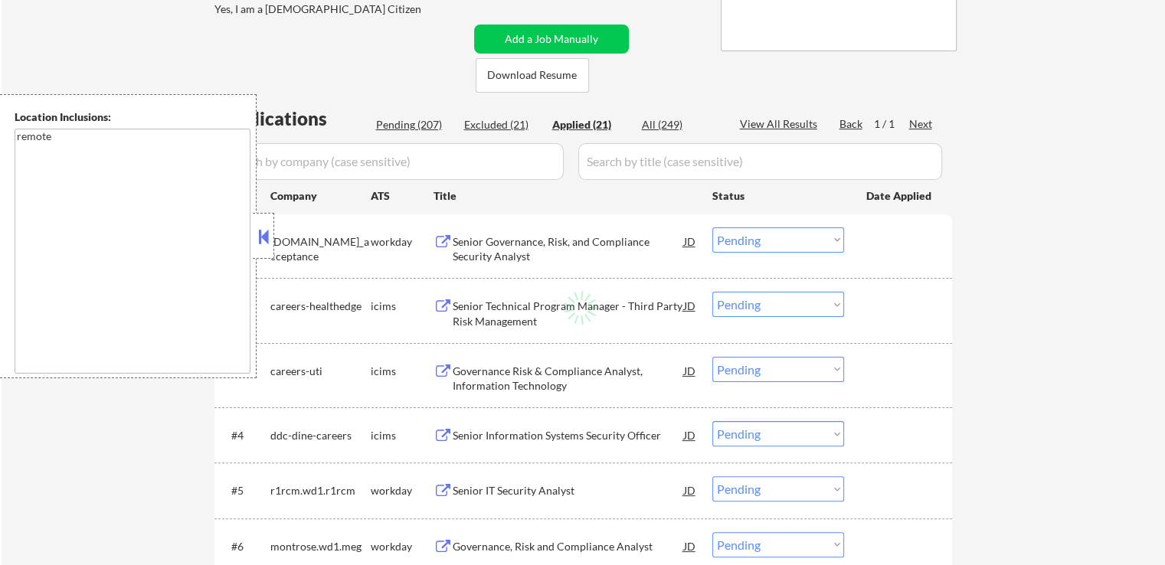
select select ""applied""
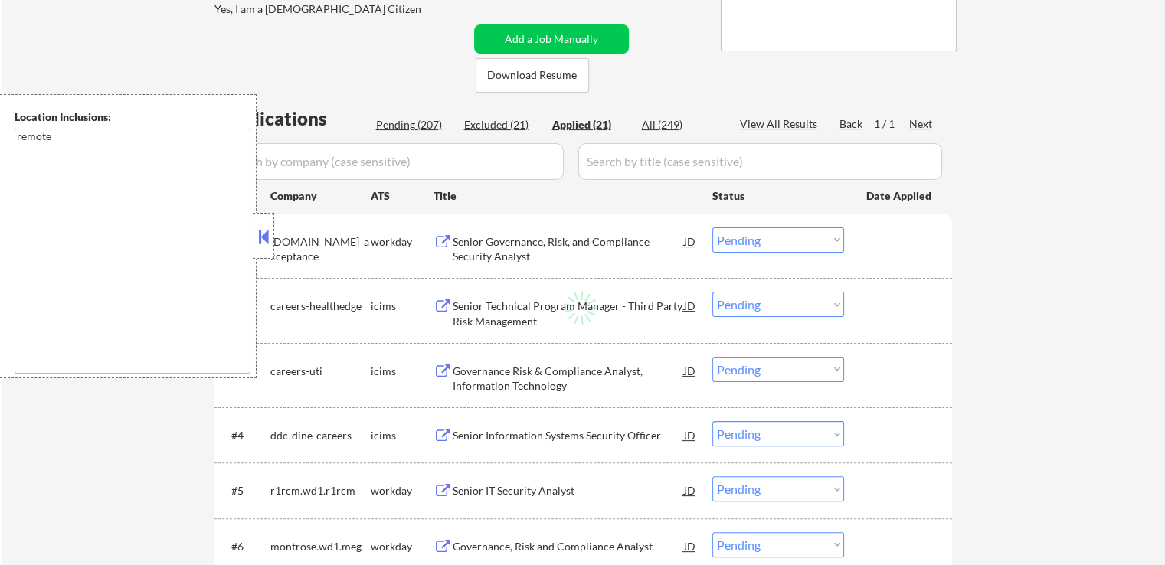
select select ""applied""
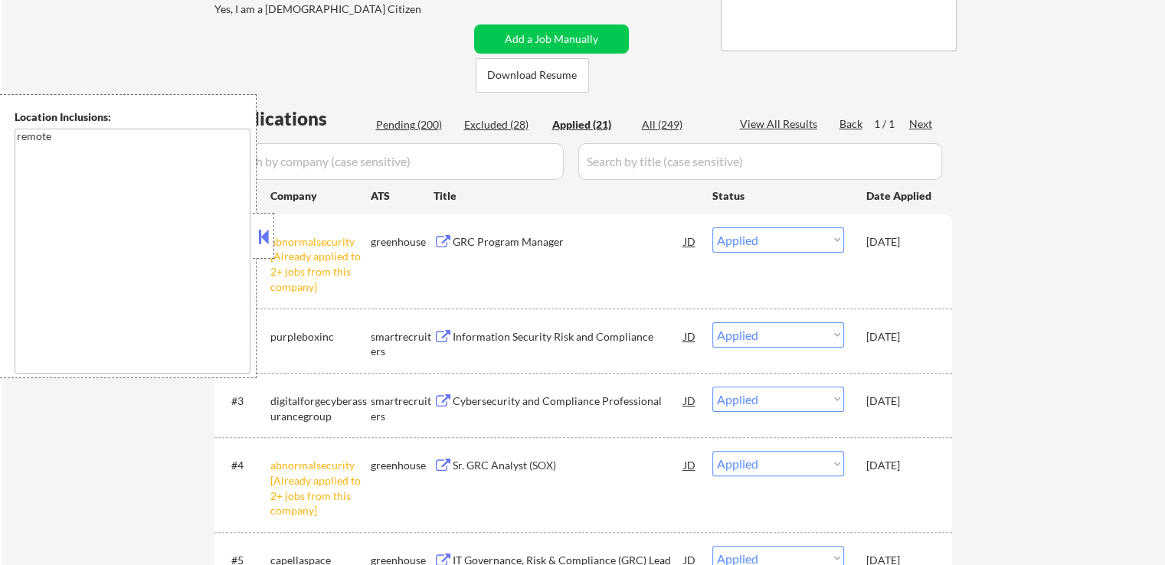
select select ""applied""
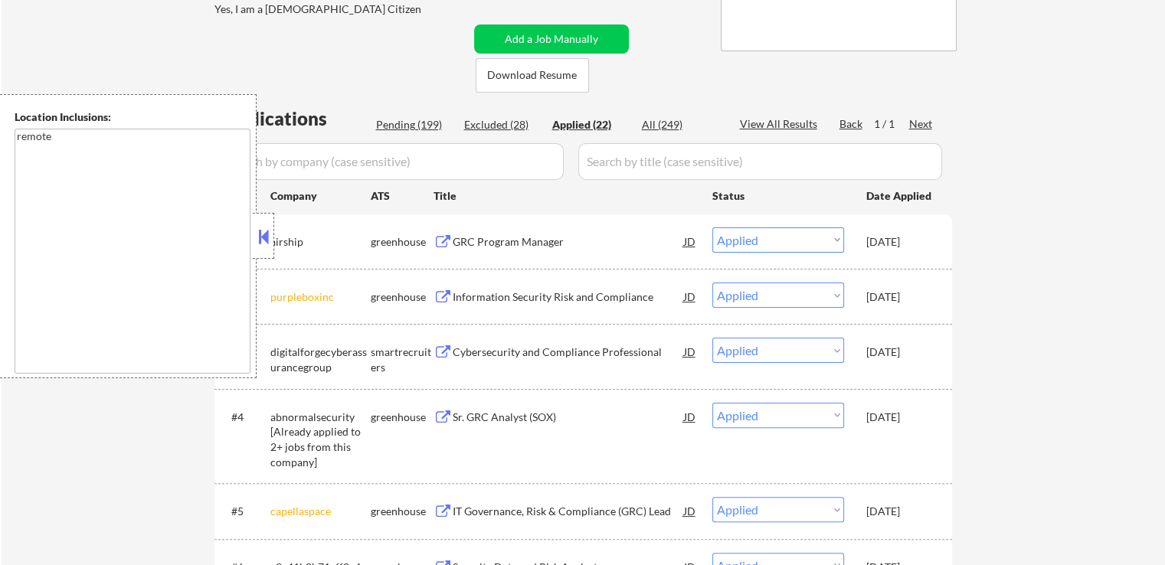
select select ""applied""
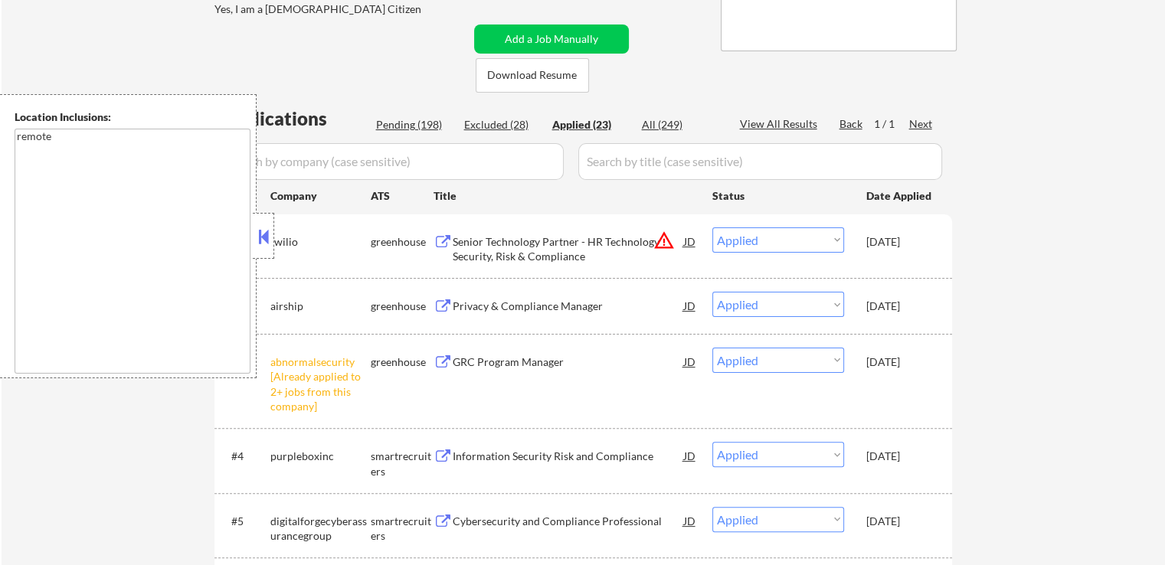
select select ""applied""
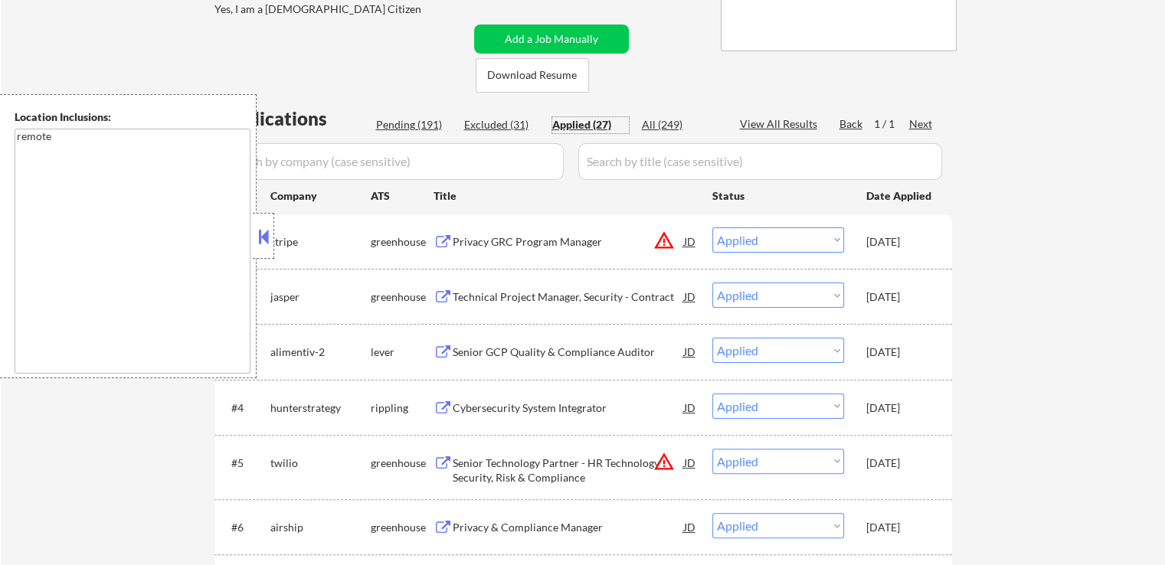
scroll to position [230, 0]
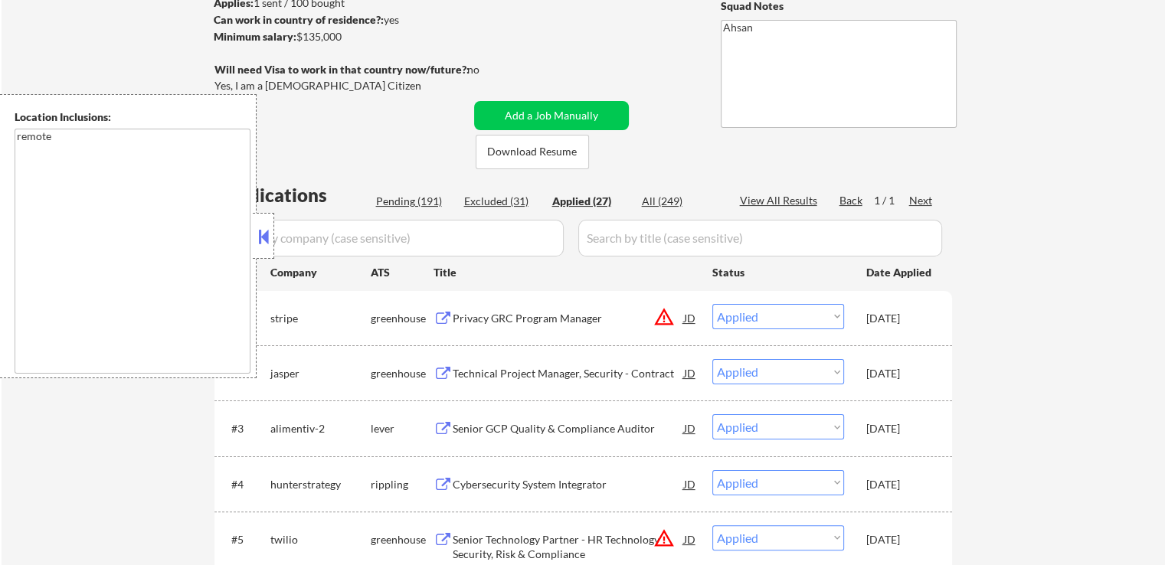
select select ""applied""
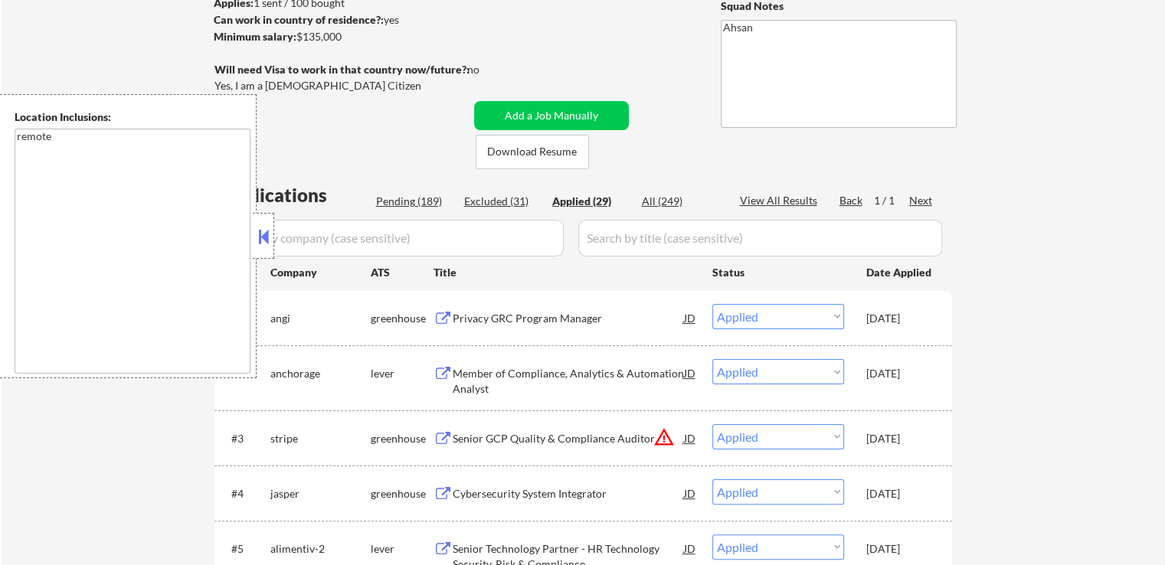
select select ""applied""
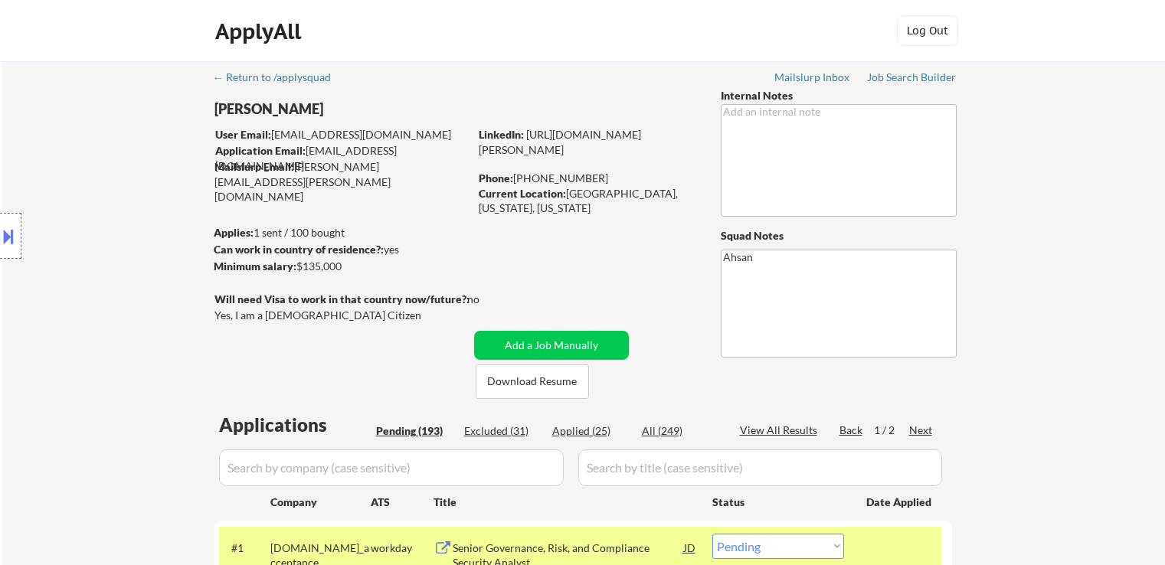
select select ""pending""
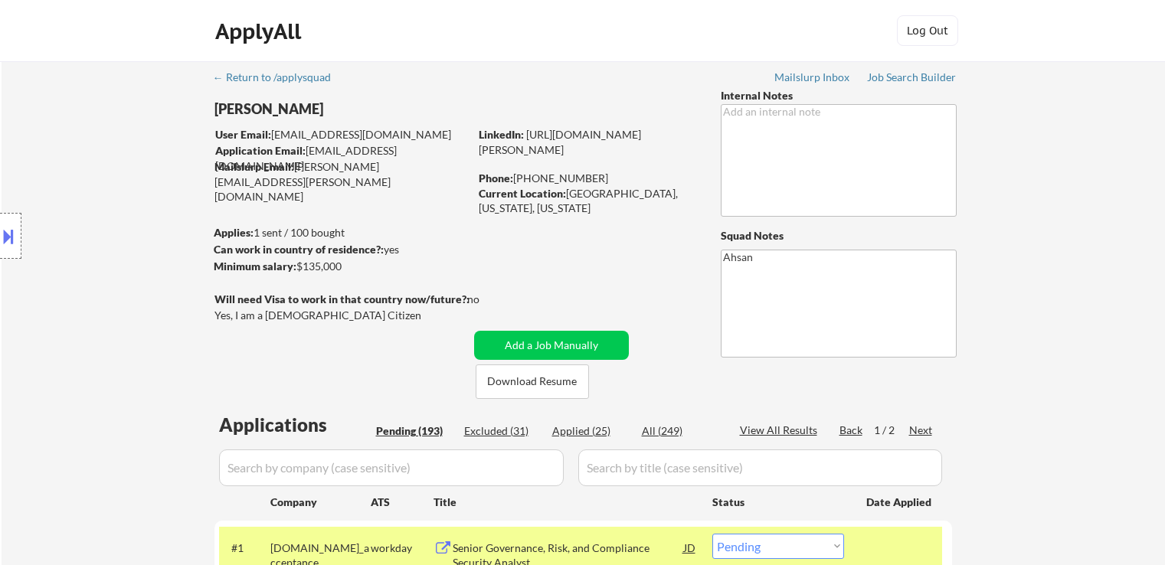
select select ""pending""
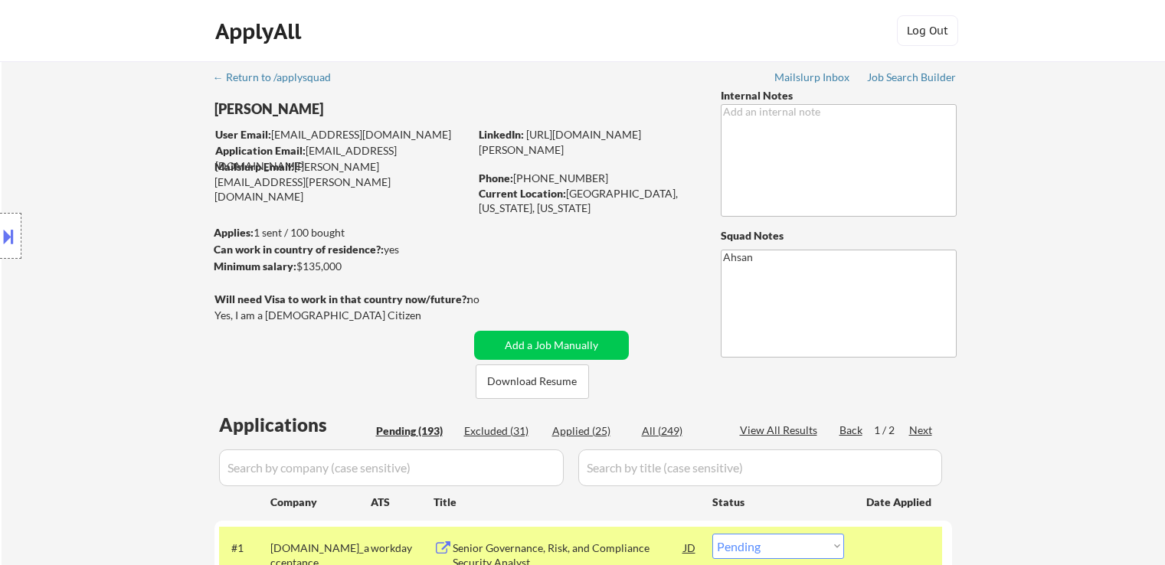
select select ""pending""
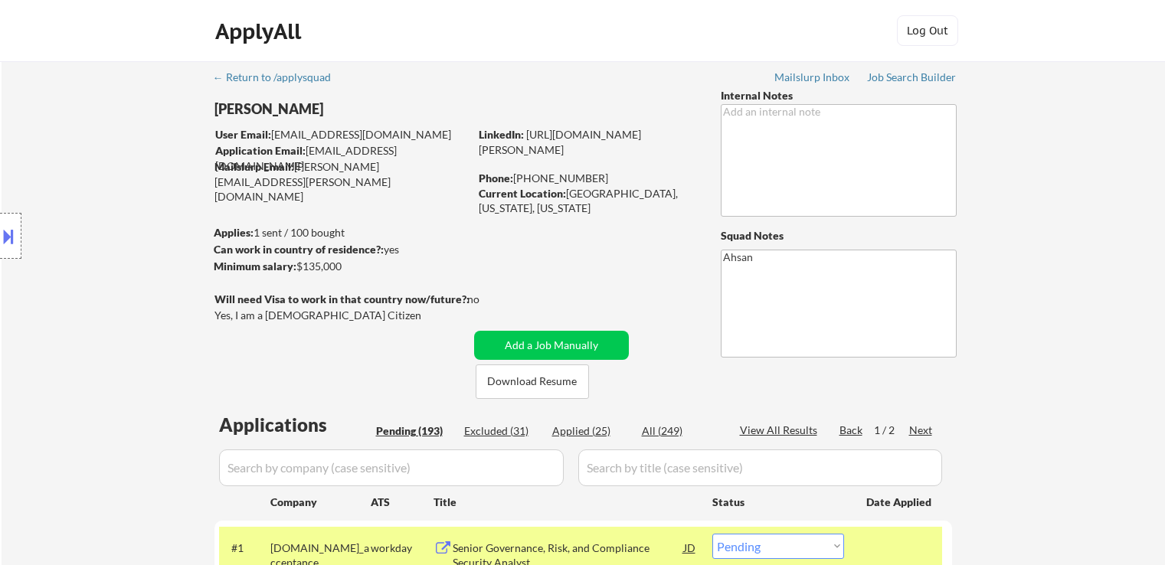
select select ""pending""
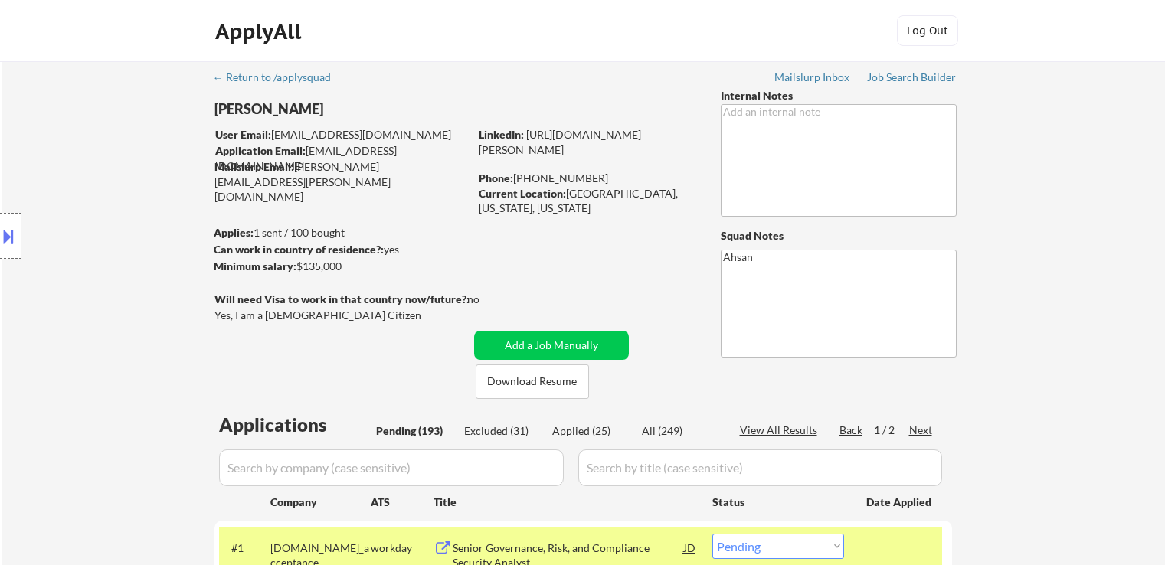
select select ""pending""
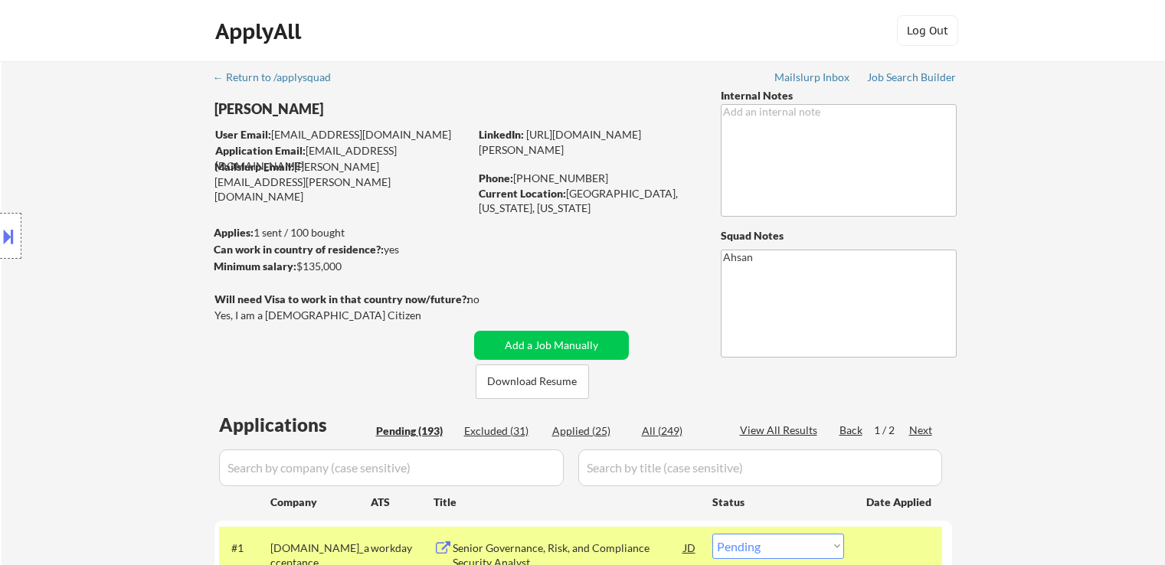
select select ""pending""
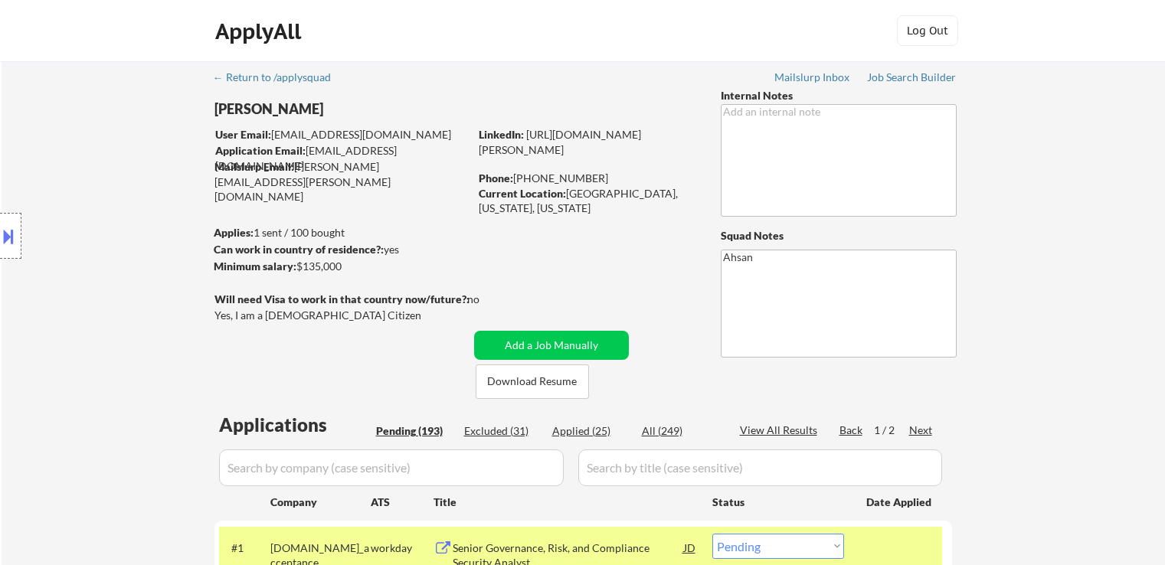
select select ""pending""
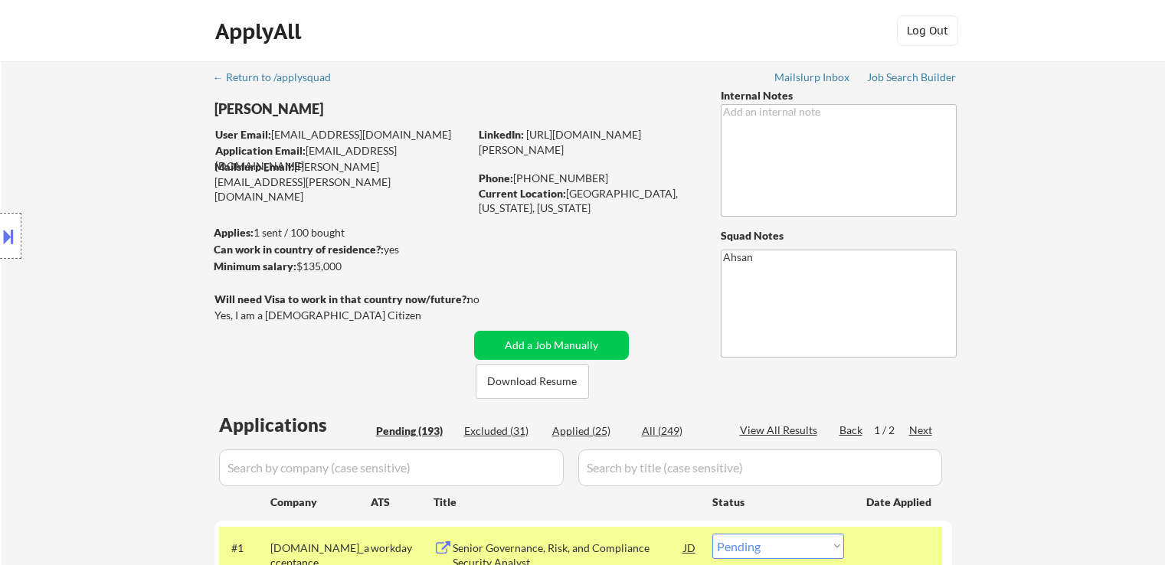
select select ""pending""
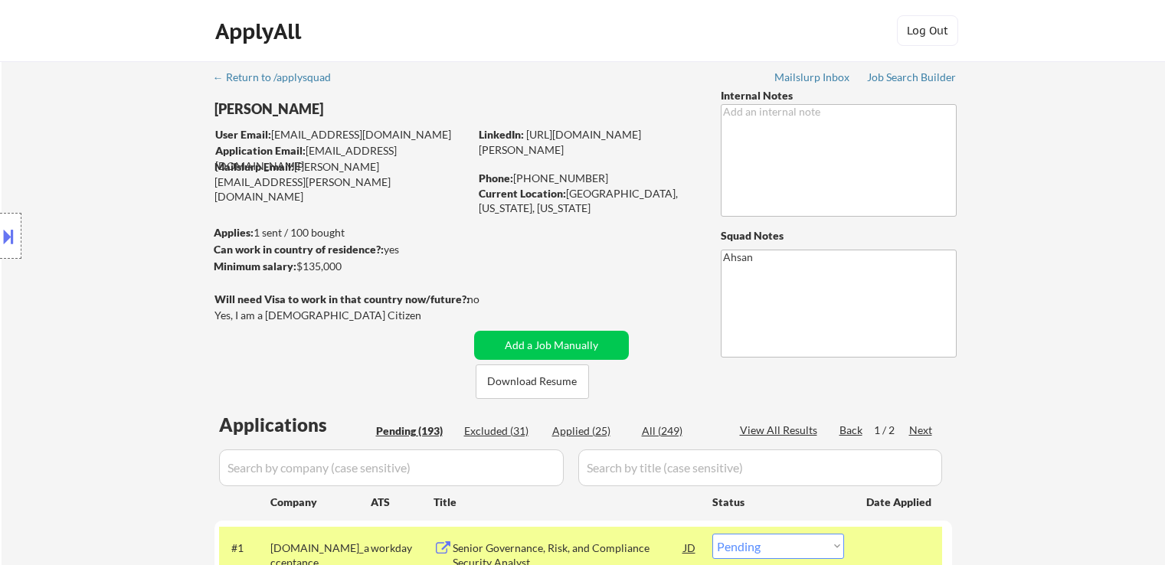
select select ""pending""
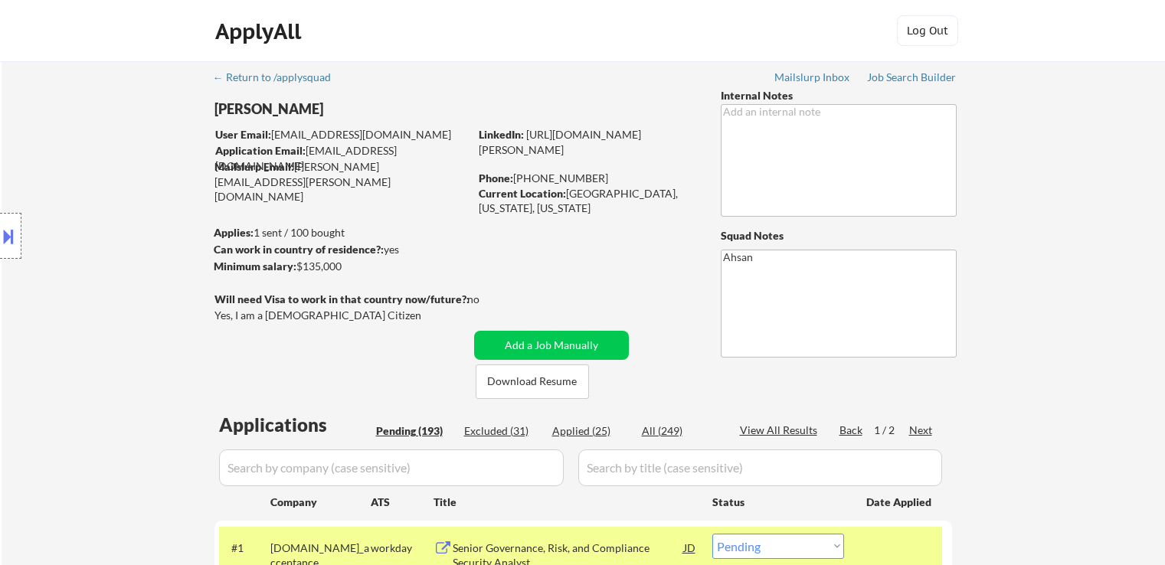
select select ""pending""
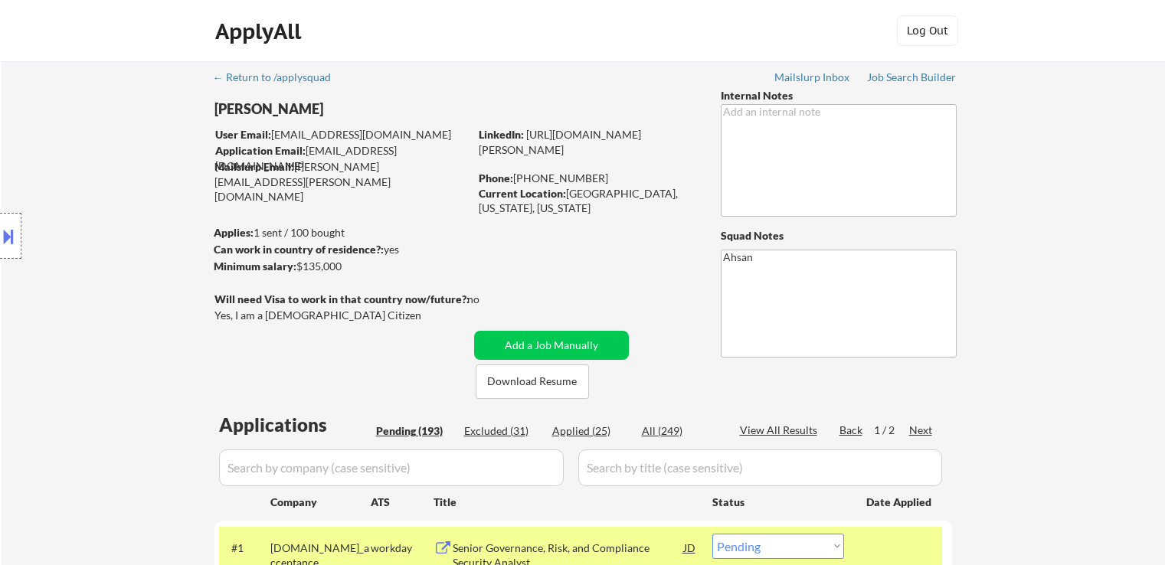
select select ""pending""
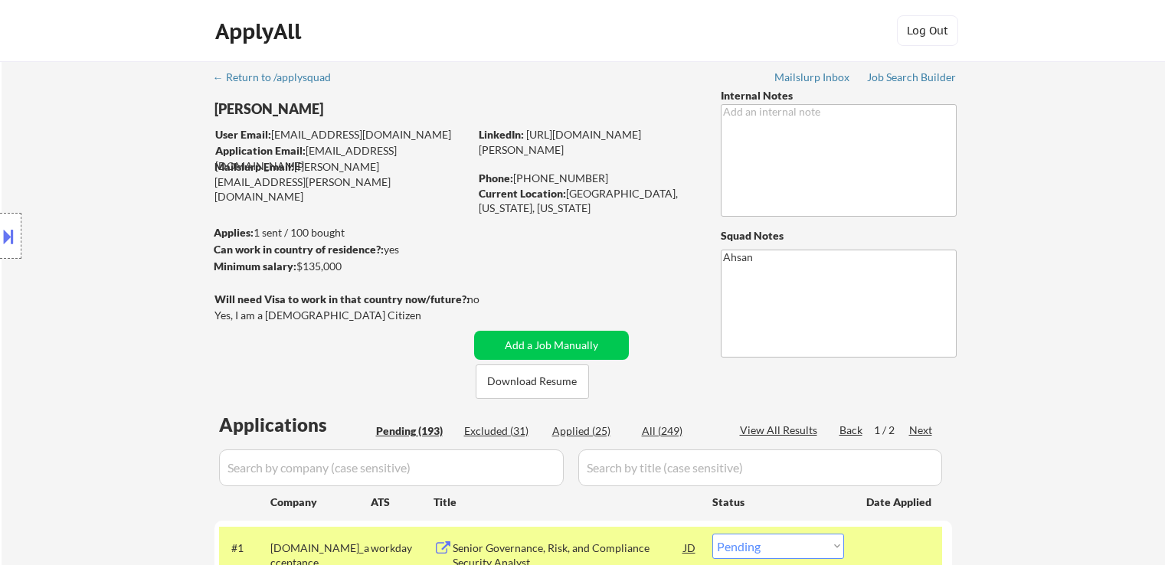
select select ""pending""
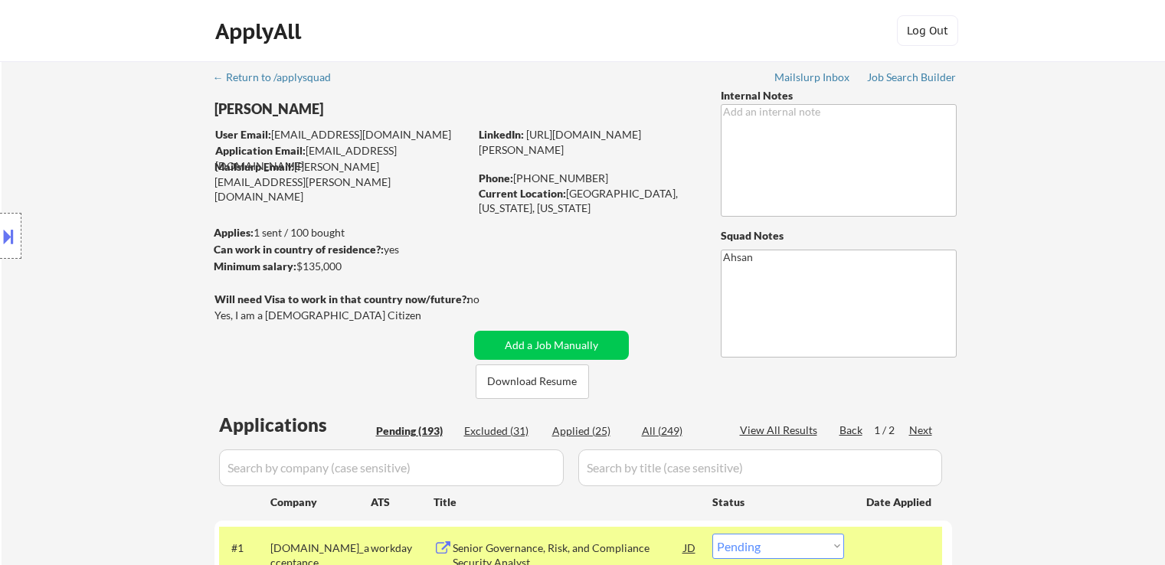
select select ""pending""
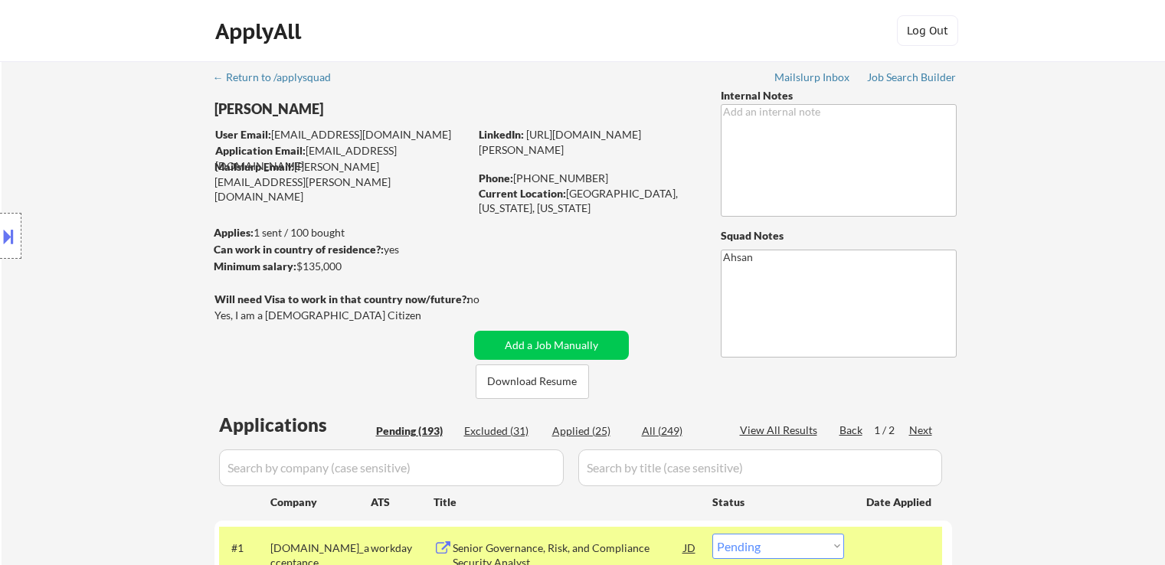
select select ""pending""
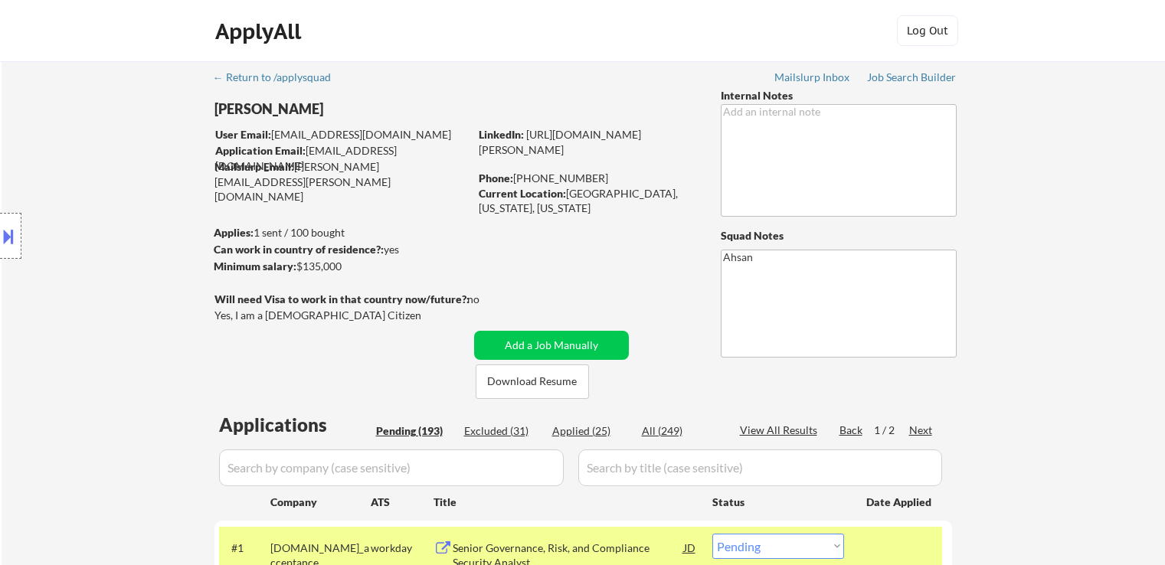
select select ""pending""
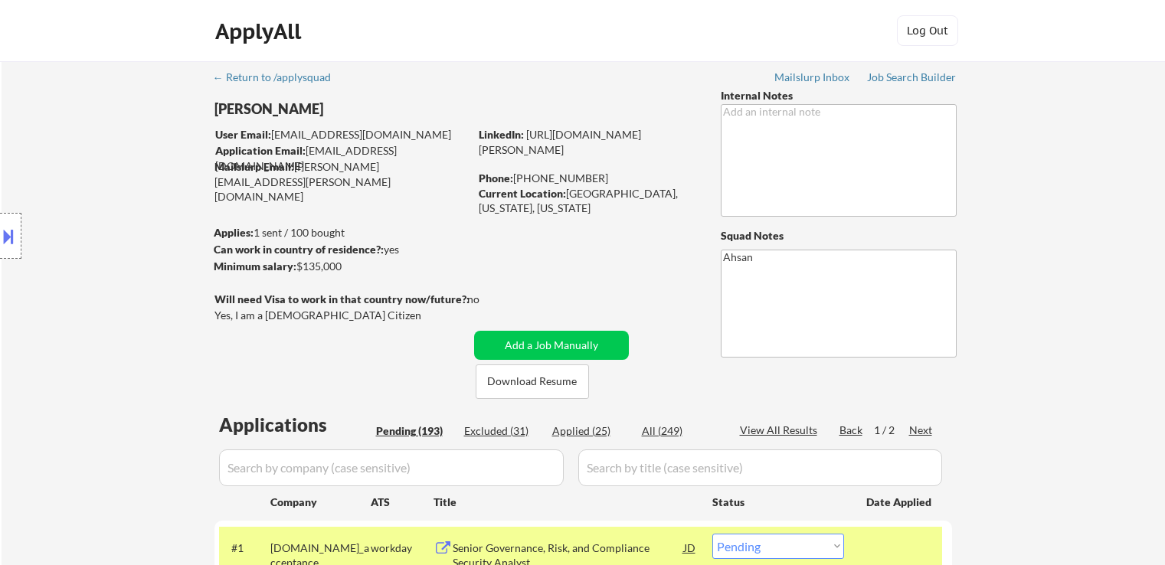
select select ""pending""
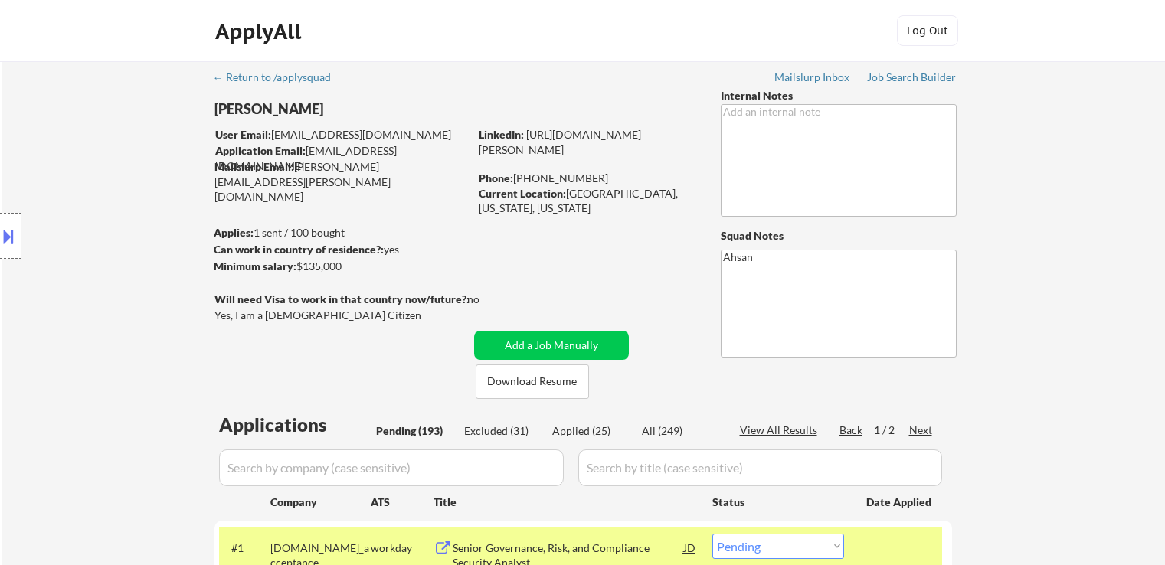
select select ""pending""
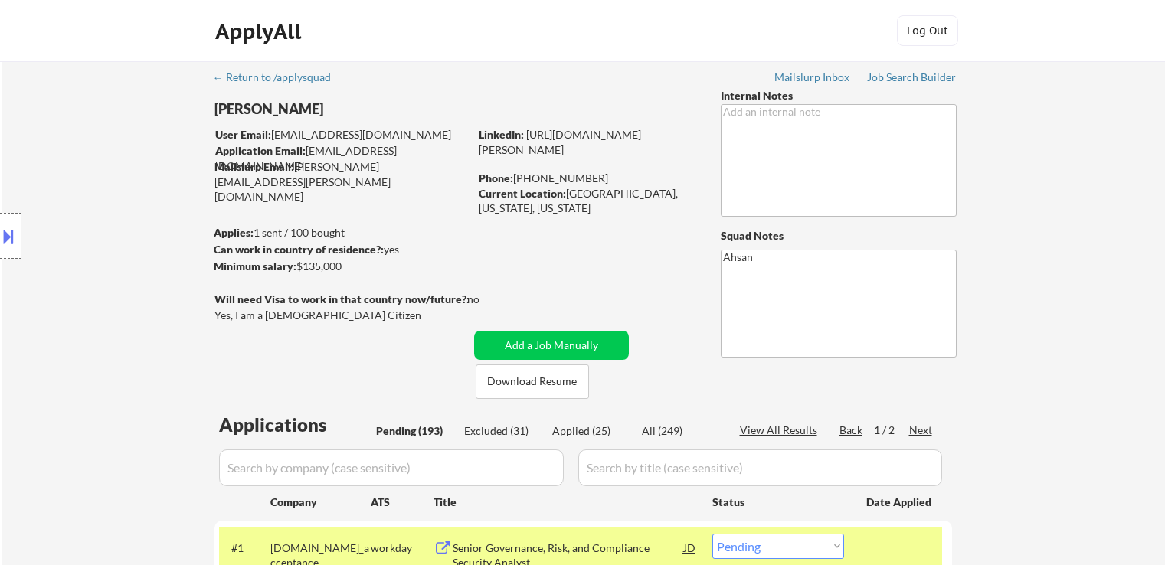
select select ""pending""
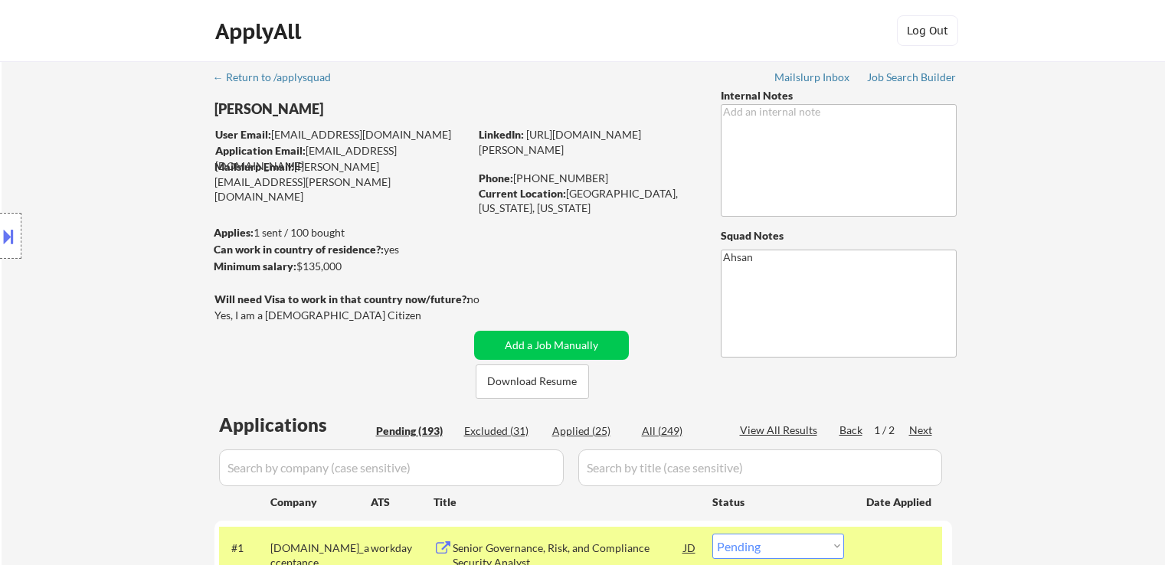
select select ""pending""
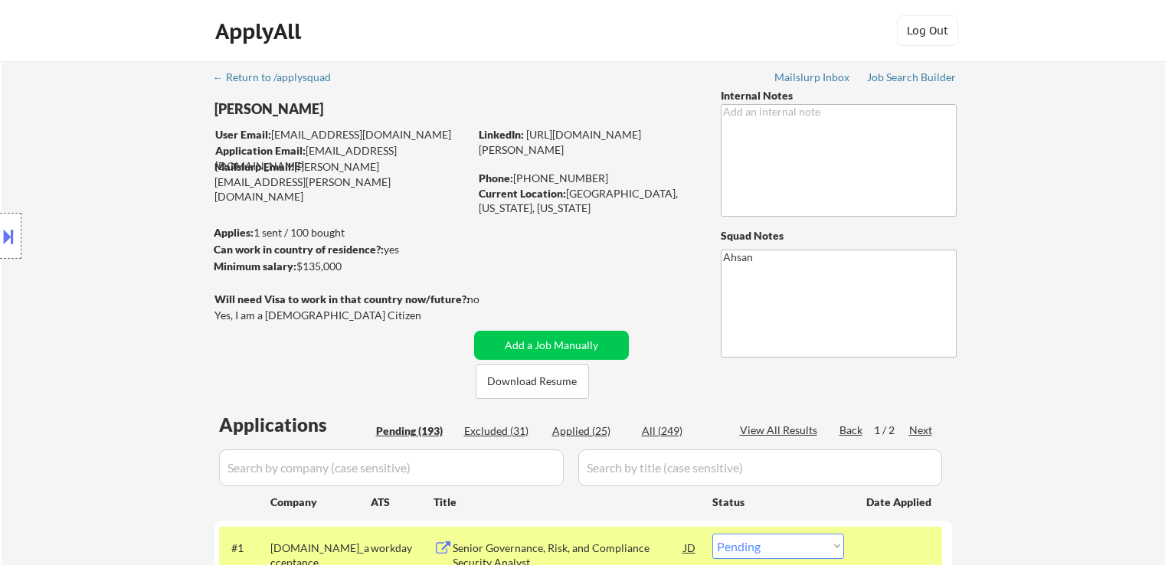
select select ""pending""
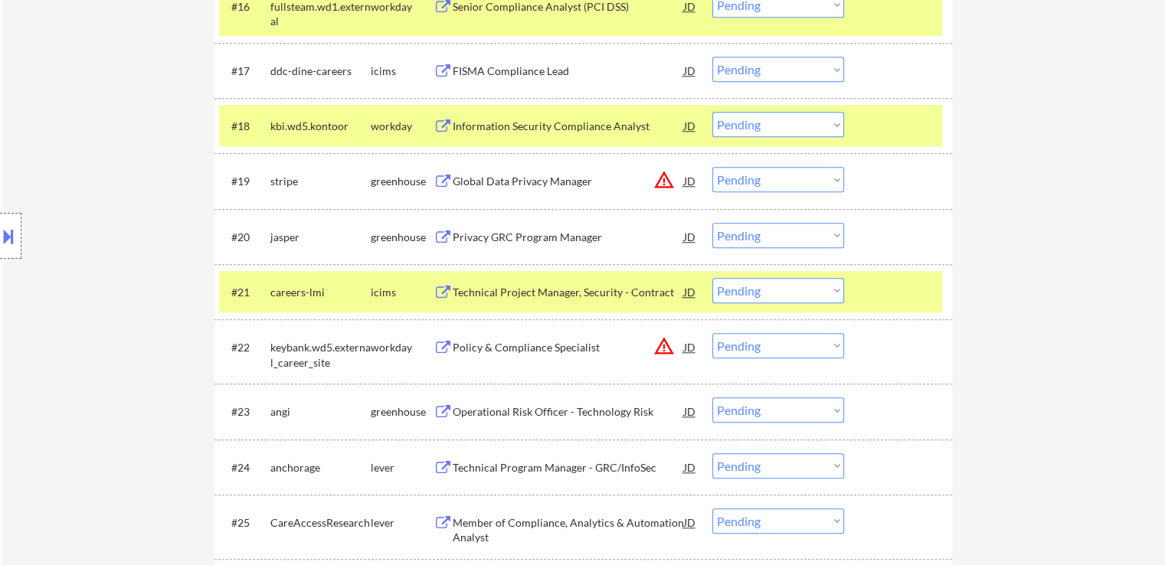
scroll to position [1455, 0]
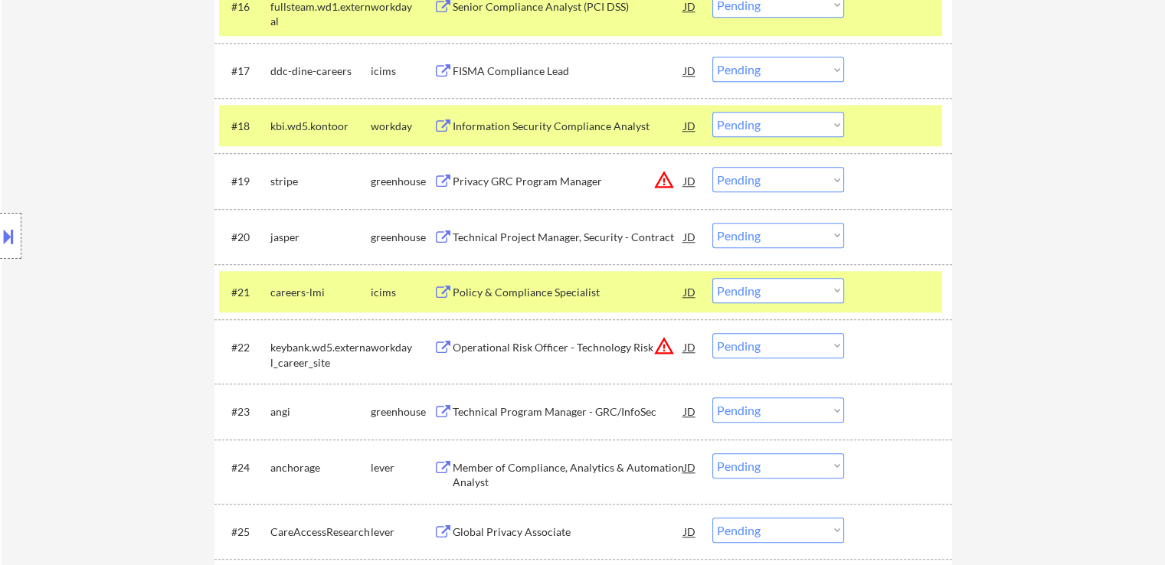
click at [763, 237] on select "Choose an option... Pending Applied Excluded (Questions) Excluded (Expired) Exc…" at bounding box center [778, 235] width 132 height 25
click at [712, 223] on select "Choose an option... Pending Applied Excluded (Questions) Excluded (Expired) Exc…" at bounding box center [778, 235] width 132 height 25
click at [757, 192] on div "#19 stripe greenhouse Privacy GRC Program Manager JD warning_amber Choose an op…" at bounding box center [580, 180] width 723 height 41
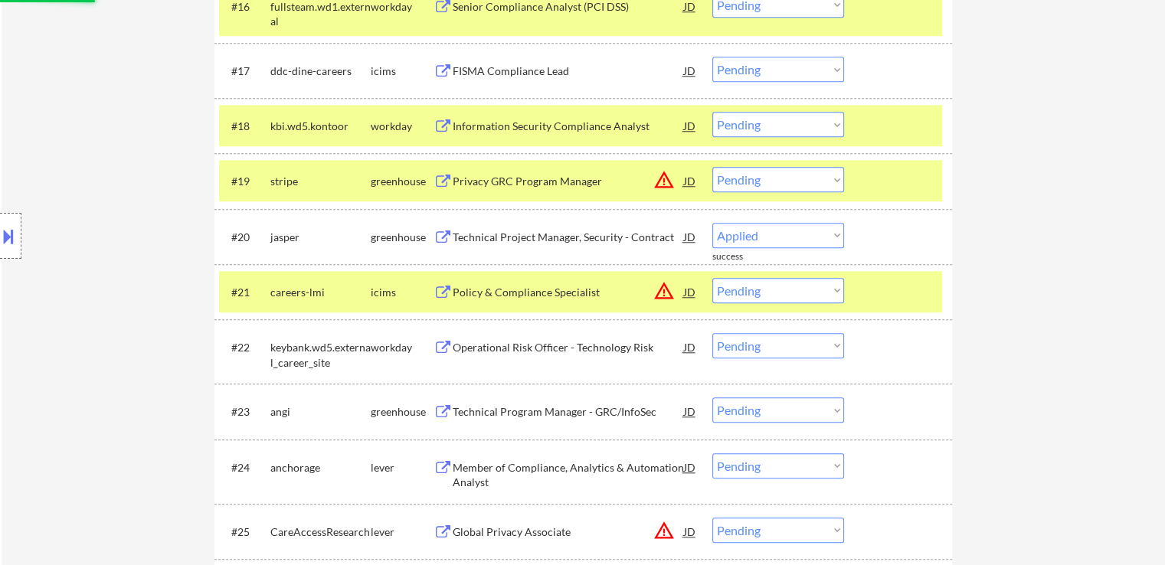
select select ""pending""
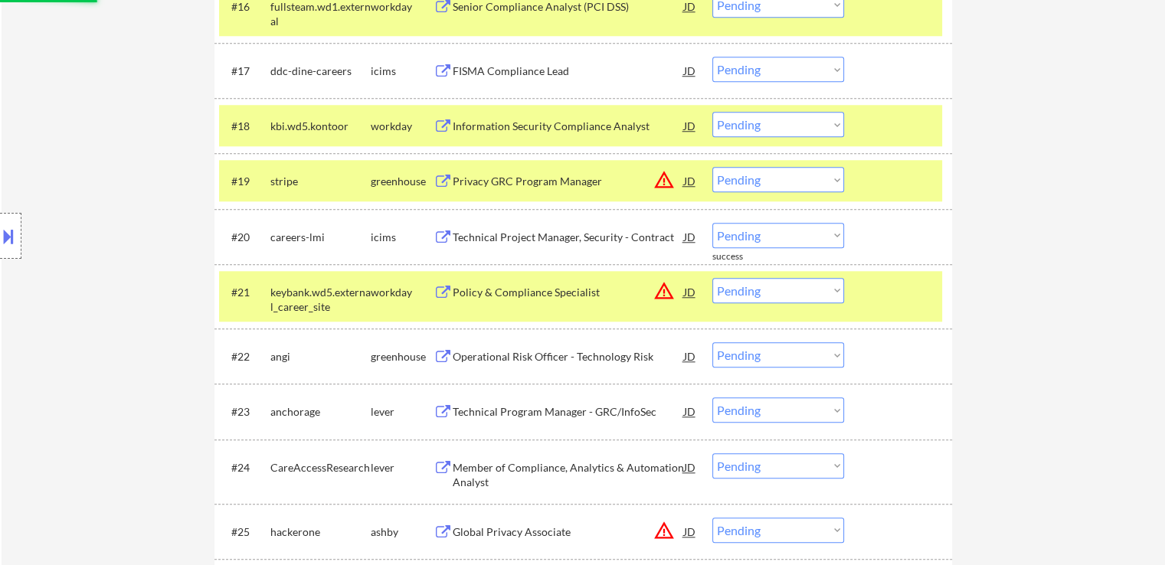
drag, startPoint x: 817, startPoint y: 175, endPoint x: 805, endPoint y: 191, distance: 19.1
click at [817, 176] on select "Choose an option... Pending Applied Excluded (Questions) Excluded (Expired) Exc…" at bounding box center [778, 179] width 132 height 25
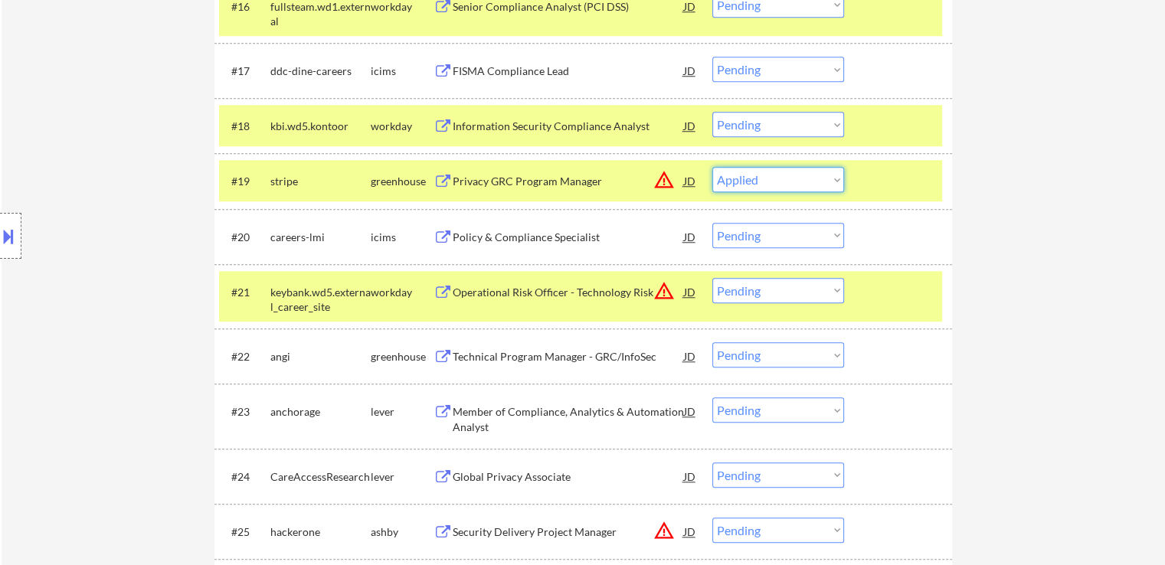
click at [712, 167] on select "Choose an option... Pending Applied Excluded (Questions) Excluded (Expired) Exc…" at bounding box center [778, 179] width 132 height 25
select select ""pending""
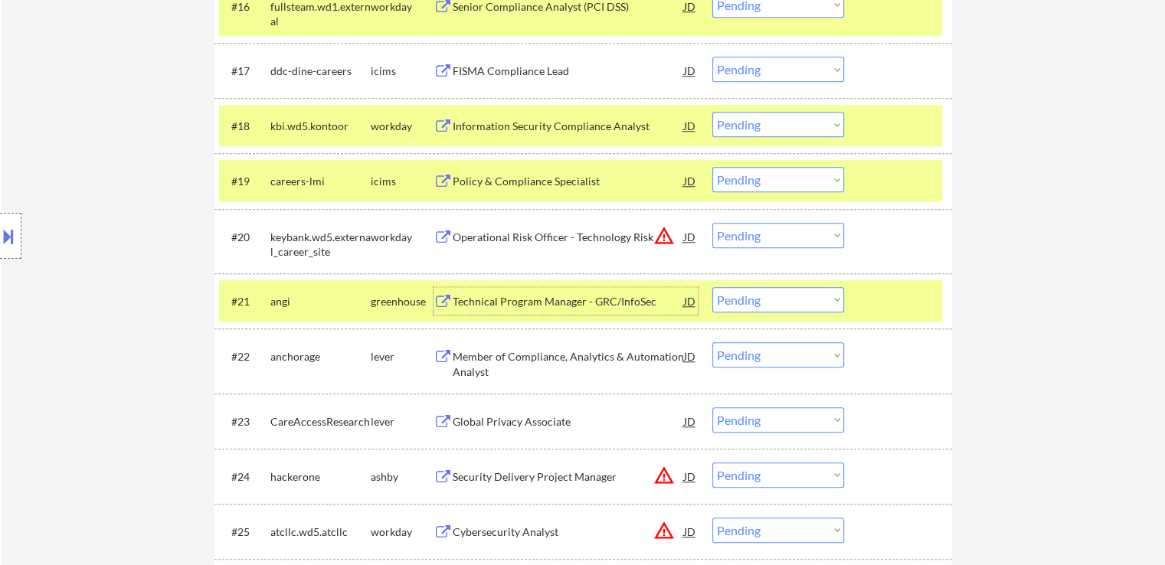
click at [467, 294] on div "Technical Program Manager - GRC/InfoSec" at bounding box center [568, 301] width 231 height 15
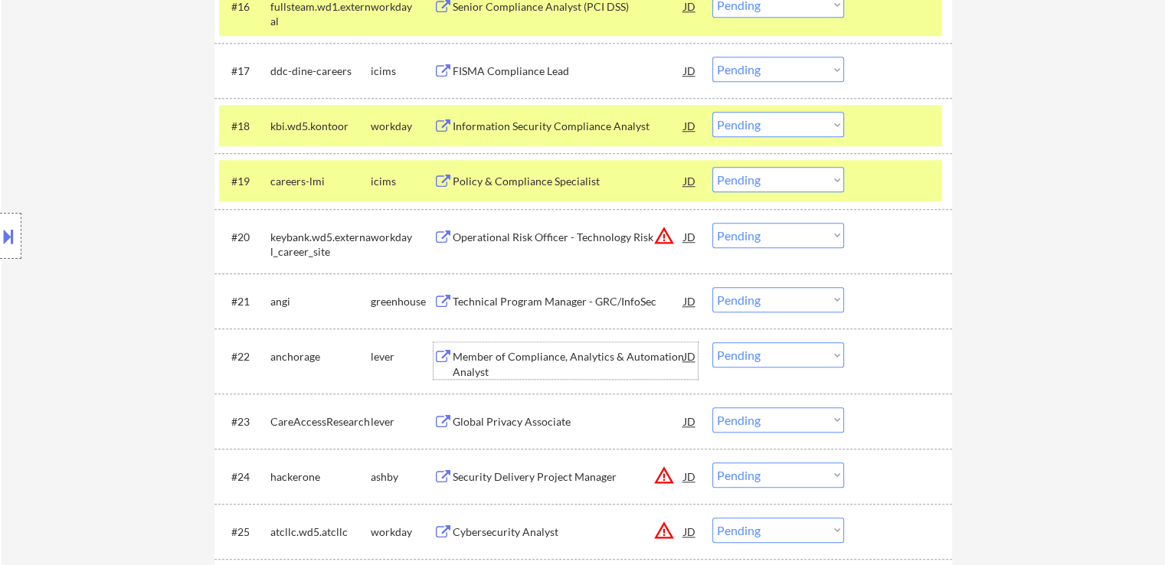
click at [460, 362] on div "Member of Compliance, Analytics & Automation Analyst" at bounding box center [568, 364] width 231 height 30
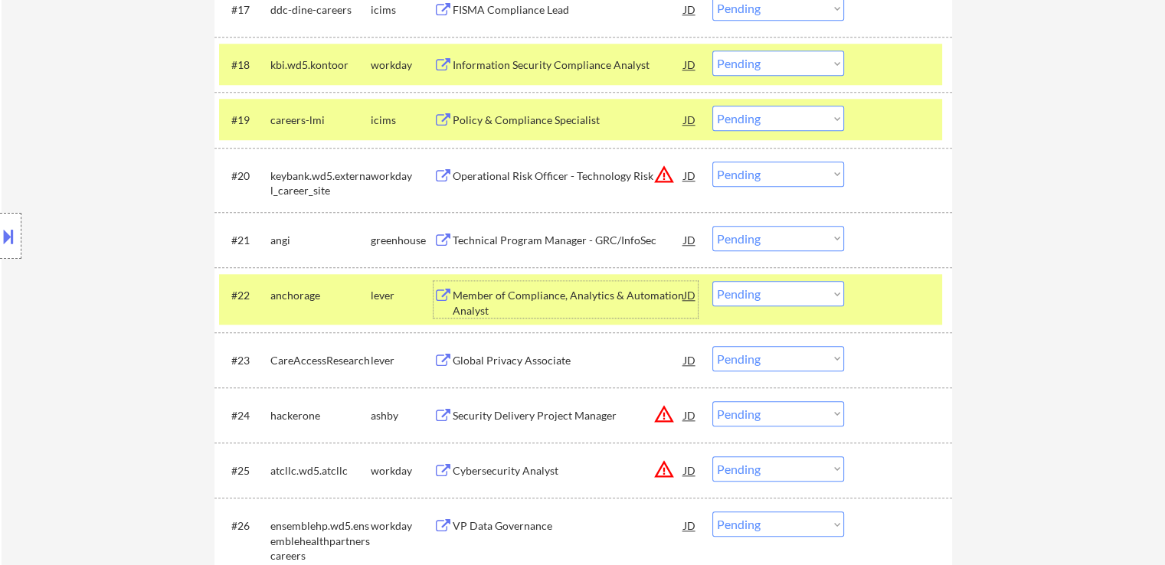
scroll to position [1608, 0]
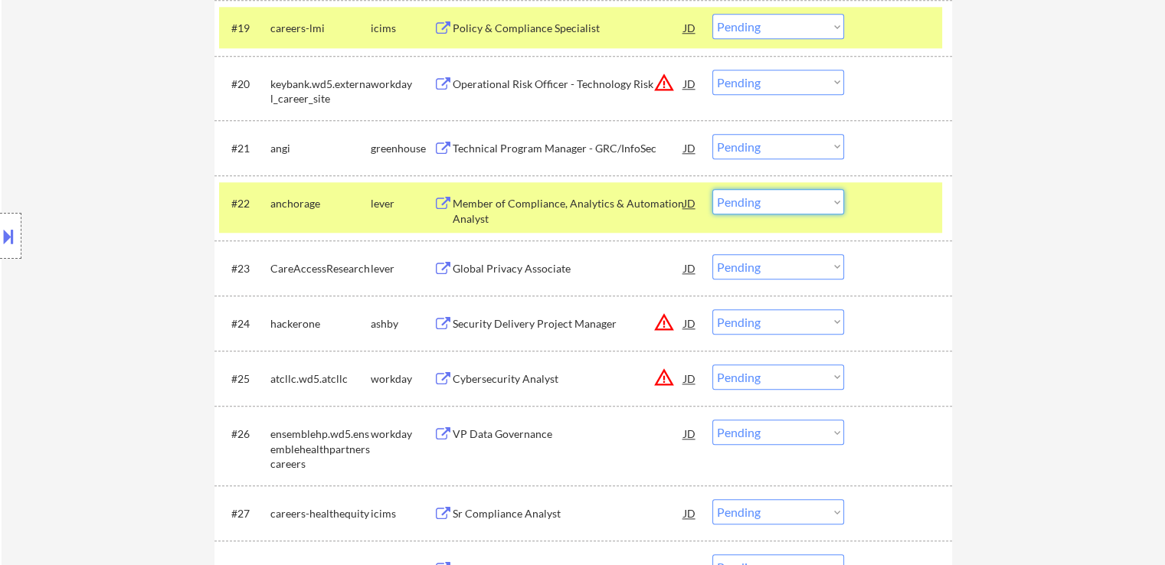
click at [763, 206] on select "Choose an option... Pending Applied Excluded (Questions) Excluded (Expired) Exc…" at bounding box center [778, 201] width 132 height 25
click at [712, 189] on select "Choose an option... Pending Applied Excluded (Questions) Excluded (Expired) Exc…" at bounding box center [778, 201] width 132 height 25
select select ""pending""
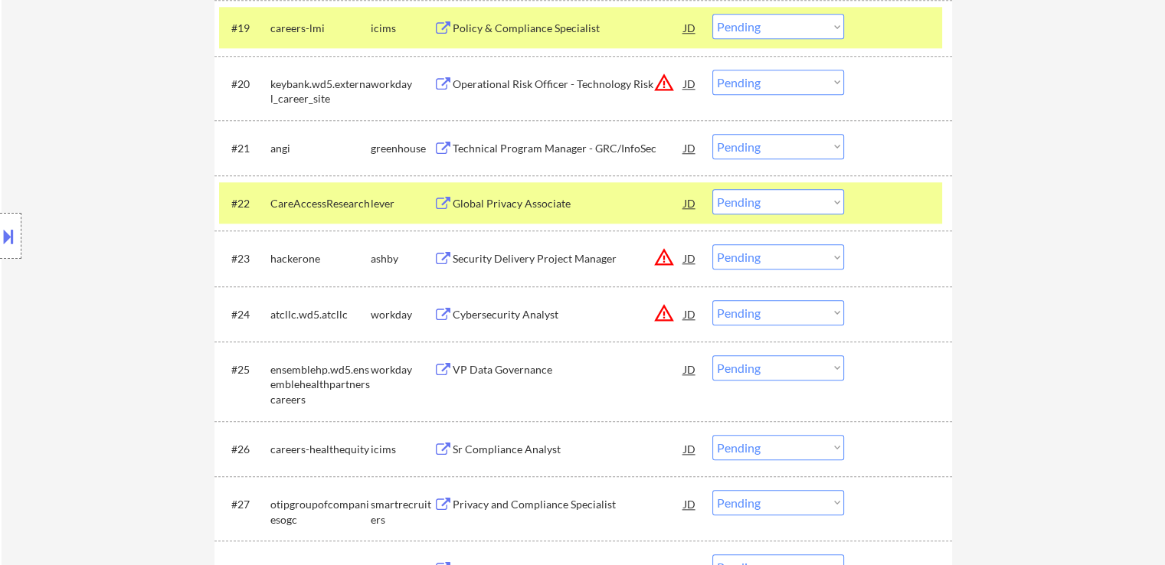
drag, startPoint x: 767, startPoint y: 142, endPoint x: 772, endPoint y: 158, distance: 16.0
click at [769, 144] on select "Choose an option... Pending Applied Excluded (Questions) Excluded (Expired) Exc…" at bounding box center [778, 146] width 132 height 25
click at [712, 134] on select "Choose an option... Pending Applied Excluded (Questions) Excluded (Expired) Exc…" at bounding box center [778, 146] width 132 height 25
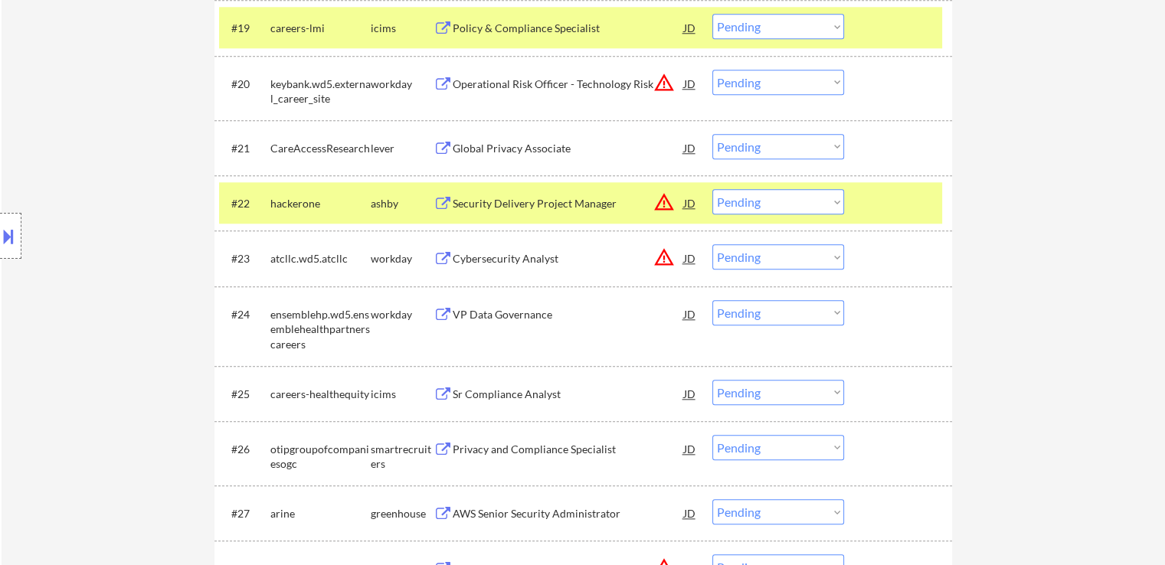
click at [530, 142] on div "Global Privacy Associate" at bounding box center [568, 148] width 231 height 15
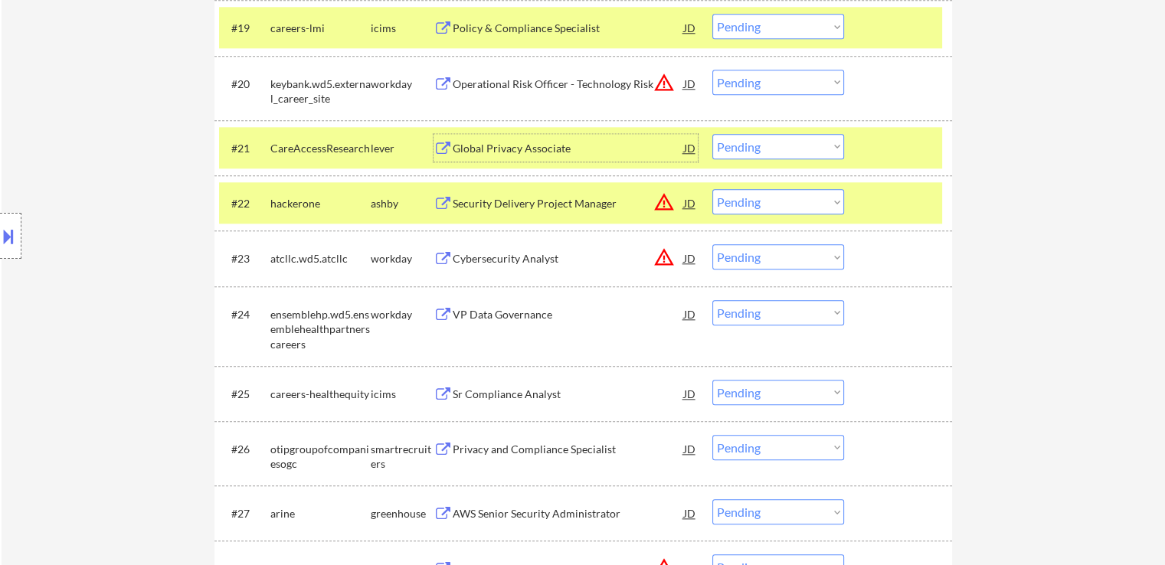
click at [530, 149] on div "Global Privacy Associate" at bounding box center [568, 148] width 231 height 15
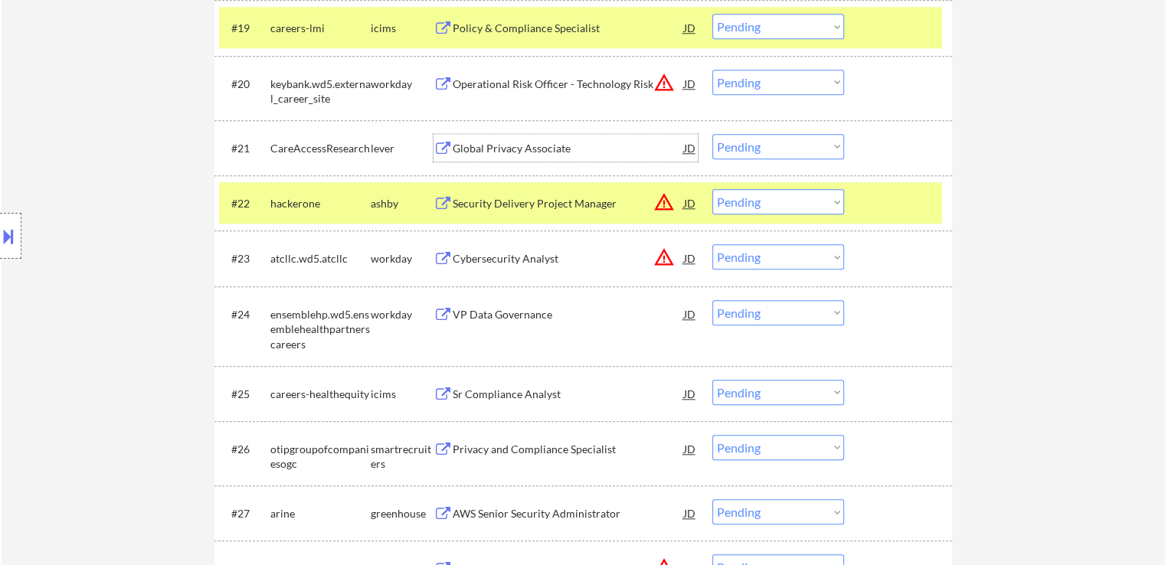
click at [766, 140] on select "Choose an option... Pending Applied Excluded (Questions) Excluded (Expired) Exc…" at bounding box center [778, 146] width 132 height 25
click at [712, 134] on select "Choose an option... Pending Applied Excluded (Questions) Excluded (Expired) Exc…" at bounding box center [778, 146] width 132 height 25
select select ""pending""
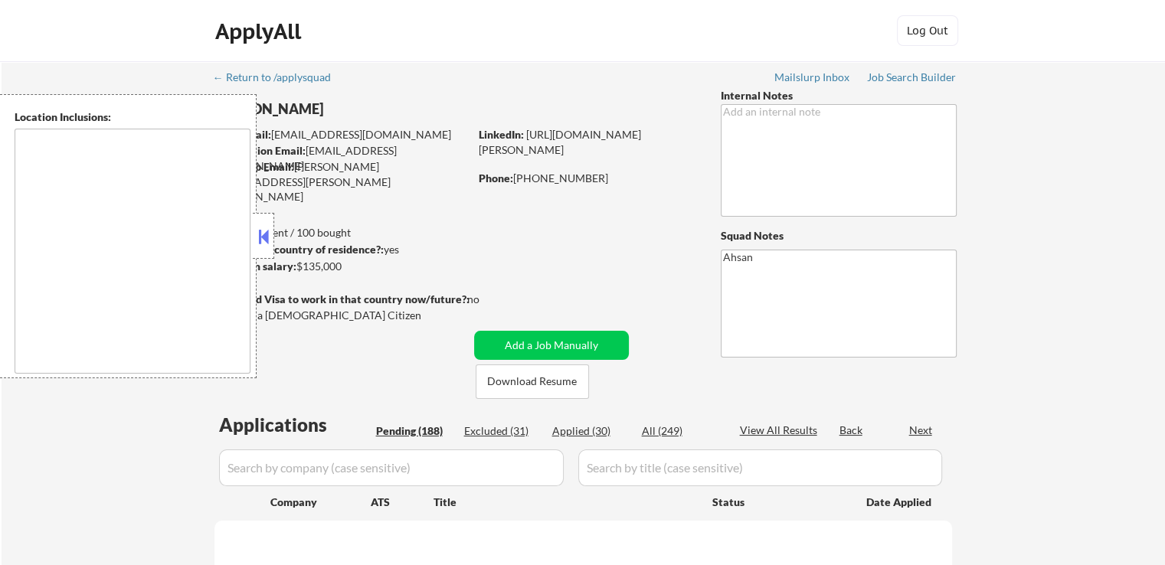
type textarea "remote"
select select ""pending""
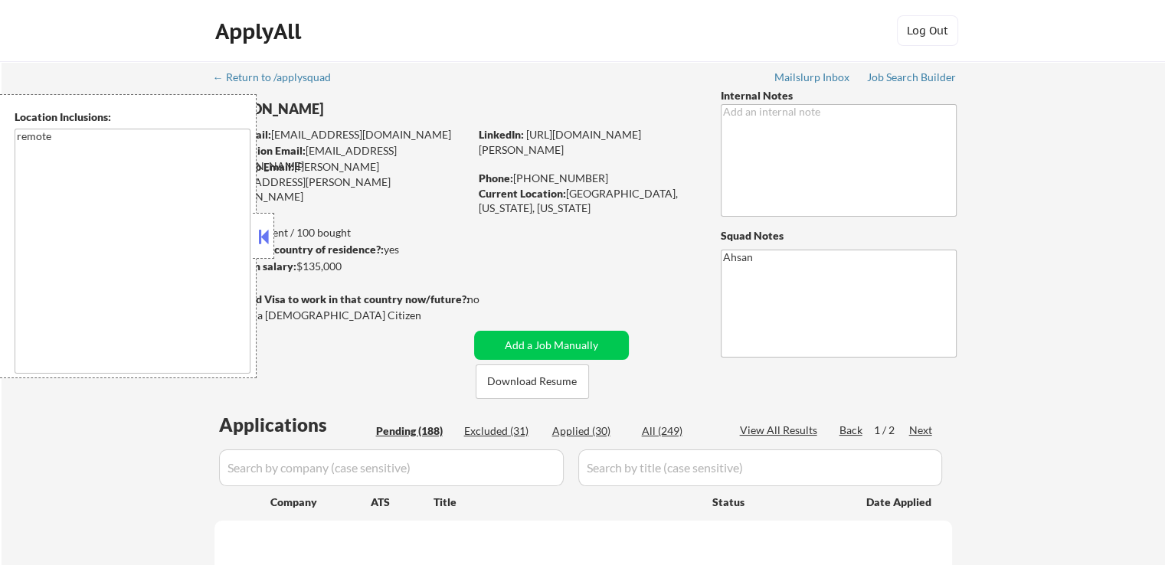
select select ""pending""
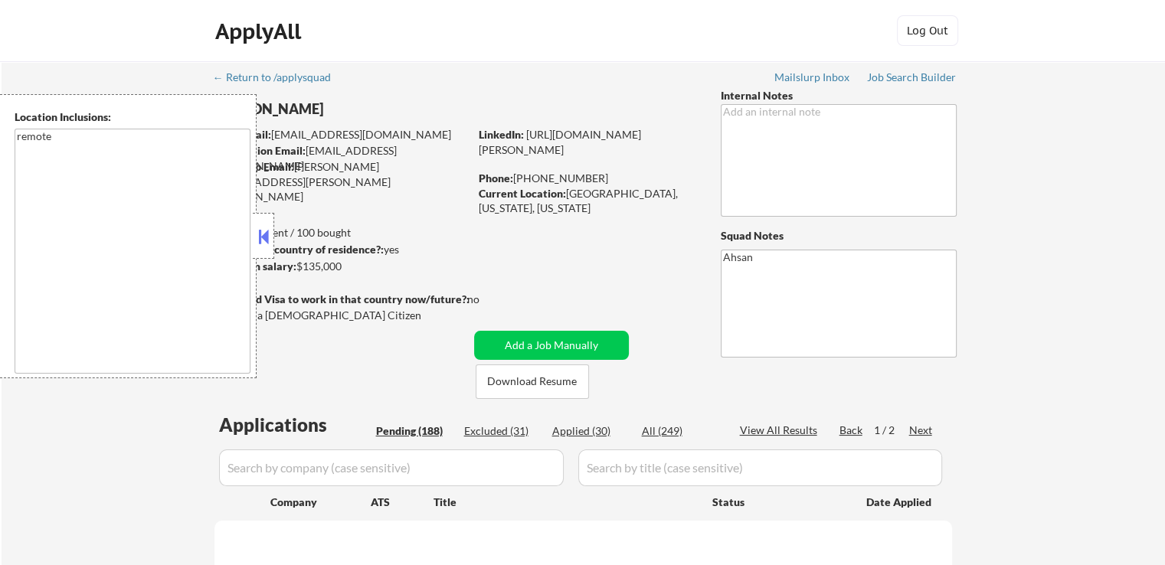
select select ""pending""
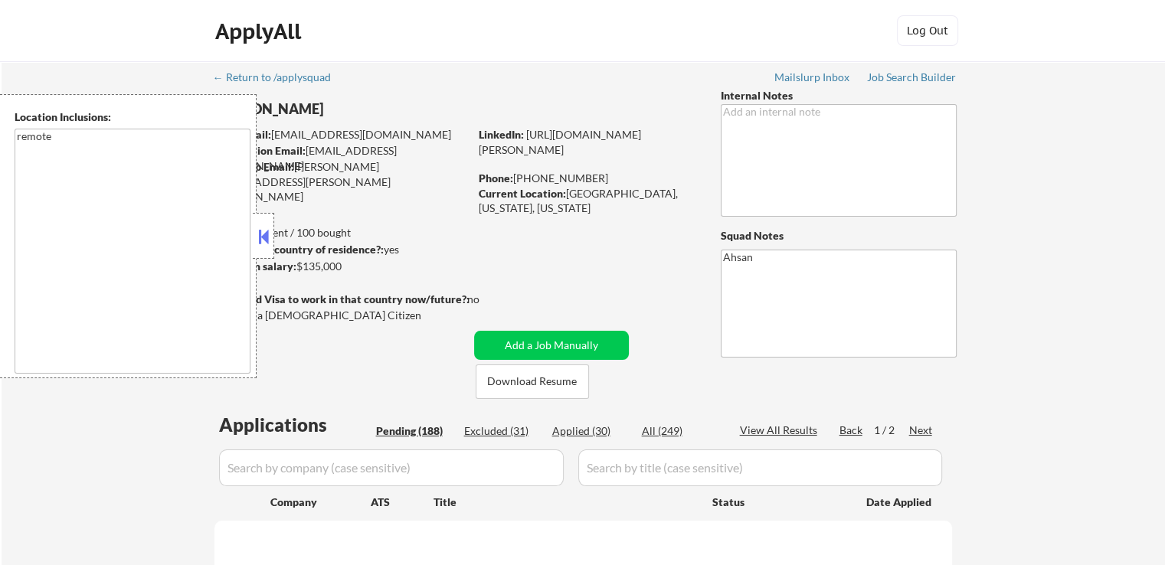
select select ""pending""
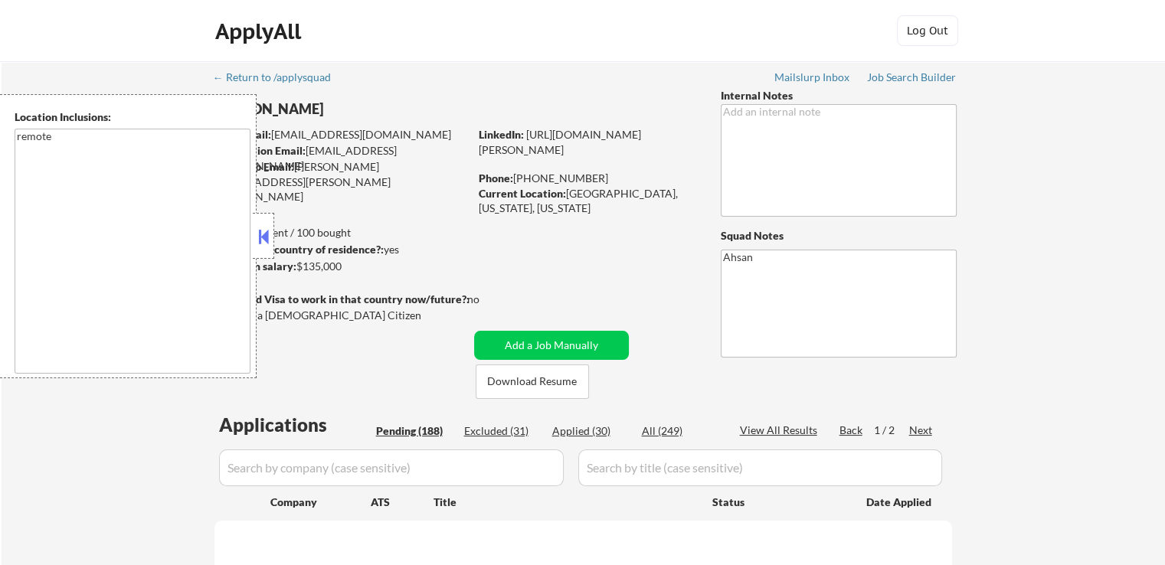
select select ""pending""
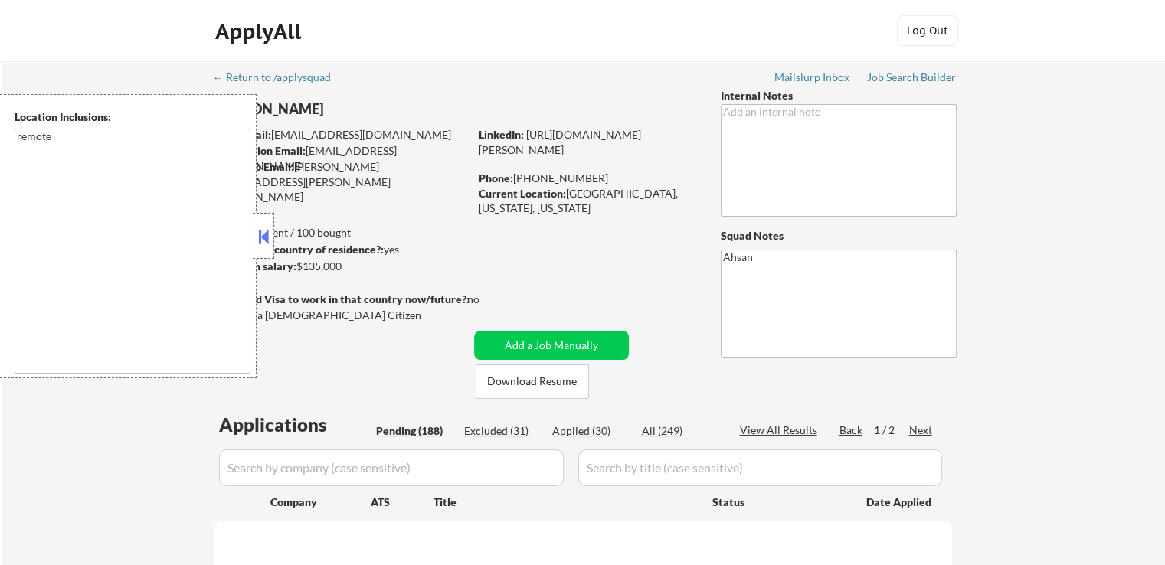
select select ""pending""
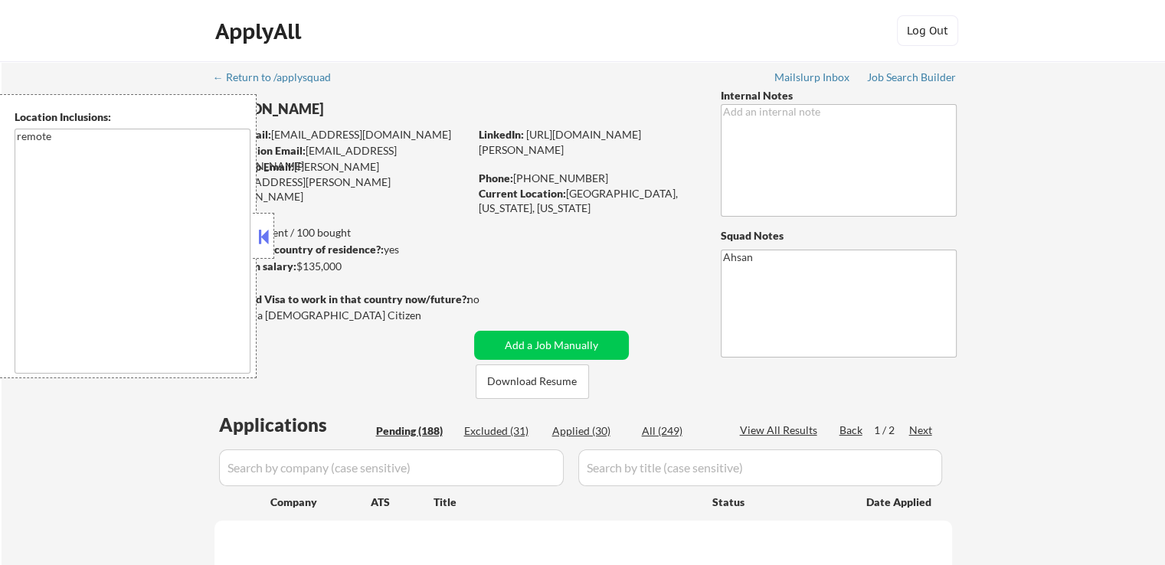
select select ""pending""
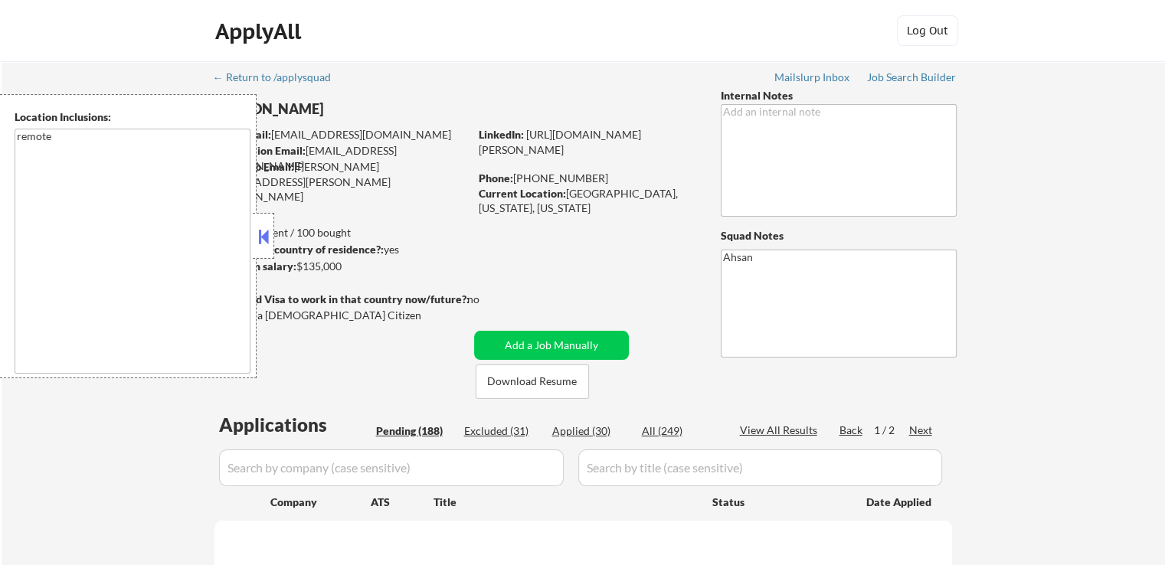
select select ""pending""
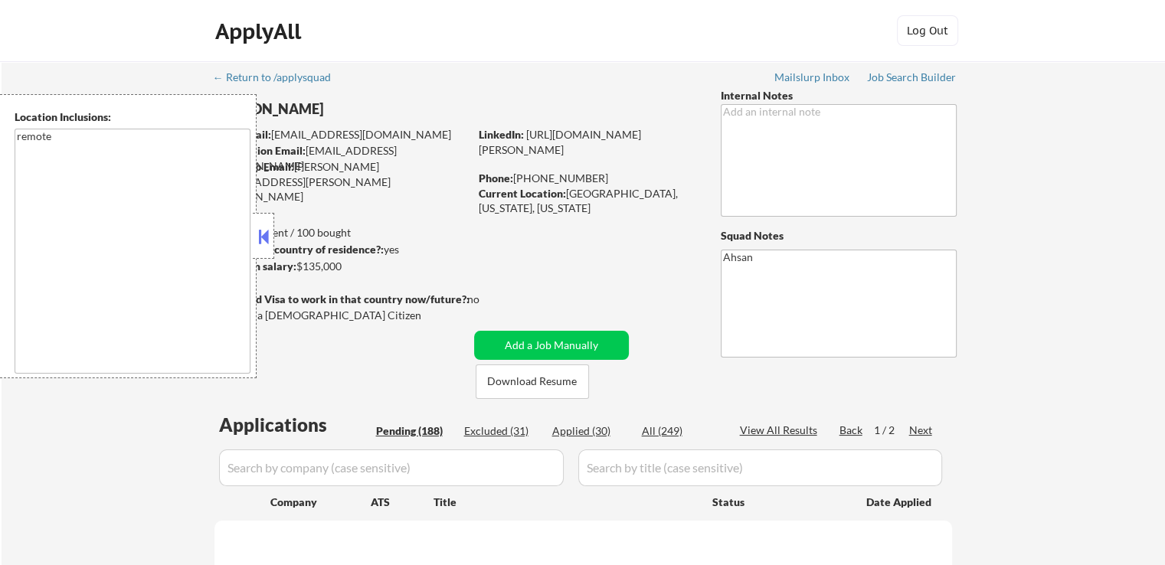
select select ""pending""
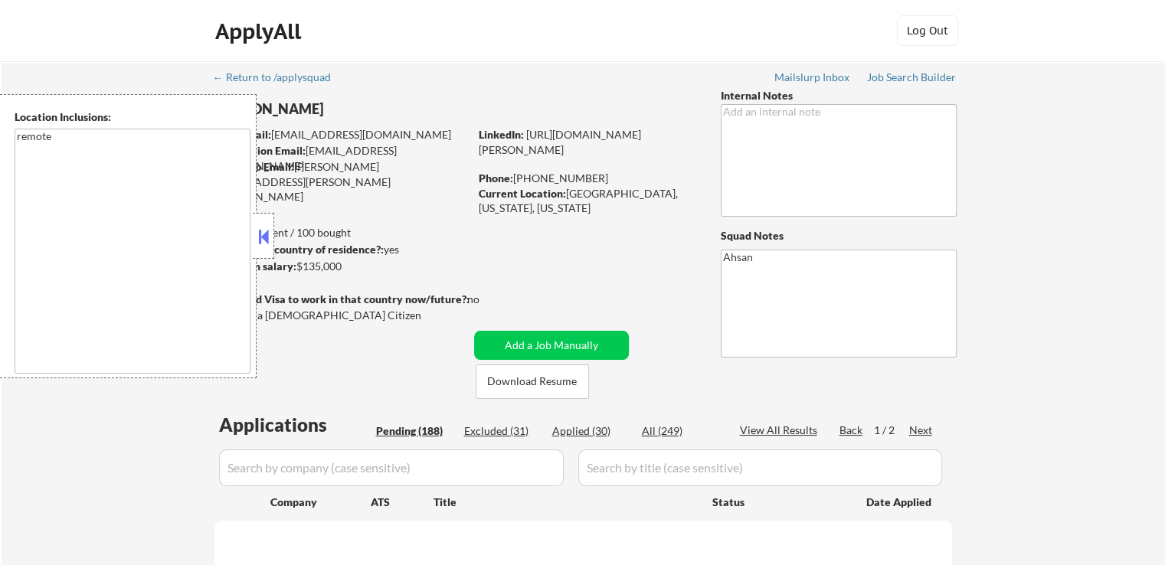
select select ""pending""
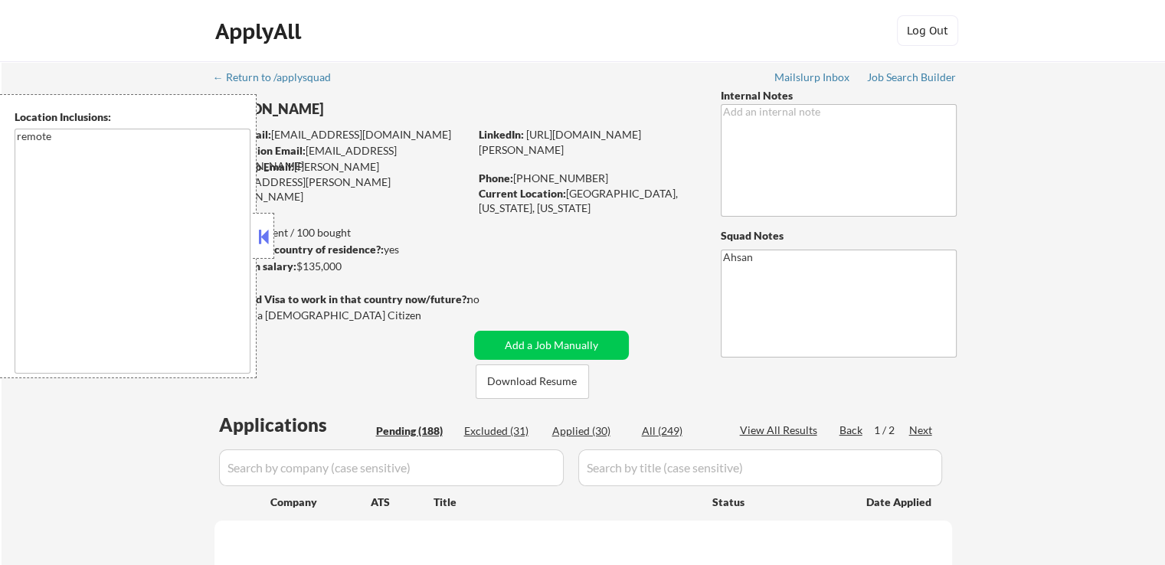
select select ""pending""
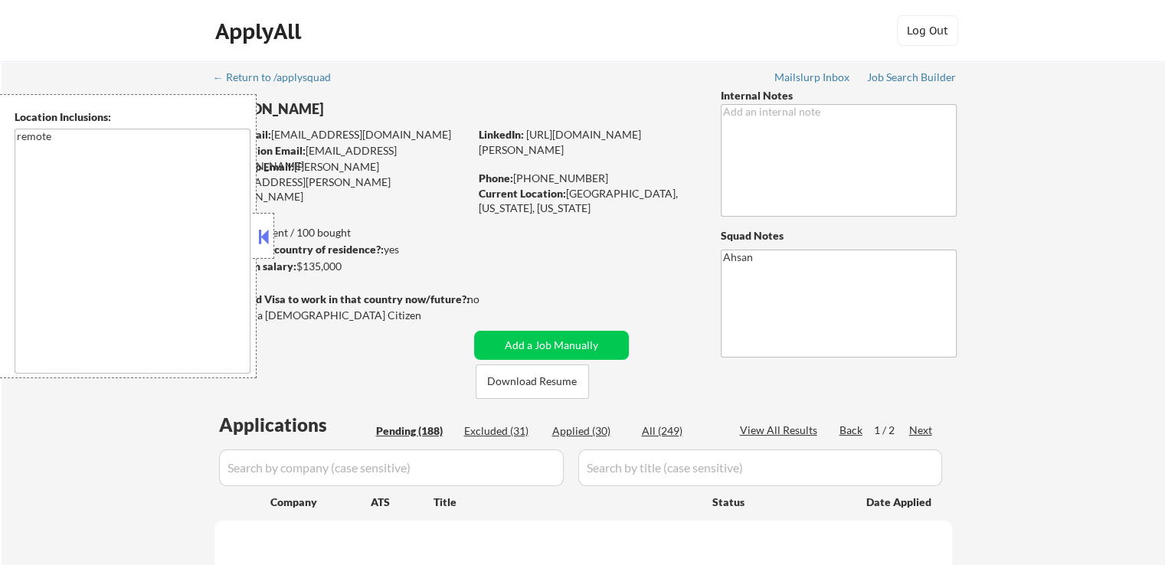
select select ""pending""
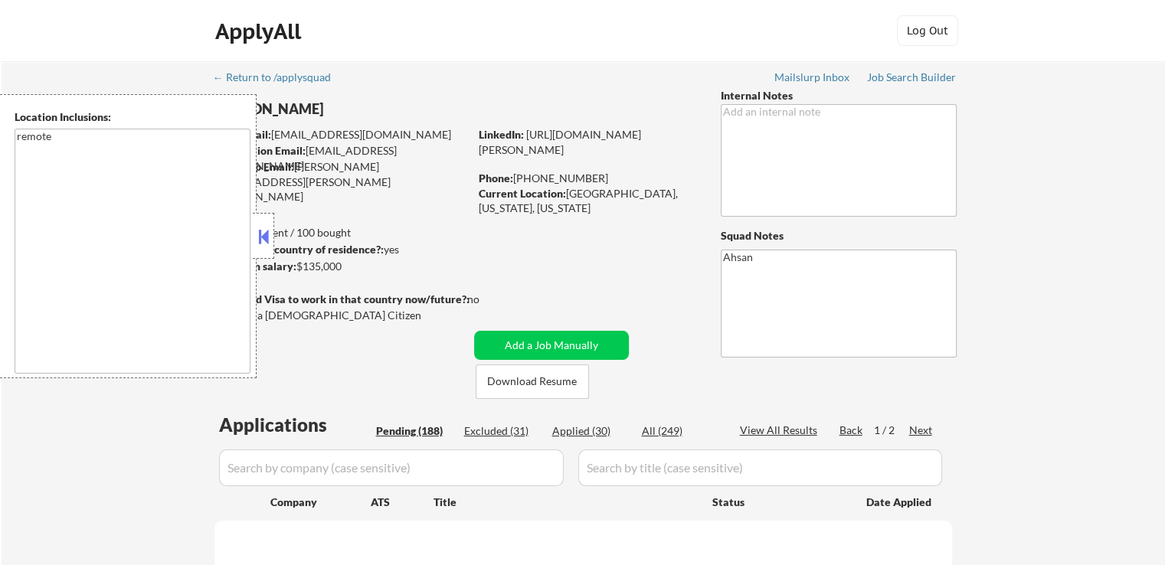
select select ""pending""
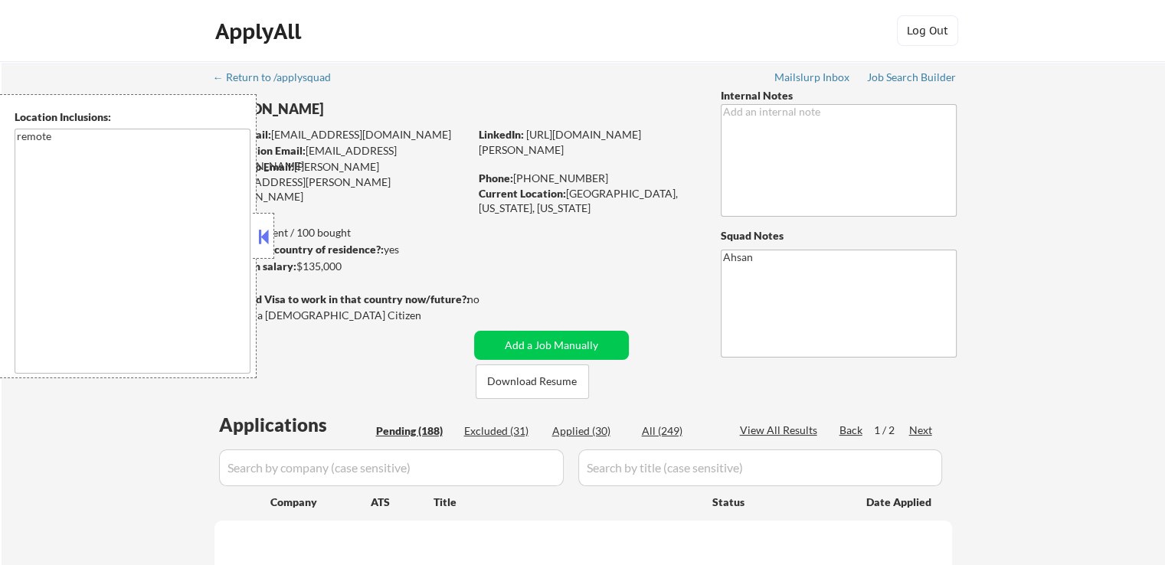
select select ""pending""
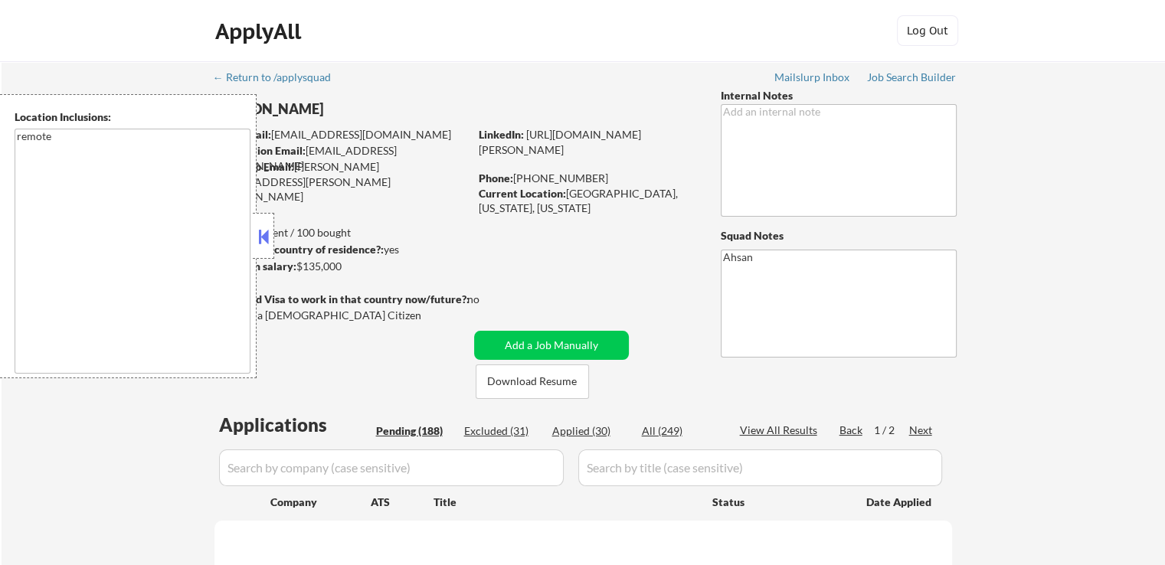
select select ""pending""
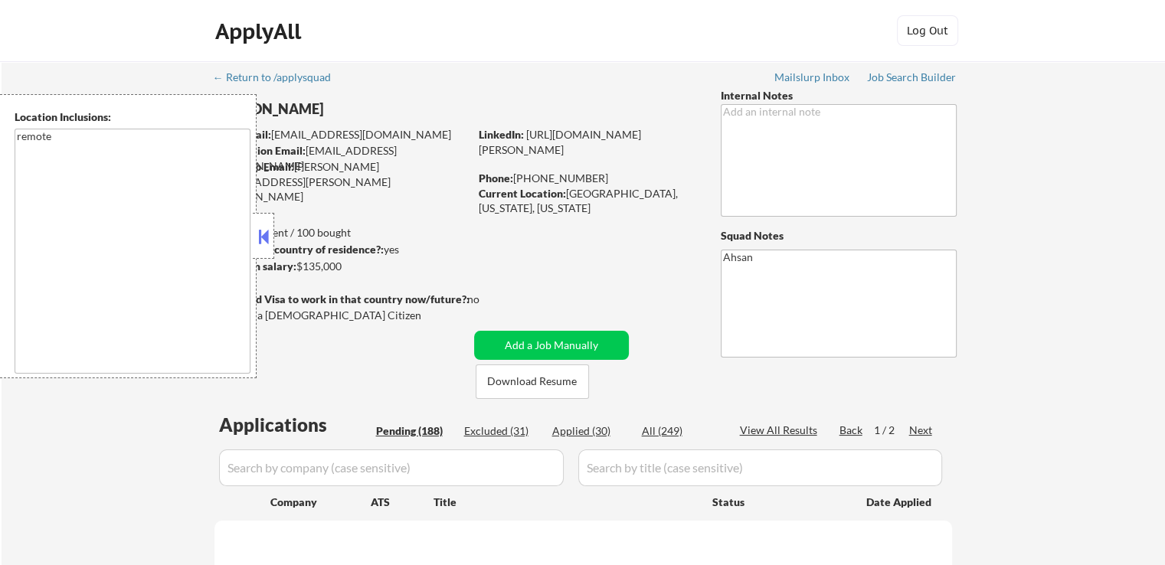
select select ""pending""
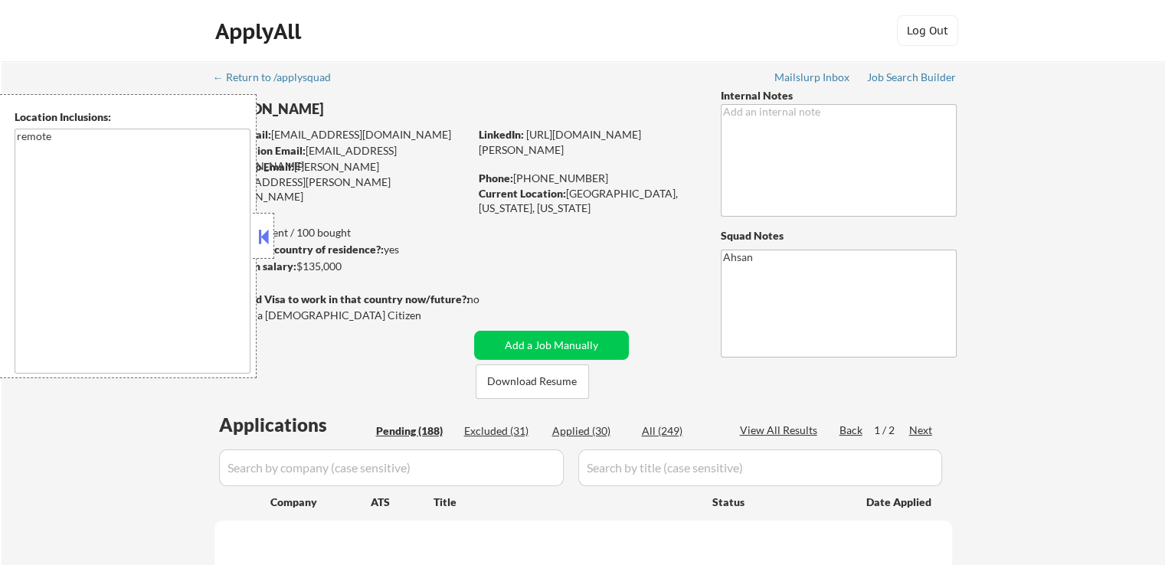
select select ""pending""
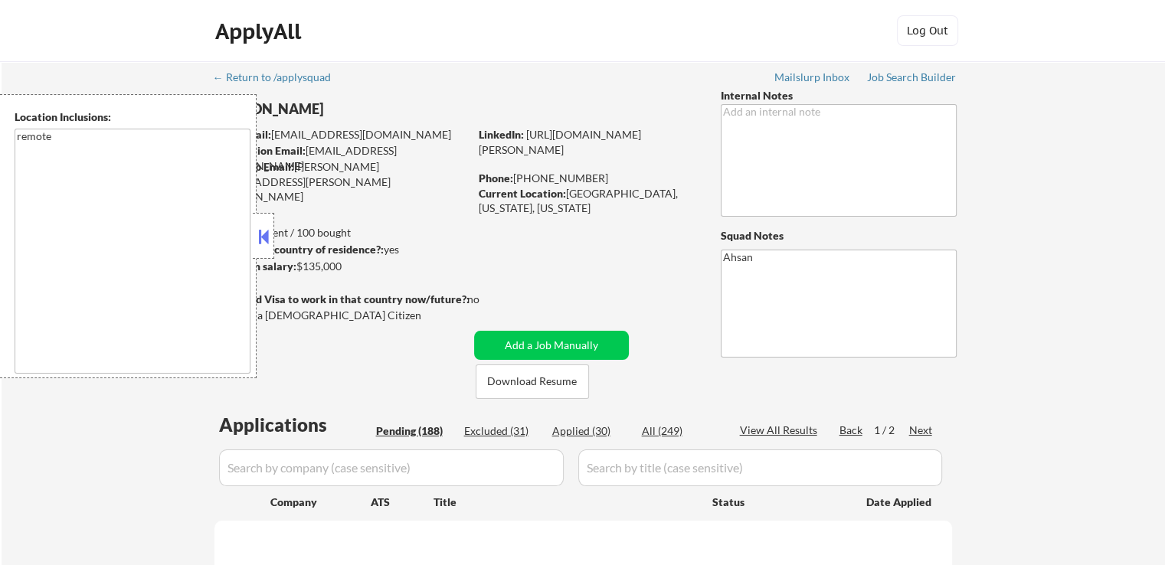
select select ""pending""
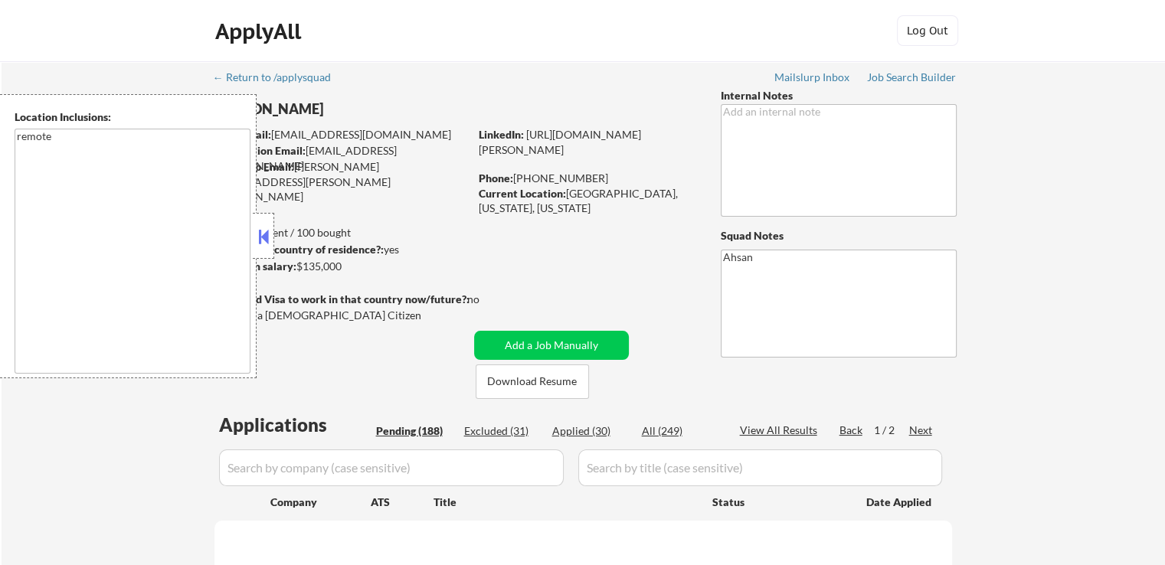
select select ""pending""
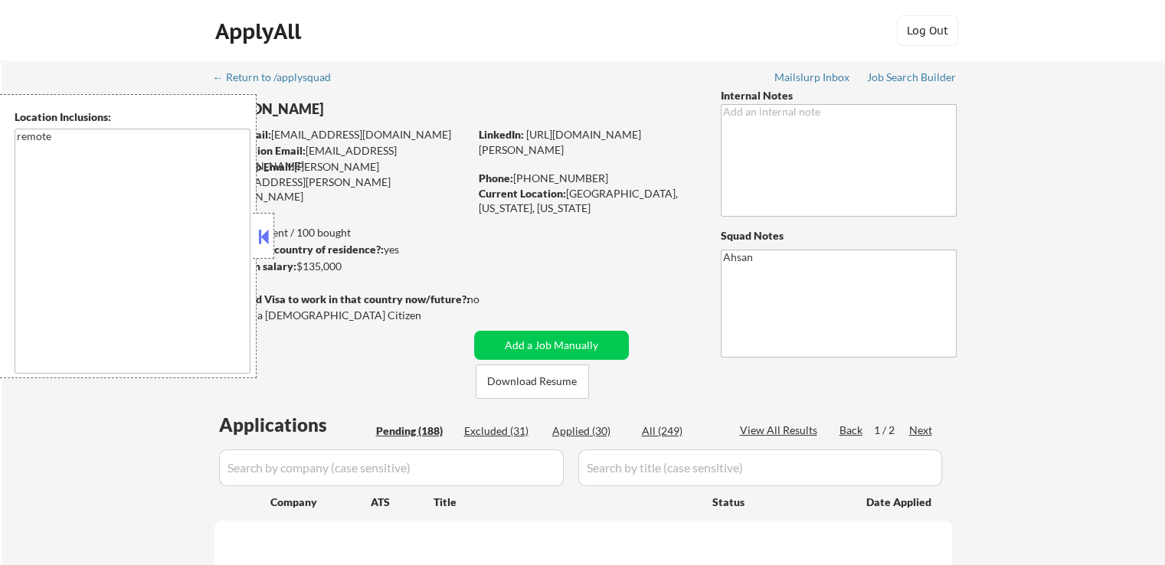
select select ""pending""
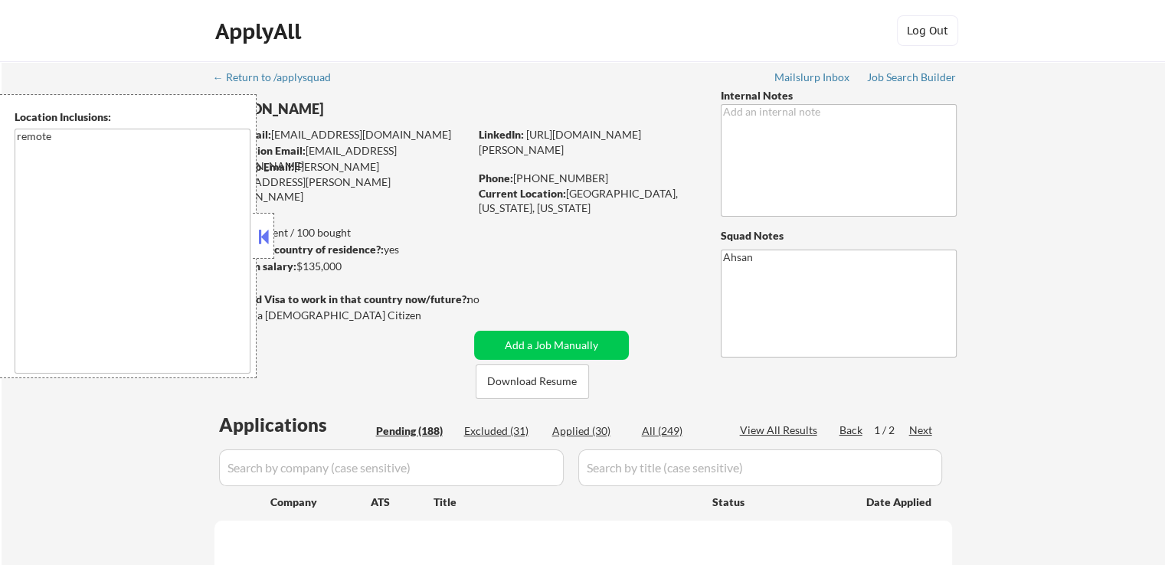
select select ""pending""
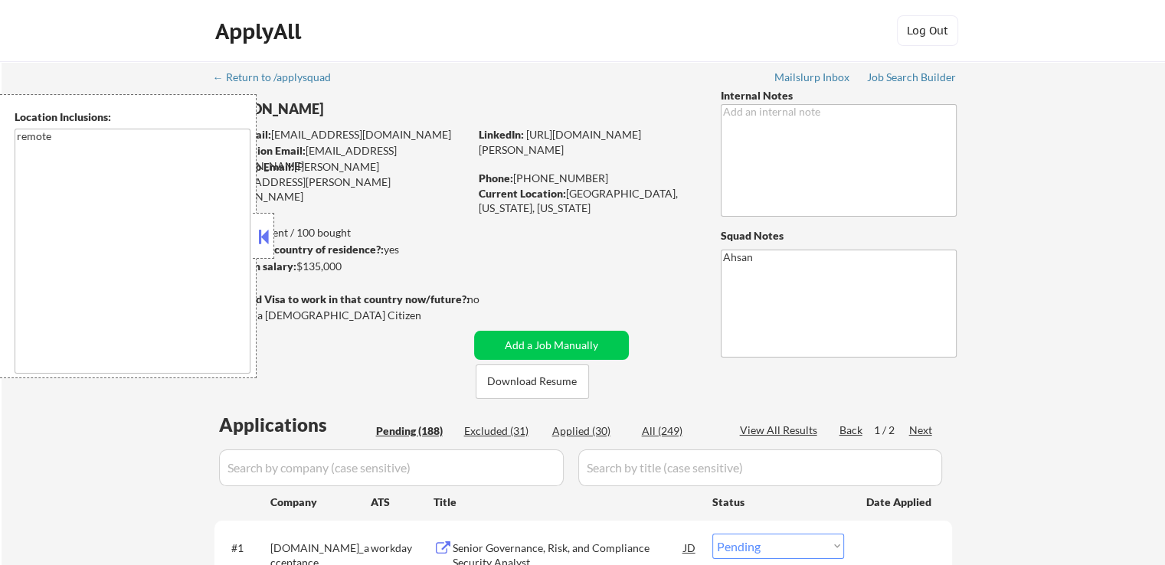
click at [264, 232] on button at bounding box center [263, 236] width 17 height 23
